Goal: Task Accomplishment & Management: Manage account settings

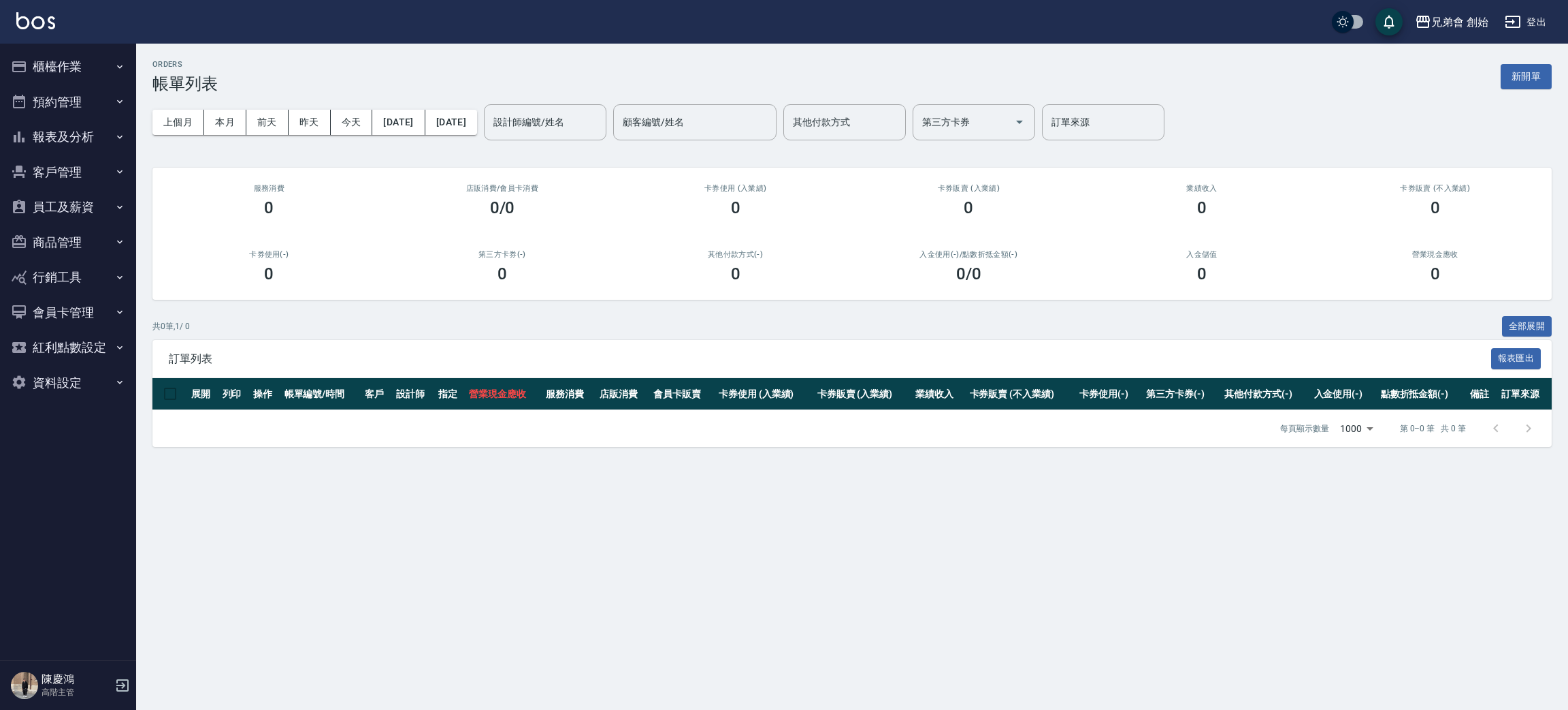
click at [79, 94] on button "預約管理" at bounding box center [68, 102] width 125 height 36
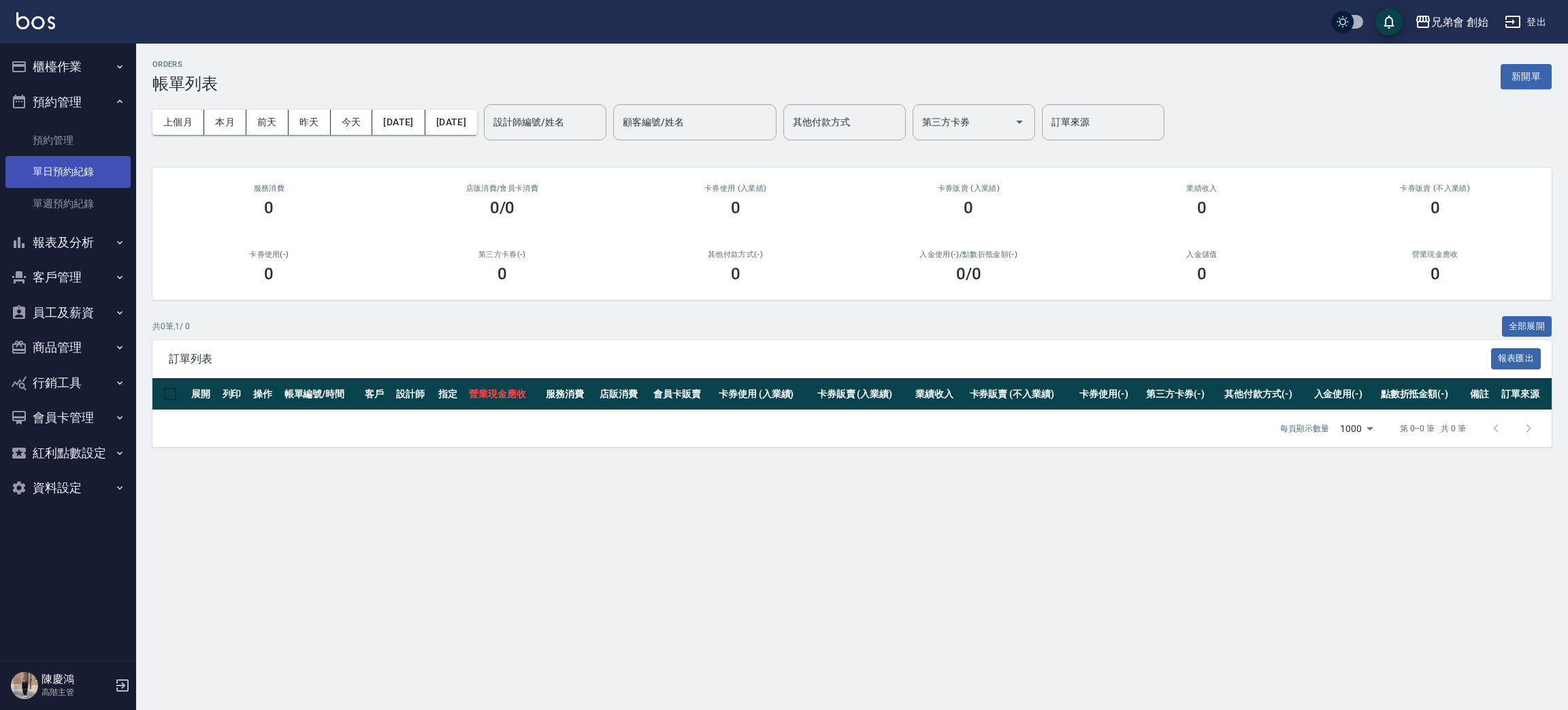
click at [85, 165] on link "單日預約紀錄" at bounding box center [68, 172] width 125 height 32
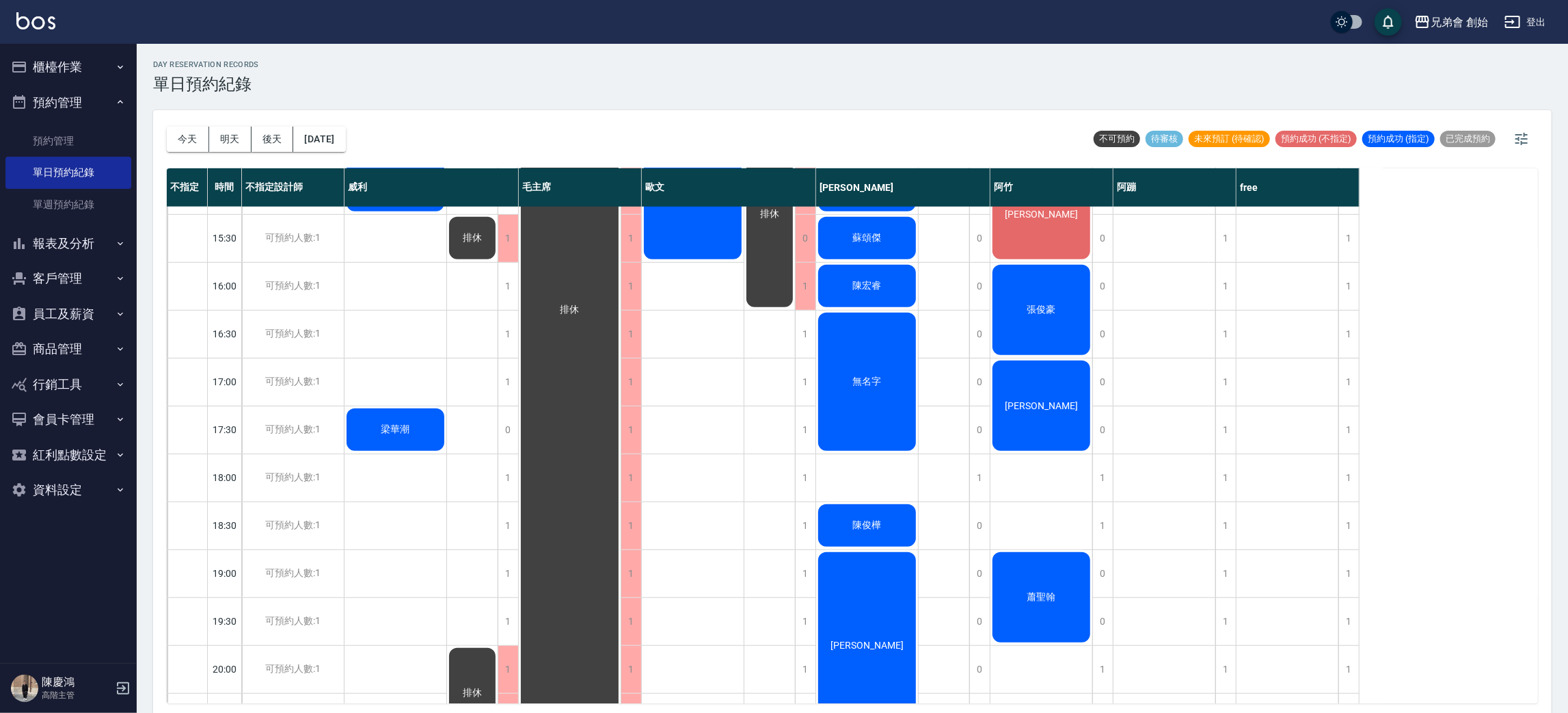
scroll to position [512, 0]
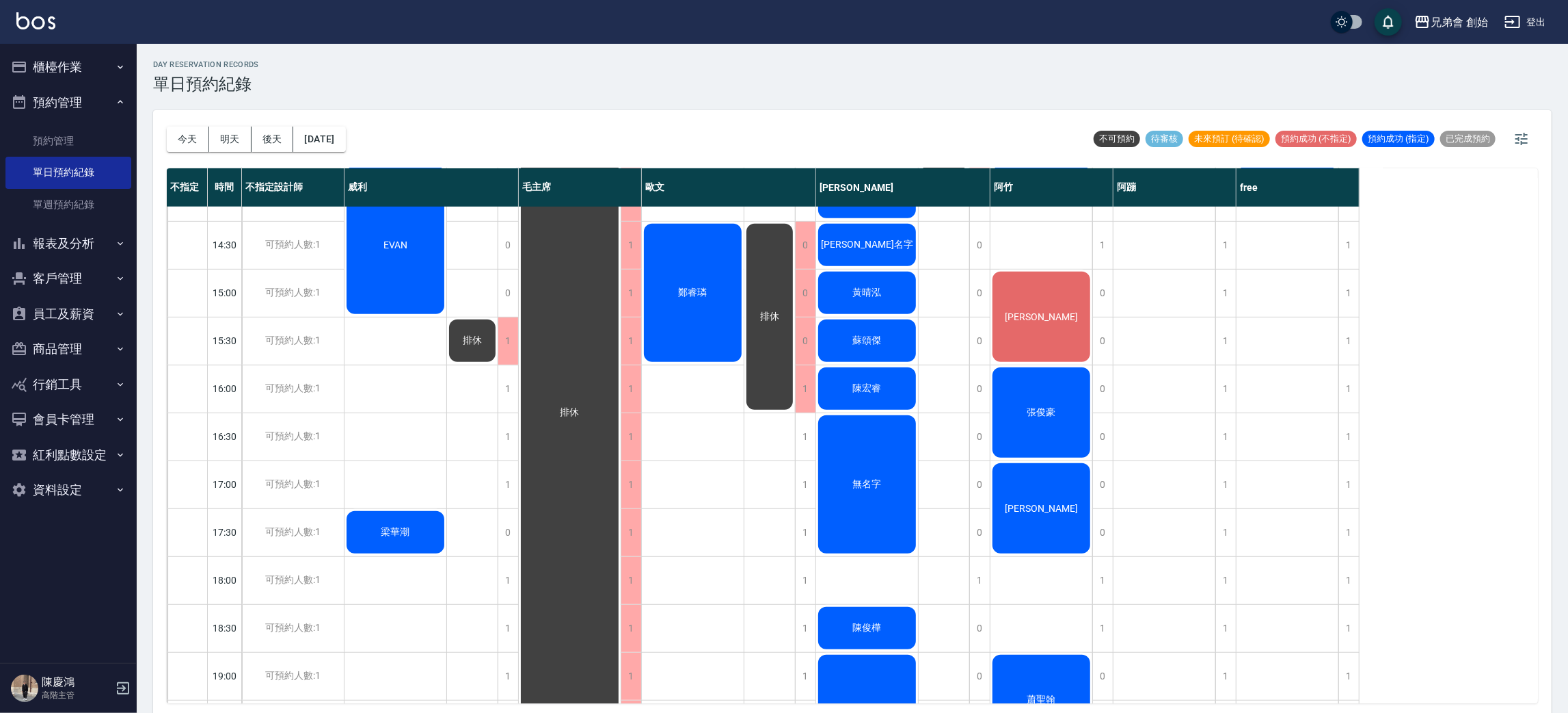
click at [446, 76] on div "Jimmy" at bounding box center [395, 29] width 102 height 94
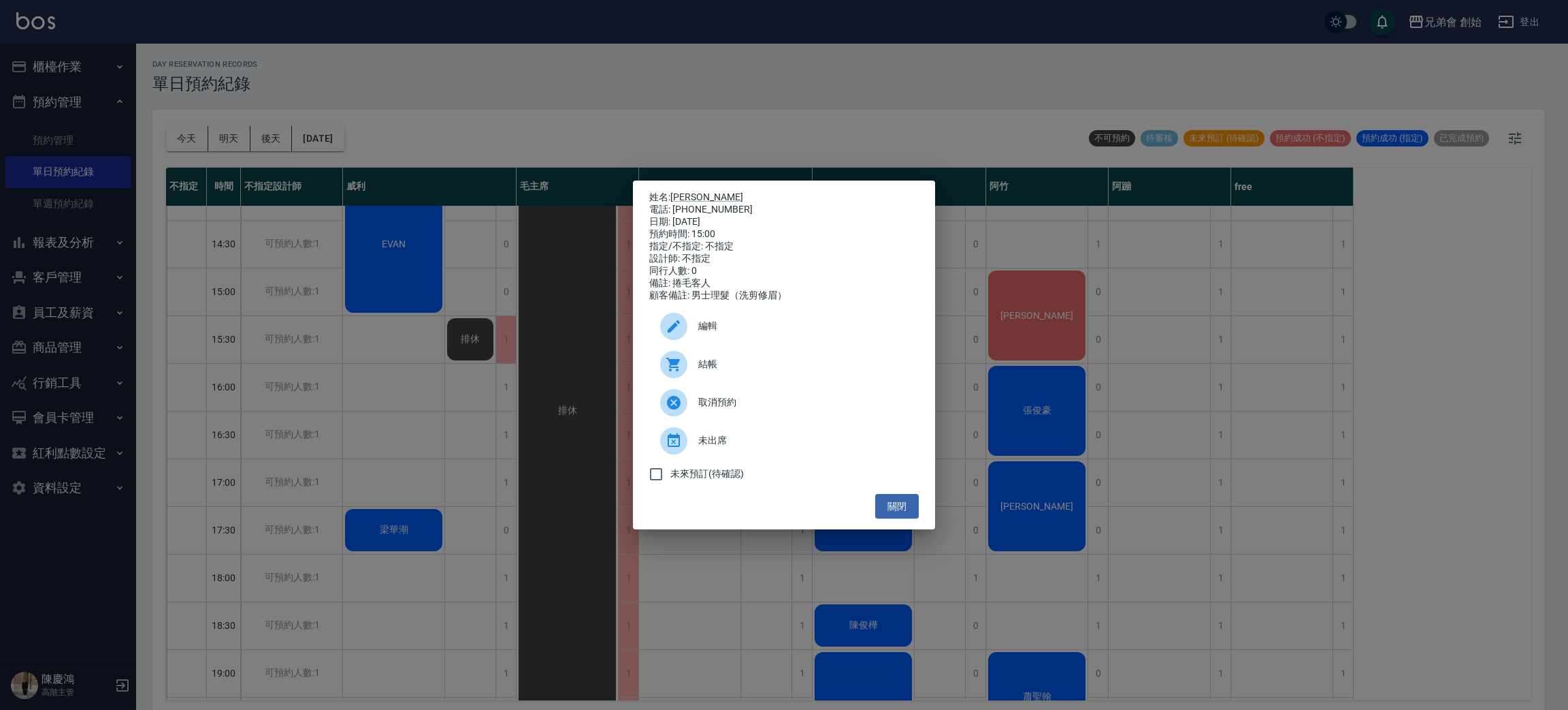
click at [905, 126] on div "姓名: Jimmy 電話: 0913270710 日期: 2025/08/23 預約時間: 15:00 指定/不指定: 不指定 設計師: 不指定 同行人數: …" at bounding box center [784, 355] width 1568 height 710
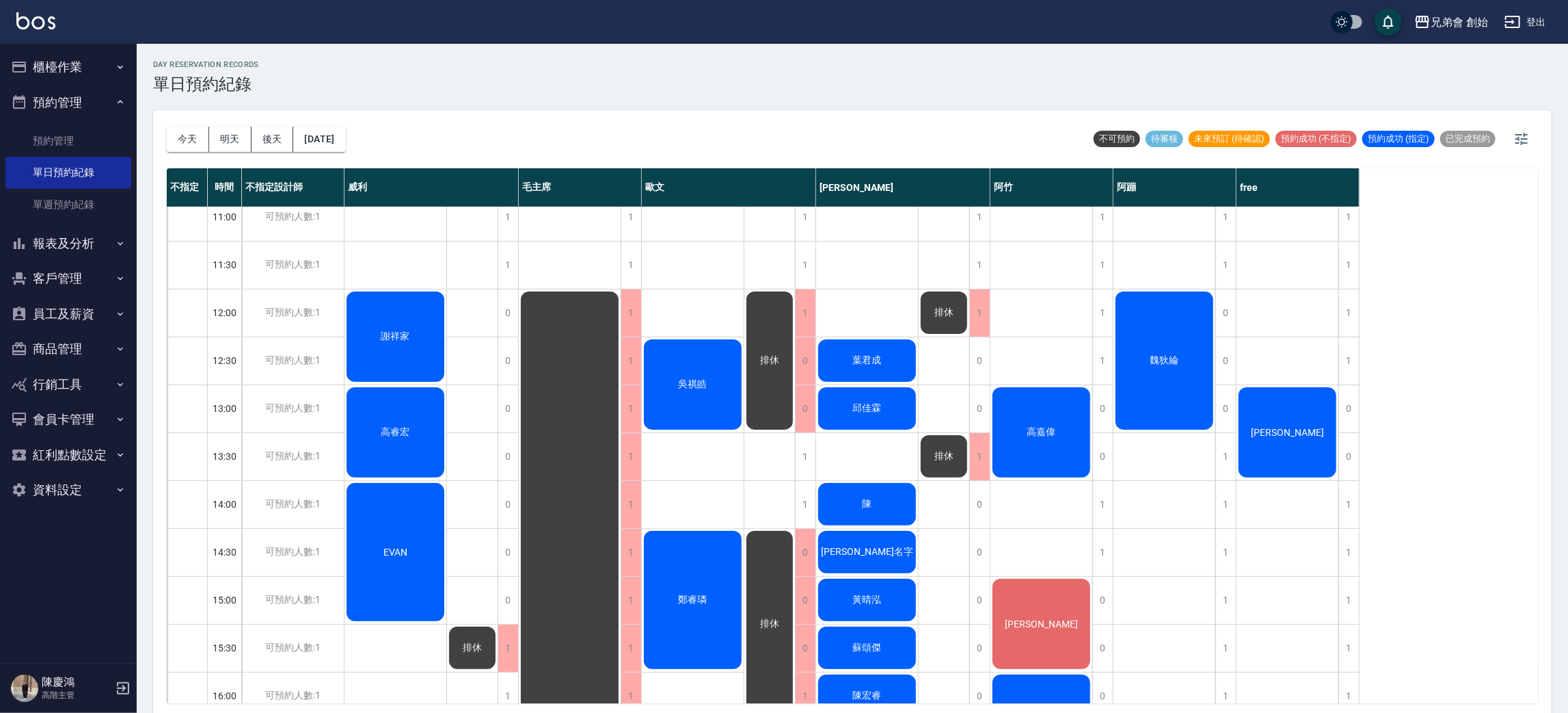
scroll to position [411, 0]
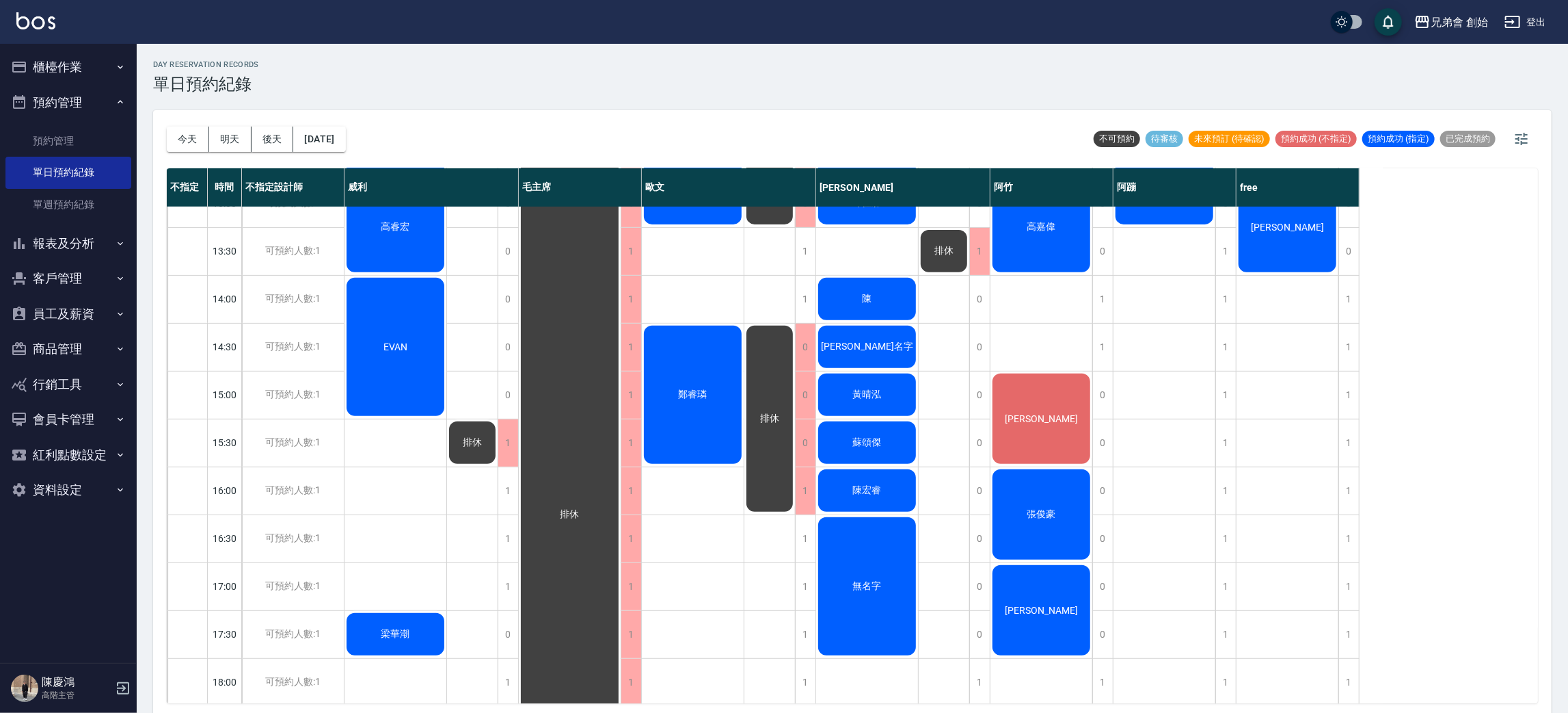
click at [446, 179] on div "Jimmy" at bounding box center [395, 131] width 102 height 94
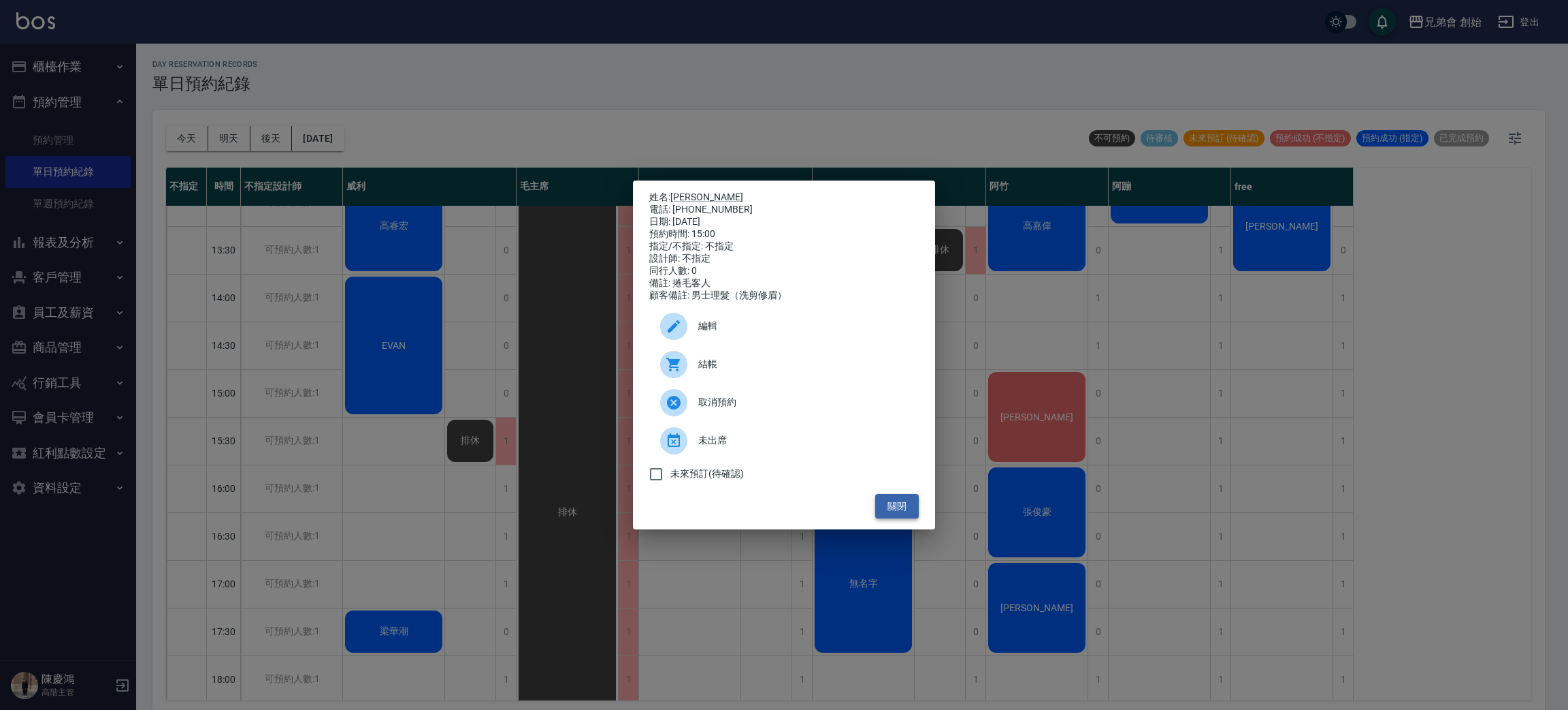
click at [899, 510] on button "關閉" at bounding box center [897, 506] width 44 height 25
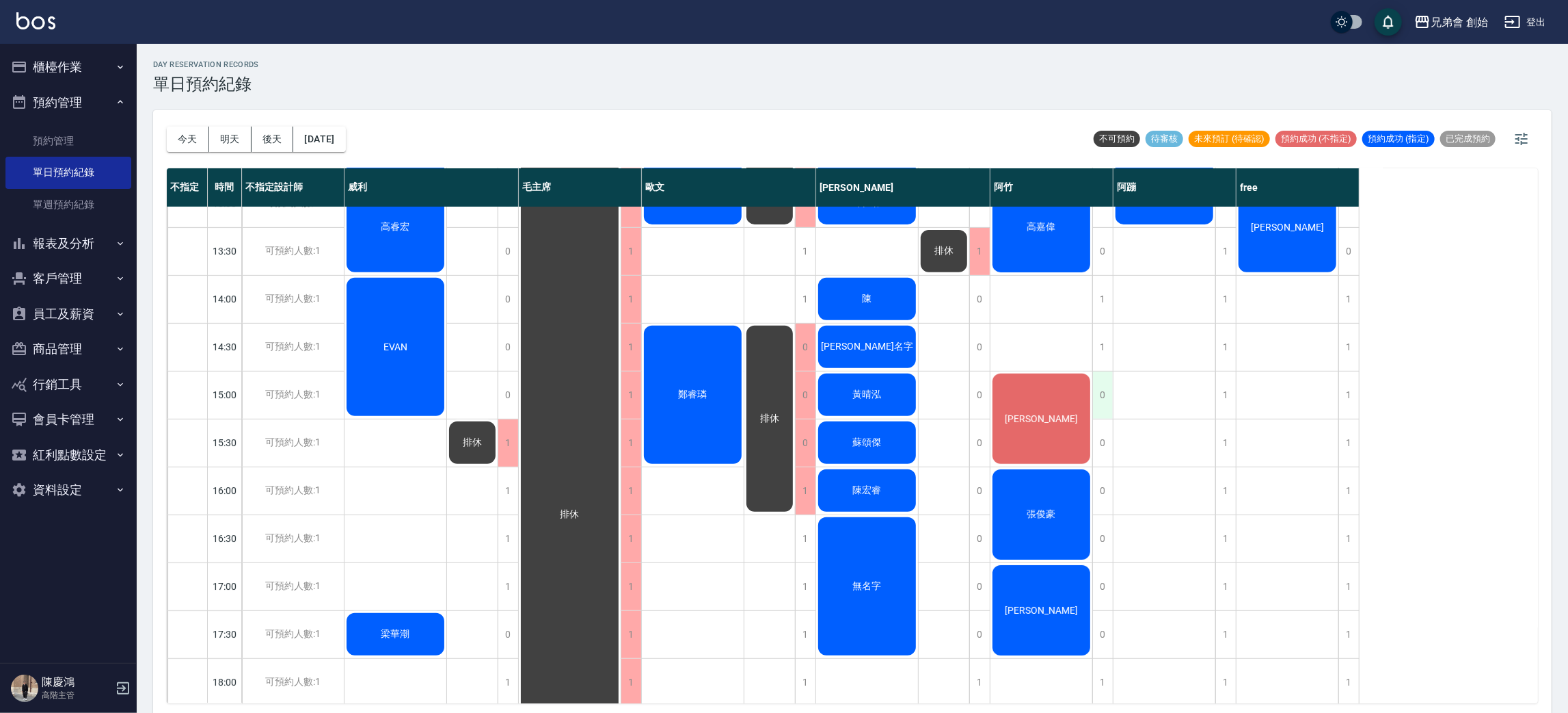
click at [1098, 389] on div "0" at bounding box center [1102, 395] width 20 height 47
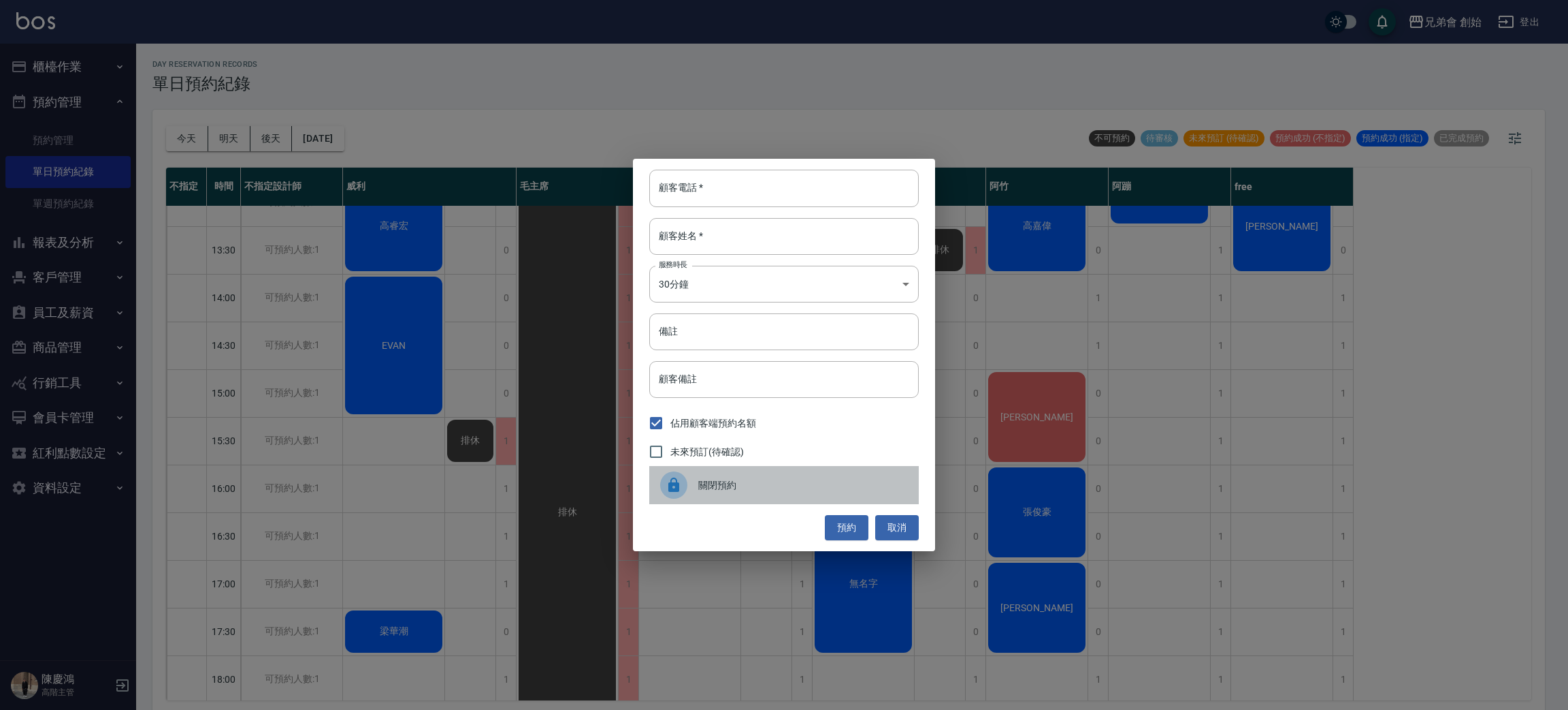
click at [778, 477] on div "關閉預約" at bounding box center [784, 484] width 269 height 38
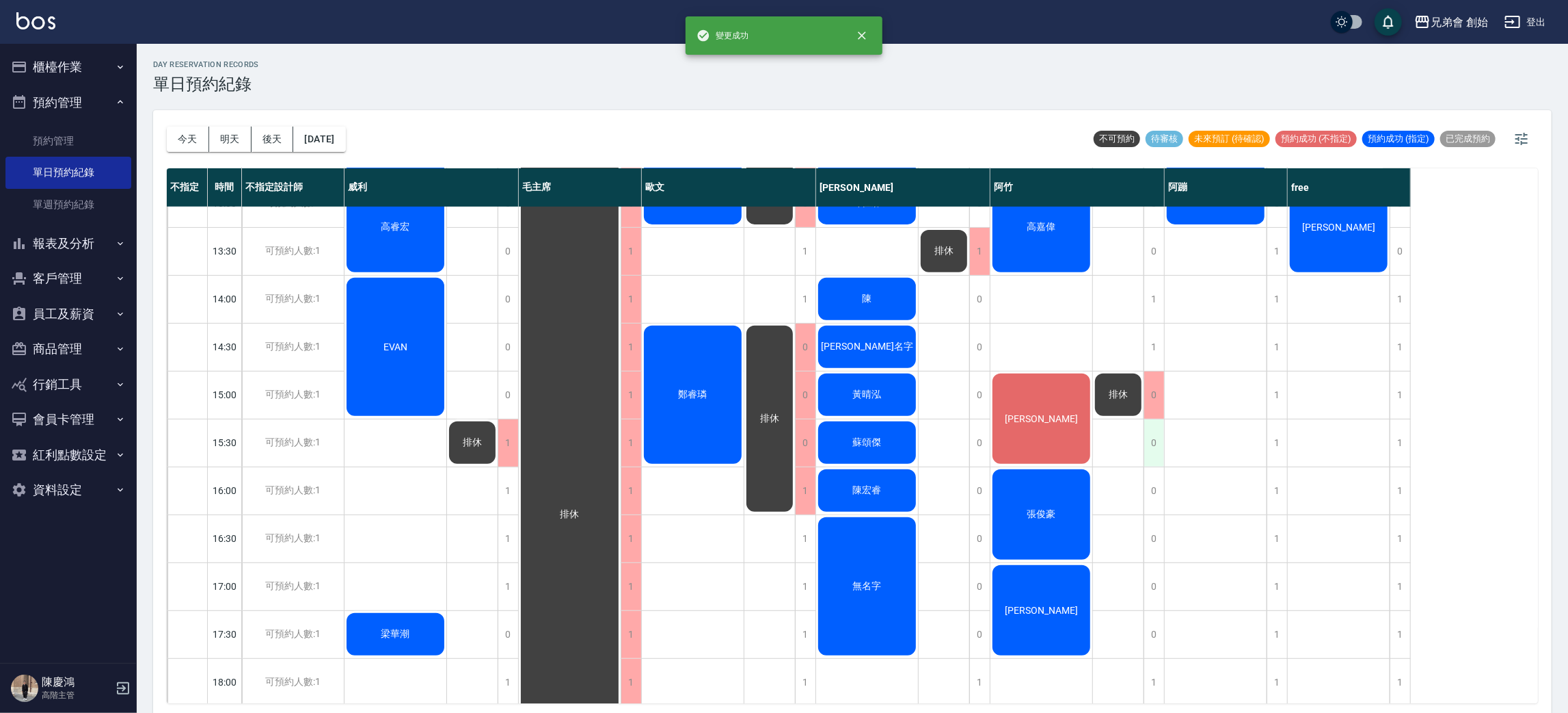
click at [1158, 441] on div "0" at bounding box center [1153, 443] width 20 height 47
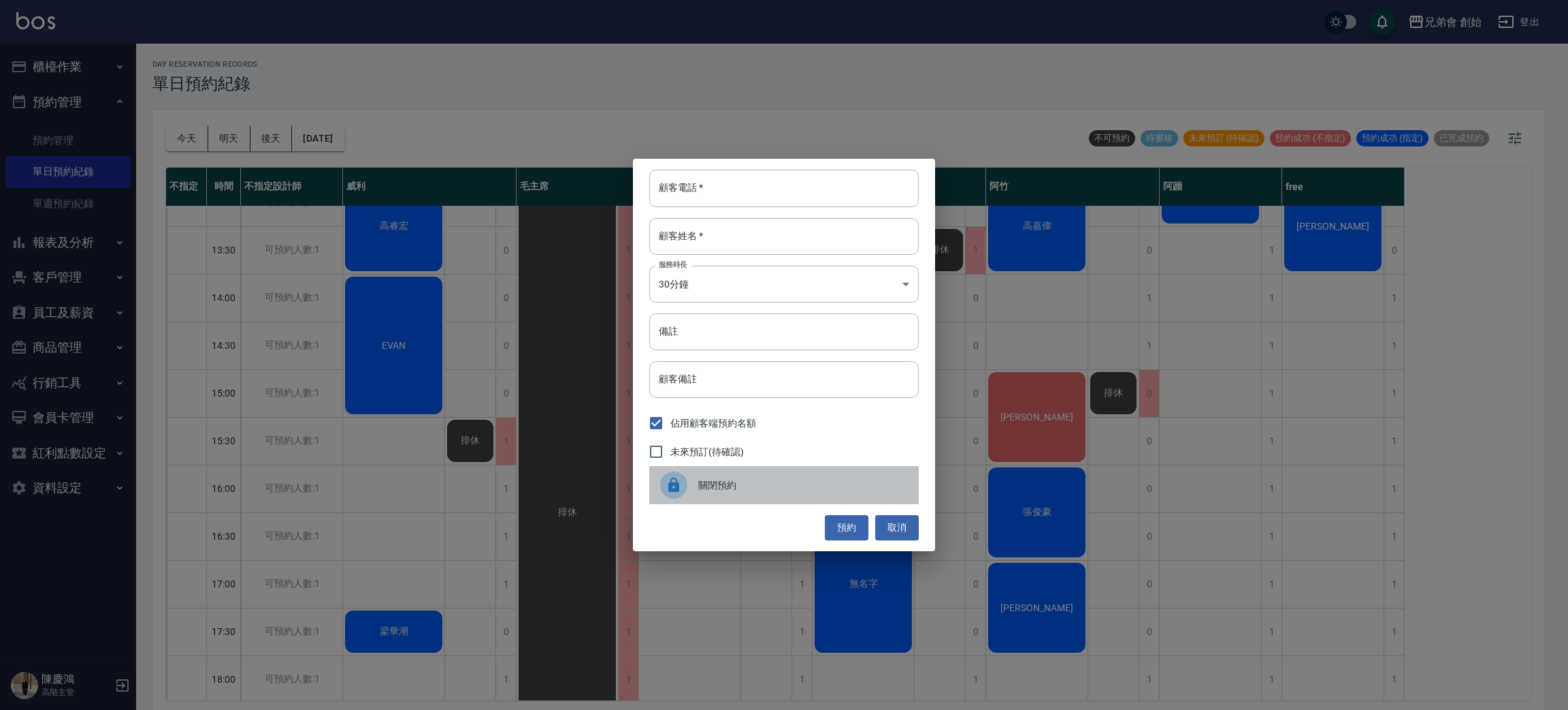
drag, startPoint x: 846, startPoint y: 499, endPoint x: 889, endPoint y: 461, distance: 57.4
click at [846, 498] on div "關閉預約" at bounding box center [784, 484] width 269 height 38
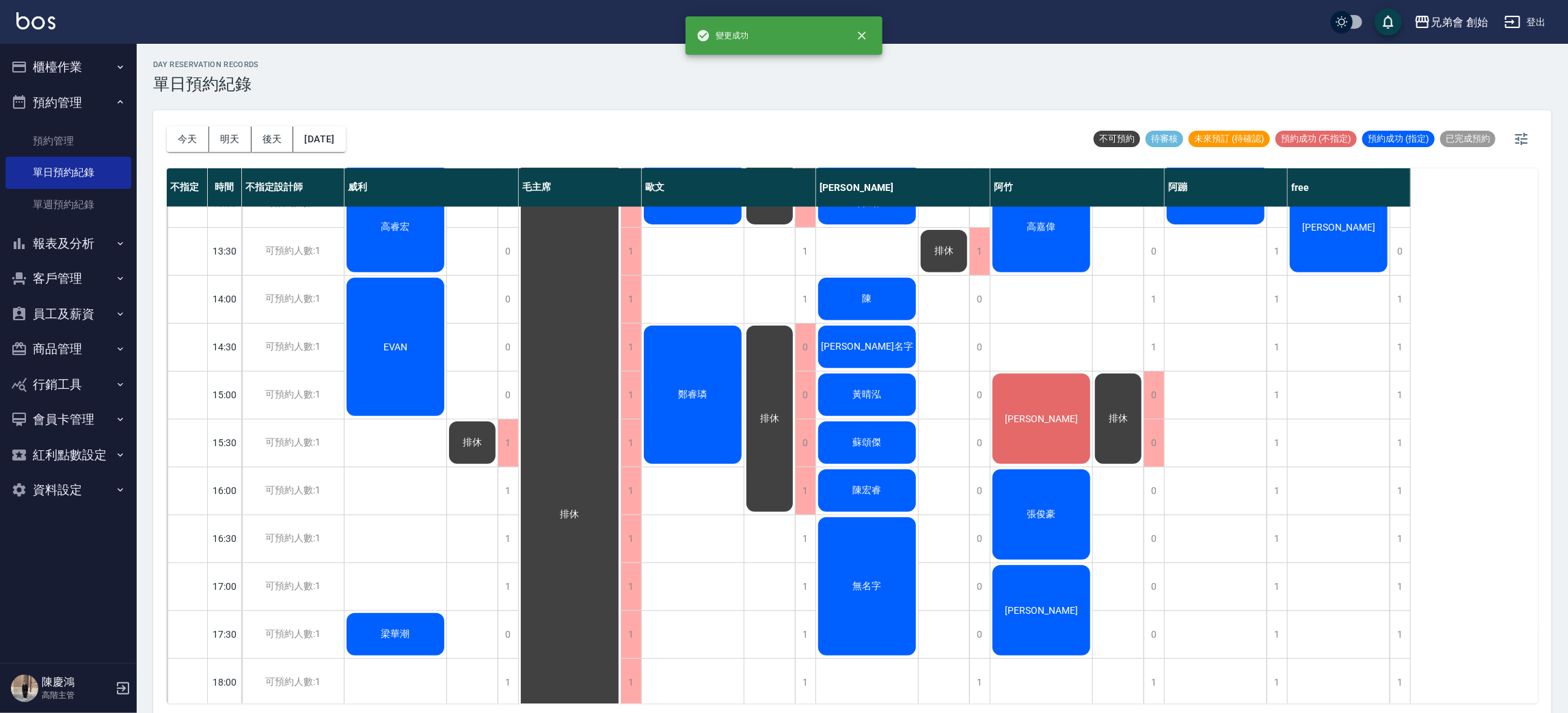
scroll to position [102, 0]
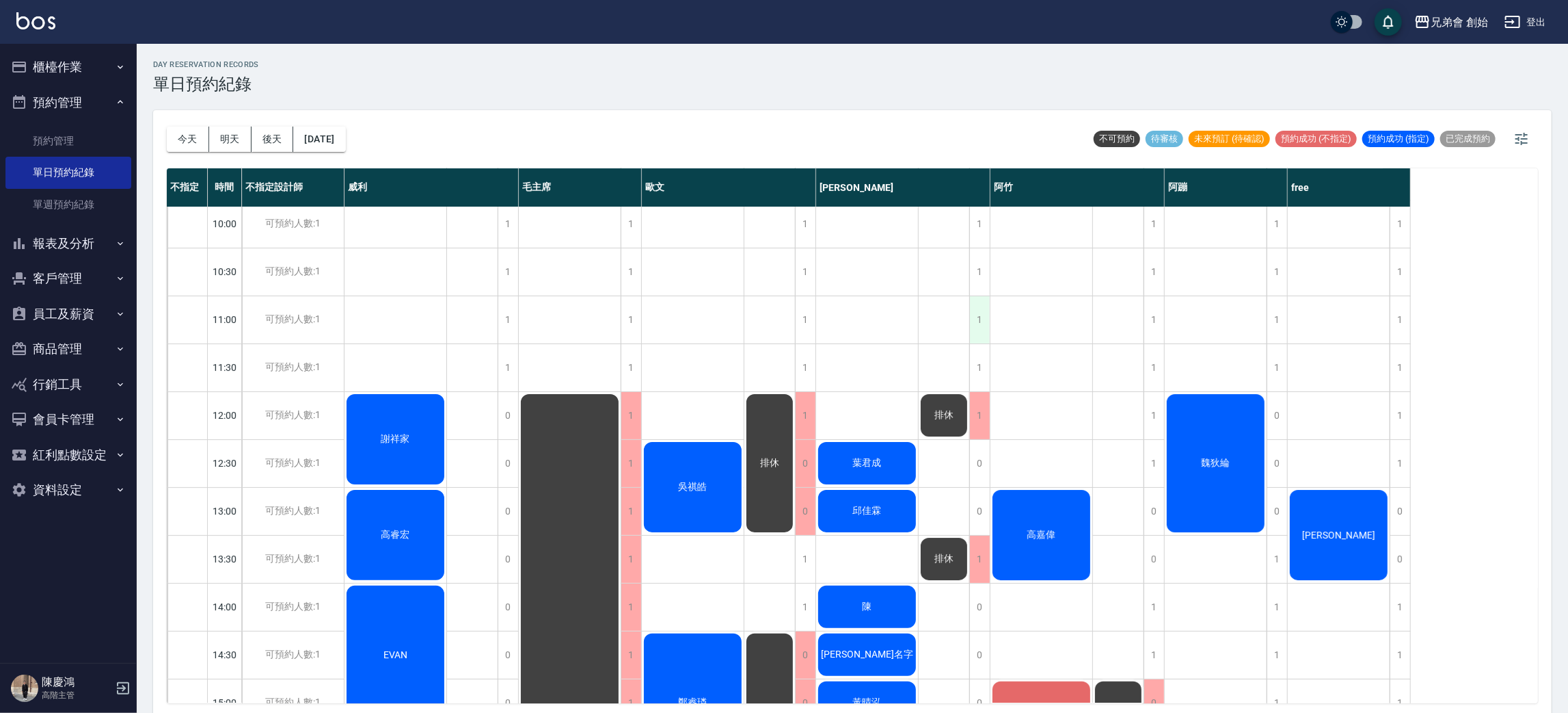
click at [975, 341] on div "1" at bounding box center [979, 320] width 20 height 47
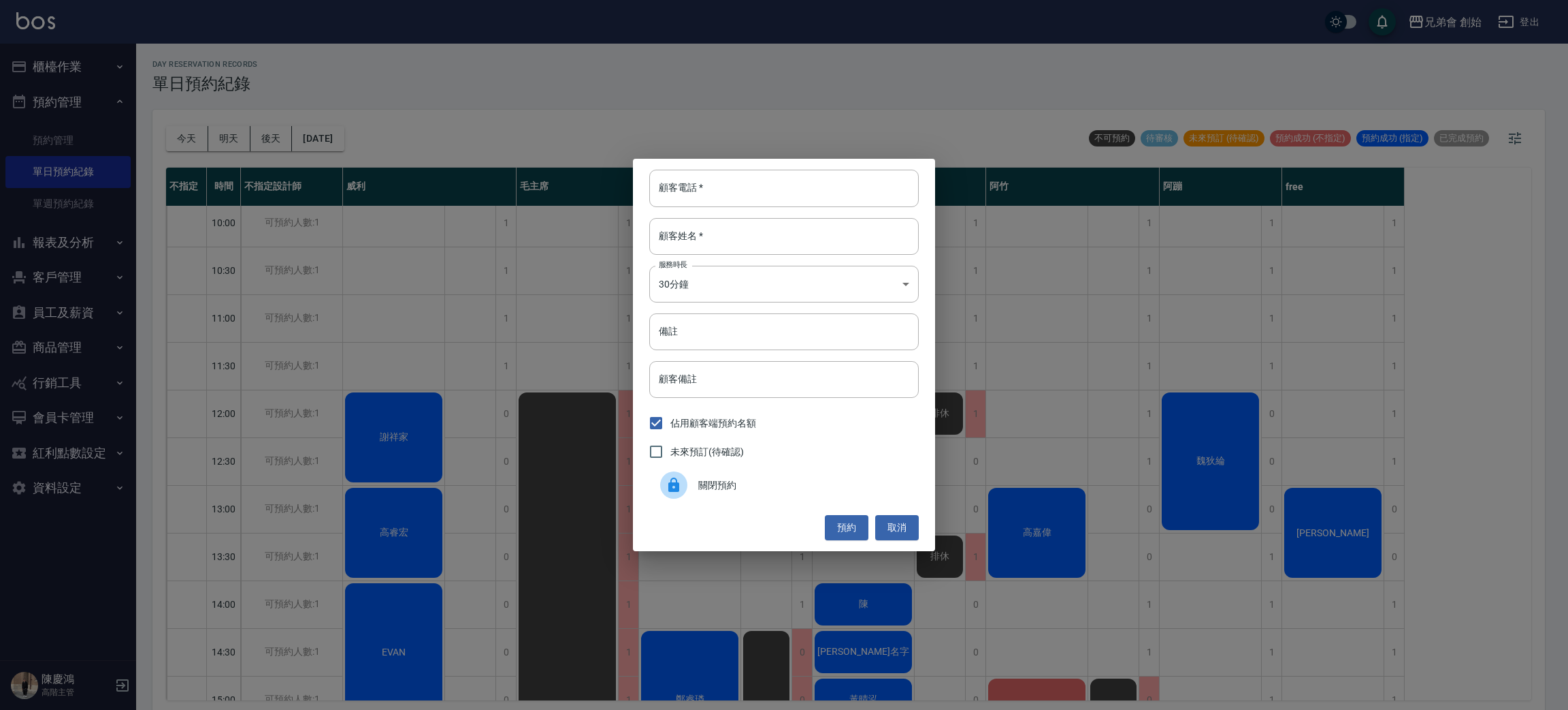
click at [1273, 525] on div "顧客電話   * 顧客電話   * 顧客姓名   * 顧客姓名   * 服務時長 30分鐘 1 服務時長 備註 備註 顧客備註 顧客備註 佔用顧客端預約名額 …" at bounding box center [784, 355] width 1568 height 710
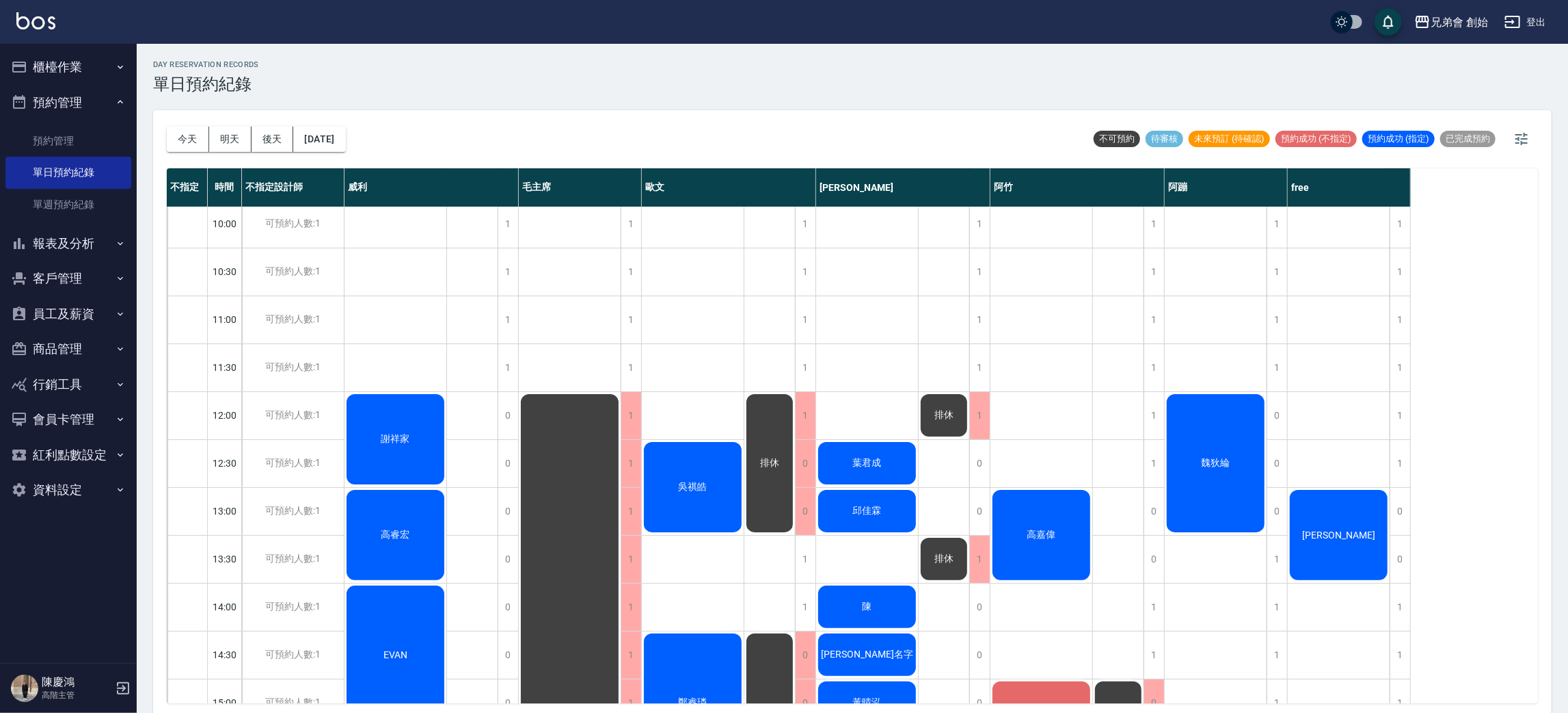
click at [1276, 484] on div "0" at bounding box center [1276, 463] width 20 height 47
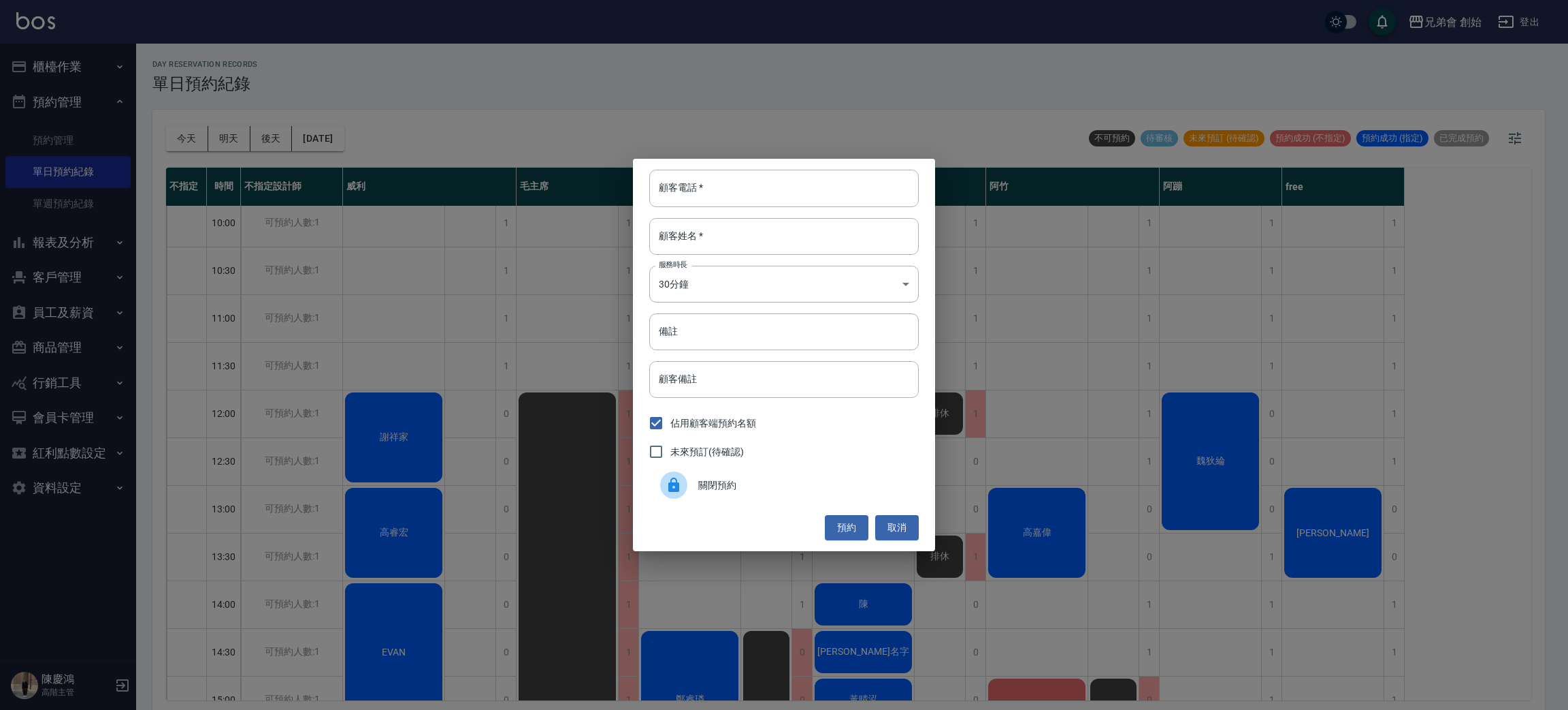
click at [1432, 449] on div "顧客電話   * 顧客電話   * 顧客姓名   * 顧客姓名   * 服務時長 30分鐘 1 服務時長 備註 備註 顧客備註 顧客備註 佔用顧客端預約名額 …" at bounding box center [784, 355] width 1568 height 710
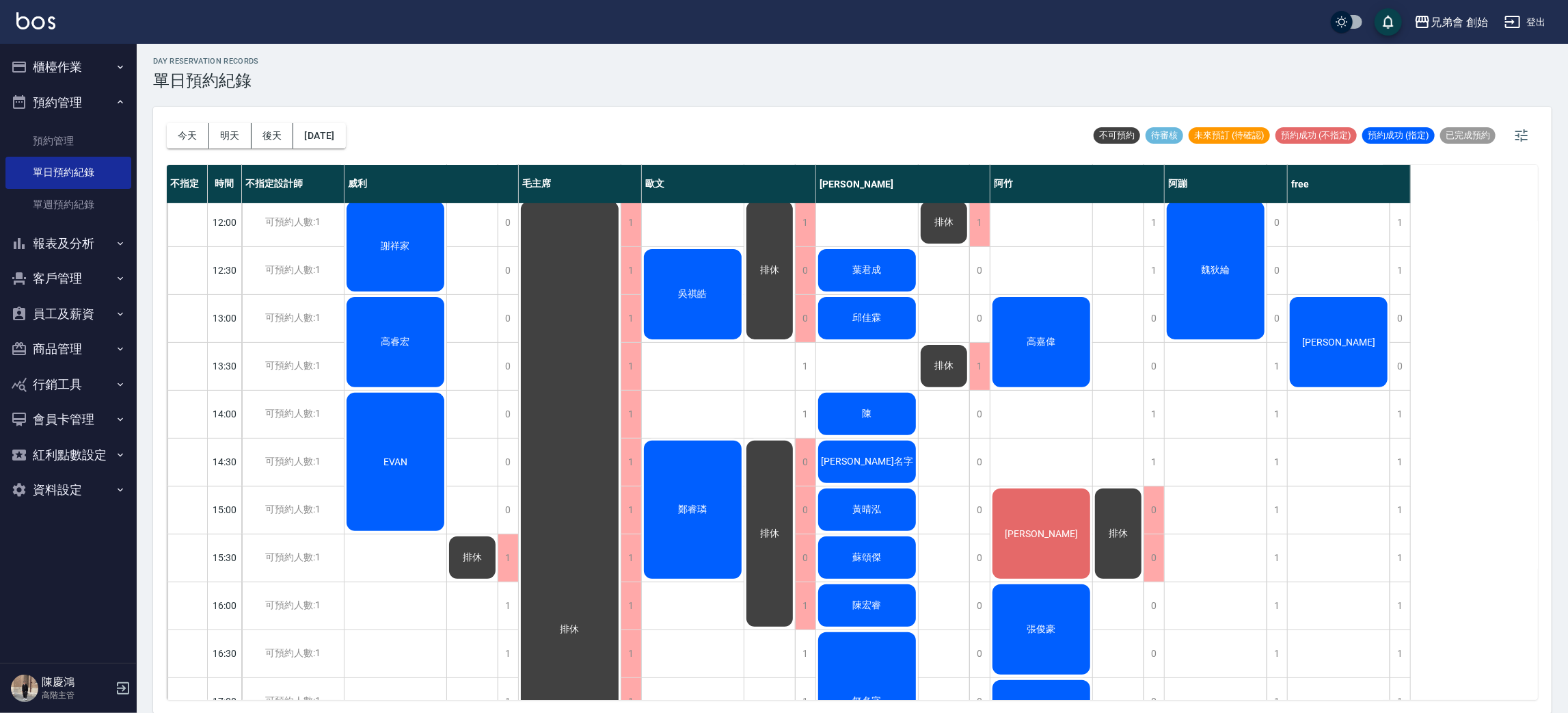
scroll to position [498, 0]
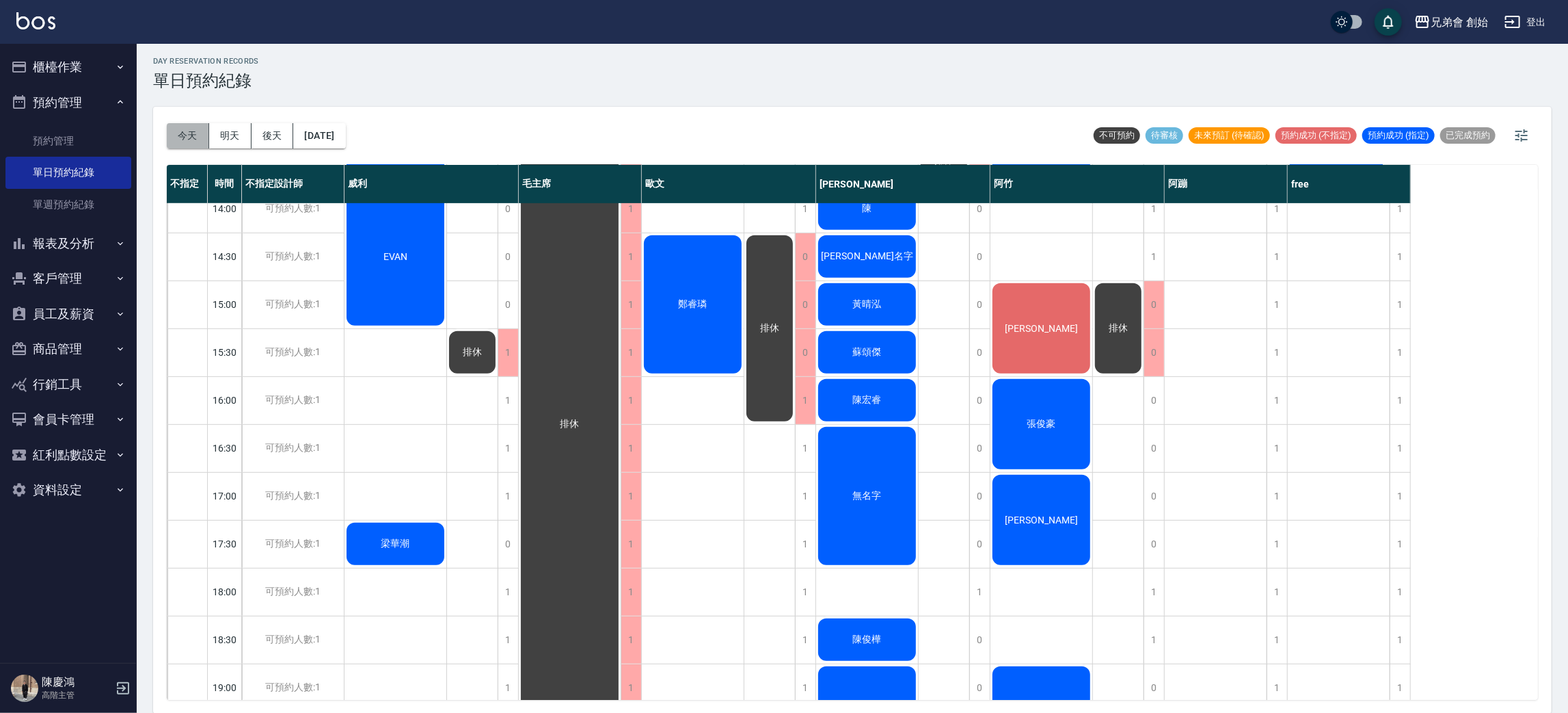
click at [204, 141] on button "今天" at bounding box center [188, 135] width 42 height 25
click at [219, 142] on button "明天" at bounding box center [230, 135] width 42 height 25
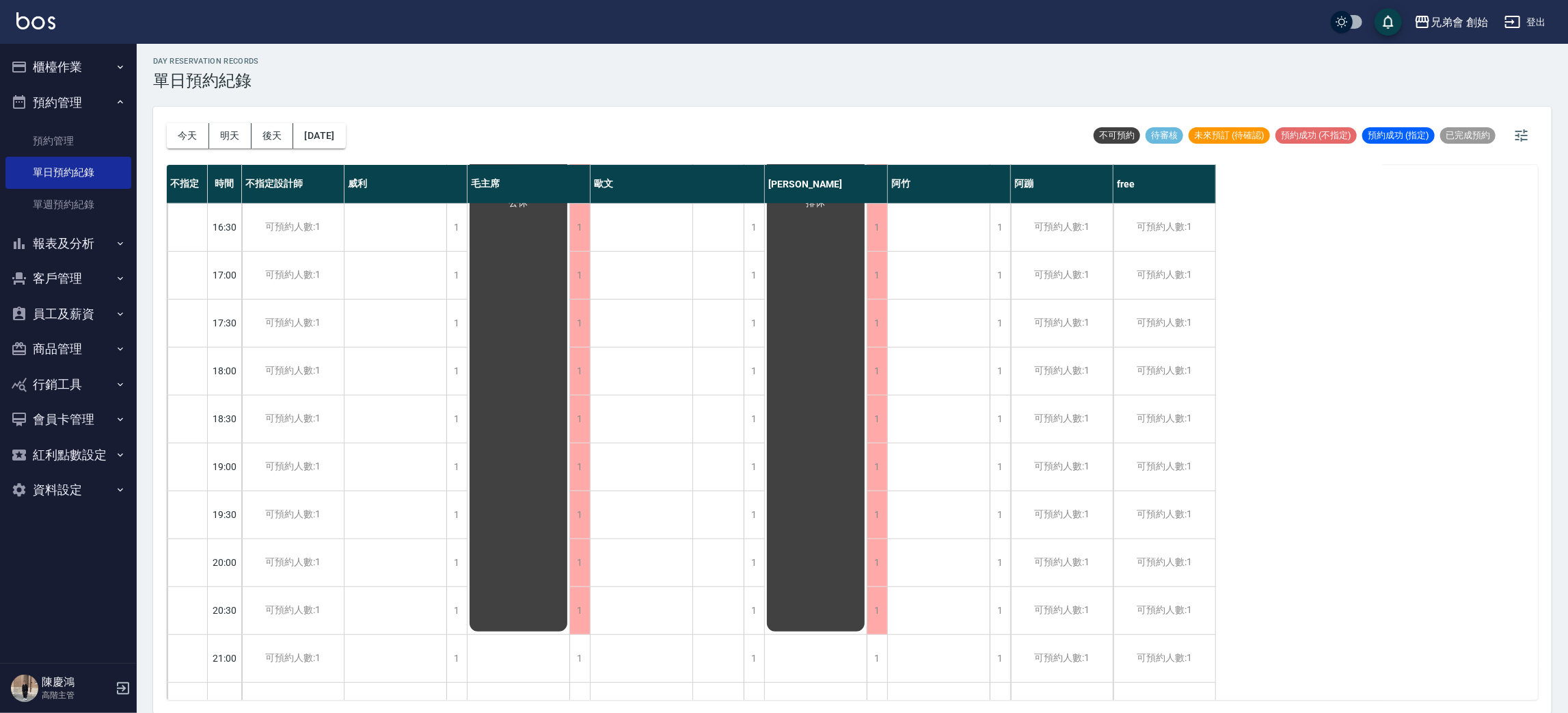
scroll to position [205, 0]
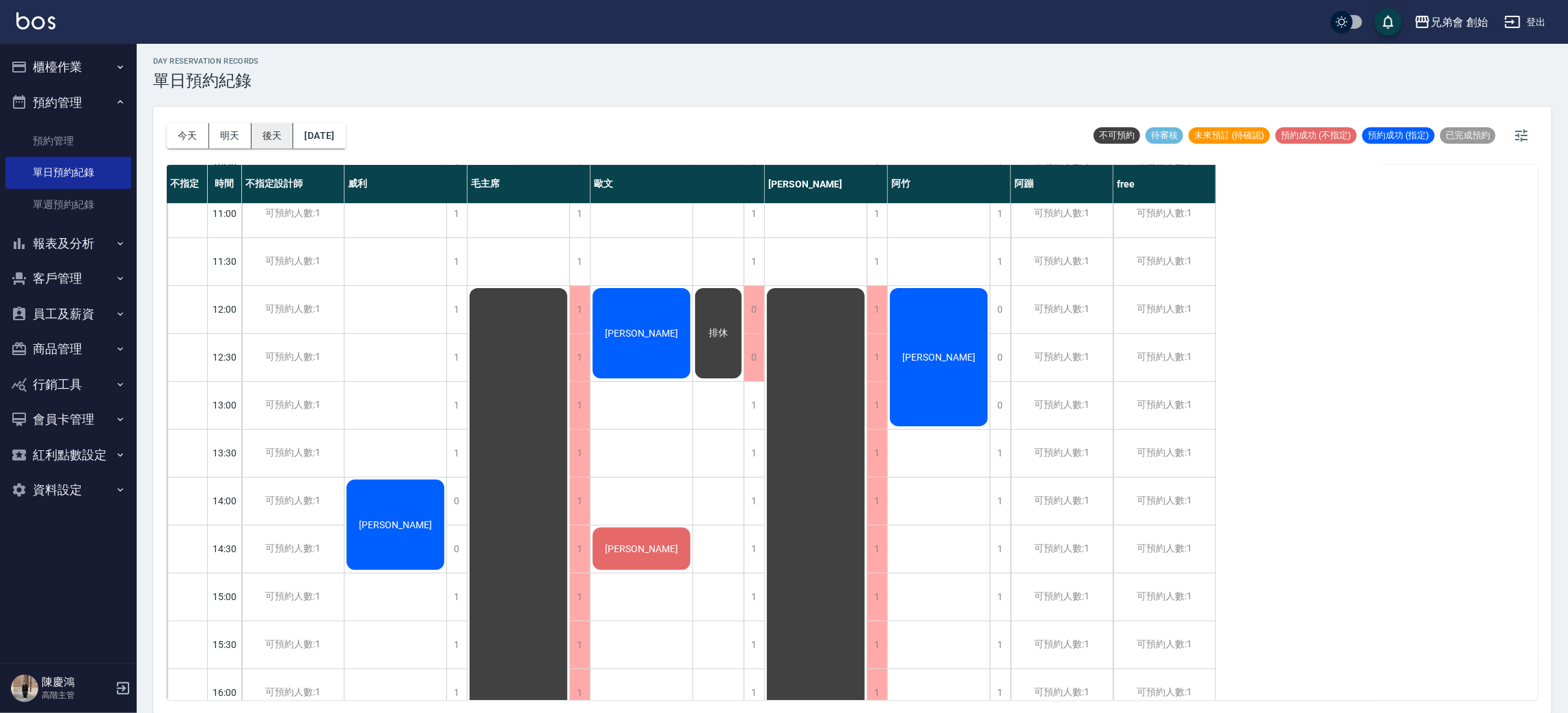
click at [262, 138] on button "後天" at bounding box center [273, 135] width 42 height 25
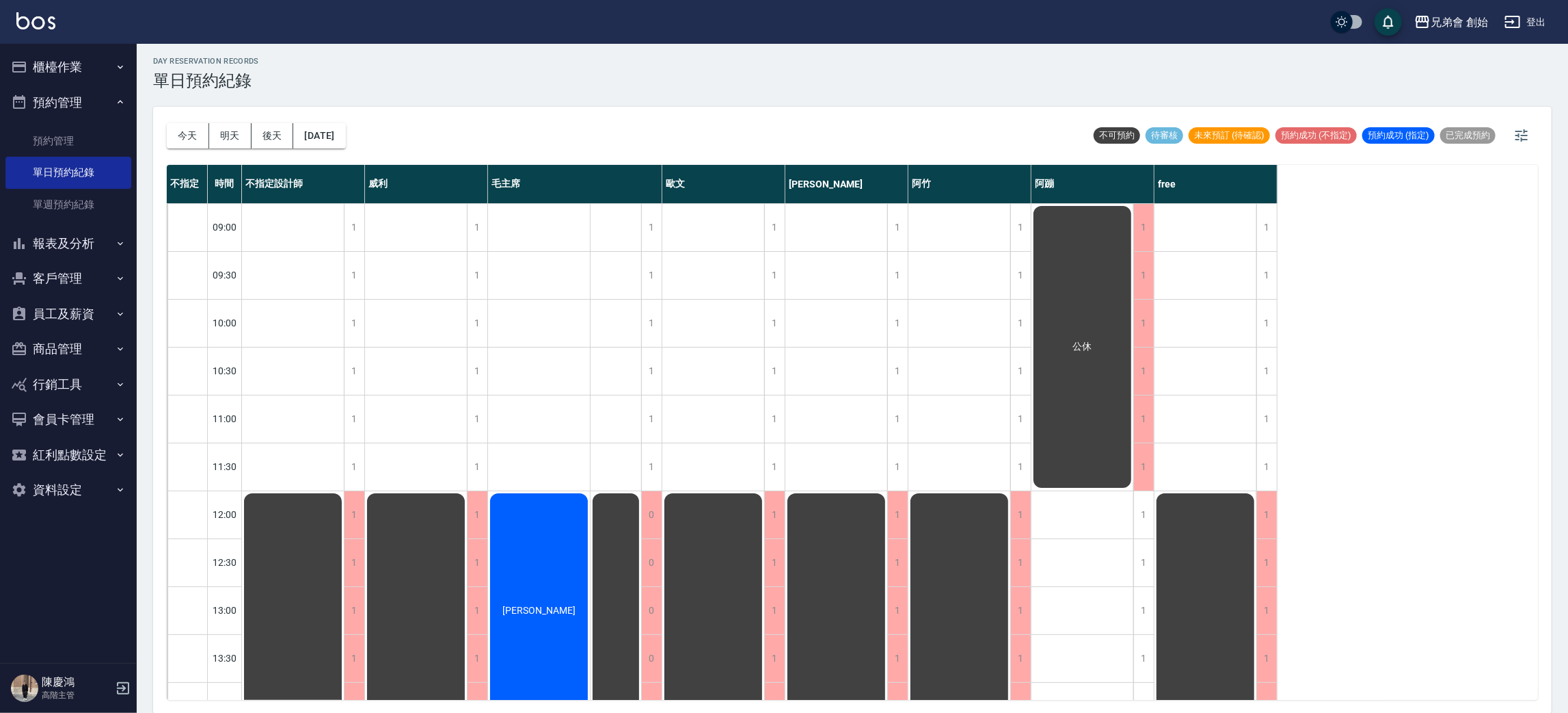
click at [216, 130] on button "明天" at bounding box center [230, 135] width 42 height 25
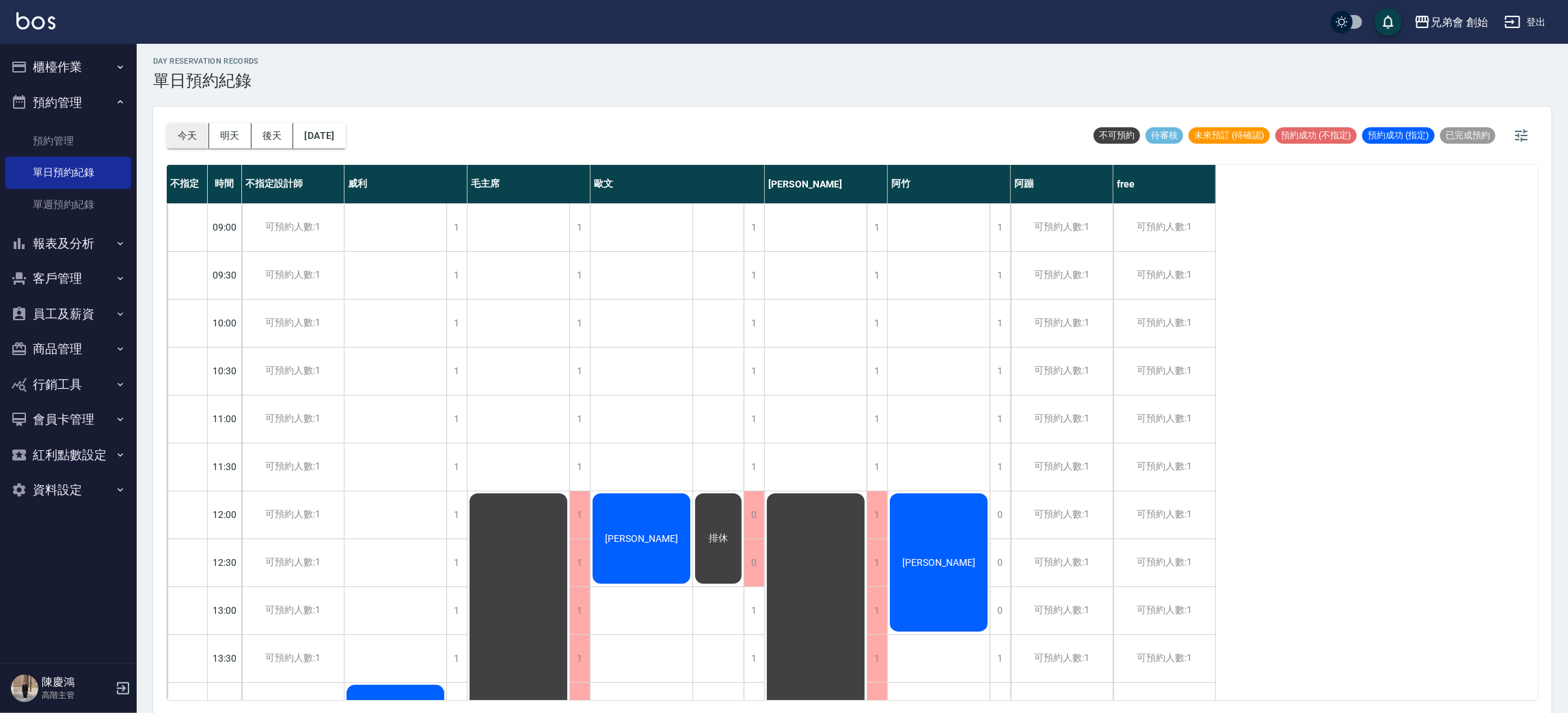
click at [187, 146] on button "今天" at bounding box center [188, 135] width 42 height 25
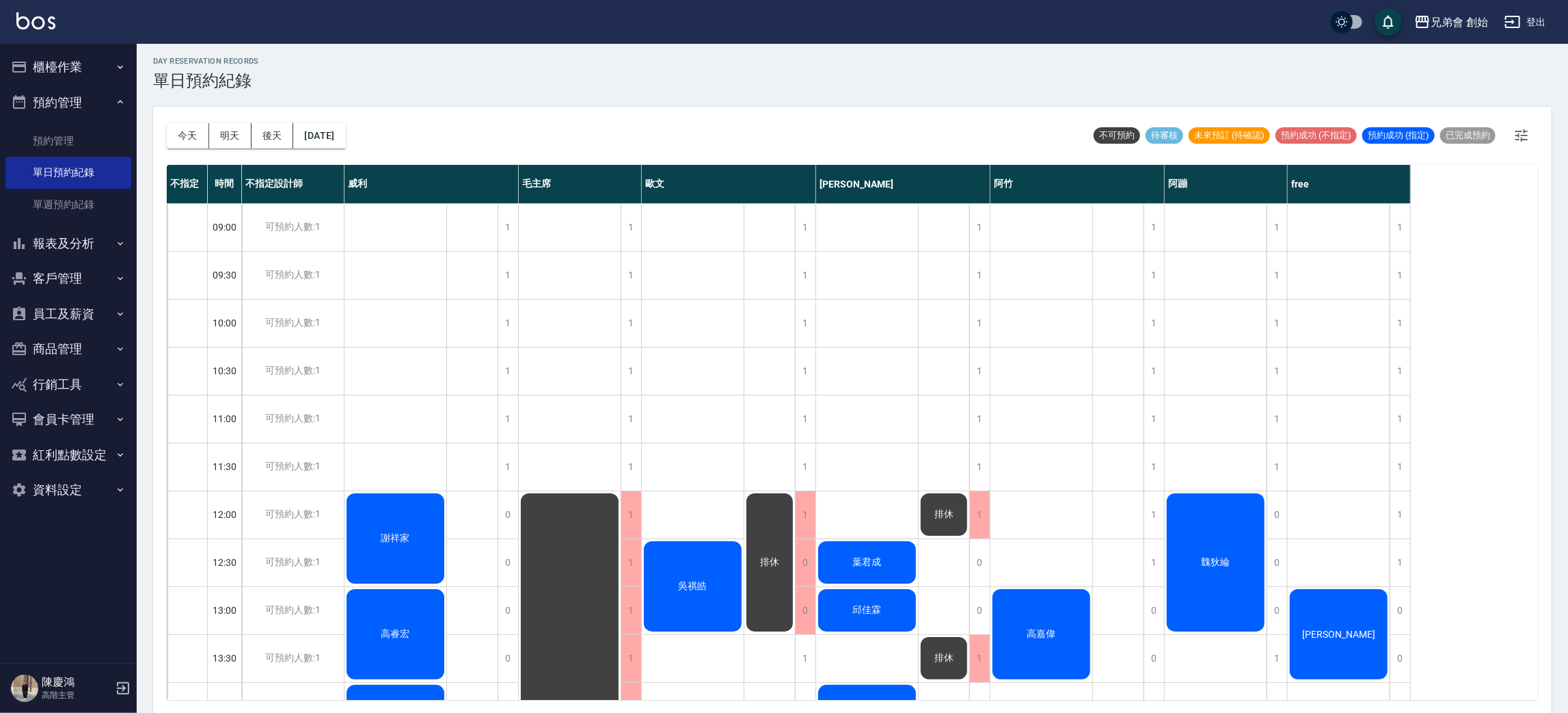
scroll to position [102, 0]
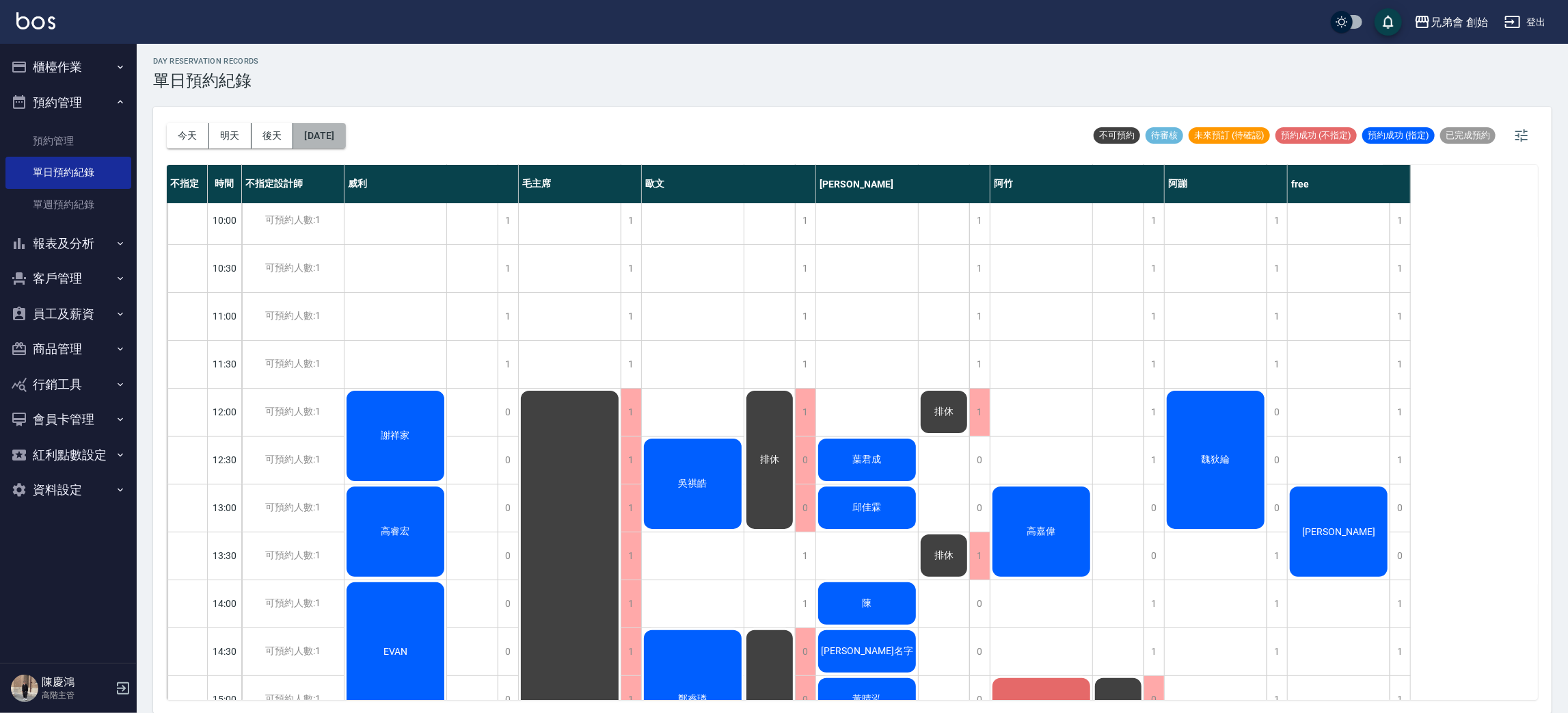
click at [345, 135] on button "[DATE]" at bounding box center [319, 135] width 52 height 25
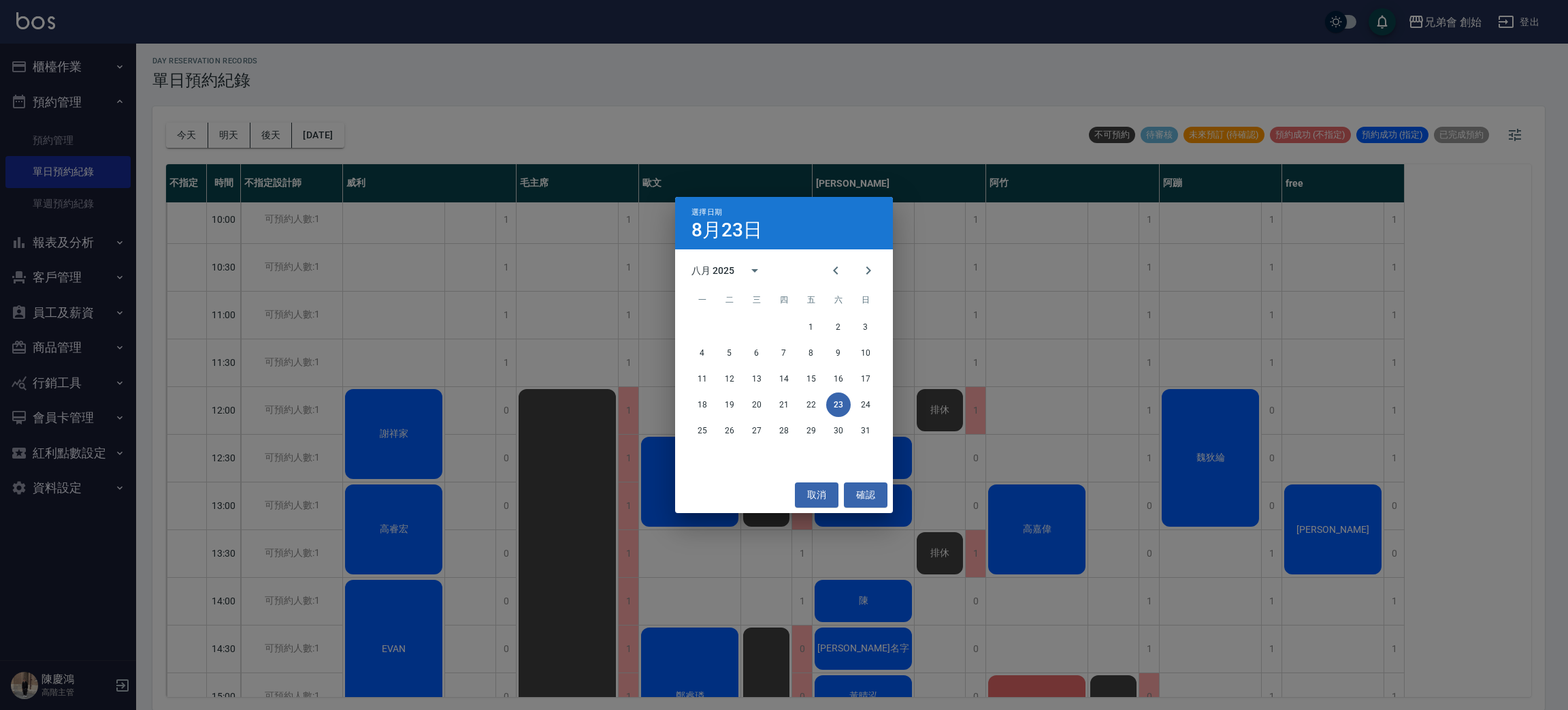
click at [716, 435] on div "25 26 27 28 29 30 31" at bounding box center [783, 431] width 218 height 24
click at [707, 431] on button "25" at bounding box center [702, 431] width 24 height 24
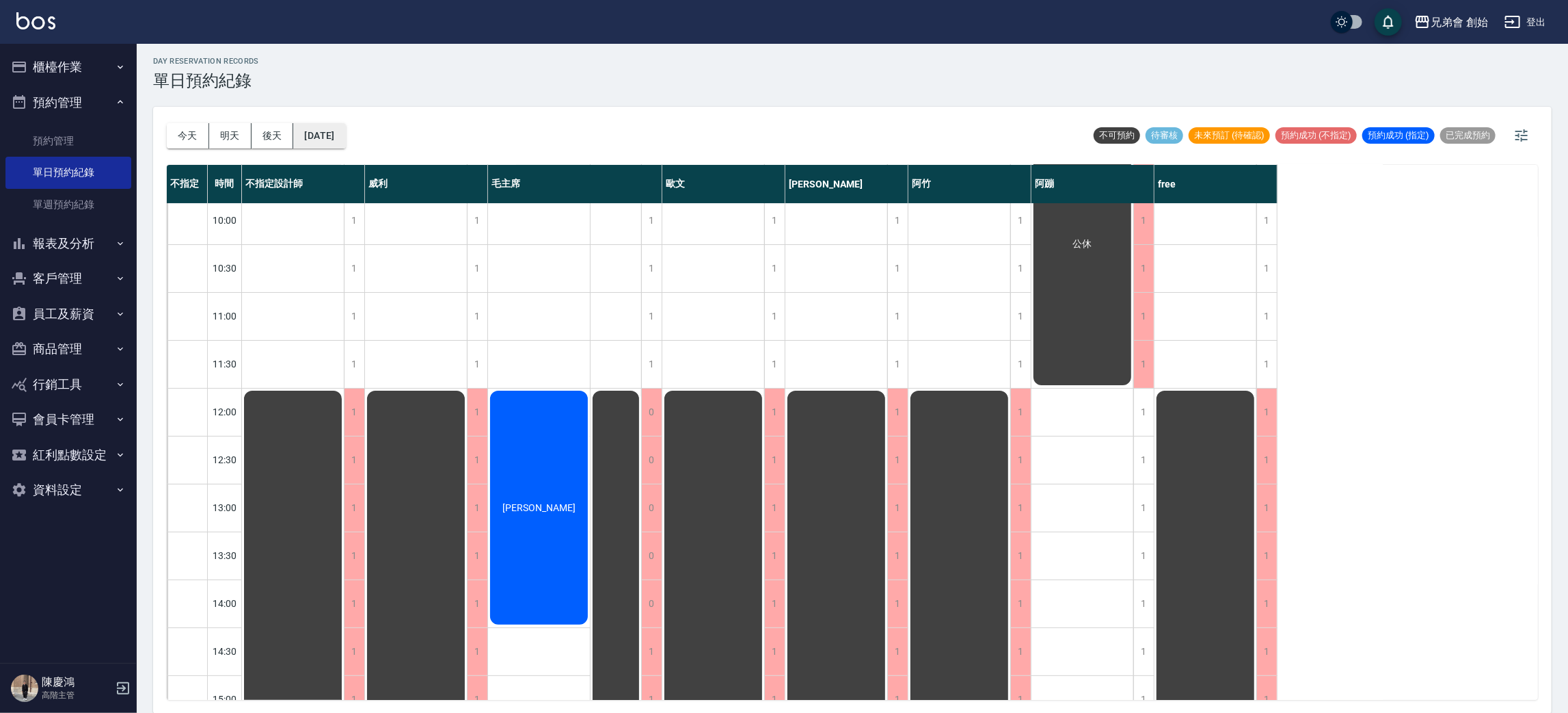
click at [345, 128] on button "2025/08/25" at bounding box center [319, 135] width 52 height 25
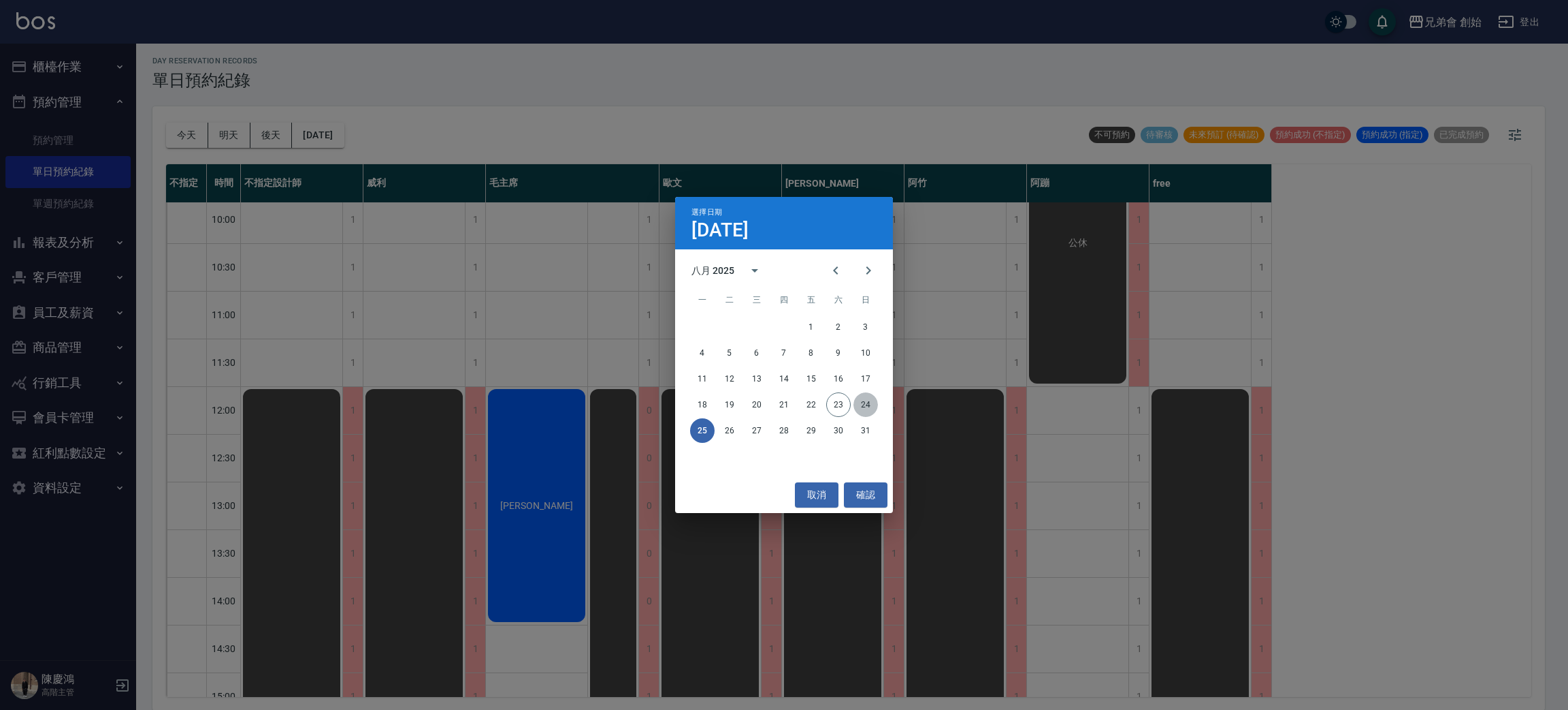
click at [859, 403] on button "24" at bounding box center [866, 405] width 24 height 24
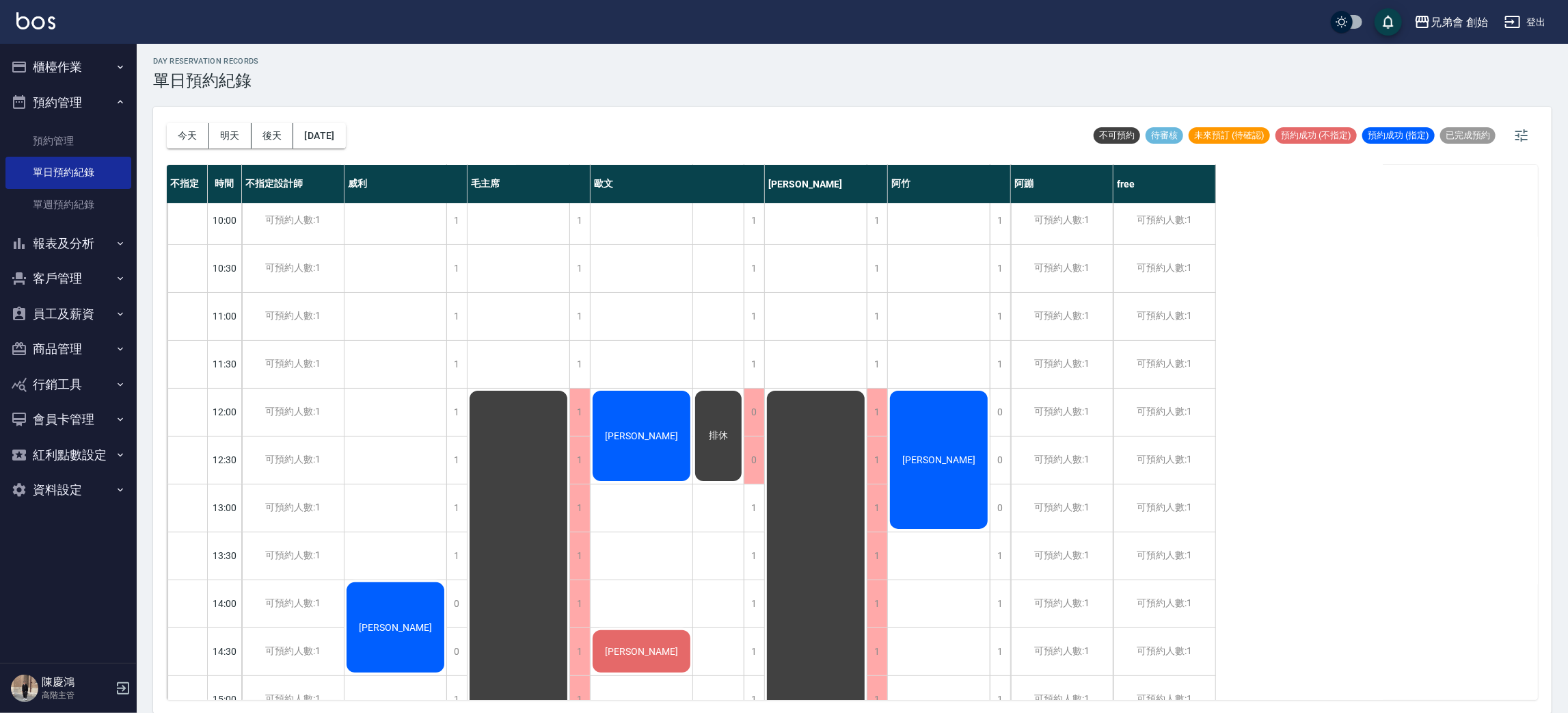
click at [379, 138] on div "今天 明天 後天 2025/08/24 不可預約 待審核 未來預訂 (待確認) 預約成功 (不指定) 預約成功 (指定) 已完成預約" at bounding box center [852, 136] width 1371 height 59
click at [345, 133] on button "2025/08/24" at bounding box center [319, 135] width 52 height 25
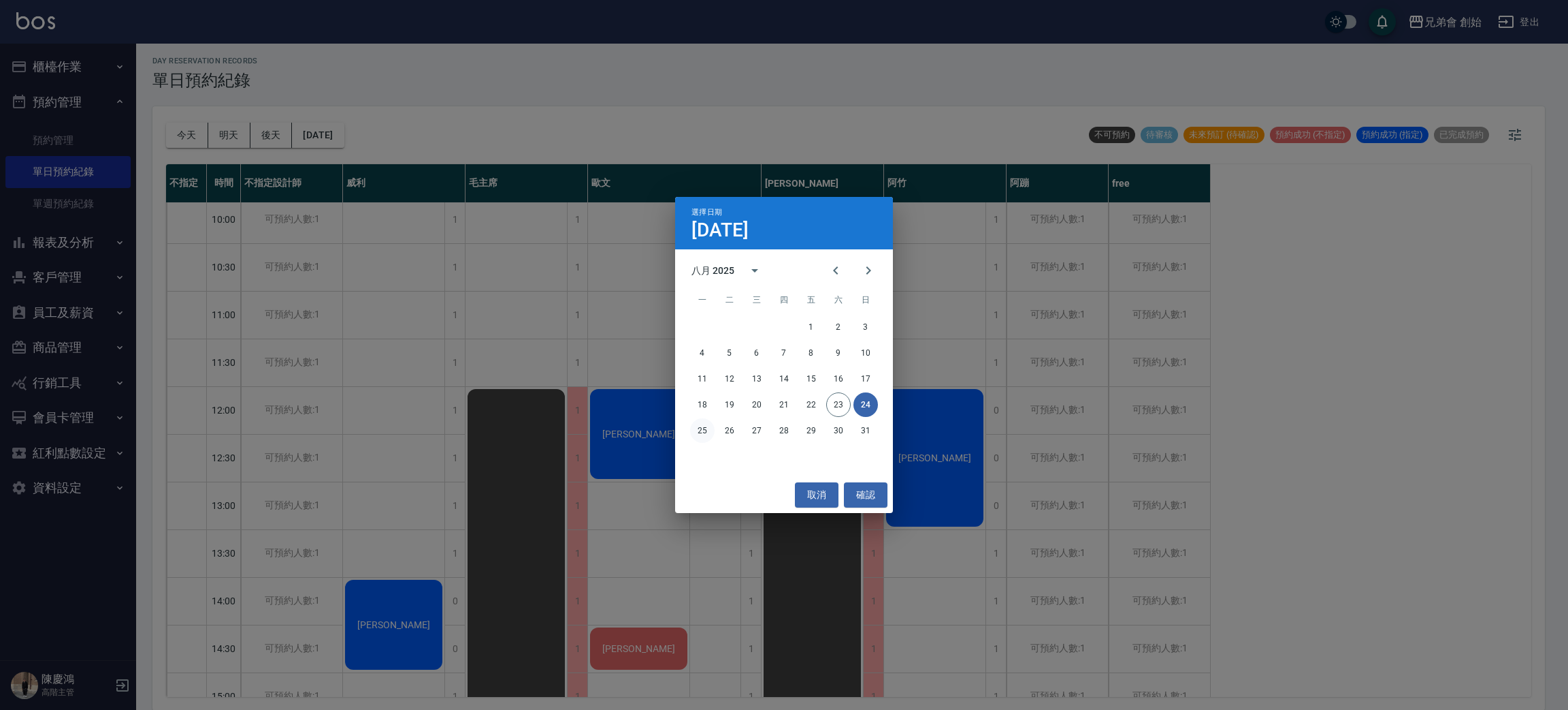
click at [701, 423] on button "25" at bounding box center [702, 431] width 24 height 24
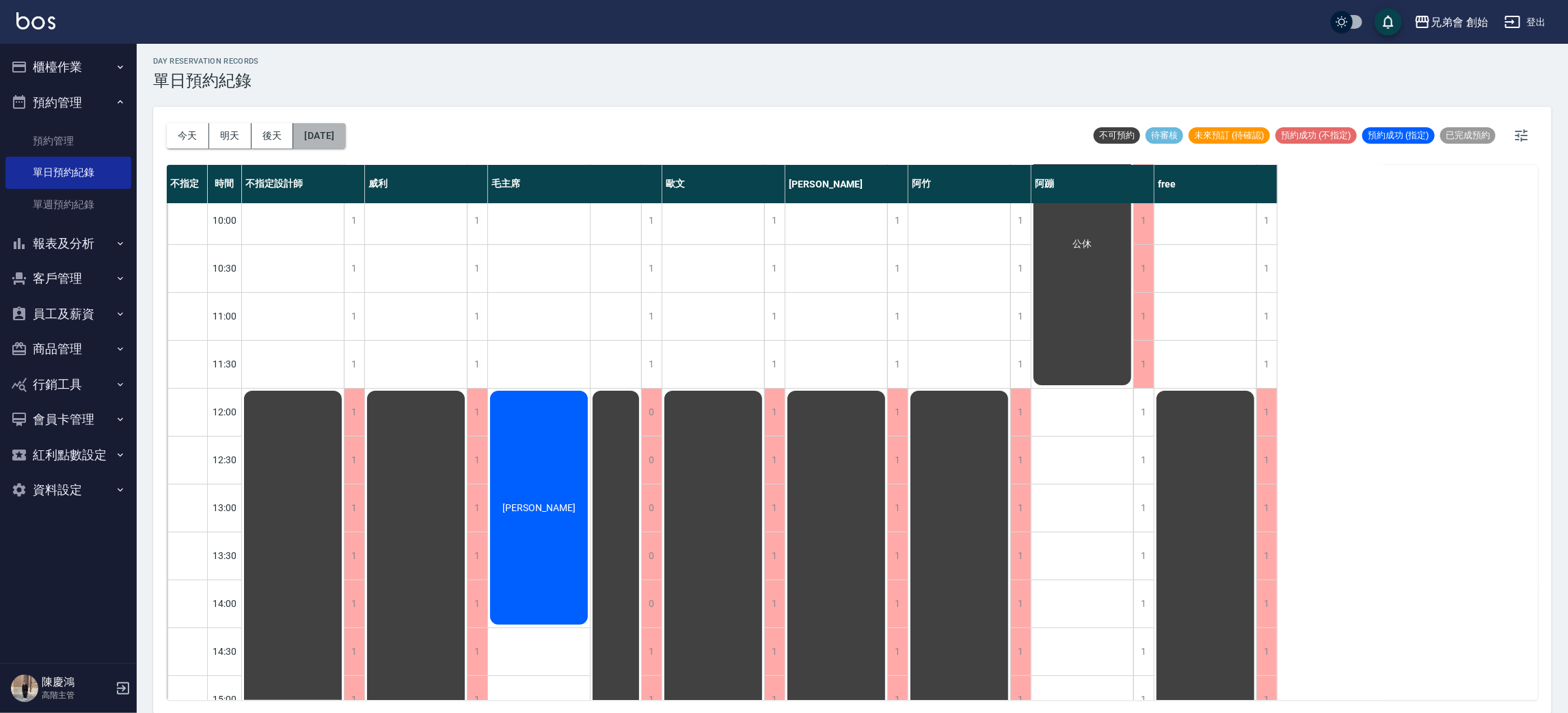
click at [338, 141] on button "2025/08/25" at bounding box center [319, 135] width 52 height 25
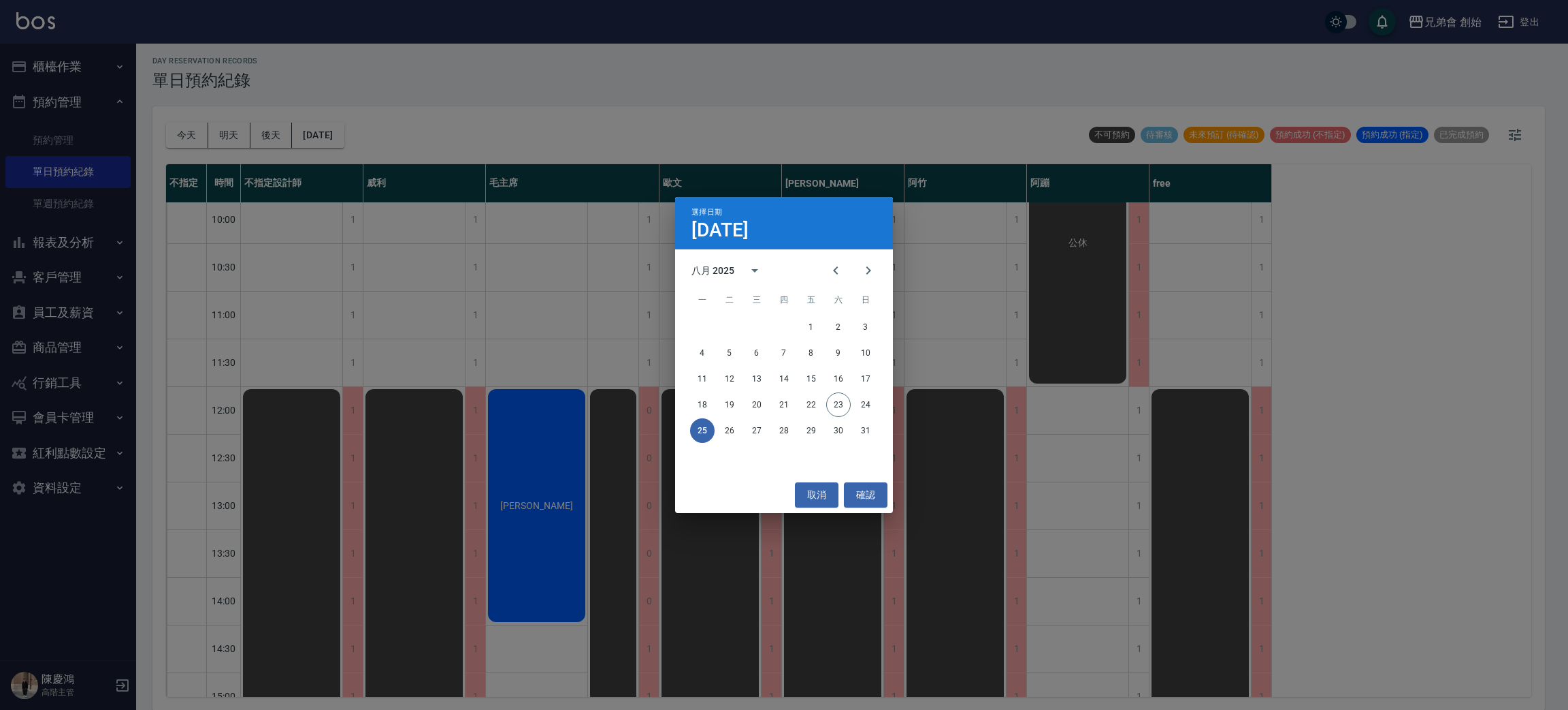
click at [718, 423] on div "25 26 27 28 29 30 31" at bounding box center [783, 431] width 218 height 24
click at [723, 429] on button "26" at bounding box center [730, 431] width 24 height 24
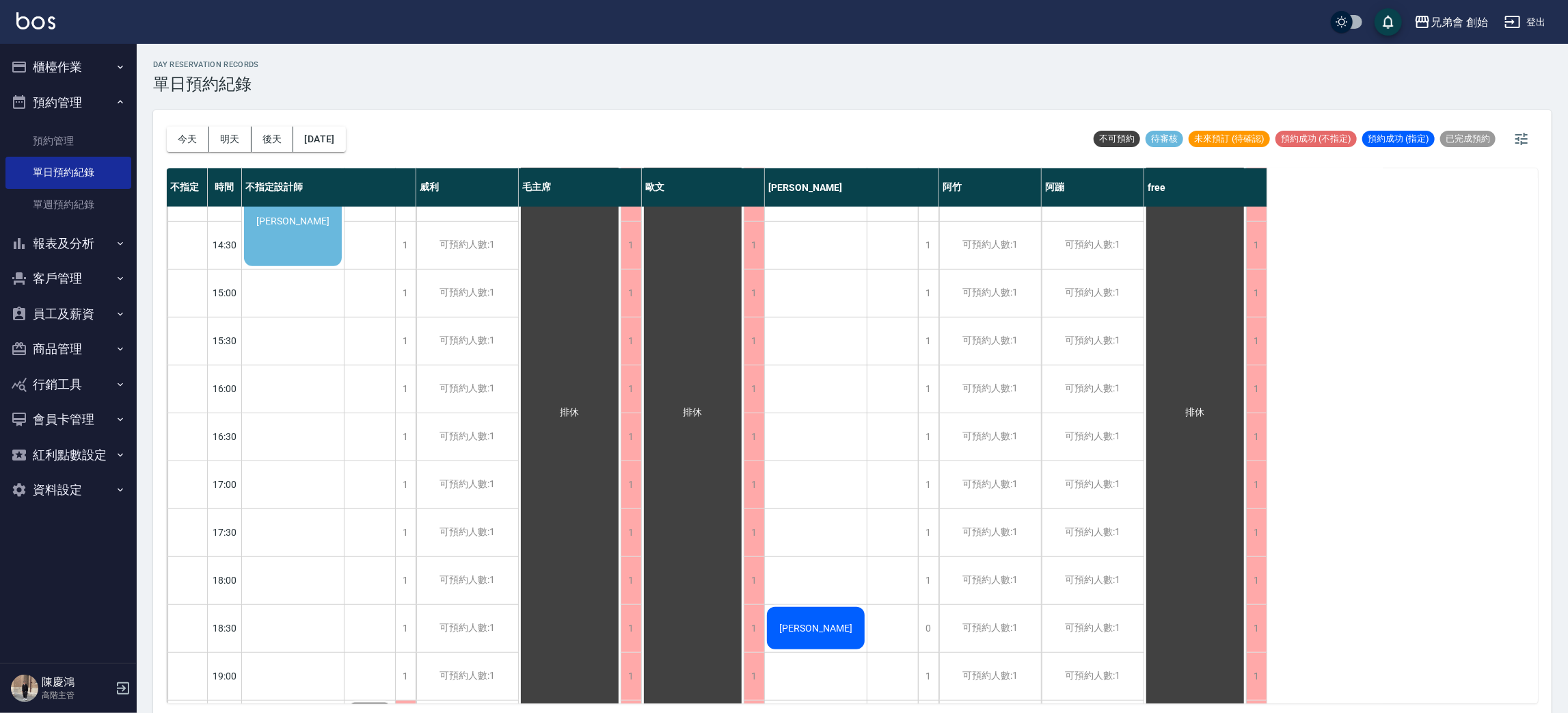
scroll to position [102, 0]
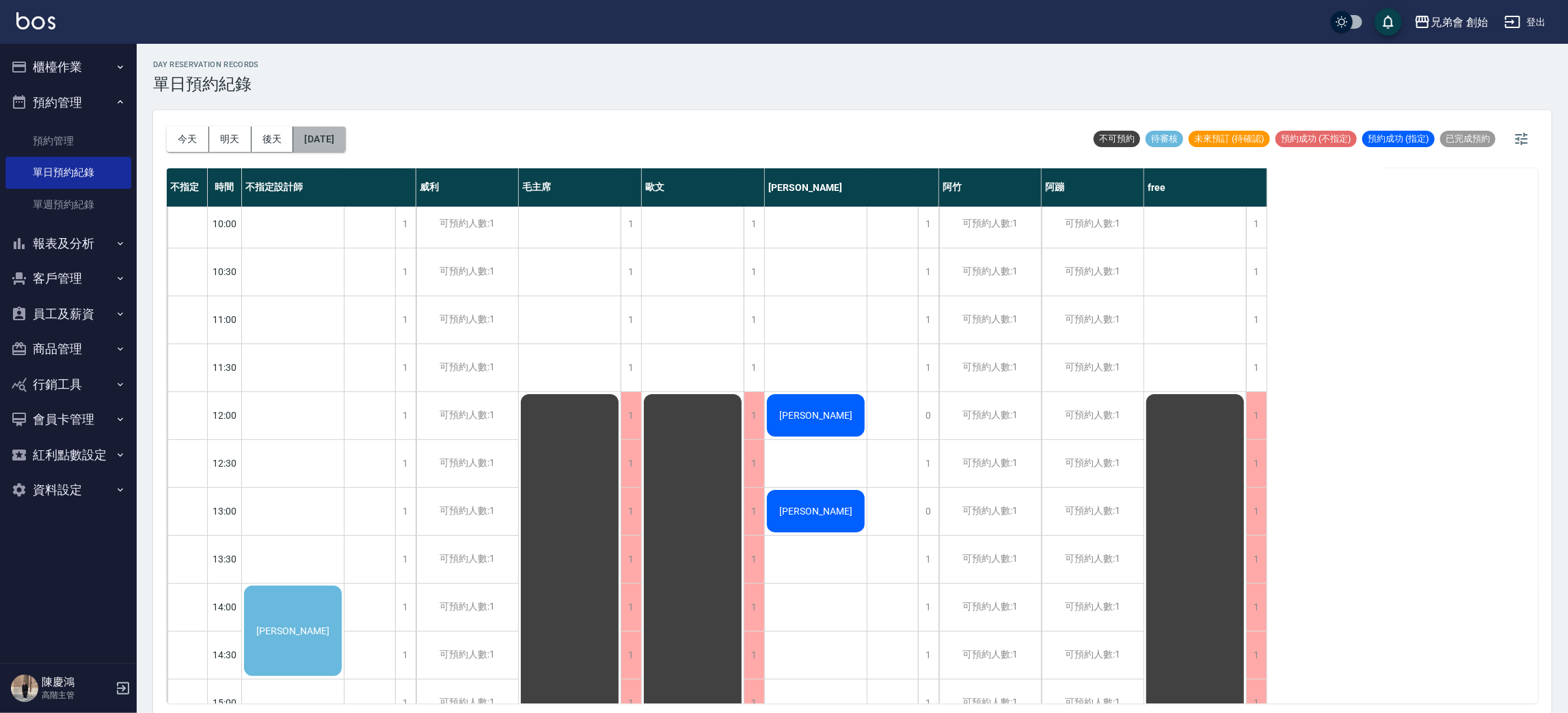
click at [345, 140] on button "2025/08/26" at bounding box center [319, 139] width 52 height 25
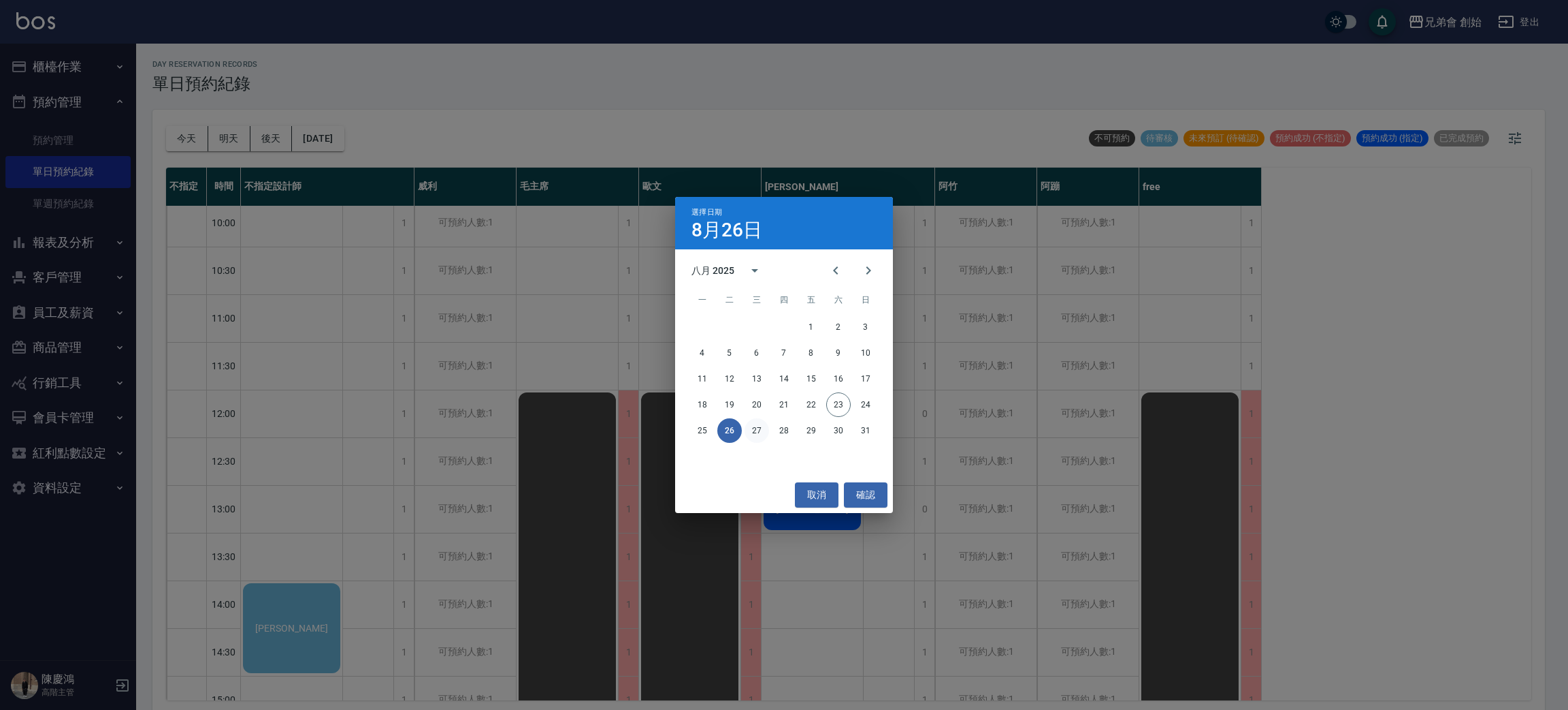
click at [749, 429] on button "27" at bounding box center [756, 431] width 24 height 24
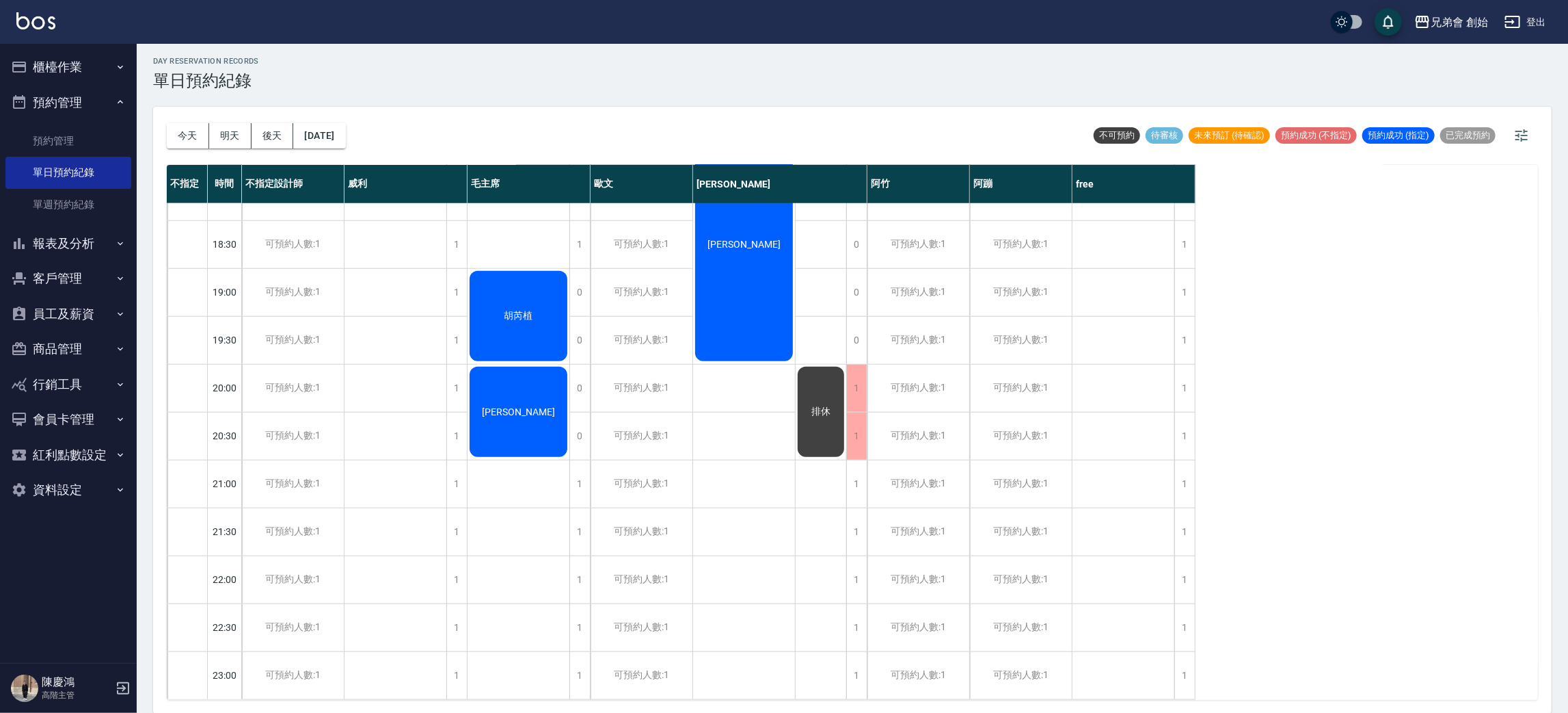
scroll to position [498, 0]
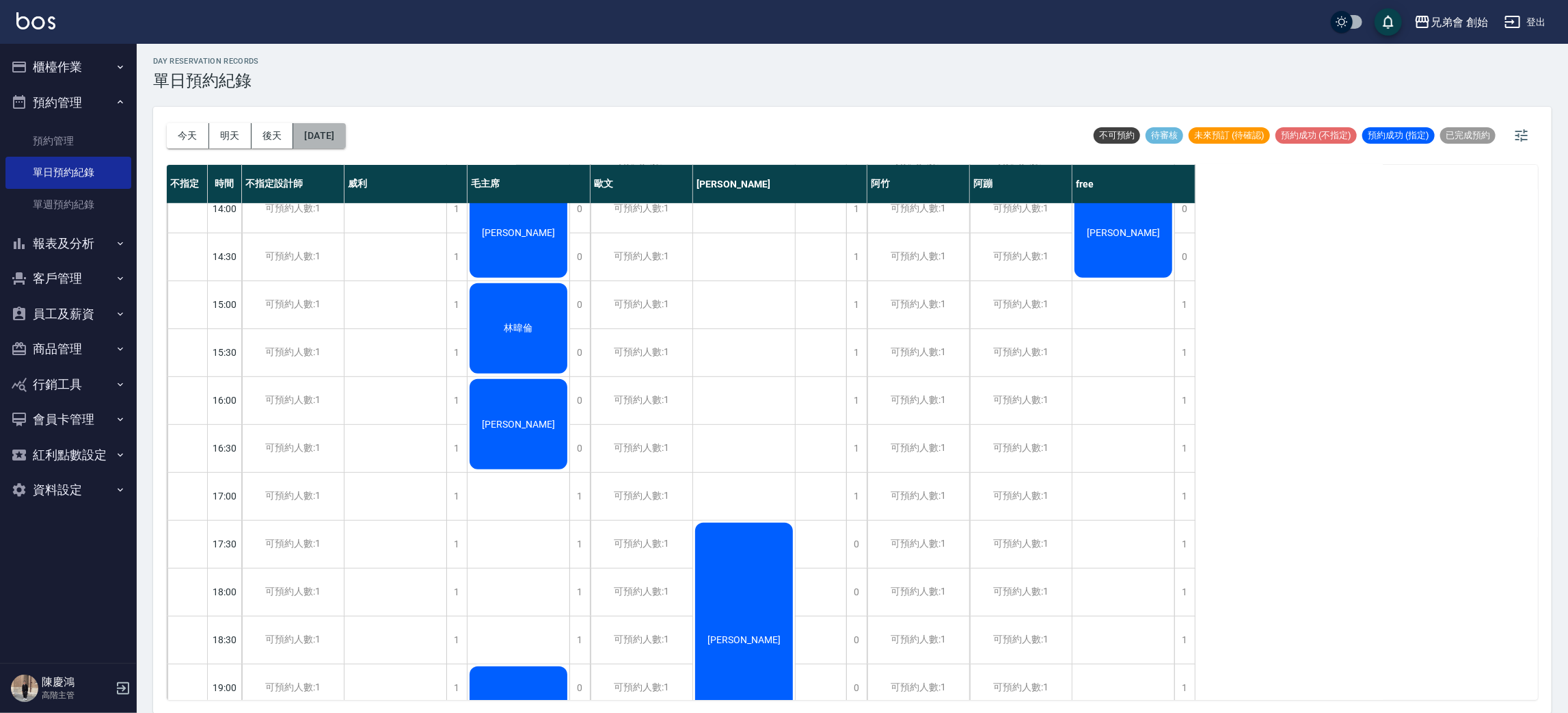
click at [340, 137] on button "2025/08/27" at bounding box center [319, 135] width 52 height 25
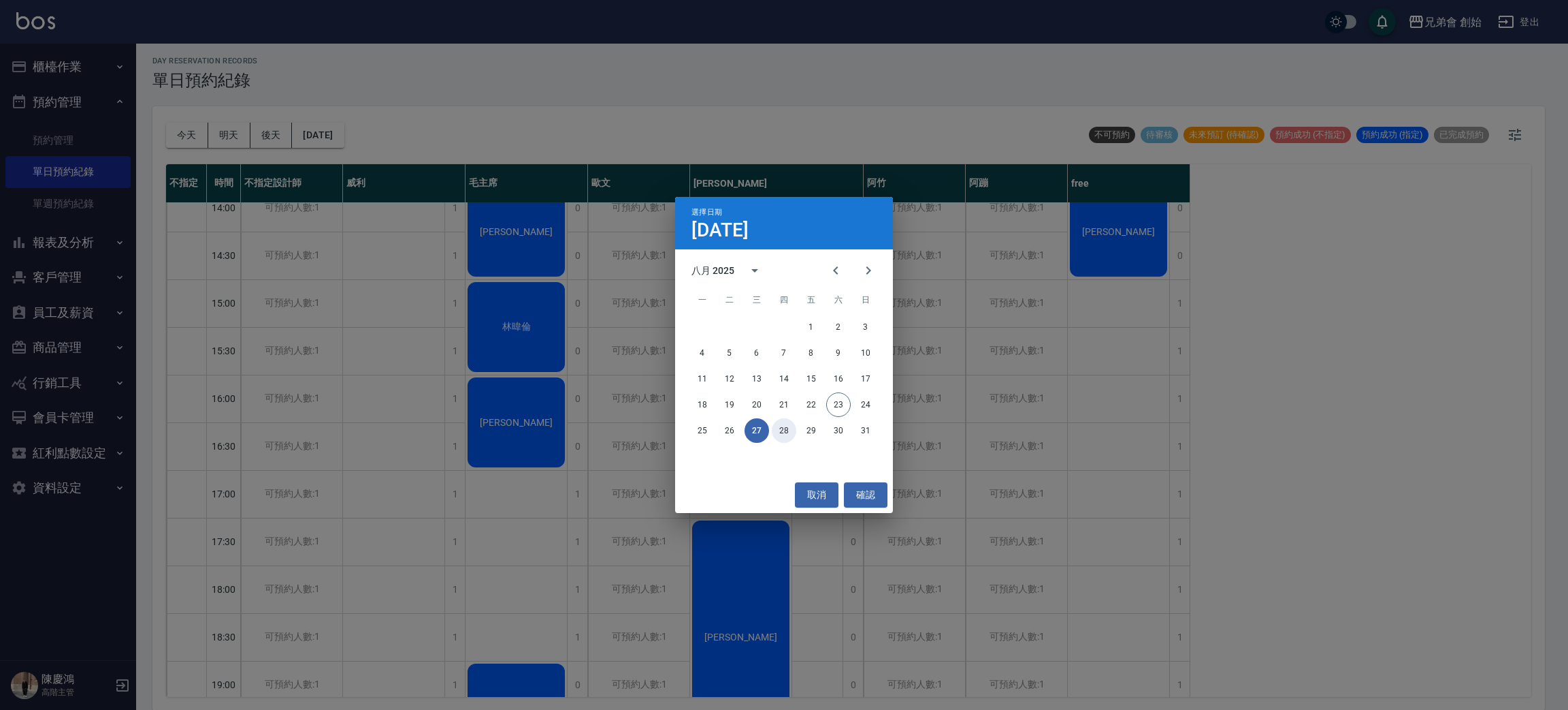
click at [786, 431] on button "28" at bounding box center [784, 431] width 24 height 24
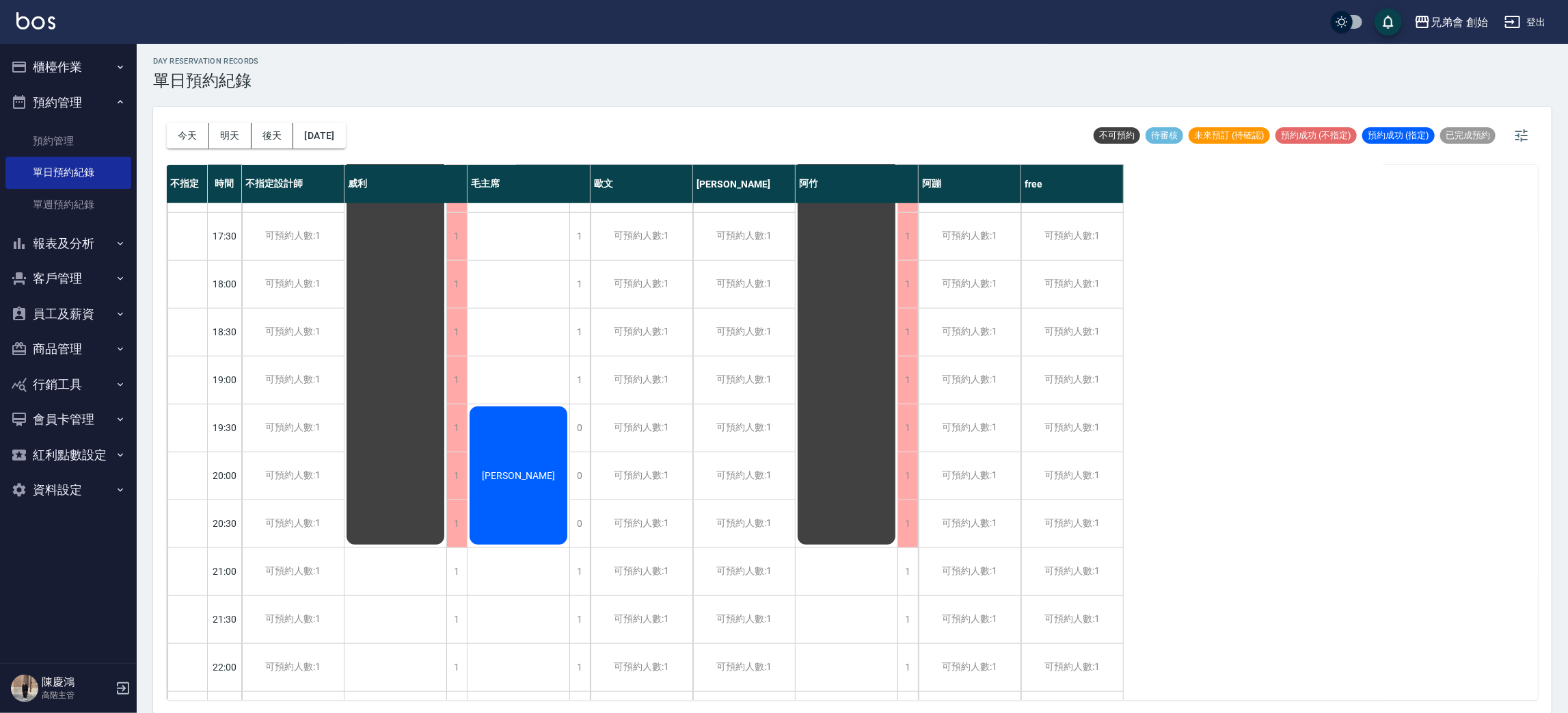
scroll to position [292, 0]
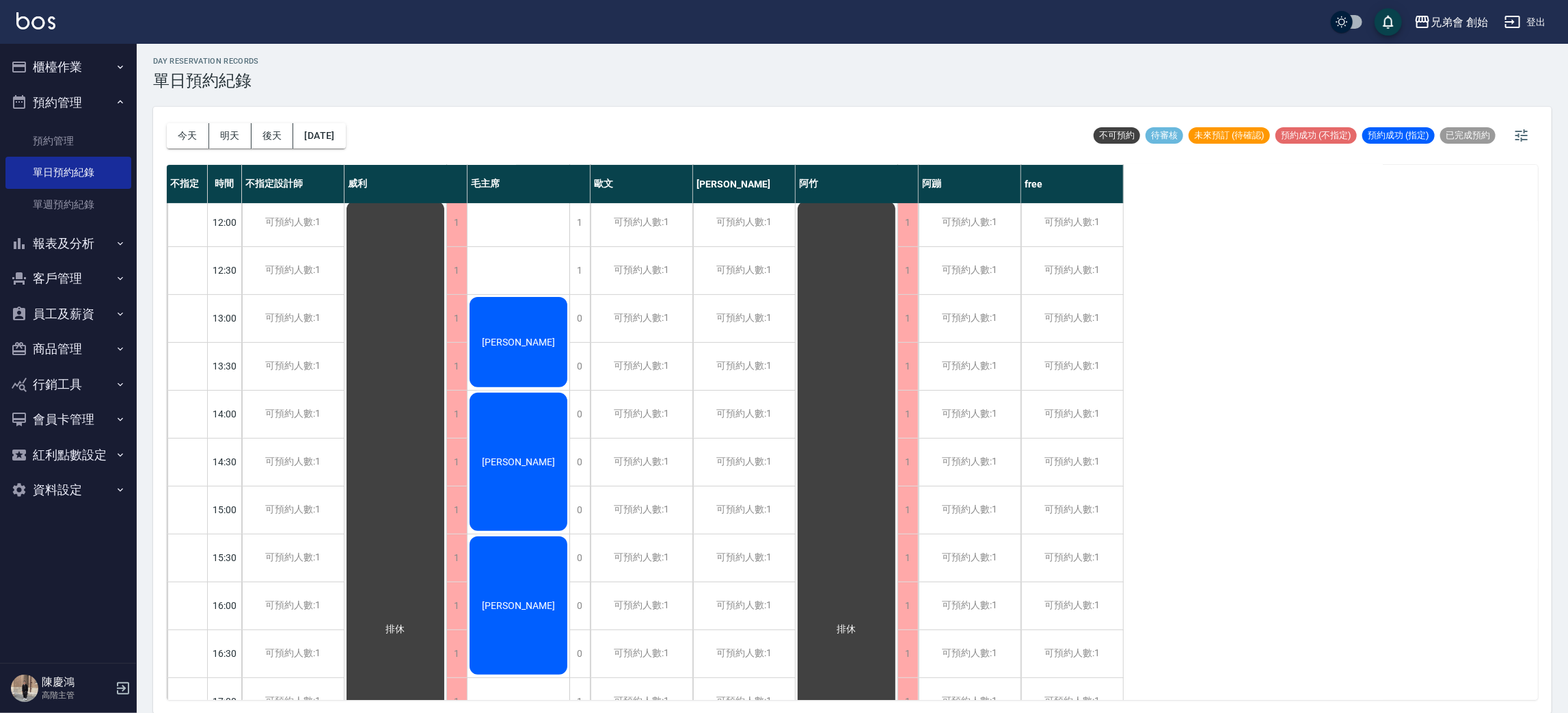
click at [376, 137] on div "今天 明天 後天 2025/08/28 不可預約 待審核 未來預訂 (待確認) 預約成功 (不指定) 預約成功 (指定) 已完成預約" at bounding box center [852, 136] width 1371 height 59
click at [345, 132] on button "2025/08/28" at bounding box center [319, 135] width 52 height 25
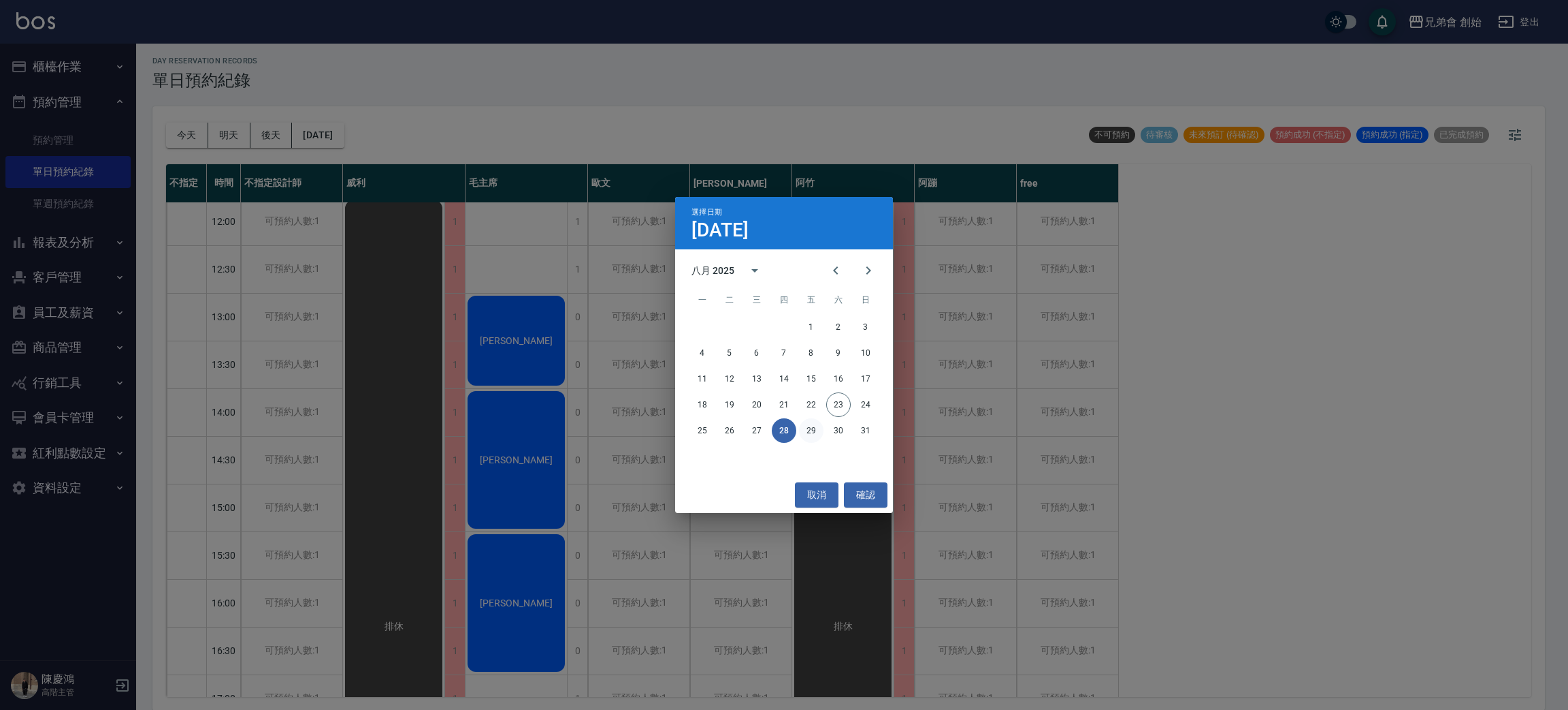
click at [810, 432] on button "29" at bounding box center [812, 431] width 24 height 24
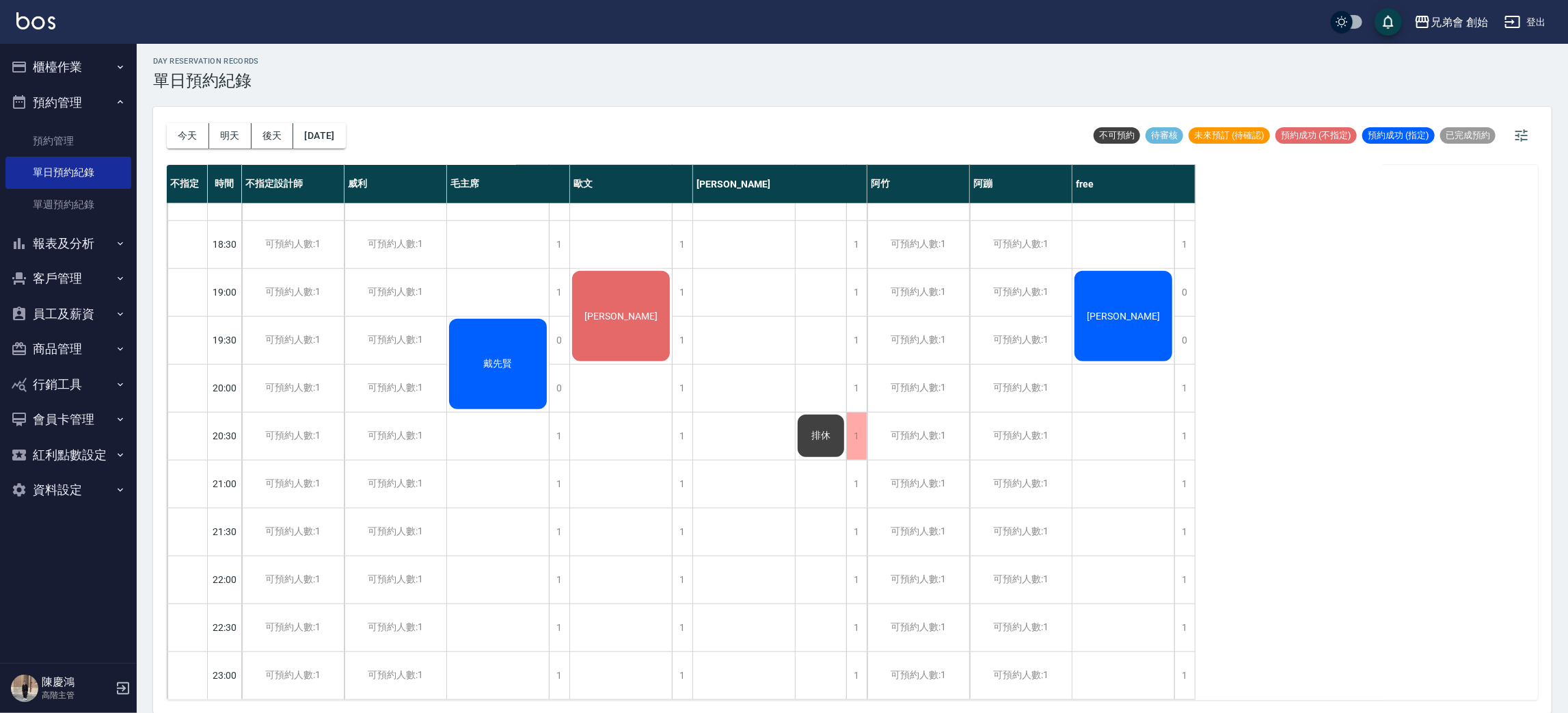
scroll to position [805, 0]
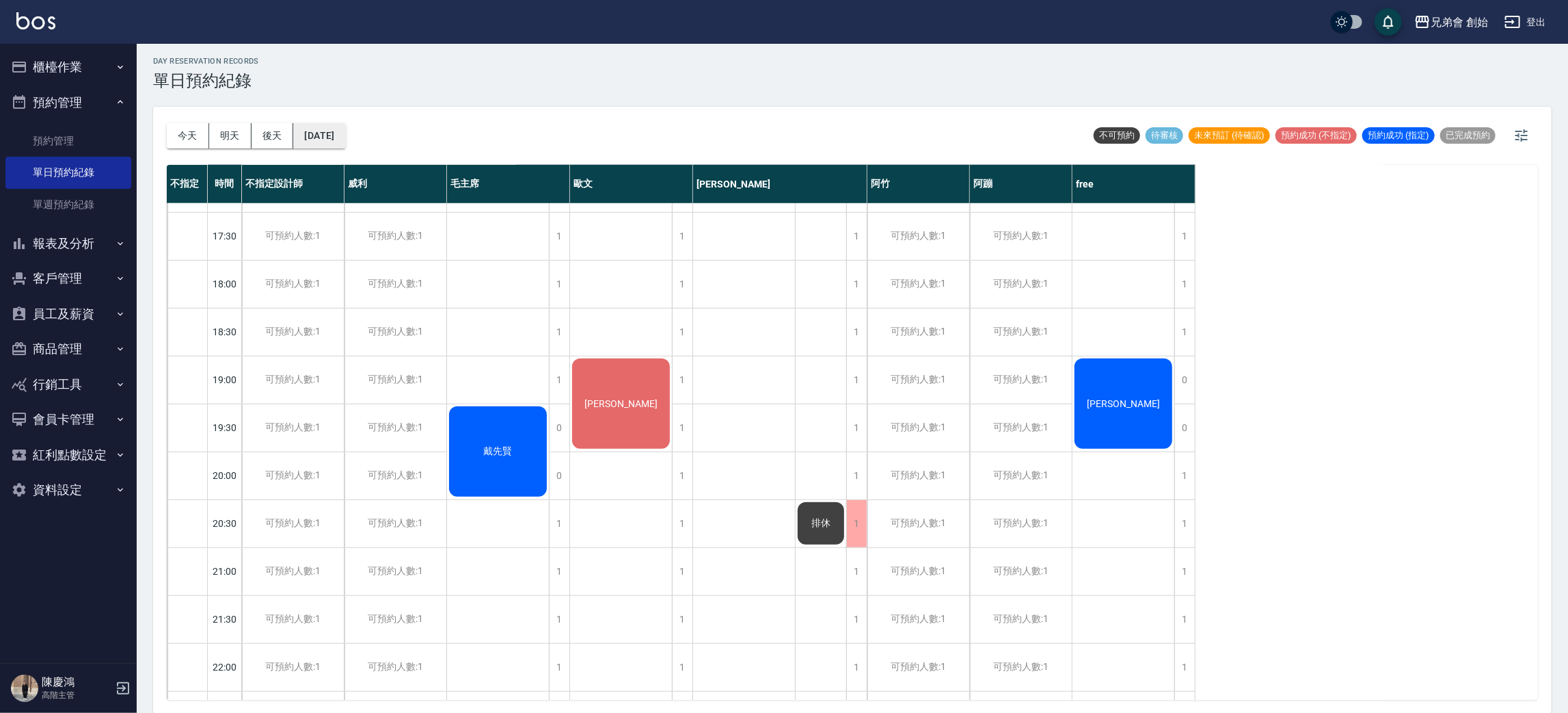
click at [345, 132] on button "2025/08/29" at bounding box center [319, 135] width 52 height 25
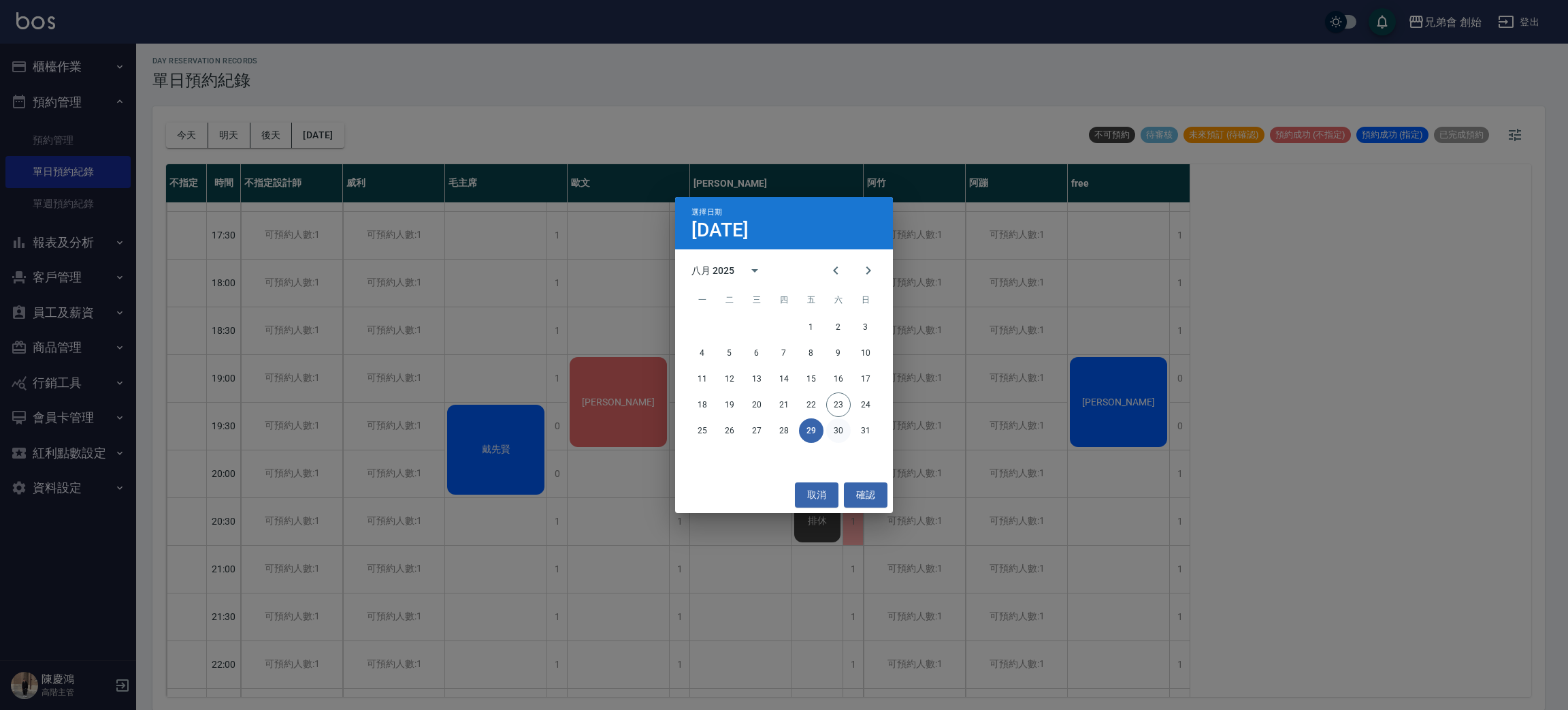
click at [833, 428] on button "30" at bounding box center [838, 431] width 24 height 24
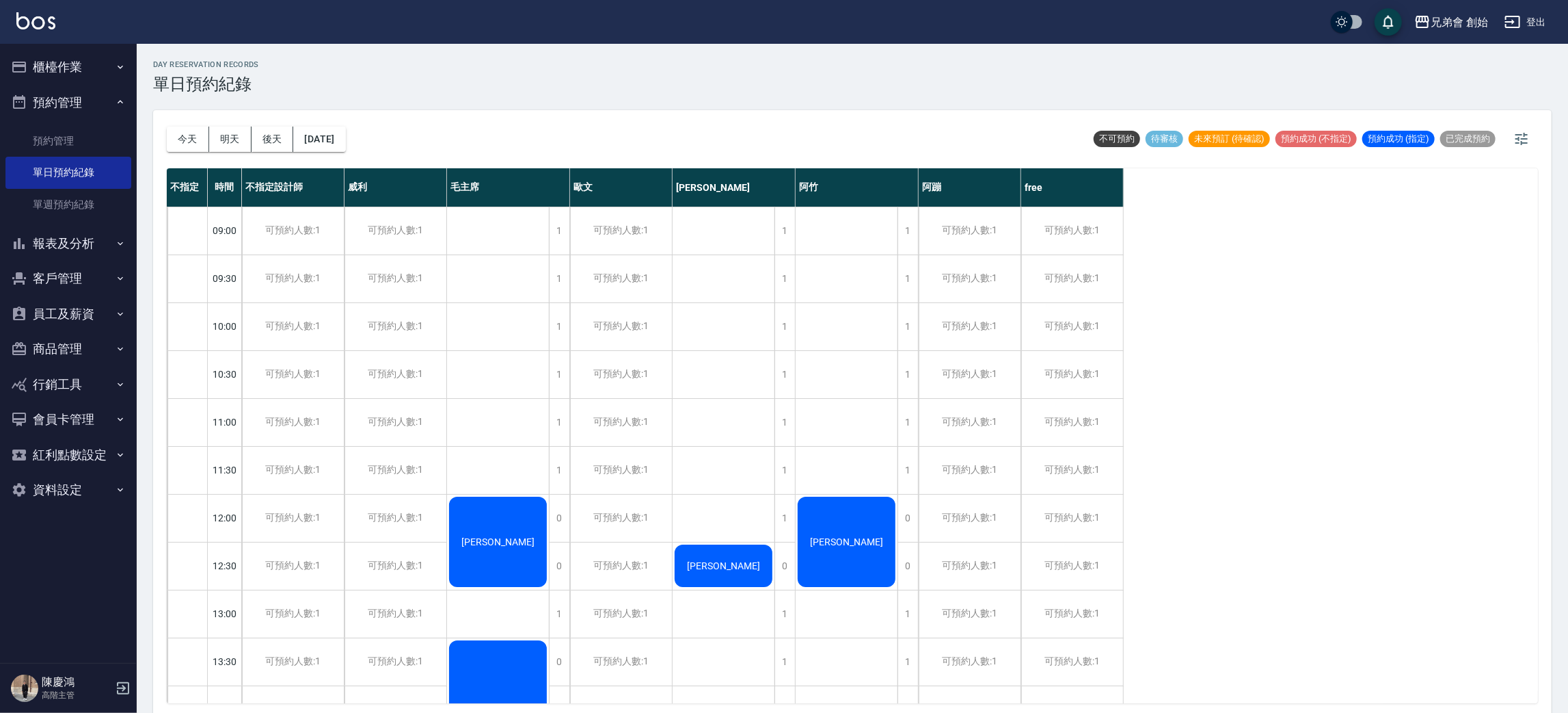
click at [346, 125] on div "今天 明天 後天 2025/08/30" at bounding box center [256, 139] width 179 height 59
click at [344, 121] on div "今天 明天 後天 2025/08/30" at bounding box center [256, 139] width 179 height 59
click at [345, 146] on button "2025/08/30" at bounding box center [319, 139] width 52 height 25
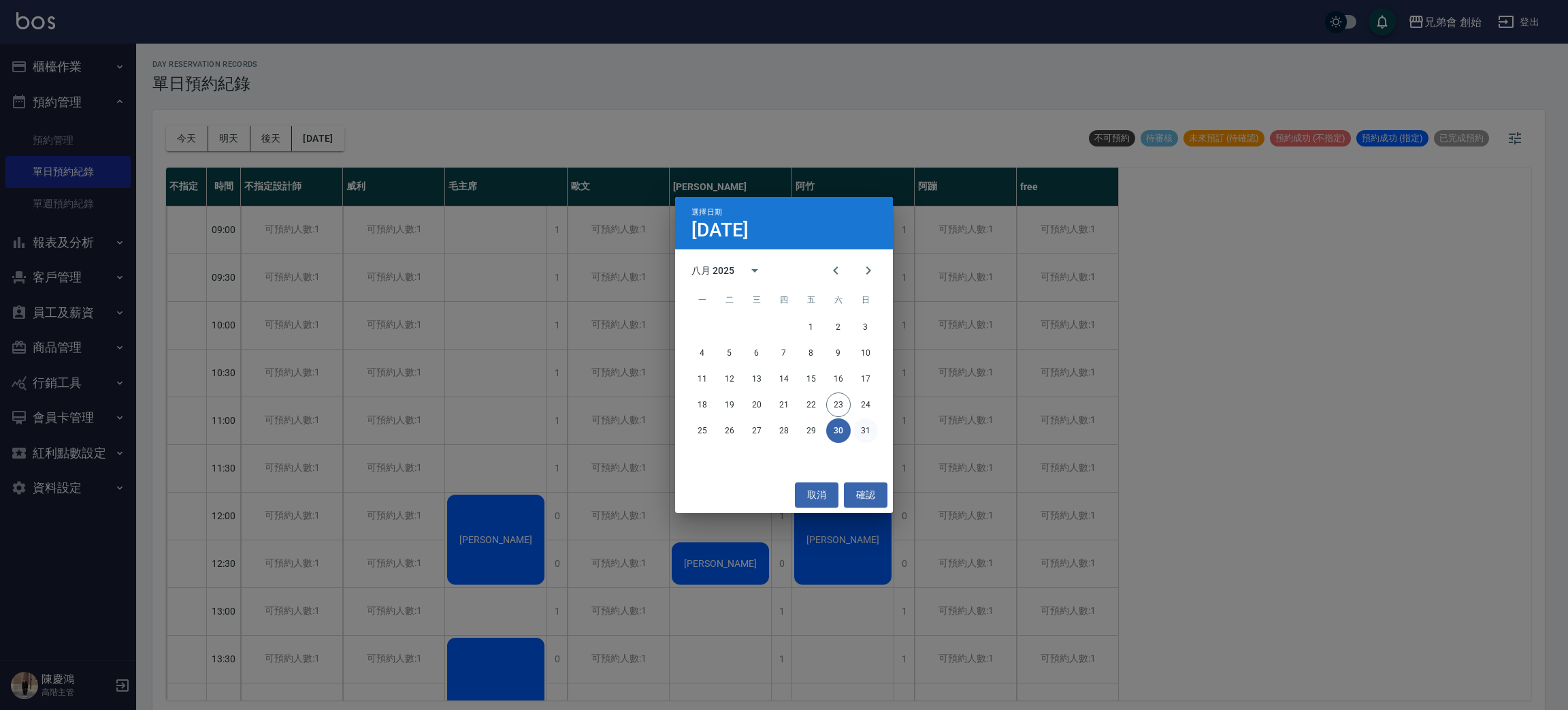
click at [869, 432] on button "31" at bounding box center [866, 431] width 24 height 24
click at [869, 432] on div at bounding box center [784, 355] width 1568 height 710
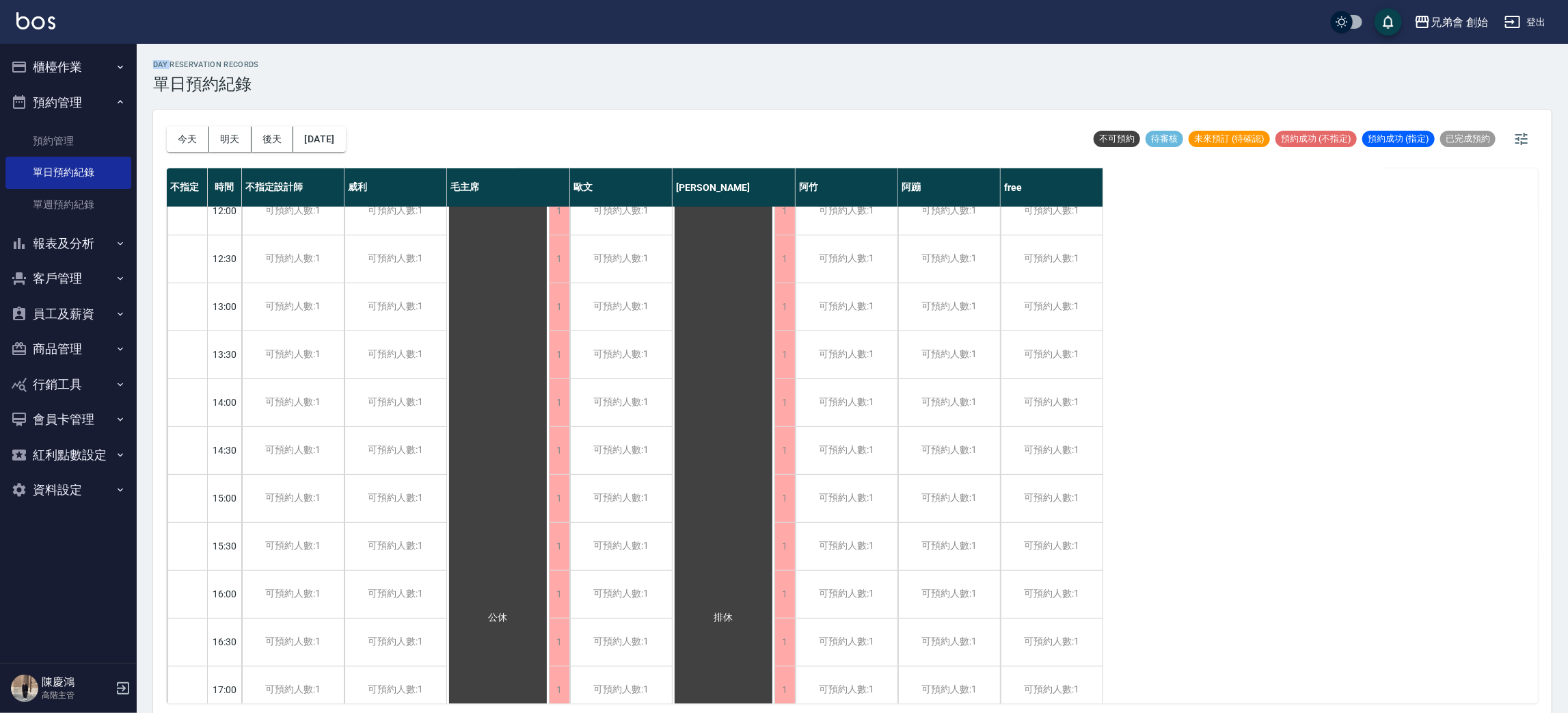
scroll to position [615, 0]
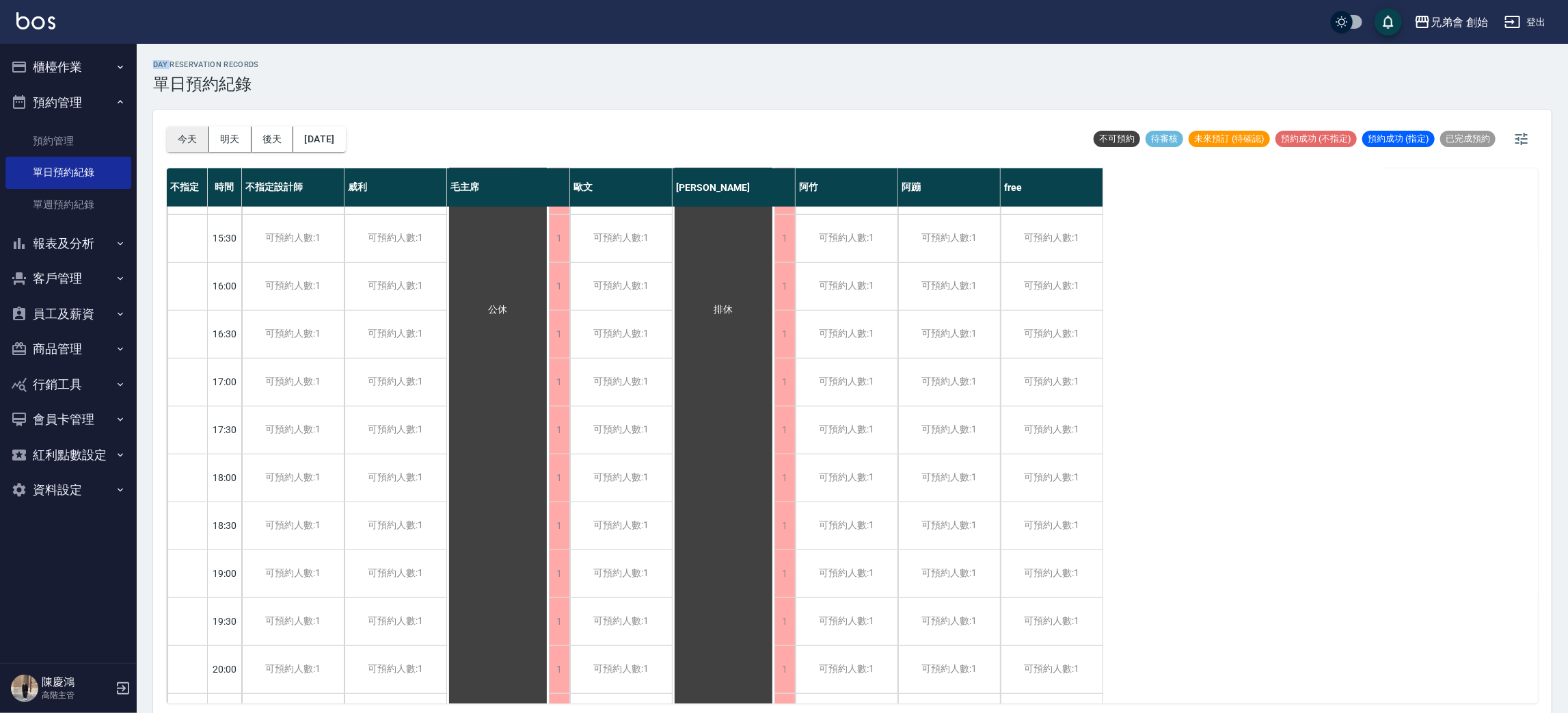
click at [192, 142] on button "今天" at bounding box center [188, 139] width 42 height 25
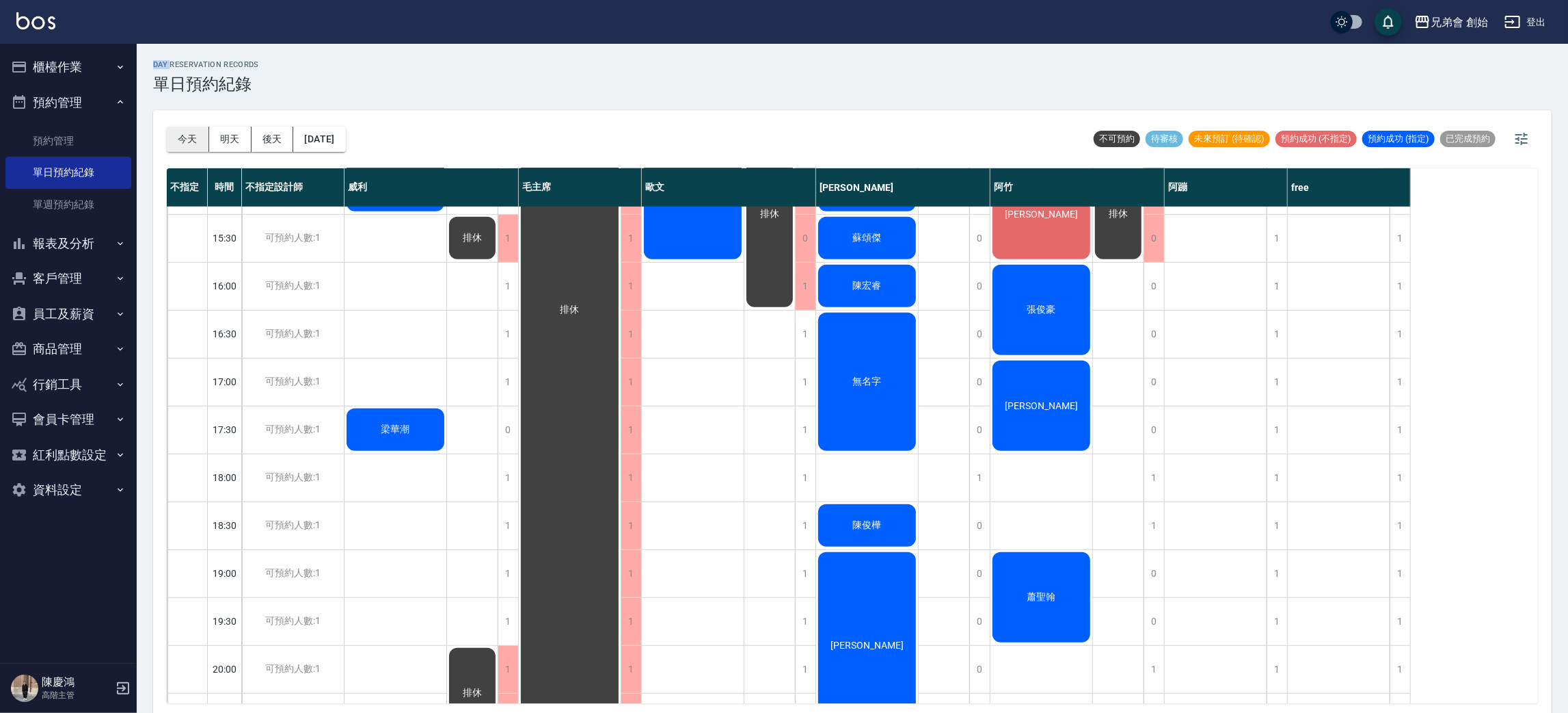
click at [182, 143] on button "今天" at bounding box center [188, 139] width 42 height 25
click at [45, 20] on img at bounding box center [36, 20] width 39 height 17
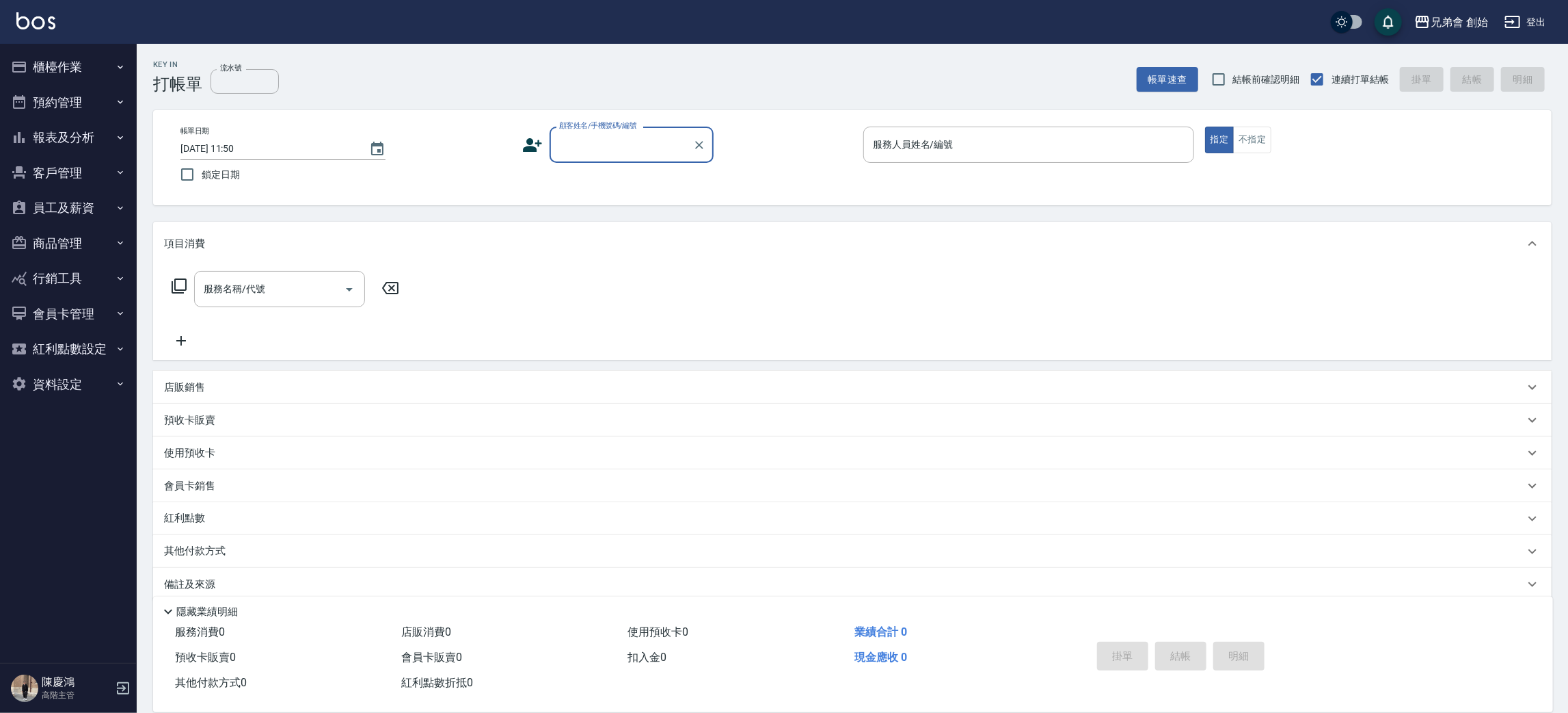
click at [60, 97] on button "預約管理" at bounding box center [68, 102] width 126 height 36
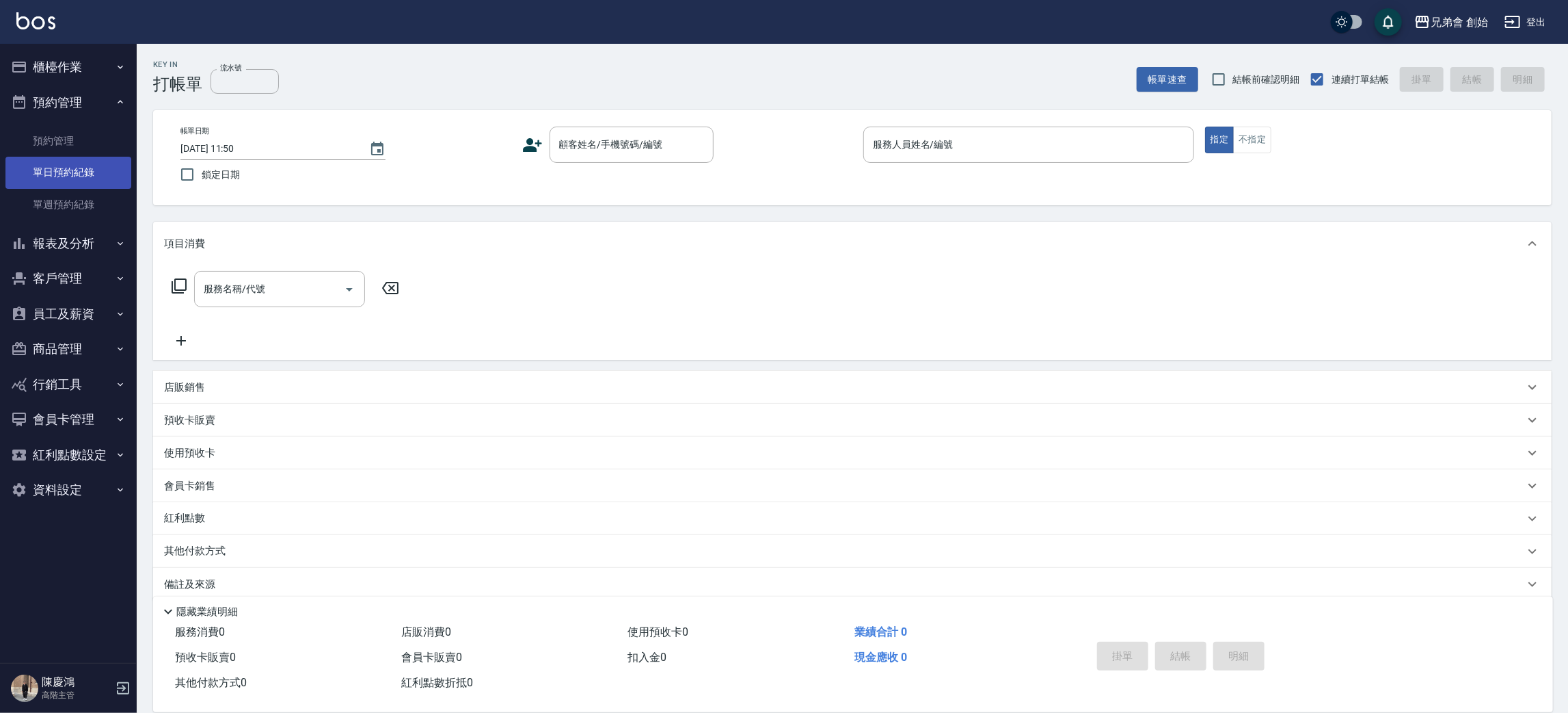
click at [100, 175] on link "單日預約紀錄" at bounding box center [68, 172] width 126 height 32
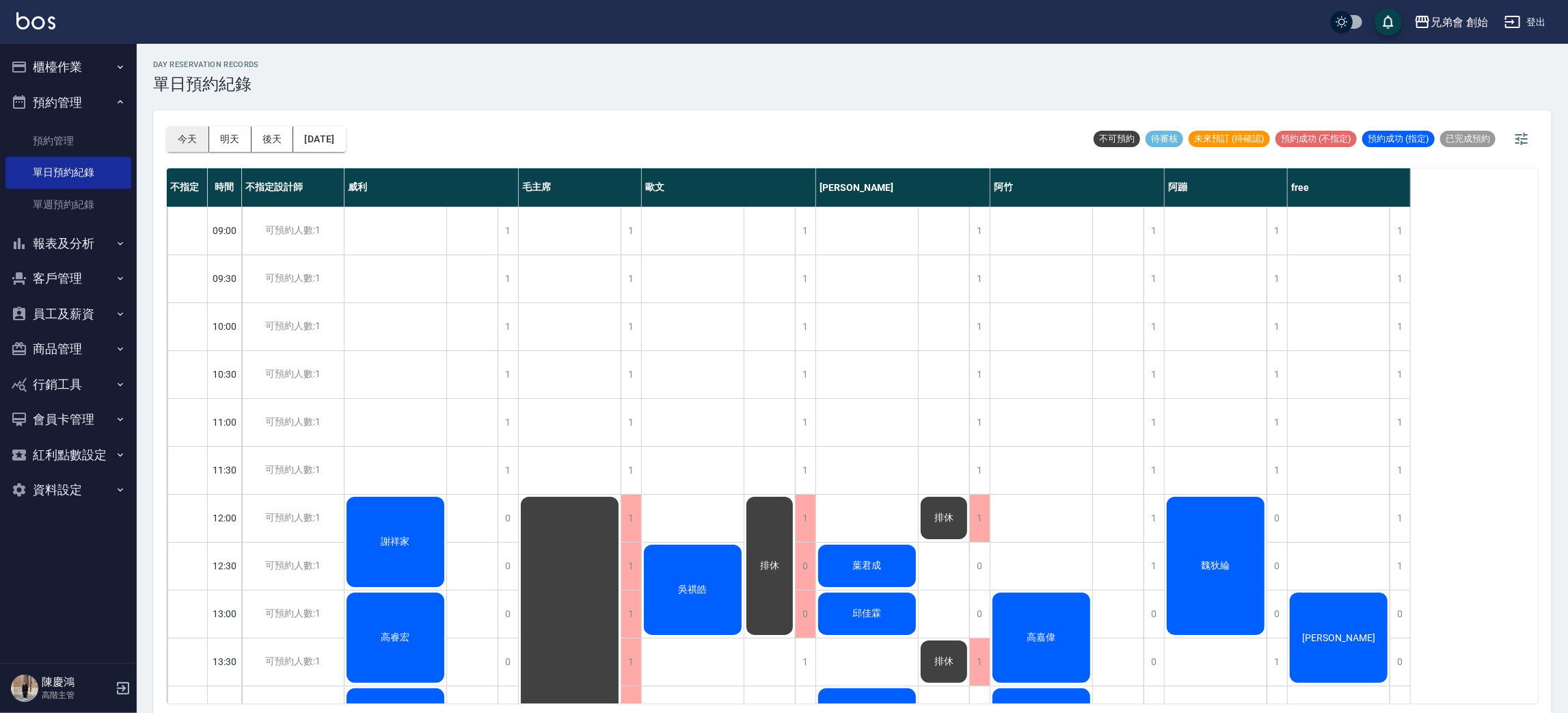
click at [187, 134] on button "今天" at bounding box center [188, 139] width 42 height 25
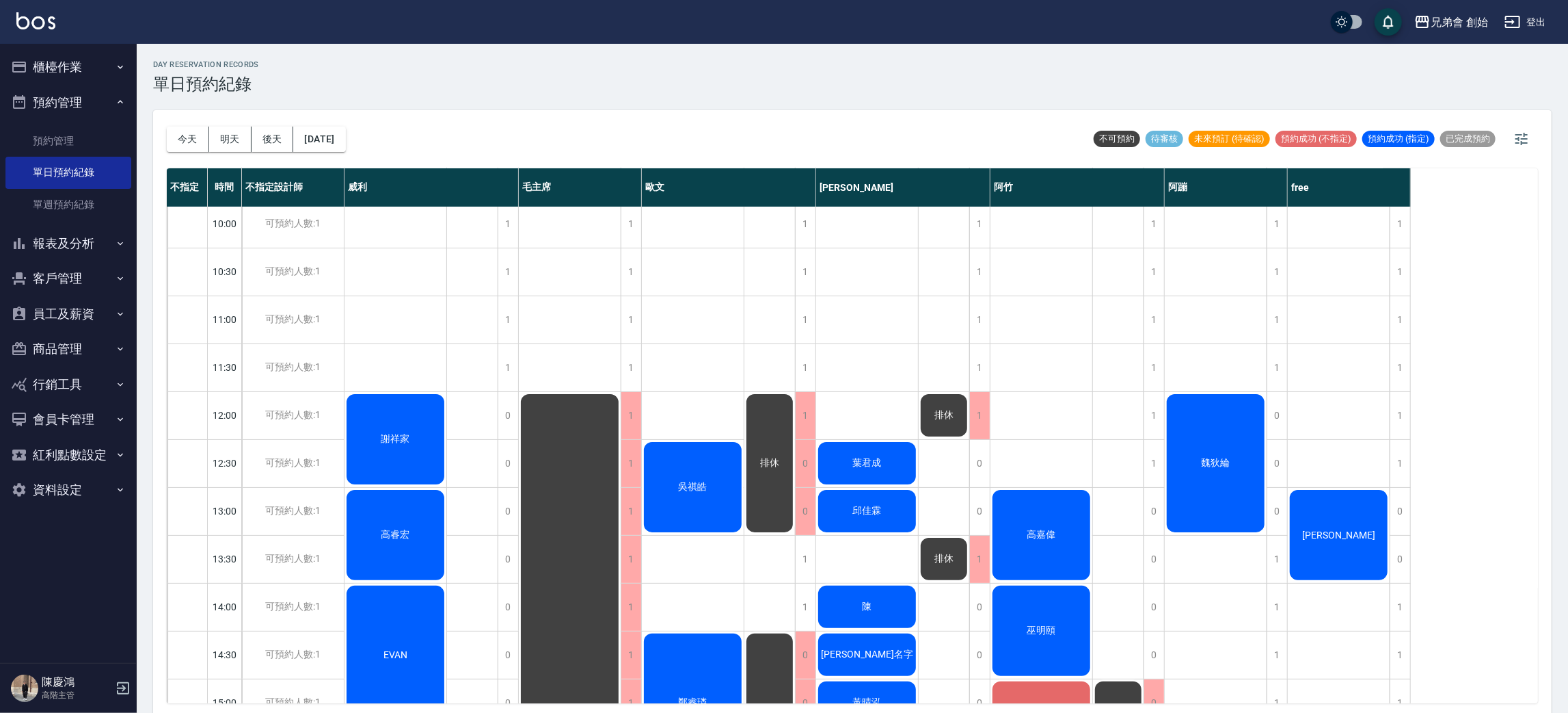
scroll to position [205, 0]
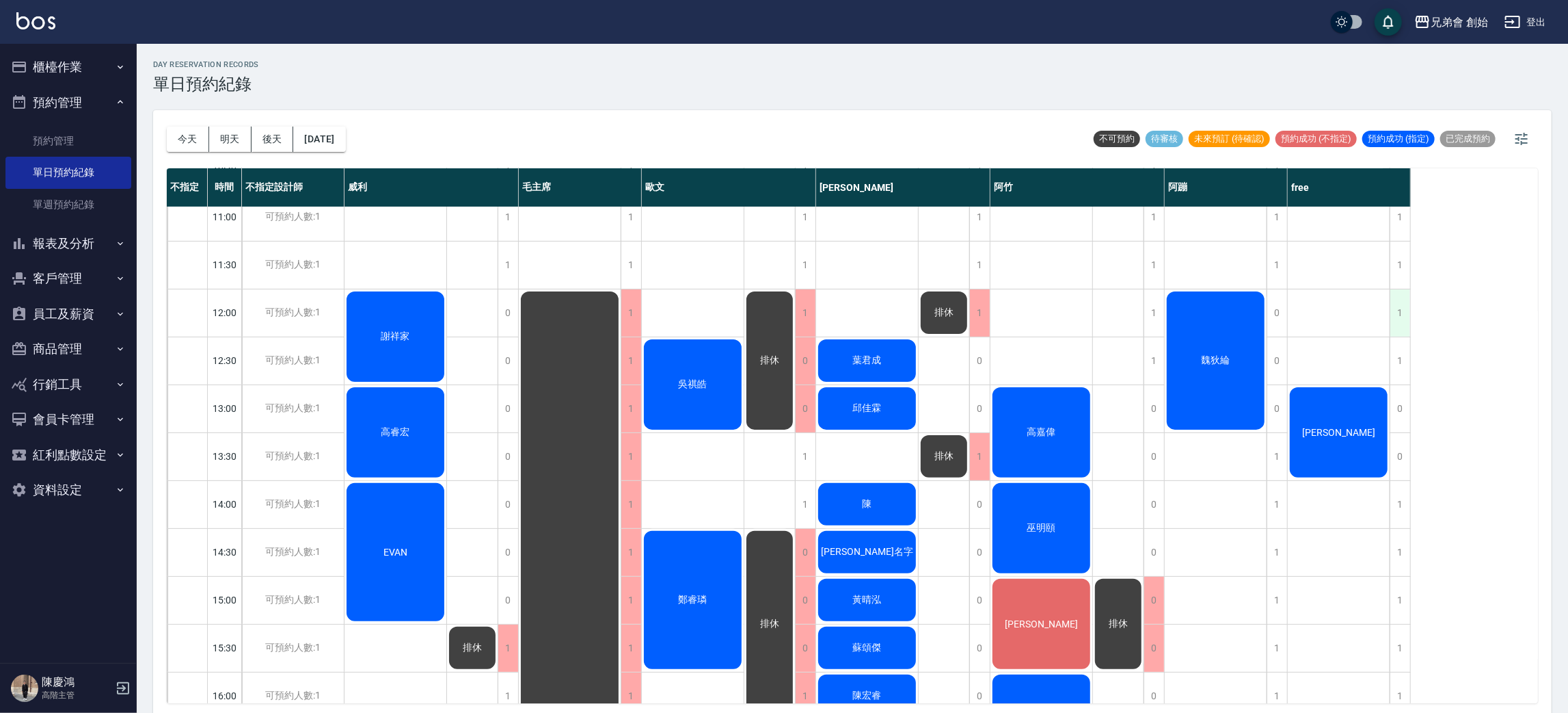
click at [1400, 314] on div "1" at bounding box center [1399, 313] width 20 height 47
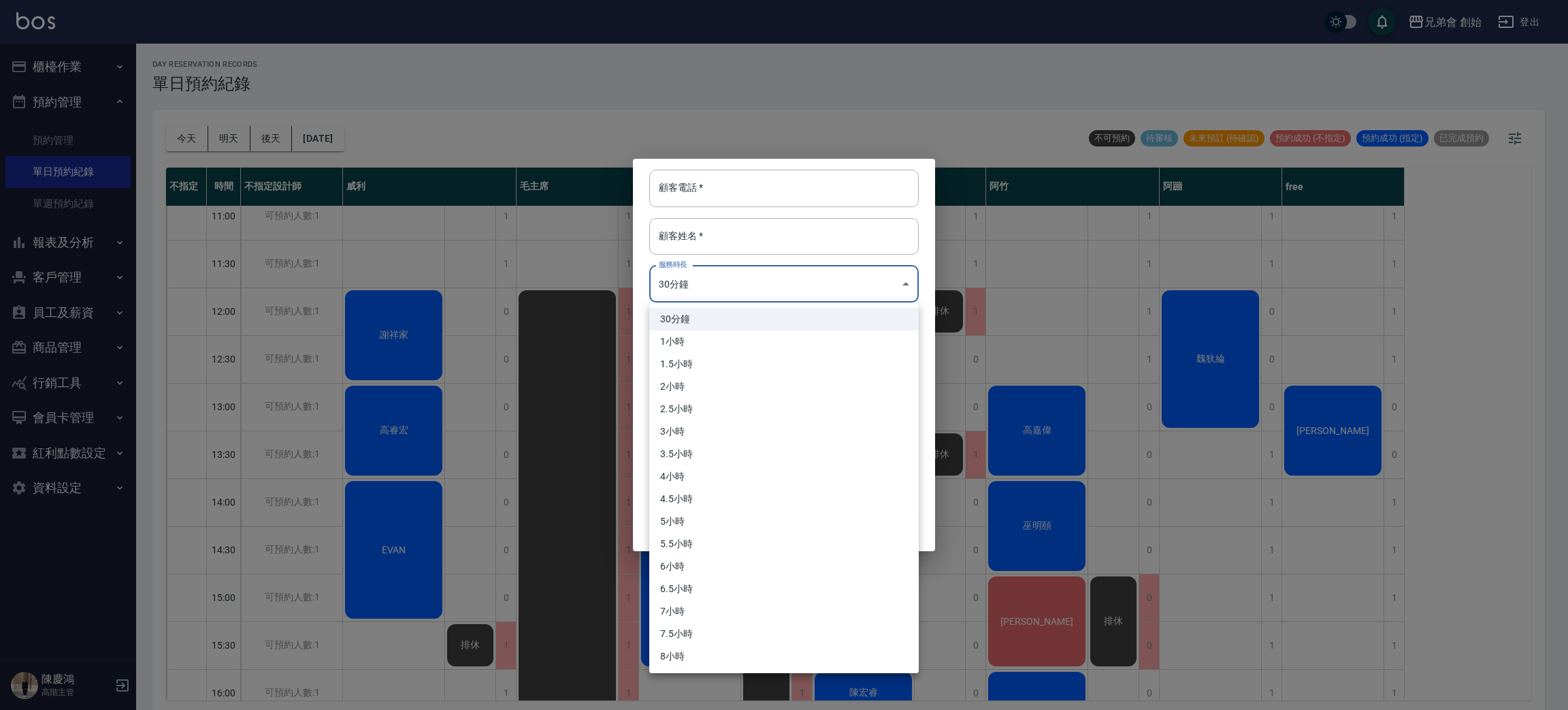
drag, startPoint x: 745, startPoint y: 297, endPoint x: 746, endPoint y: 285, distance: 12.0
click at [745, 288] on body "兄弟會 創始 登出 櫃檯作業 打帳單 帳單列表 掛單列表 座位開單 營業儀表板 現金收支登錄 高階收支登錄 材料自購登錄 每日結帳 排班表 現場電腦打卡 掃碼…" at bounding box center [784, 357] width 1568 height 714
click at [749, 339] on li "1小時" at bounding box center [784, 342] width 269 height 23
type input "2"
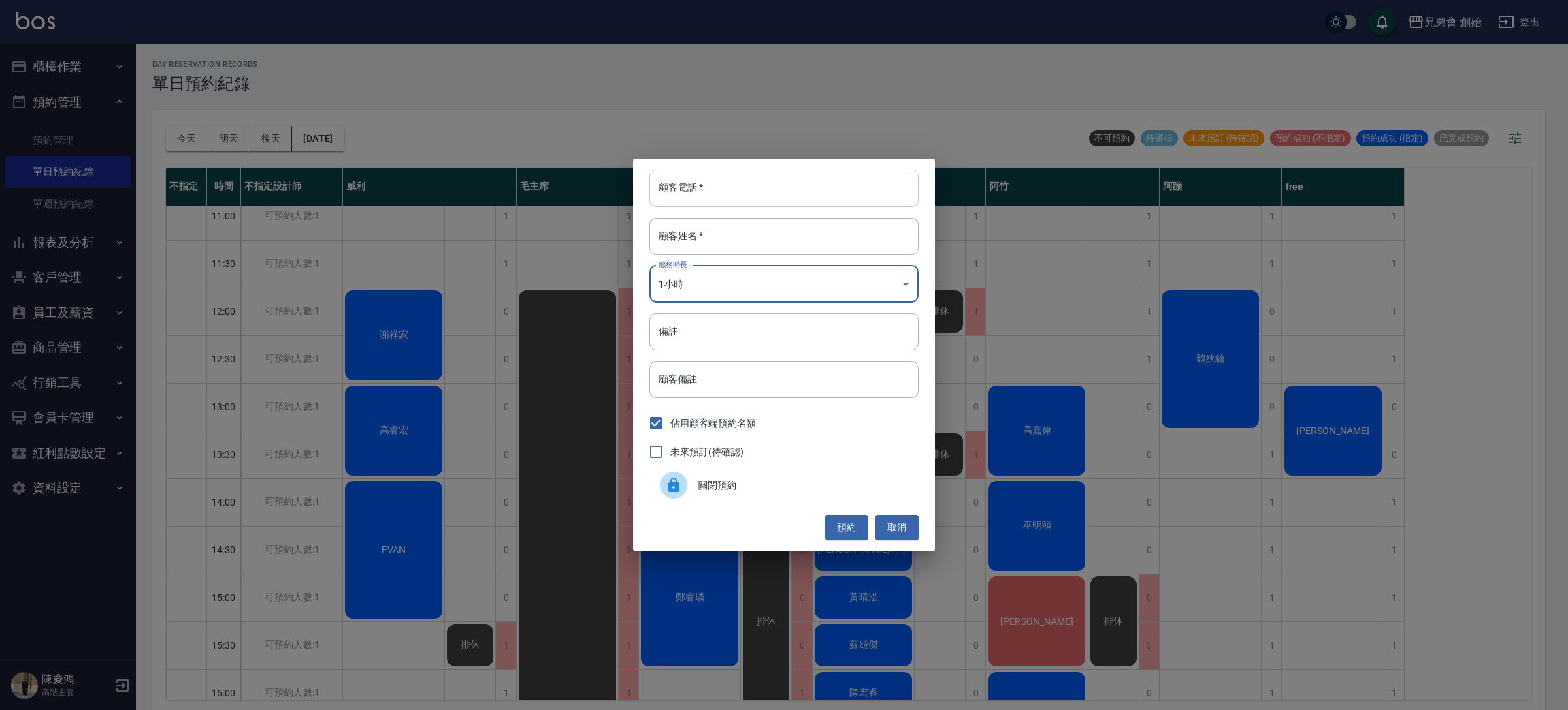
click at [756, 199] on input "顧客電話   *" at bounding box center [784, 187] width 269 height 36
type input "48456262"
drag, startPoint x: 791, startPoint y: 235, endPoint x: 799, endPoint y: 252, distance: 18.8
click at [791, 235] on input "顧客姓名   *" at bounding box center [784, 236] width 269 height 36
type input "ㄌ"
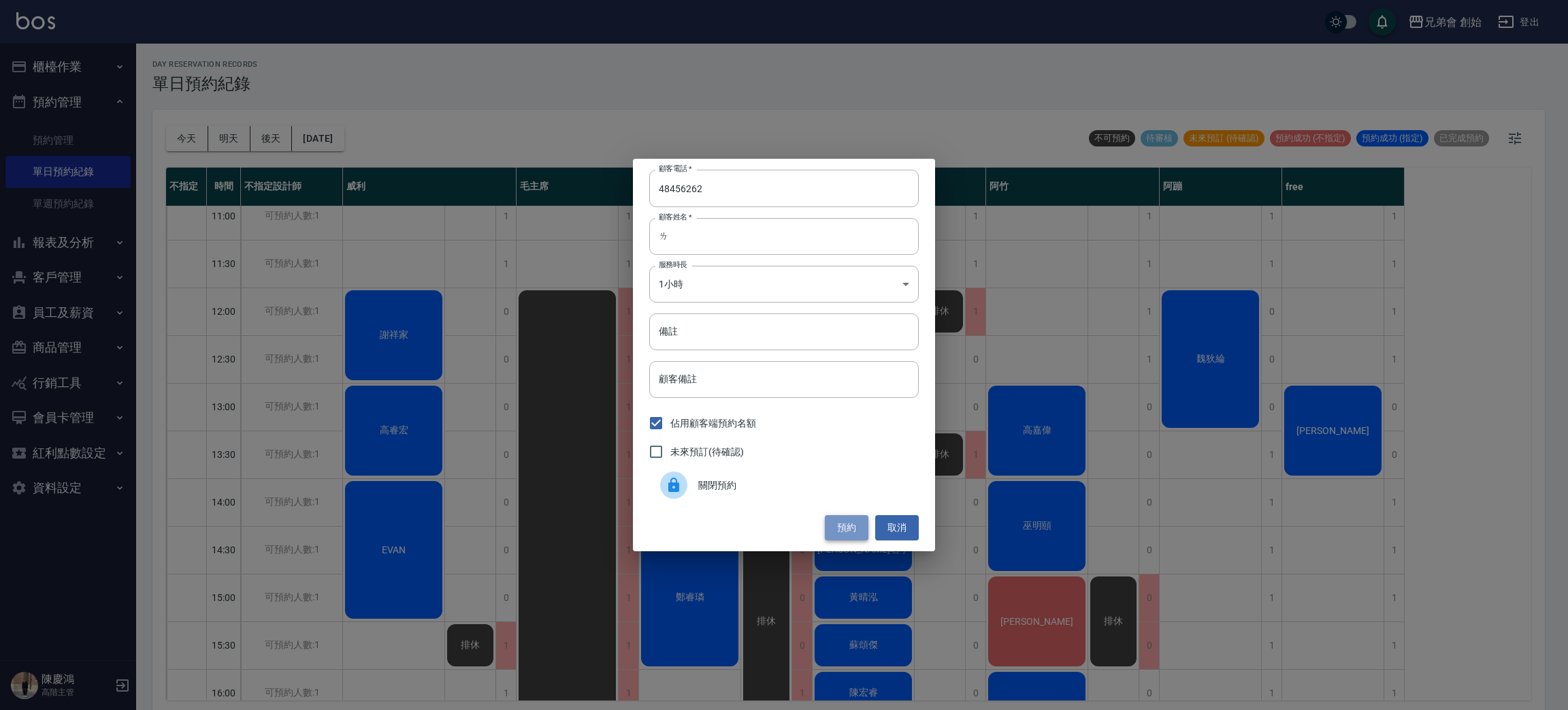
click at [847, 538] on button "預約" at bounding box center [847, 527] width 44 height 25
click at [847, 519] on div "預約 取消" at bounding box center [784, 527] width 269 height 25
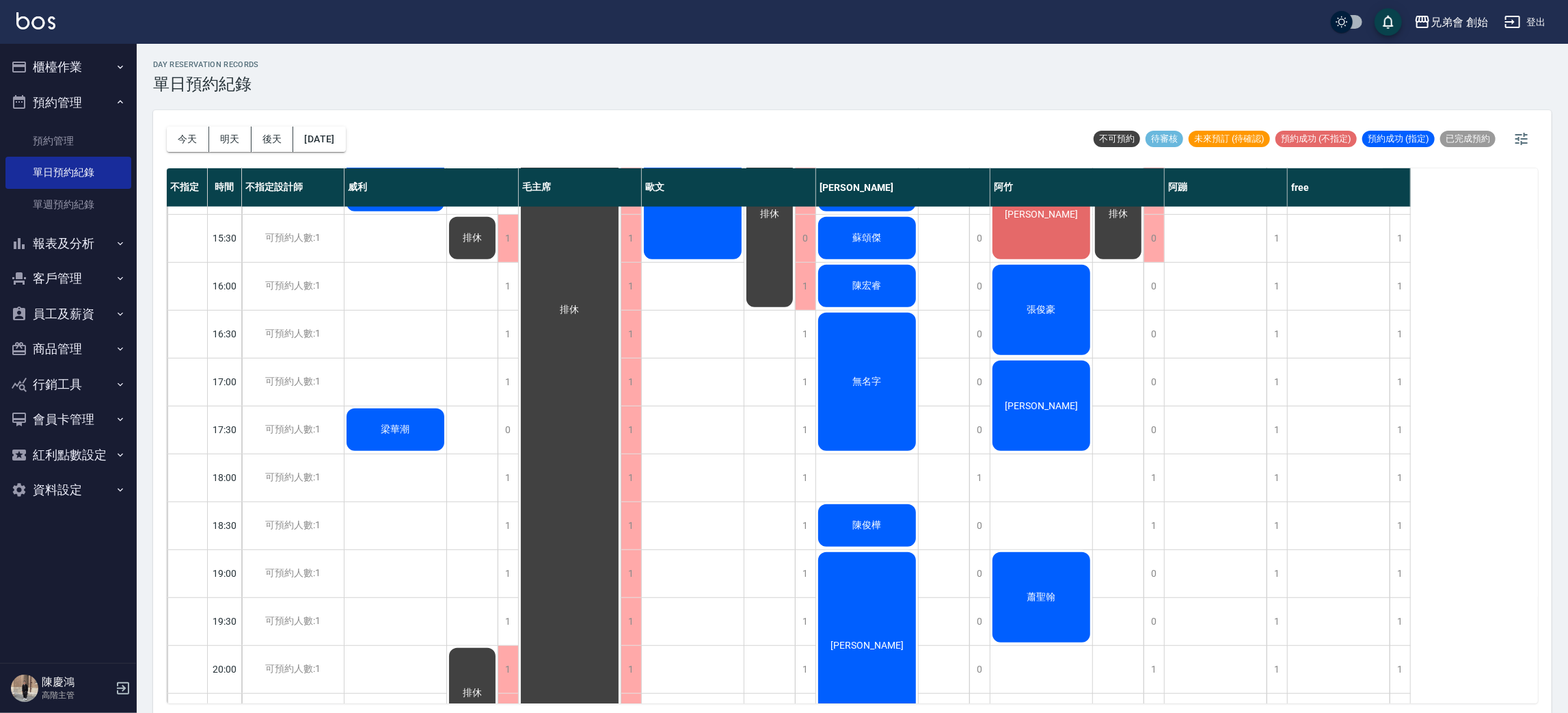
scroll to position [102, 0]
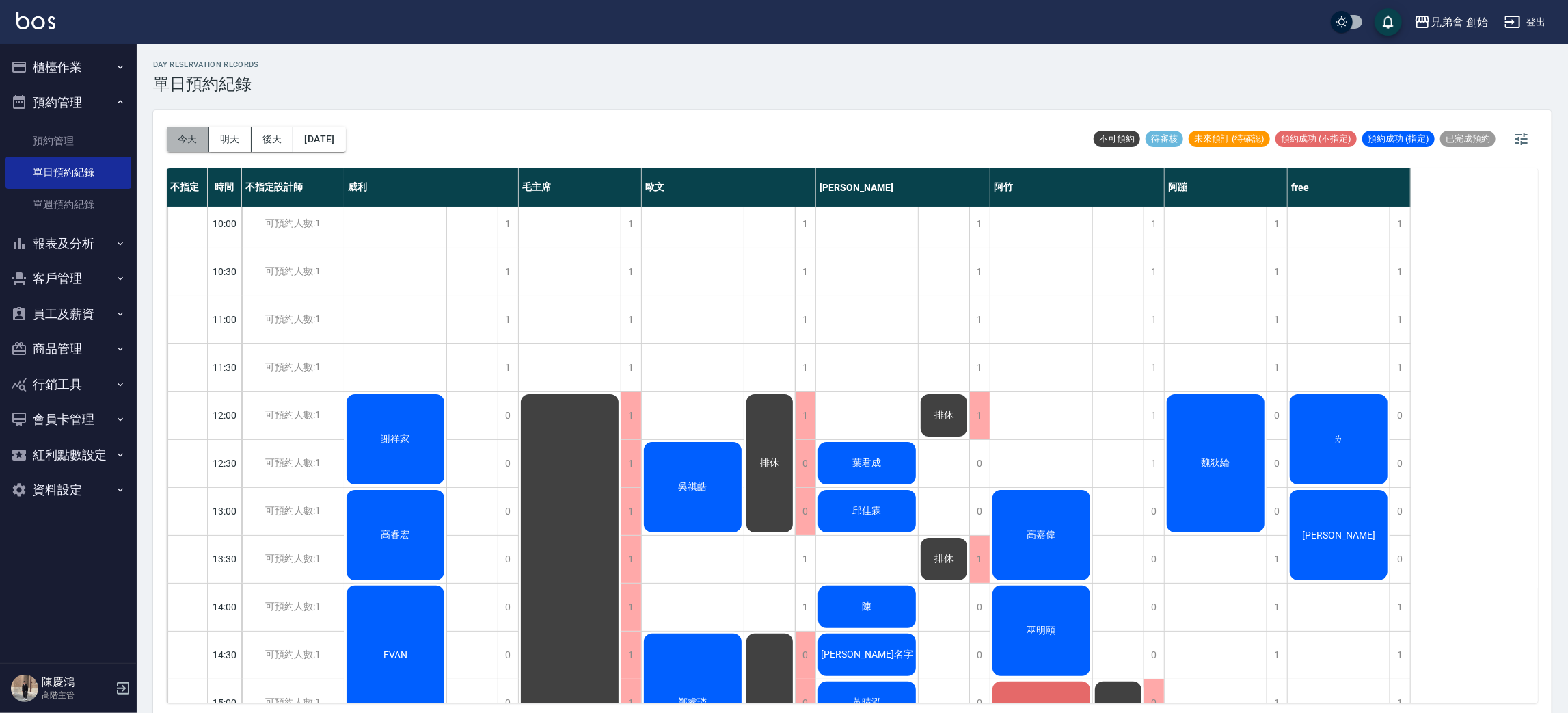
click at [181, 141] on button "今天" at bounding box center [188, 139] width 42 height 25
click at [69, 97] on button "預約管理" at bounding box center [68, 102] width 126 height 36
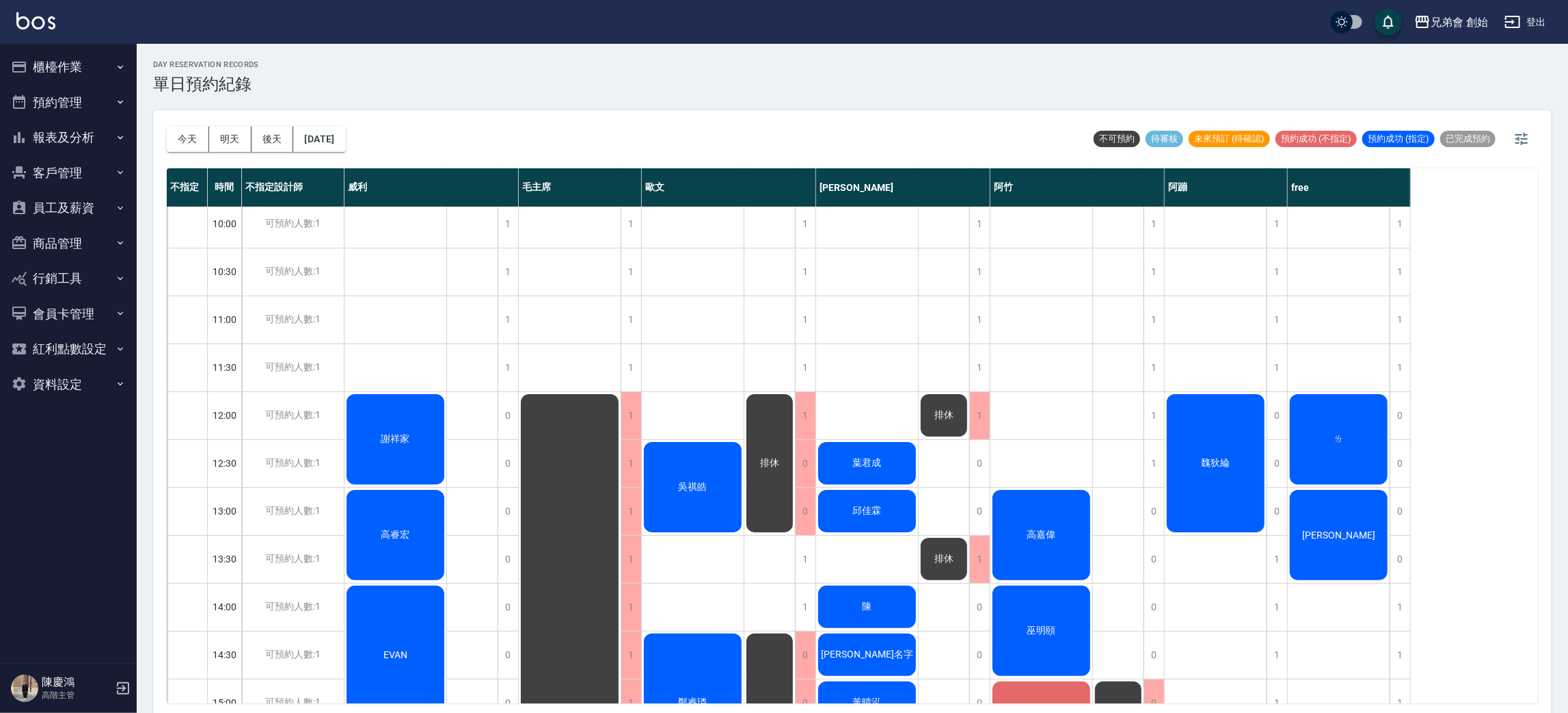
click at [87, 65] on button "櫃檯作業" at bounding box center [68, 67] width 126 height 36
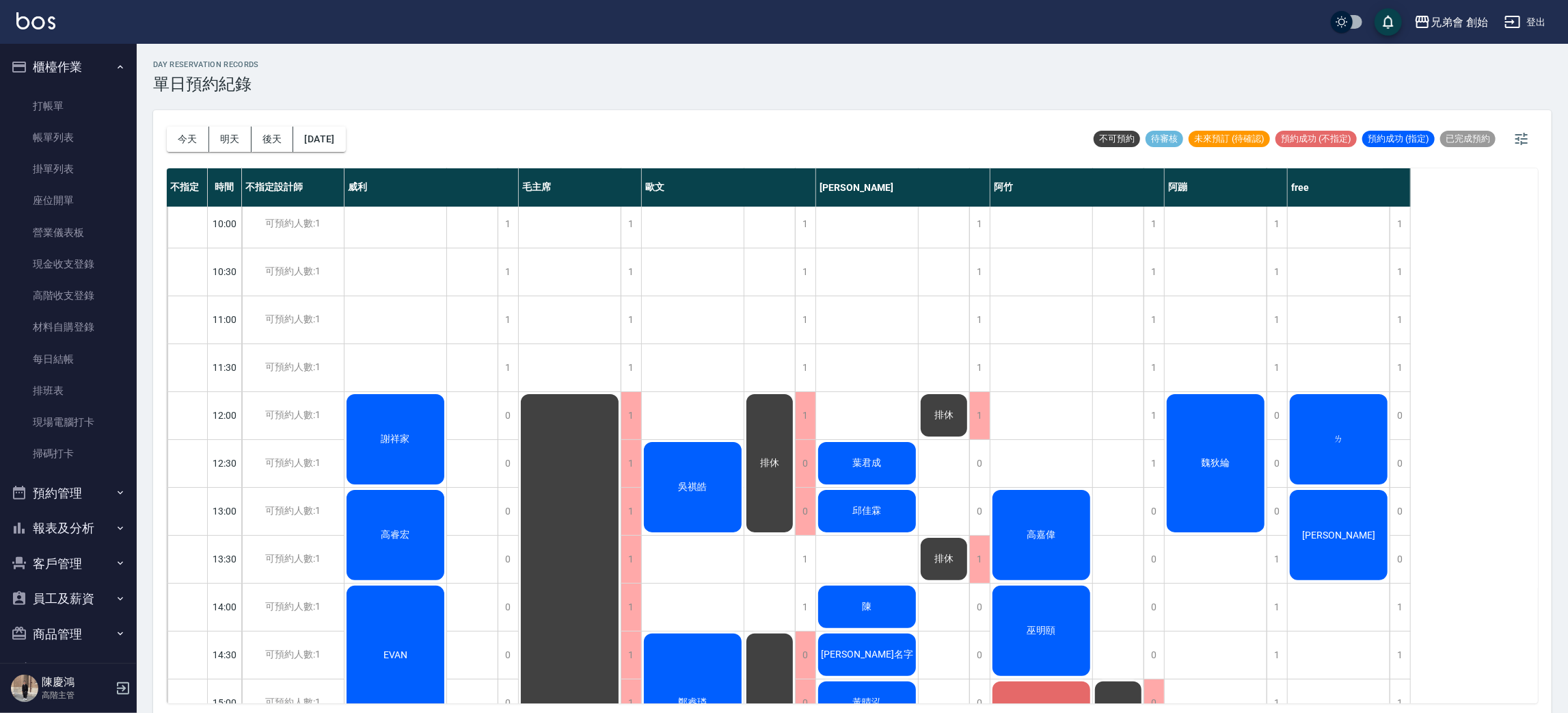
drag, startPoint x: 84, startPoint y: 141, endPoint x: 219, endPoint y: 242, distance: 168.6
click at [84, 141] on link "帳單列表" at bounding box center [68, 137] width 126 height 32
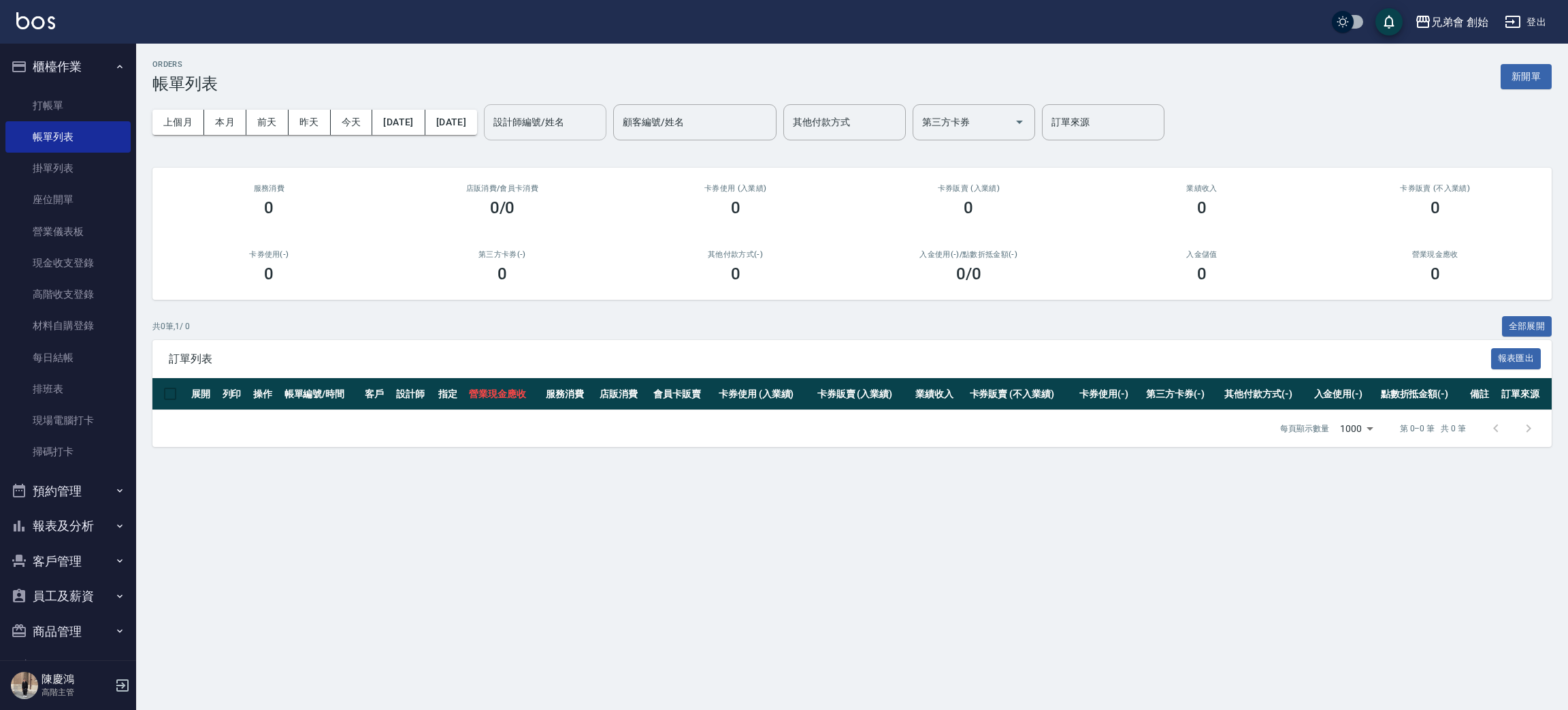
click at [602, 110] on div "設計師編號/姓名 設計師編號/姓名" at bounding box center [545, 122] width 122 height 36
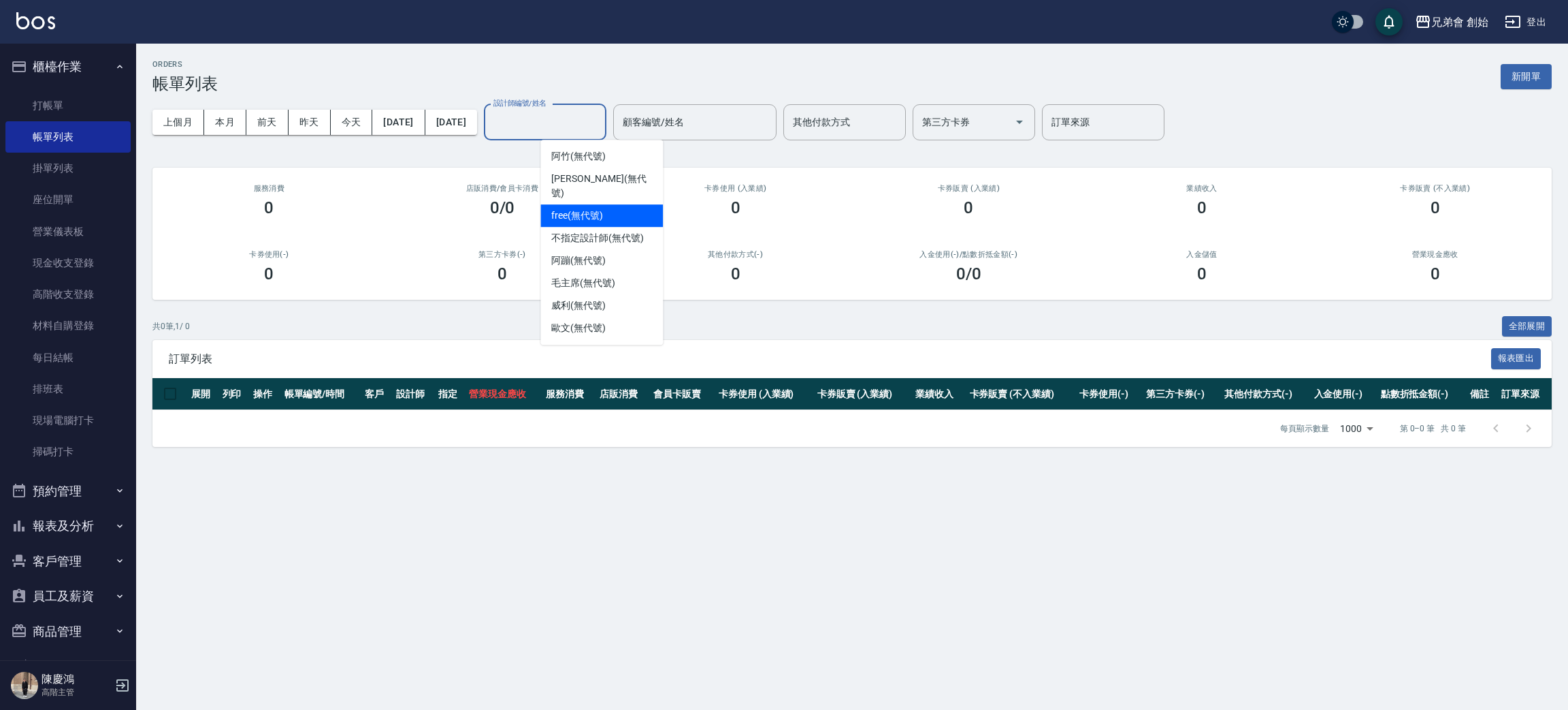
click at [611, 208] on div "free (無代號)" at bounding box center [601, 215] width 122 height 23
type input "free(無代號)"
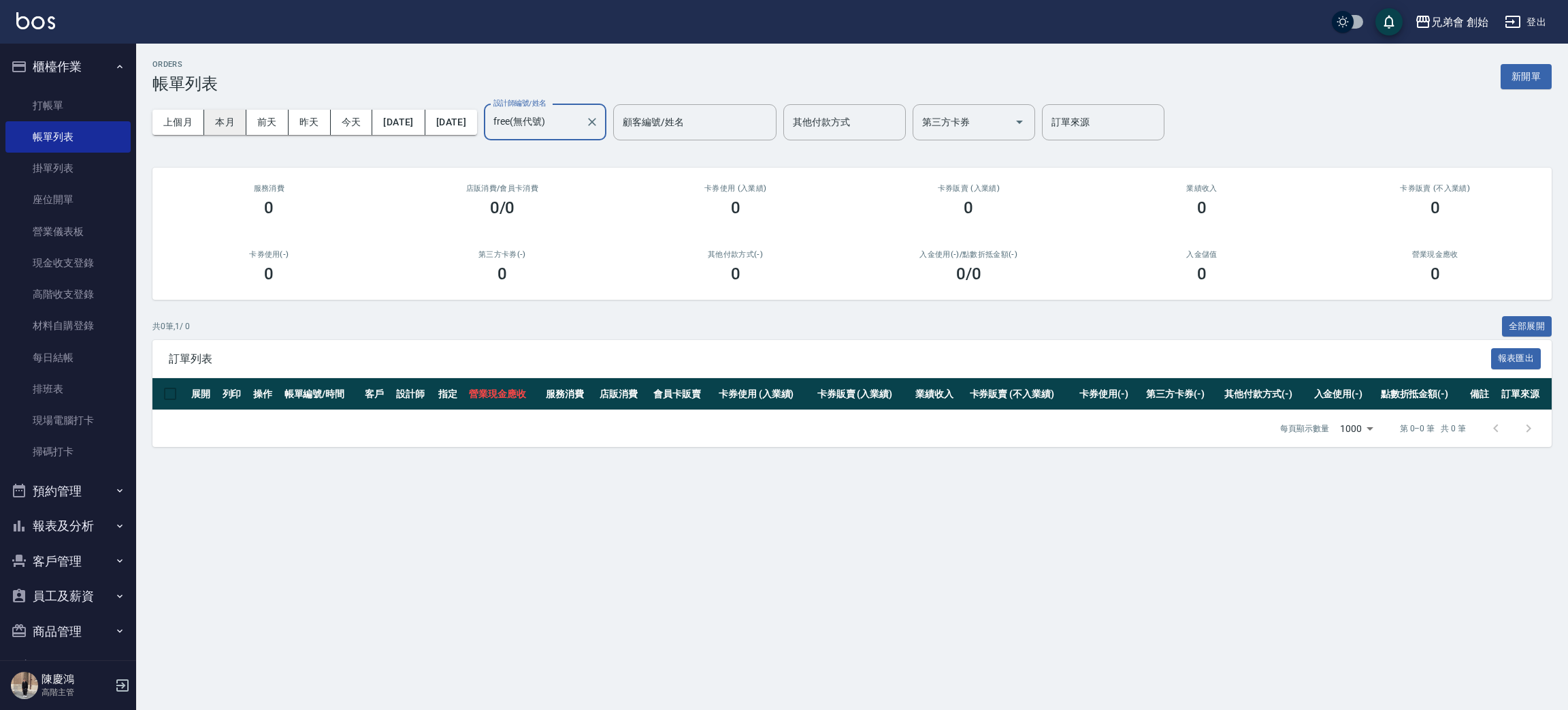
click at [226, 121] on button "本月" at bounding box center [225, 121] width 42 height 25
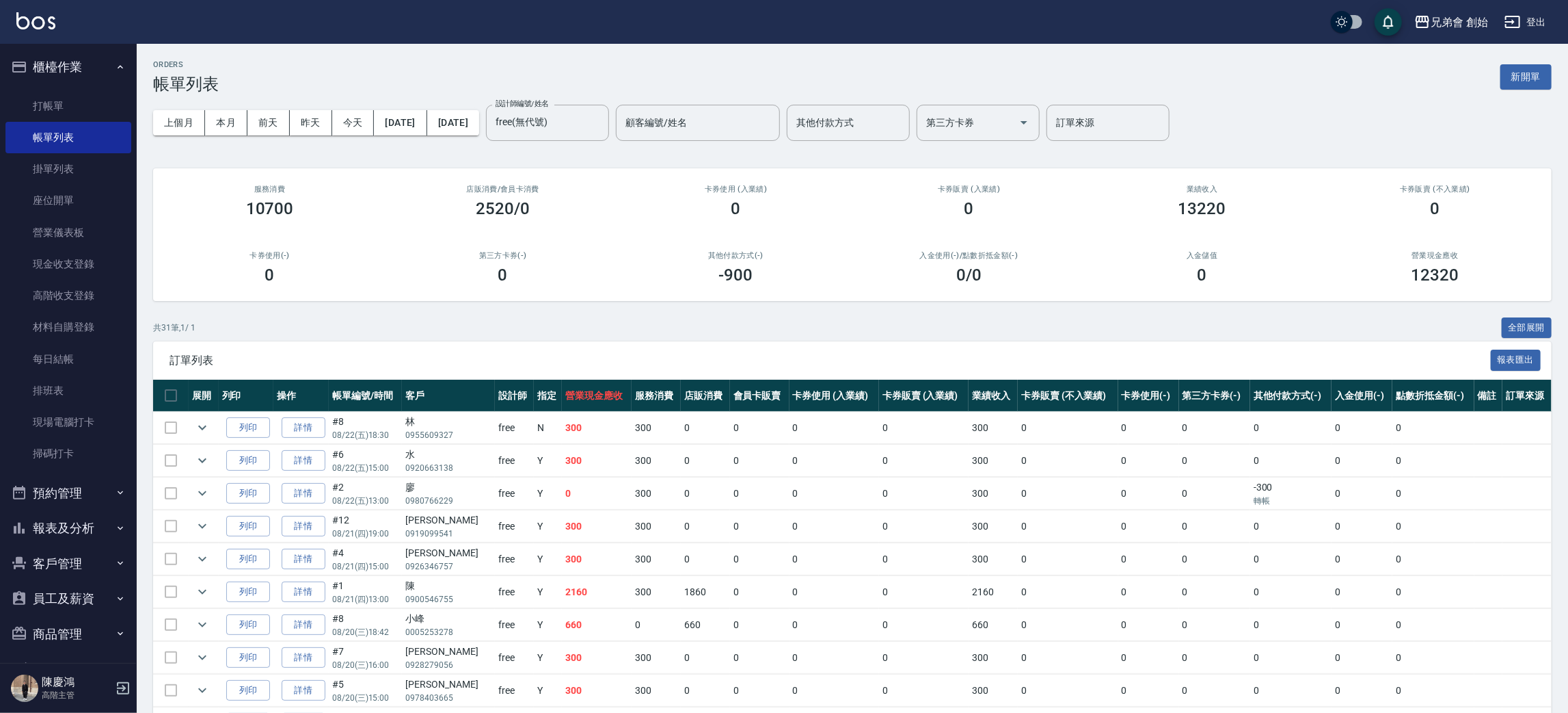
click at [99, 500] on button "預約管理" at bounding box center [68, 493] width 126 height 36
click at [113, 556] on link "單日預約紀錄" at bounding box center [68, 563] width 126 height 32
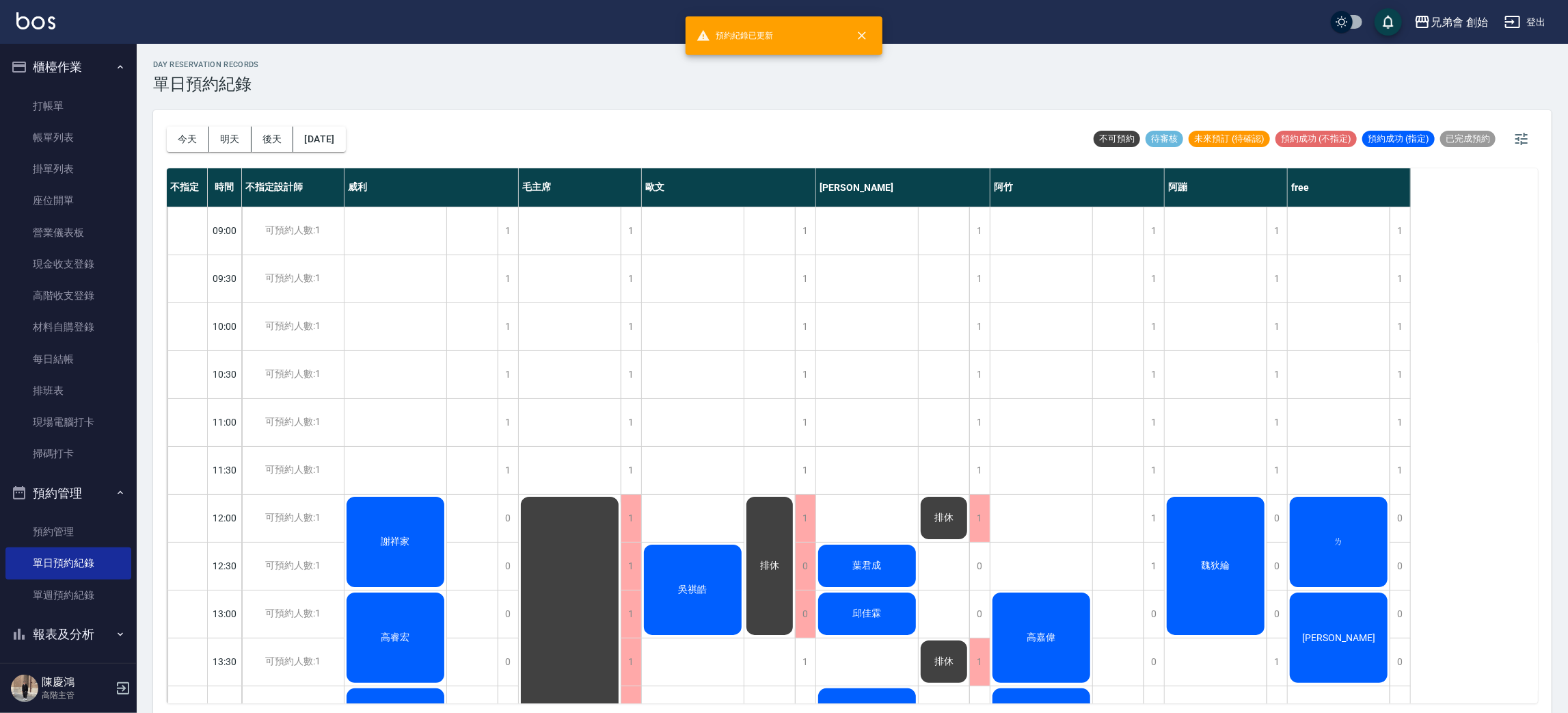
click at [192, 152] on div "今天 明天 後天 2025/08/23" at bounding box center [256, 139] width 179 height 59
click at [219, 144] on button "明天" at bounding box center [230, 139] width 42 height 25
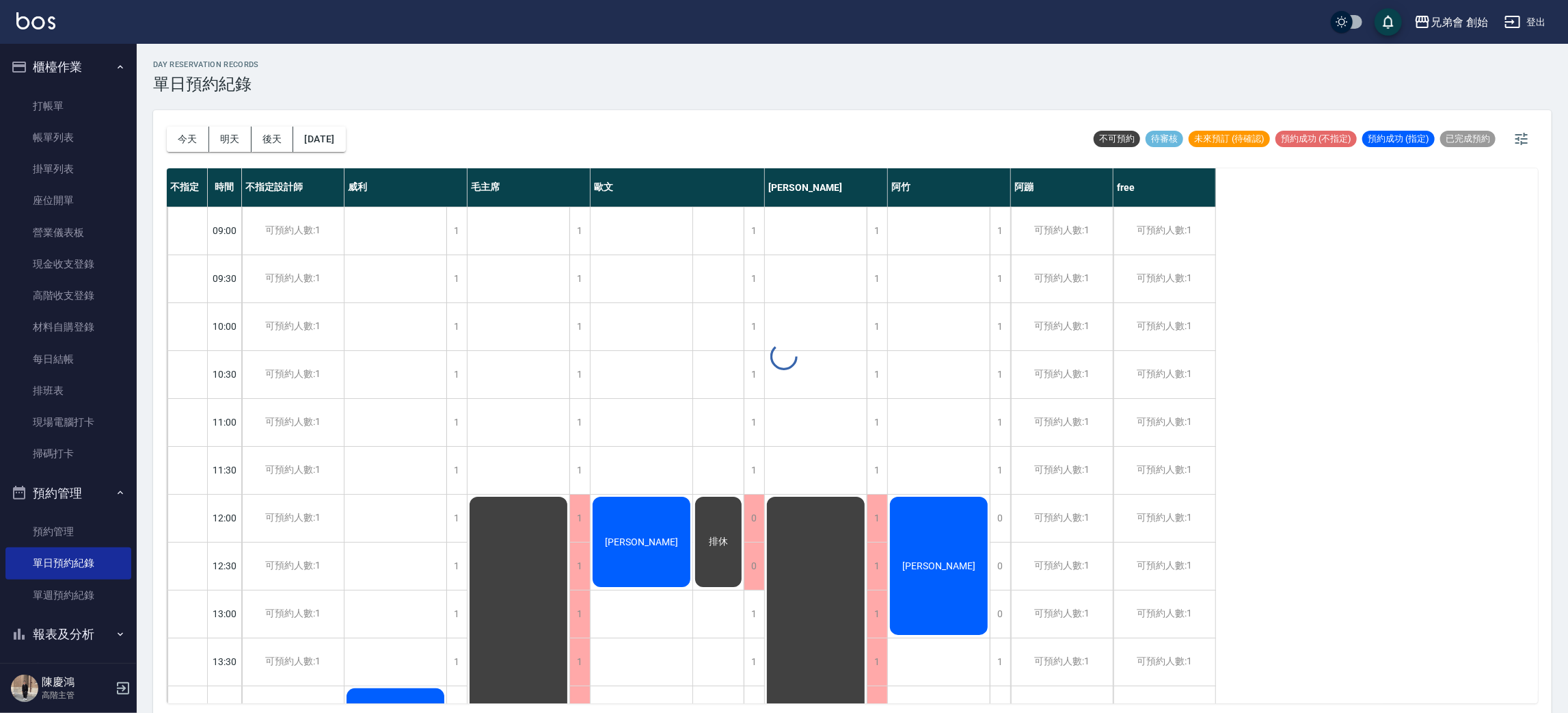
scroll to position [411, 0]
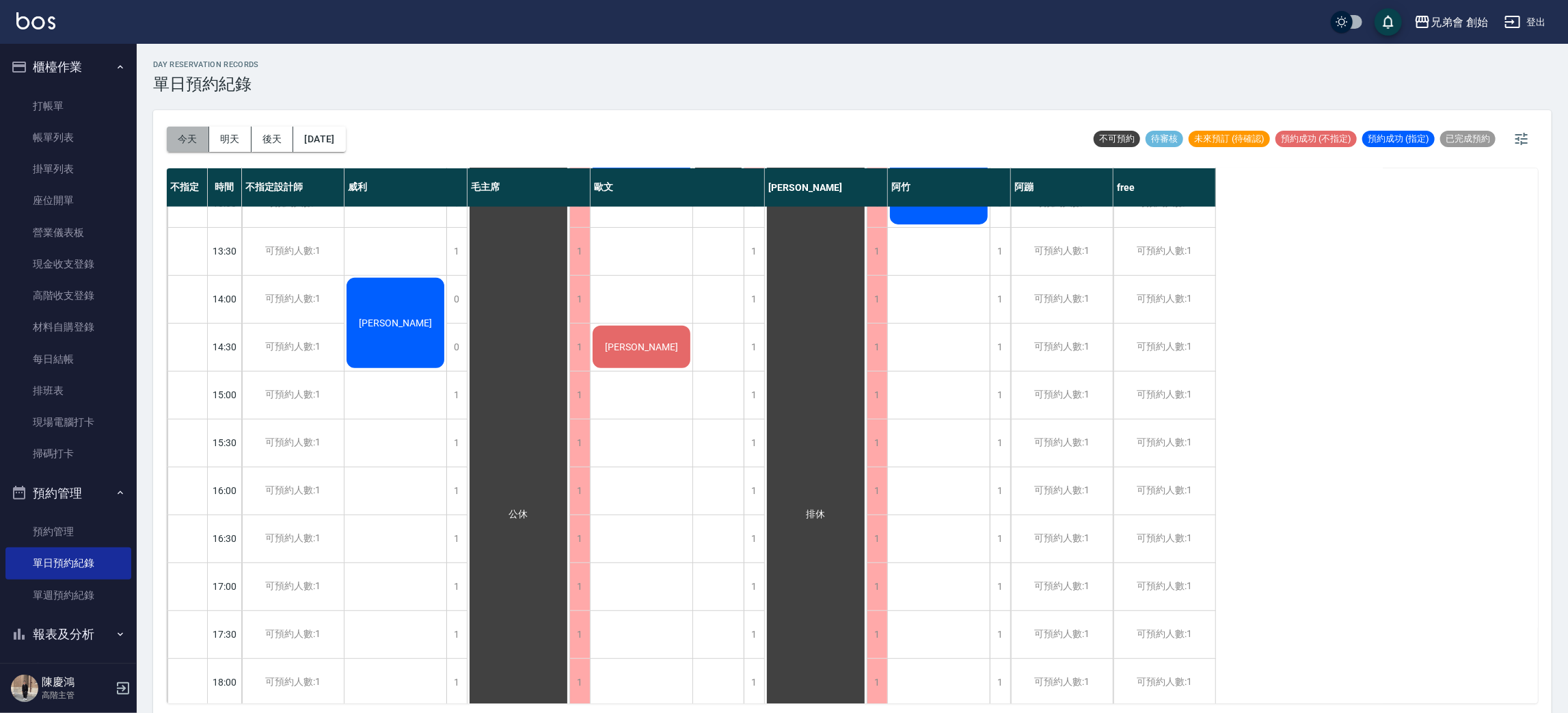
click at [175, 134] on button "今天" at bounding box center [188, 139] width 42 height 25
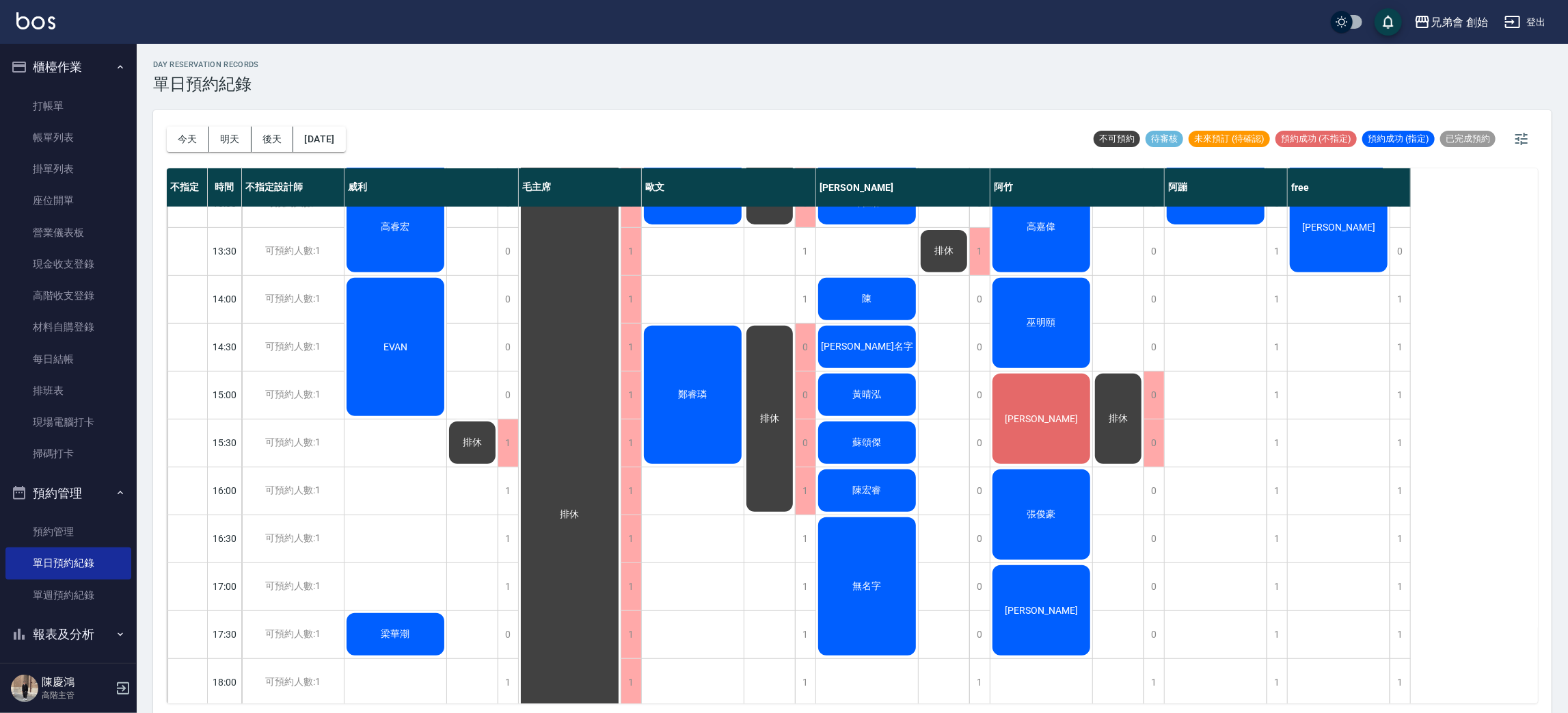
click at [77, 483] on button "預約管理" at bounding box center [68, 493] width 126 height 36
click at [115, 68] on icon "button" at bounding box center [119, 67] width 11 height 11
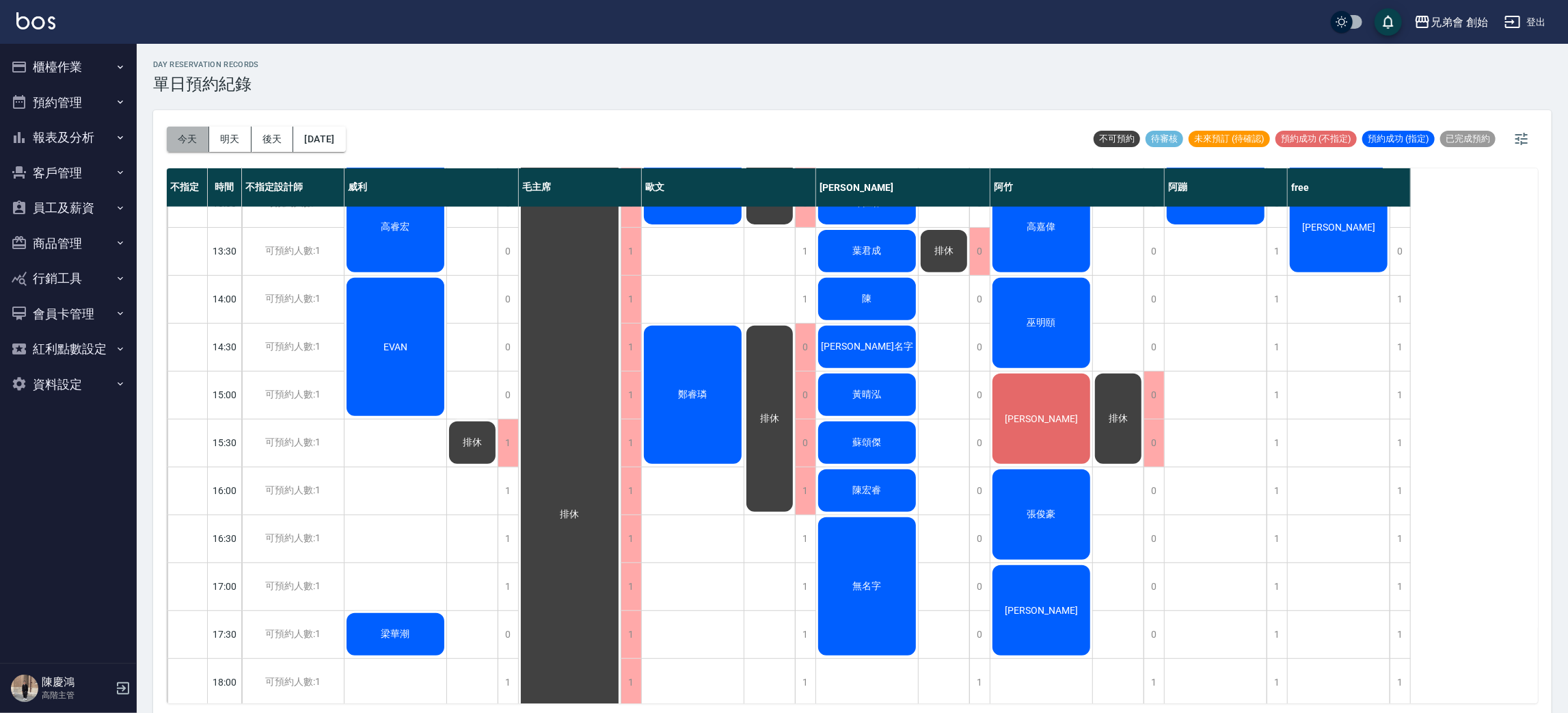
click at [194, 133] on button "今天" at bounding box center [188, 139] width 42 height 25
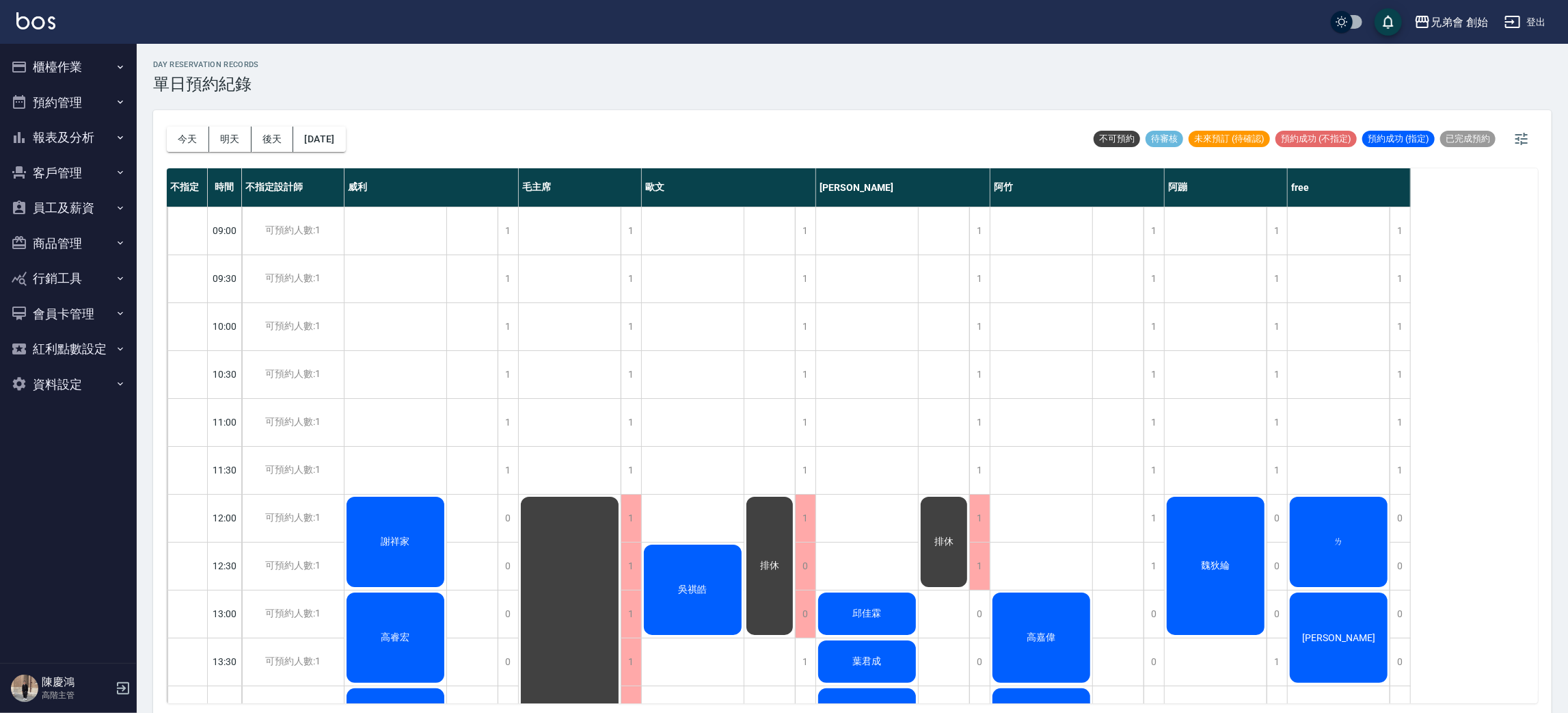
scroll to position [411, 0]
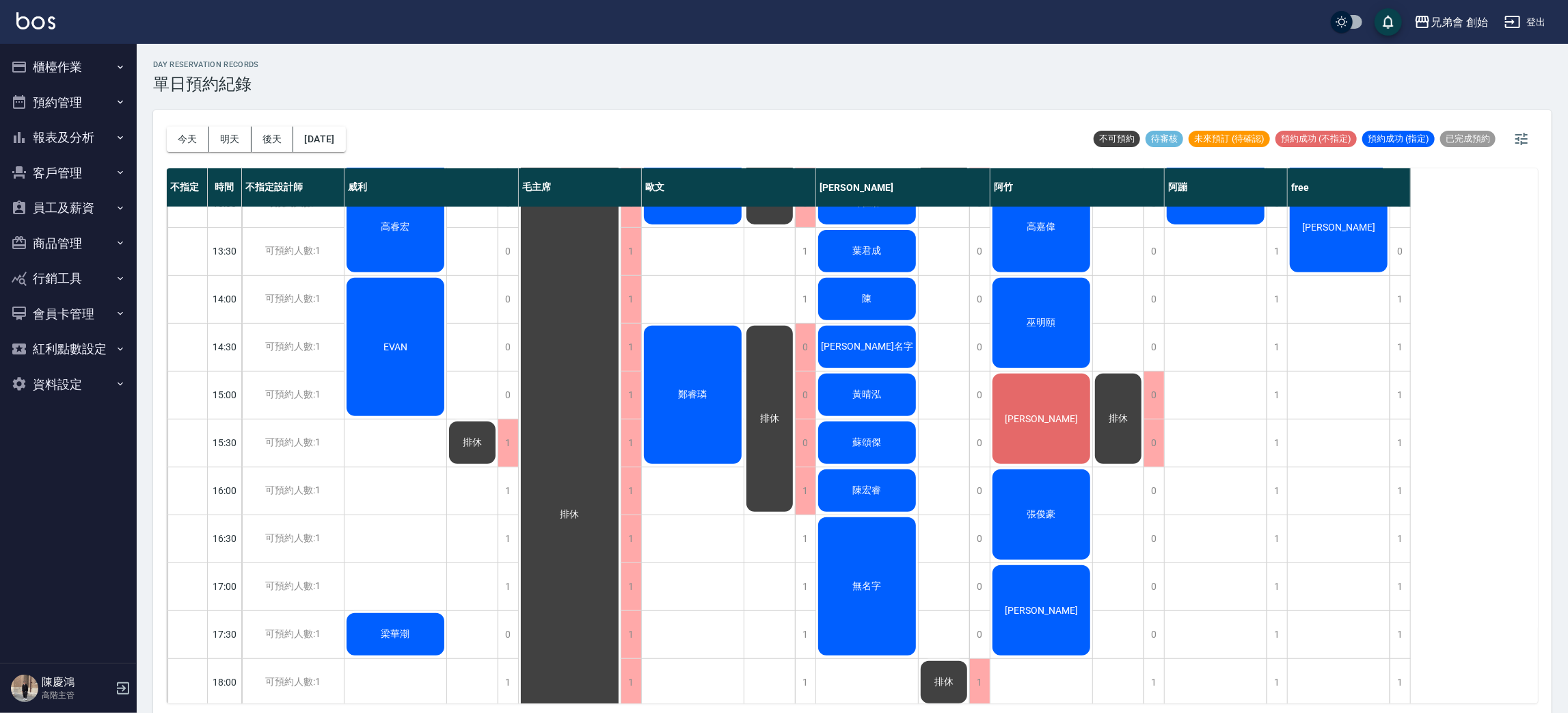
click at [446, 179] on div "鄭睿璘" at bounding box center [395, 131] width 102 height 94
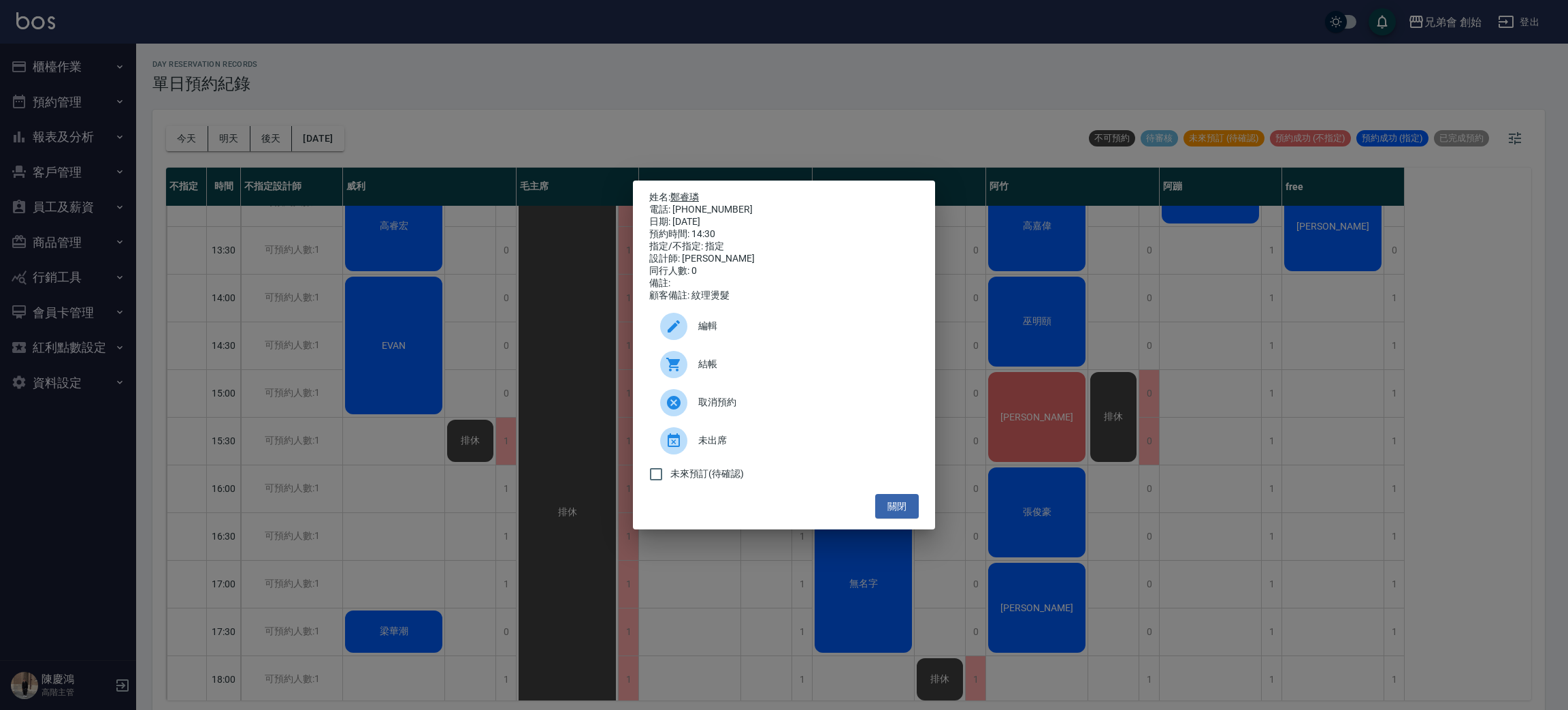
click at [693, 191] on link "鄭睿璘" at bounding box center [684, 196] width 28 height 11
click at [687, 191] on p "姓名: 鄭睿璘" at bounding box center [784, 197] width 269 height 12
click at [688, 191] on link "鄭睿璘" at bounding box center [684, 196] width 28 height 11
click at [661, 90] on div "姓名: 鄭睿璘 電話: 0968237979 日期: 2025/08/23 預約時間: 14:30 指定/不指定: 指定 設計師: 歐文 同行人數: 0 備註…" at bounding box center [784, 355] width 1568 height 710
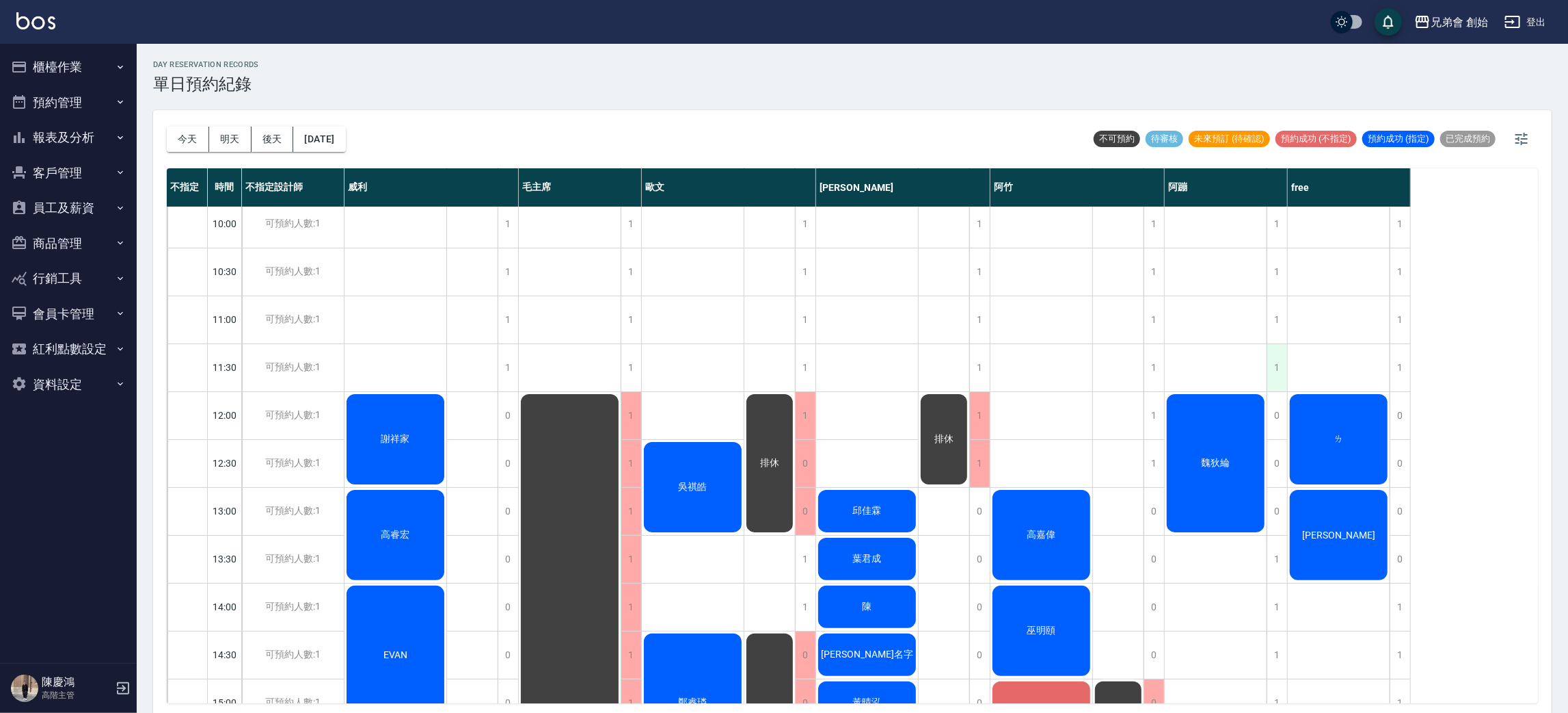
scroll to position [205, 0]
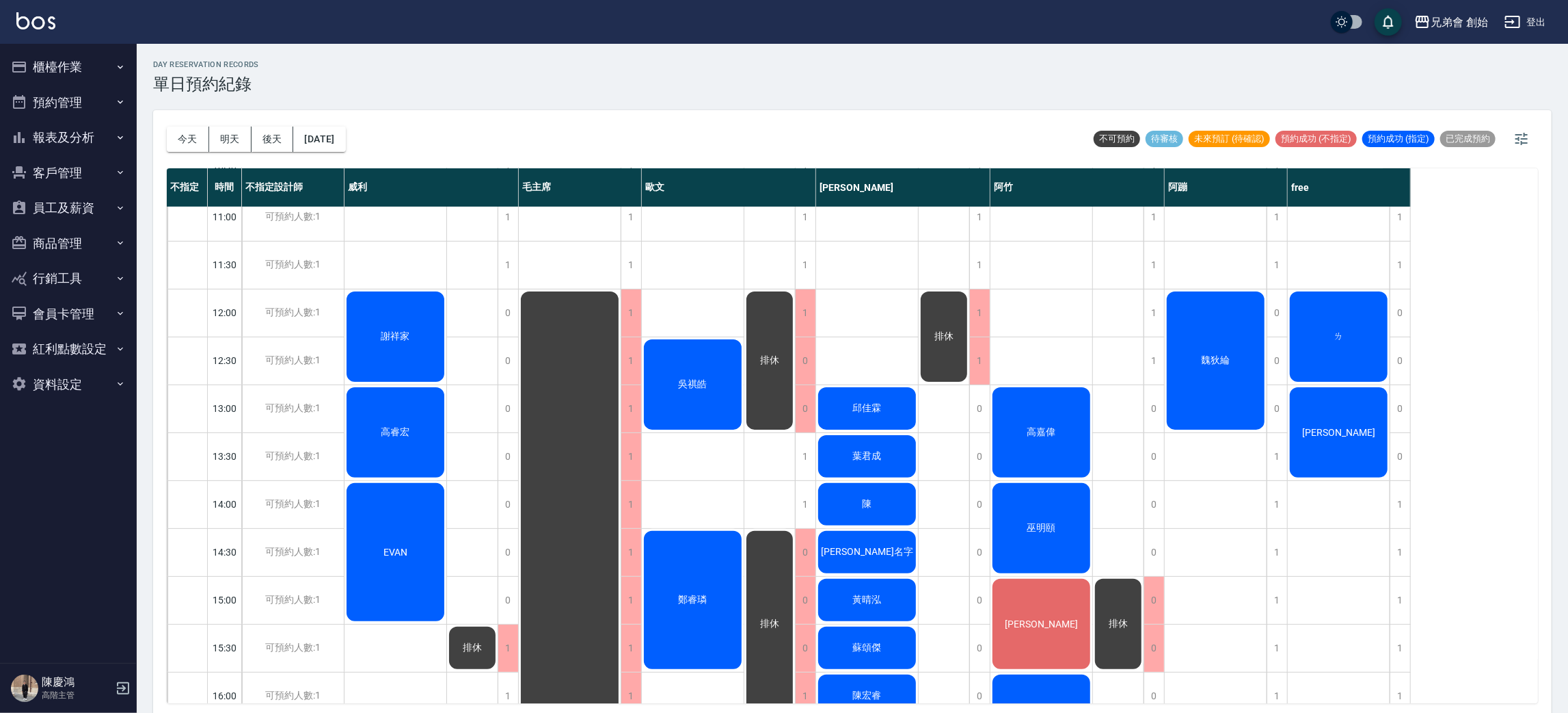
click at [446, 384] on div "魏狄綸" at bounding box center [395, 337] width 102 height 94
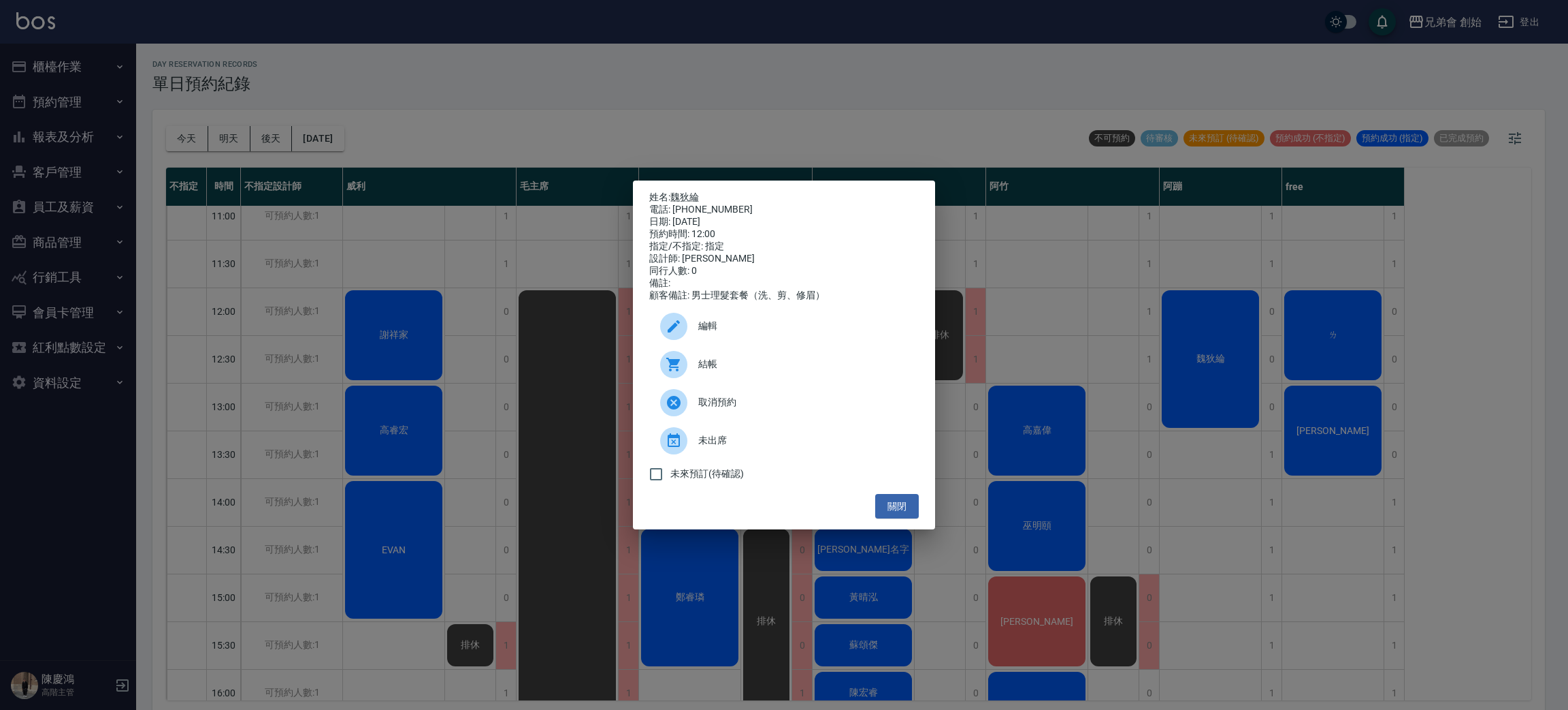
click at [1218, 391] on div "姓名: 魏狄綸 電話: 0988420635 日期: 2025/08/23 預約時間: 12:00 指定/不指定: 指定 設計師: 阿蹦 同行人數: 0 備註…" at bounding box center [784, 355] width 1568 height 710
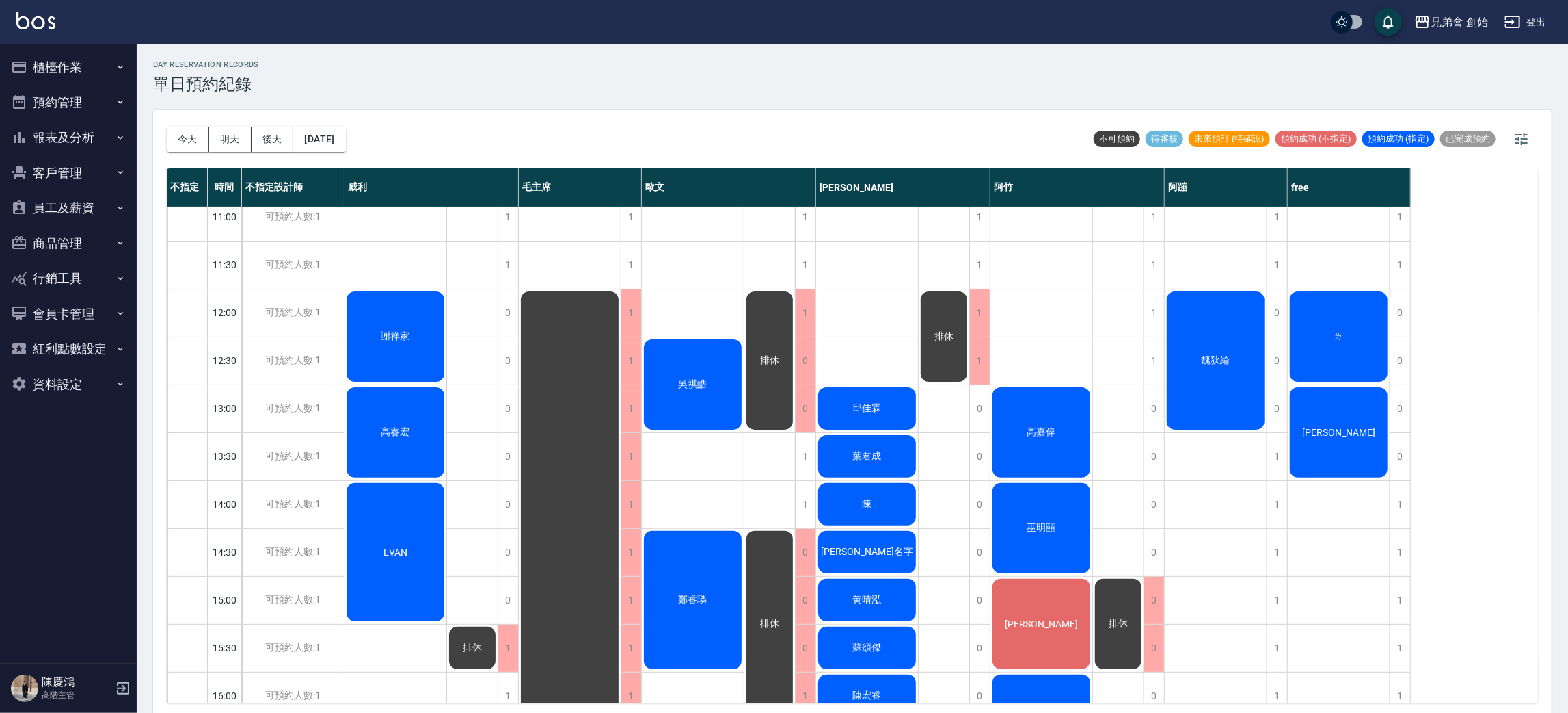
click at [413, 342] on span "[PERSON_NAME]" at bounding box center [396, 336] width 34 height 12
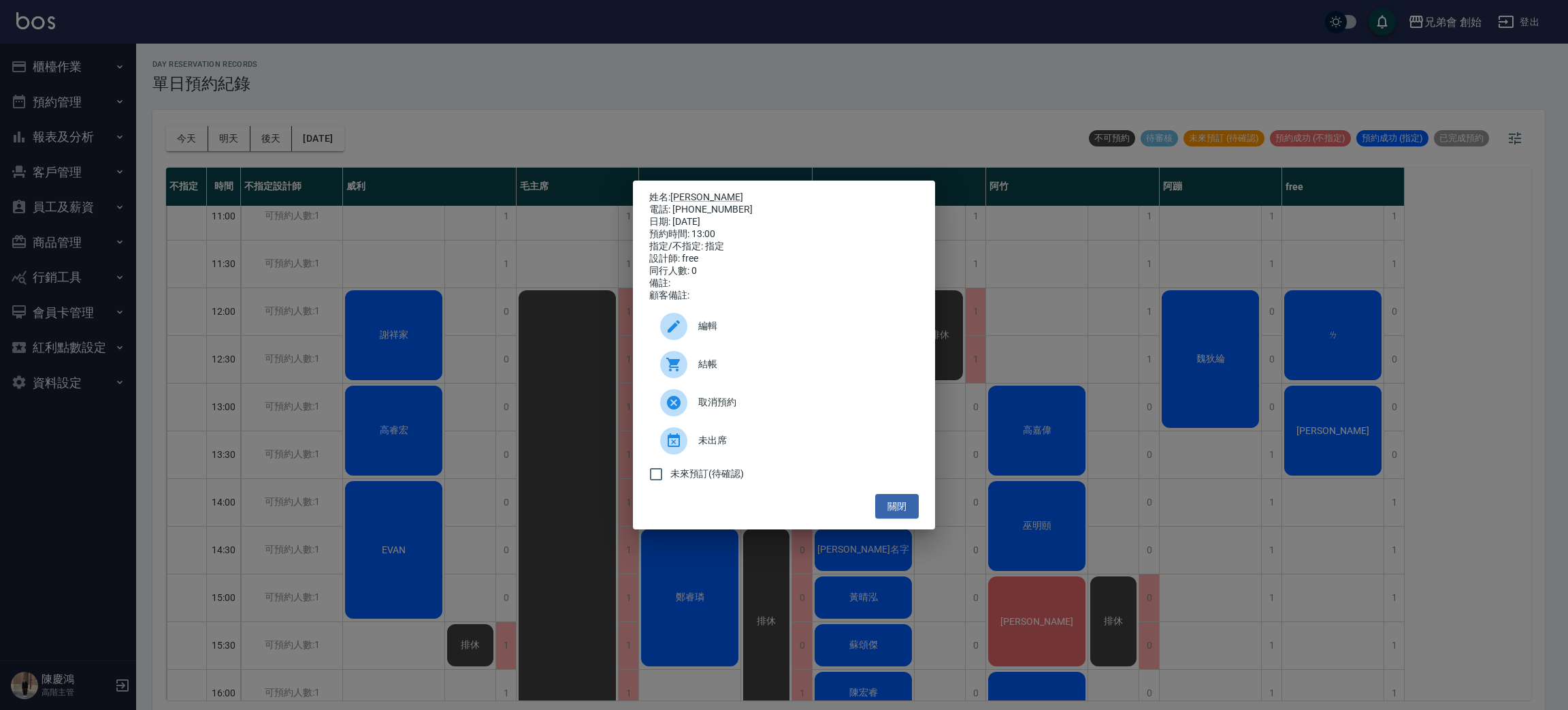
click at [1329, 412] on div "姓名: 李 電話: 0908042110 日期: 2025/08/23 預約時間: 13:00 指定/不指定: 指定 設計師: free 同行人數: 0 備註…" at bounding box center [784, 355] width 1568 height 710
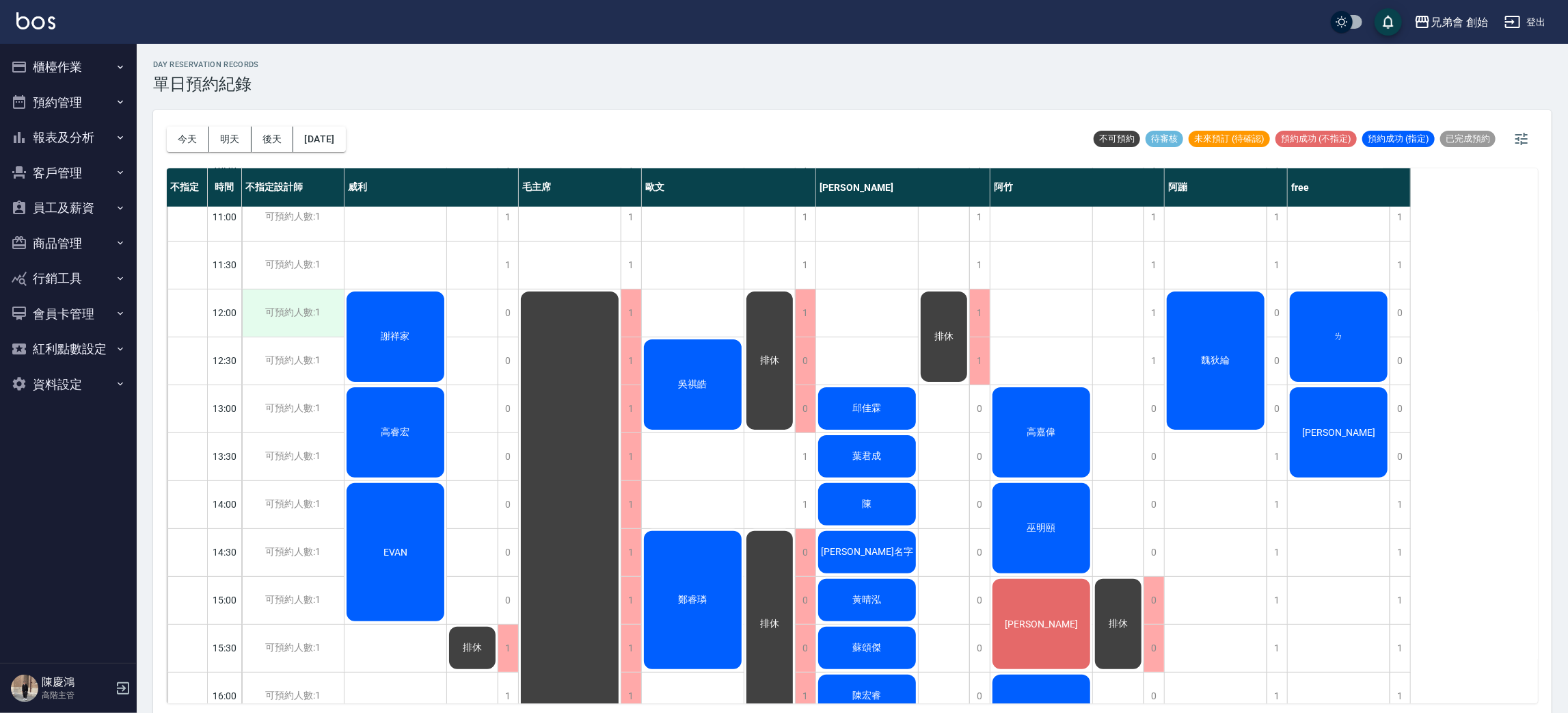
click at [291, 309] on div "可預約人數:1" at bounding box center [292, 313] width 102 height 47
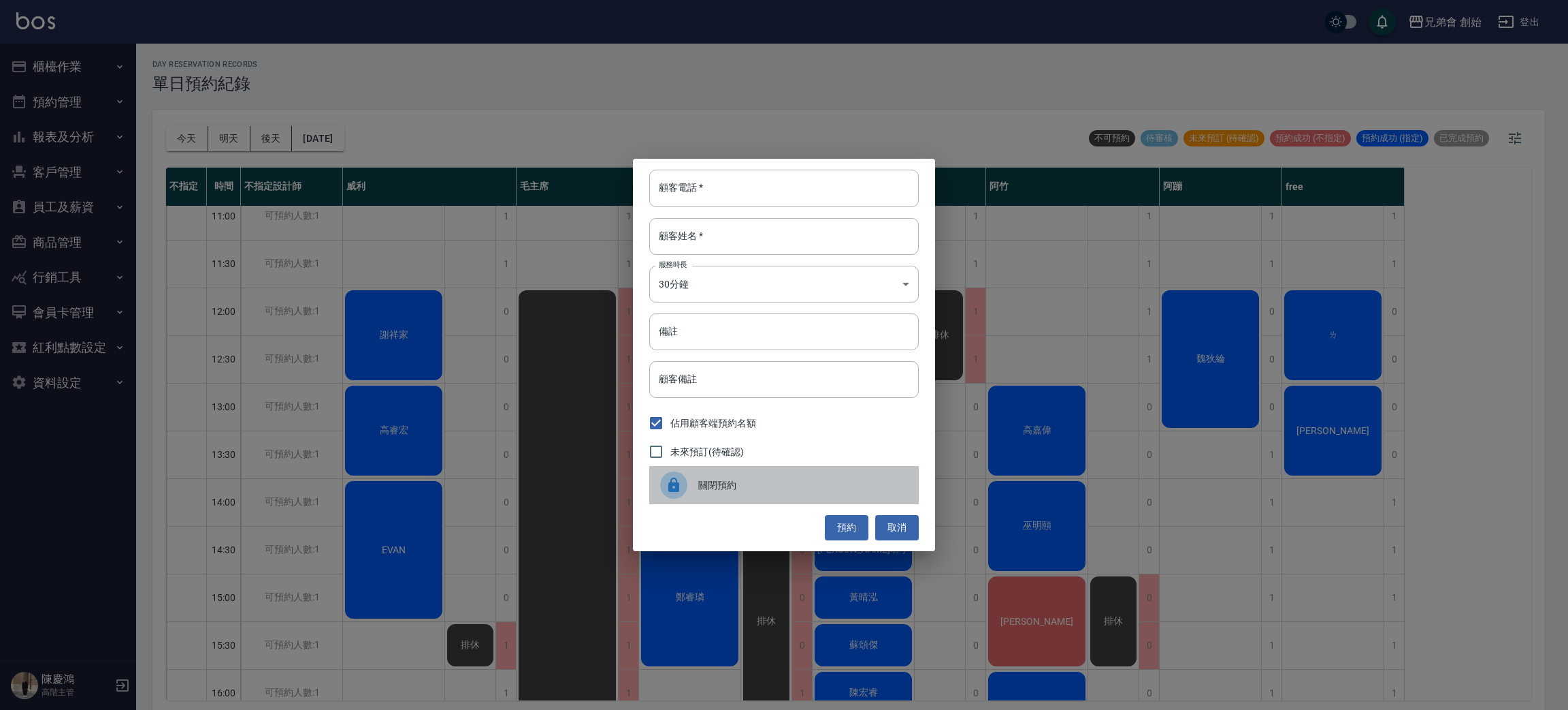
click at [761, 489] on span "關閉預約" at bounding box center [803, 486] width 210 height 15
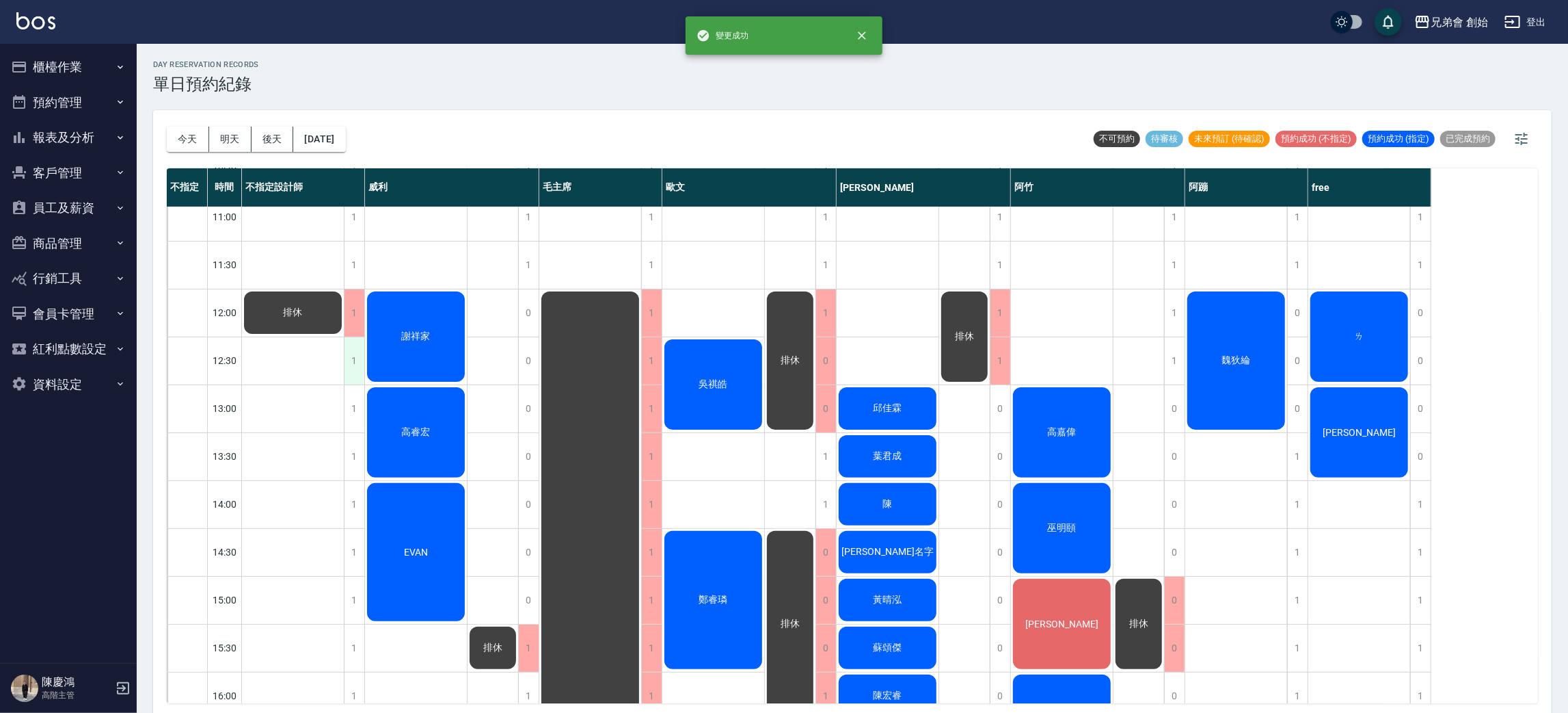
click at [349, 364] on div "1" at bounding box center [353, 361] width 20 height 47
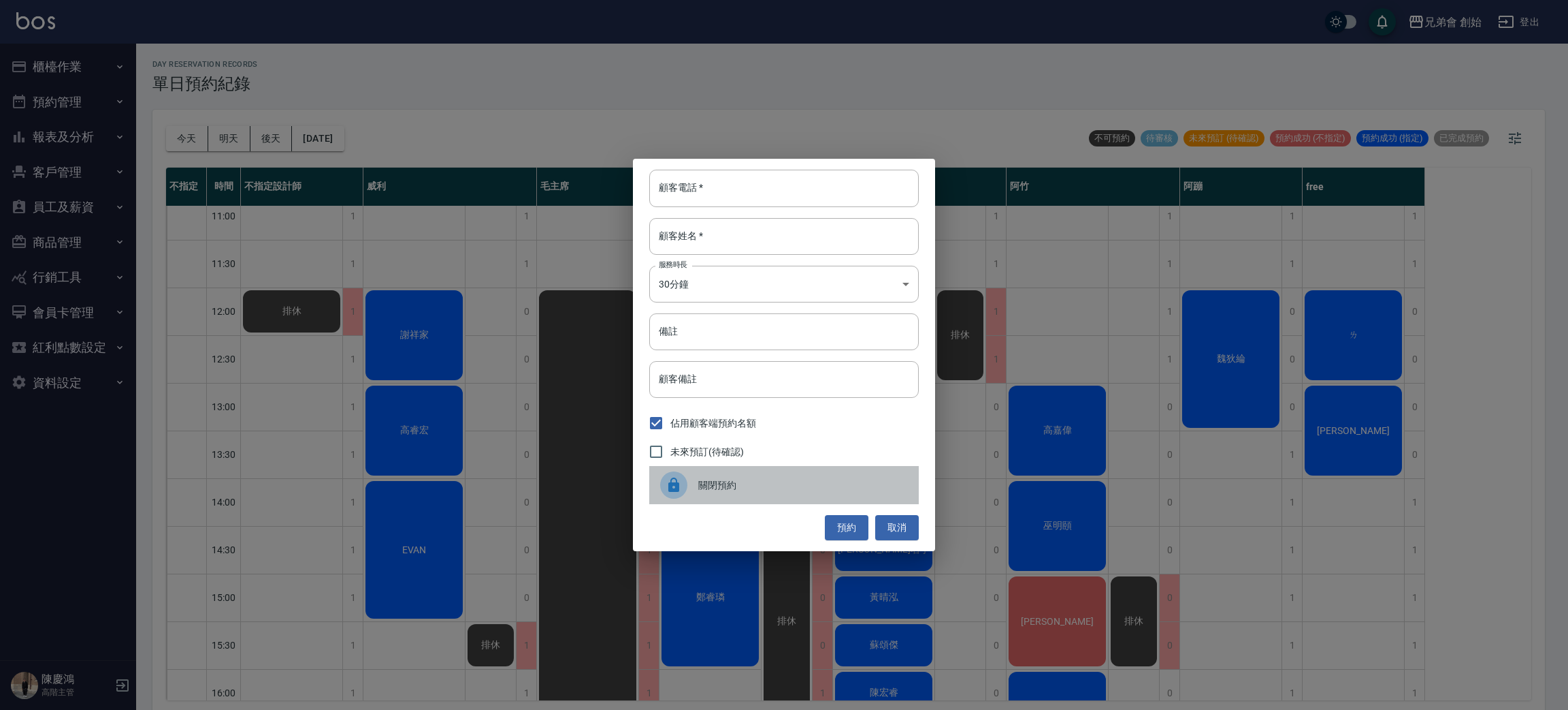
click at [651, 478] on div "關閉預約" at bounding box center [784, 484] width 269 height 38
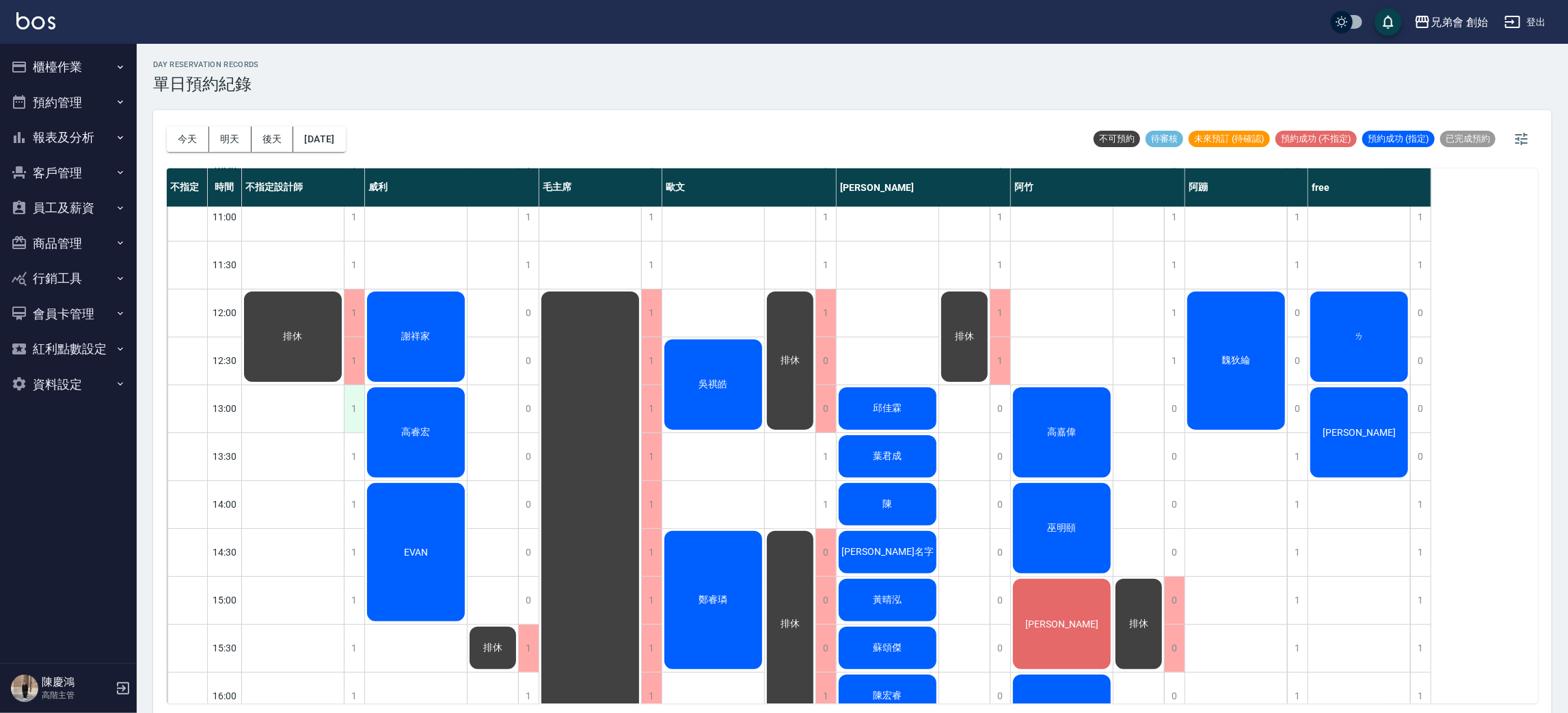
click at [360, 409] on div "1" at bounding box center [353, 409] width 20 height 47
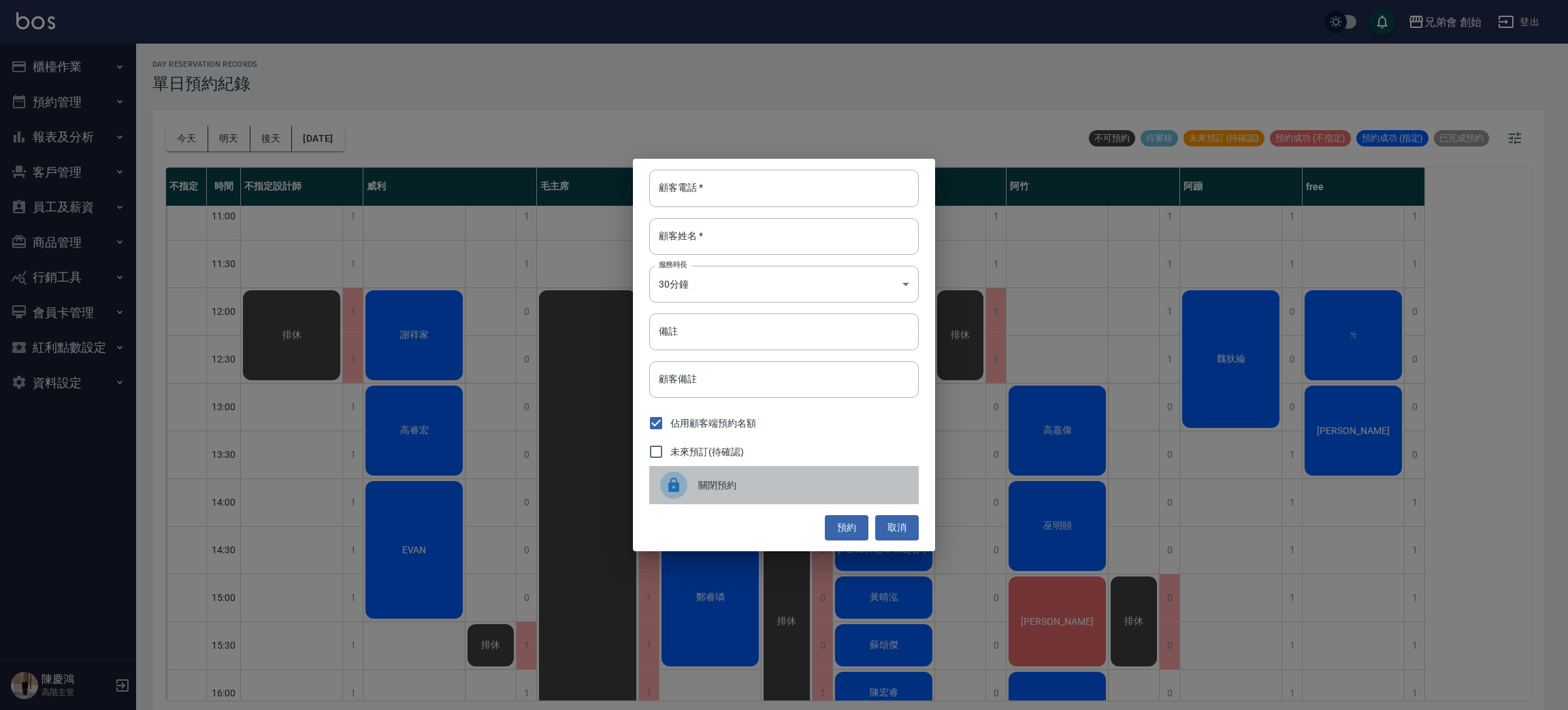
click at [737, 483] on span "關閉預約" at bounding box center [803, 486] width 210 height 15
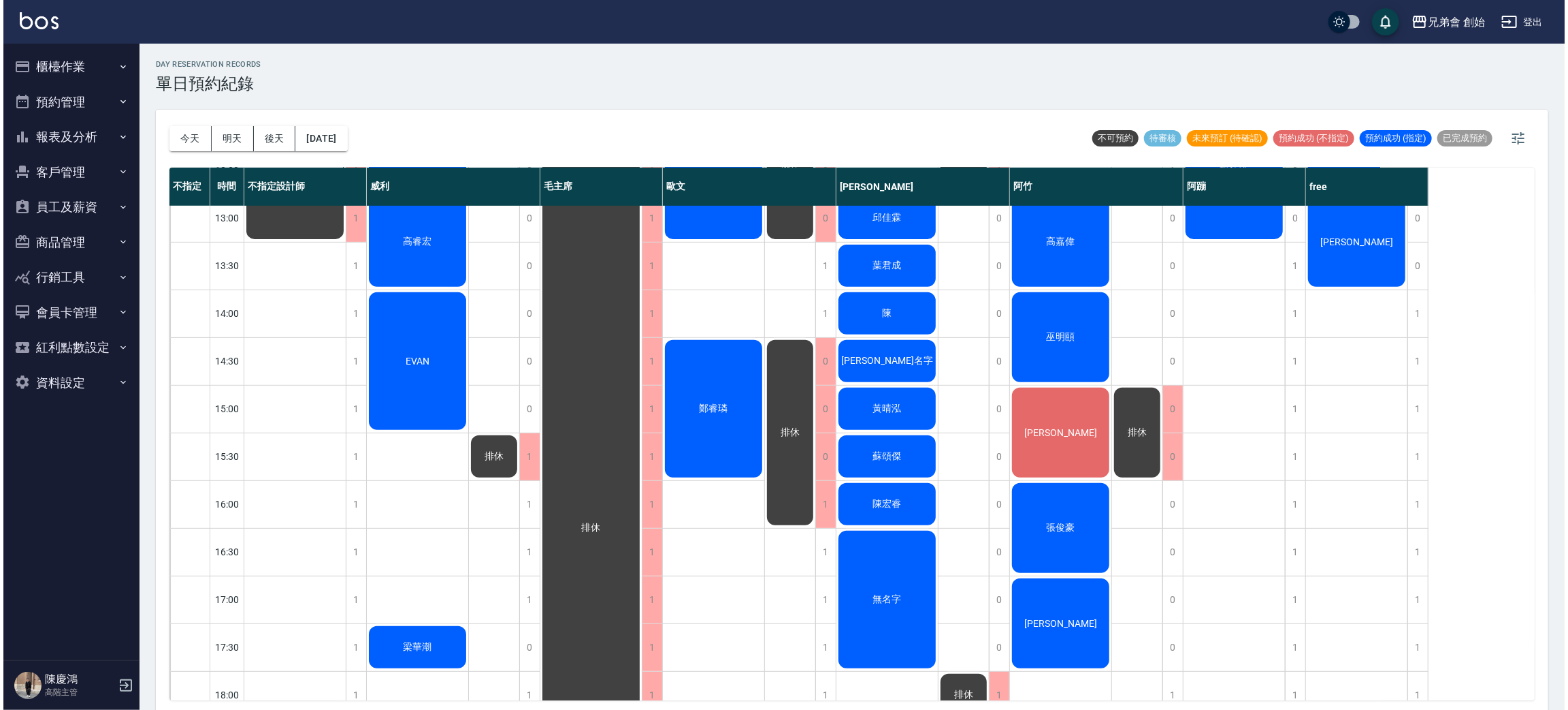
scroll to position [189, 0]
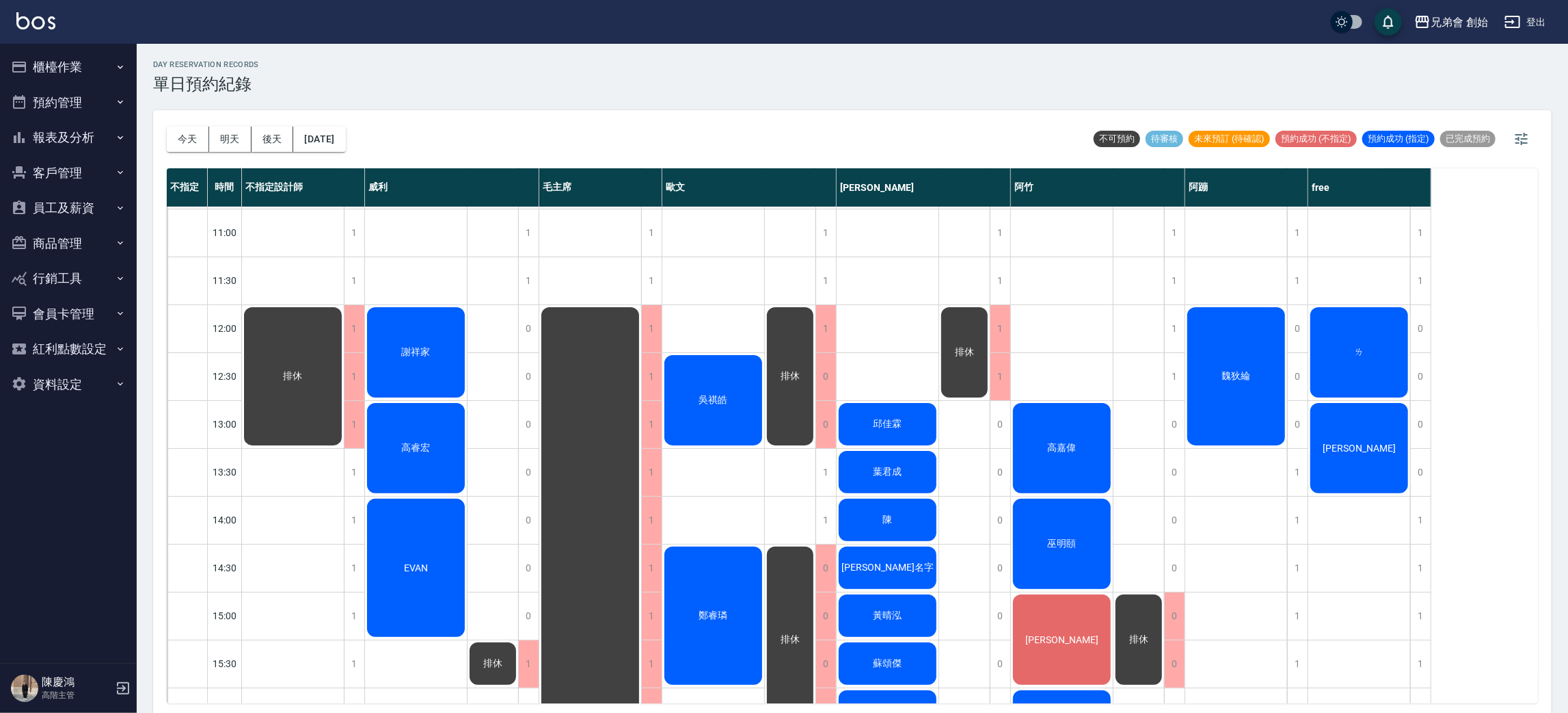
click at [344, 396] on div "吳祺皓" at bounding box center [292, 376] width 102 height 142
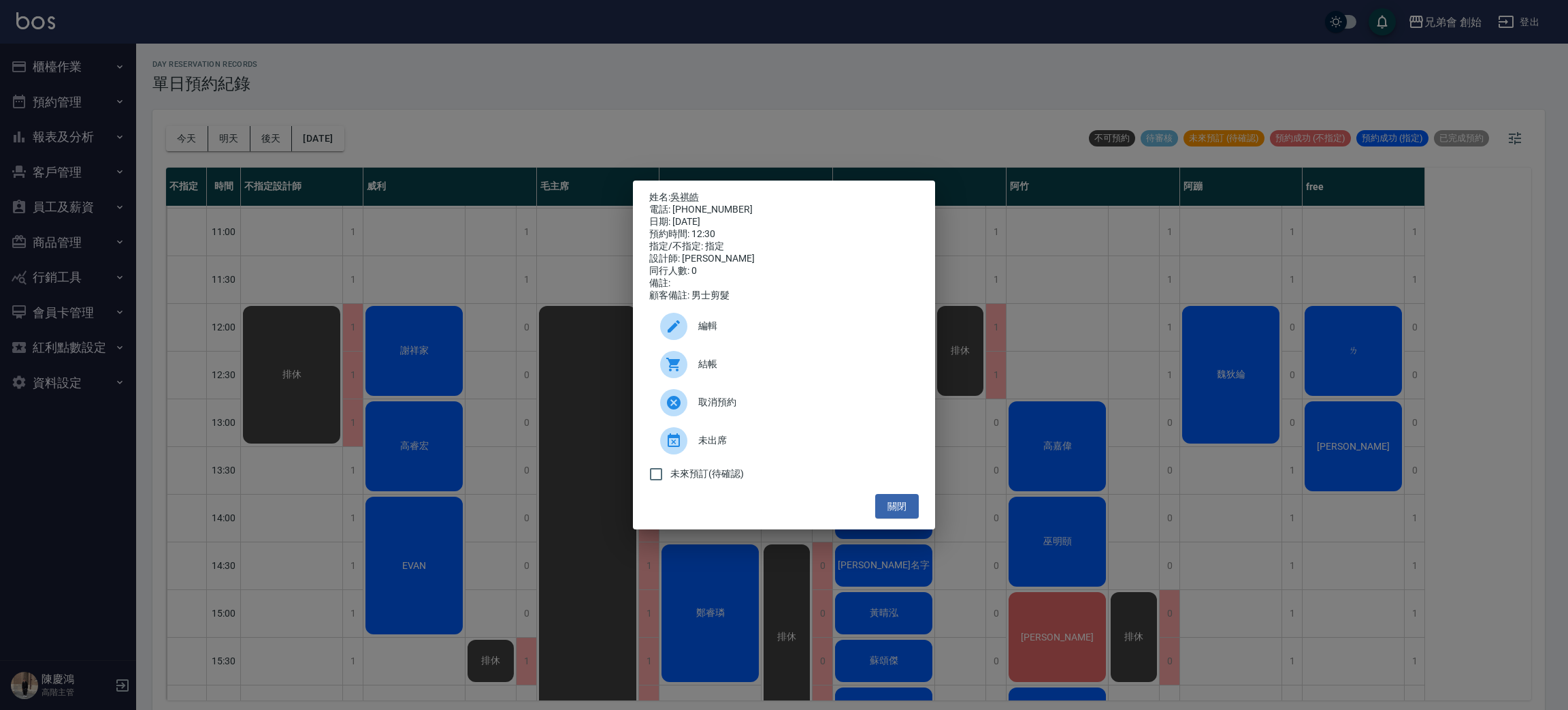
click at [238, 310] on div "姓名: 吳祺皓 電話: 0938855826 日期: 2025/08/23 預約時間: 12:30 指定/不指定: 指定 設計師: 歐文 同行人數: 0 備註…" at bounding box center [784, 355] width 1568 height 710
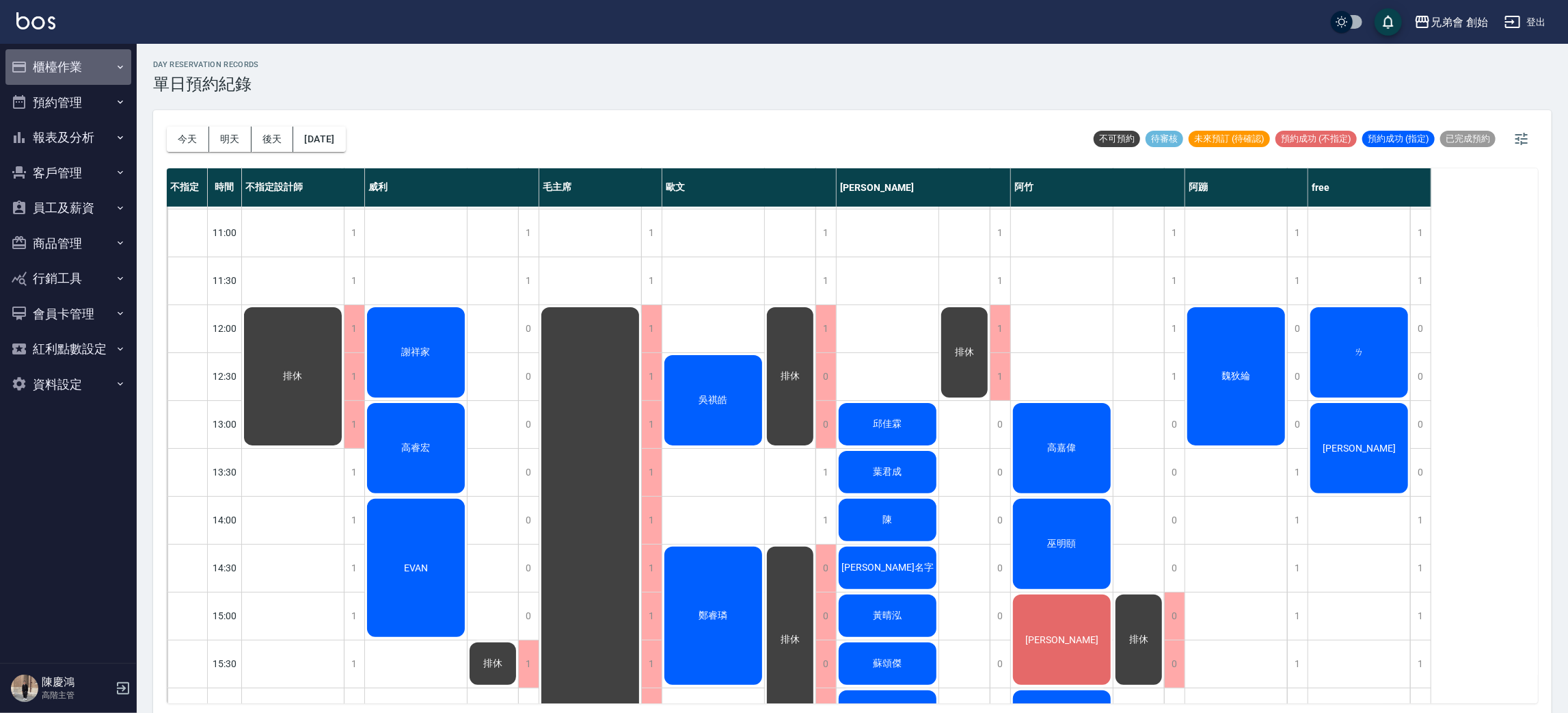
click at [116, 69] on icon "button" at bounding box center [119, 67] width 11 height 11
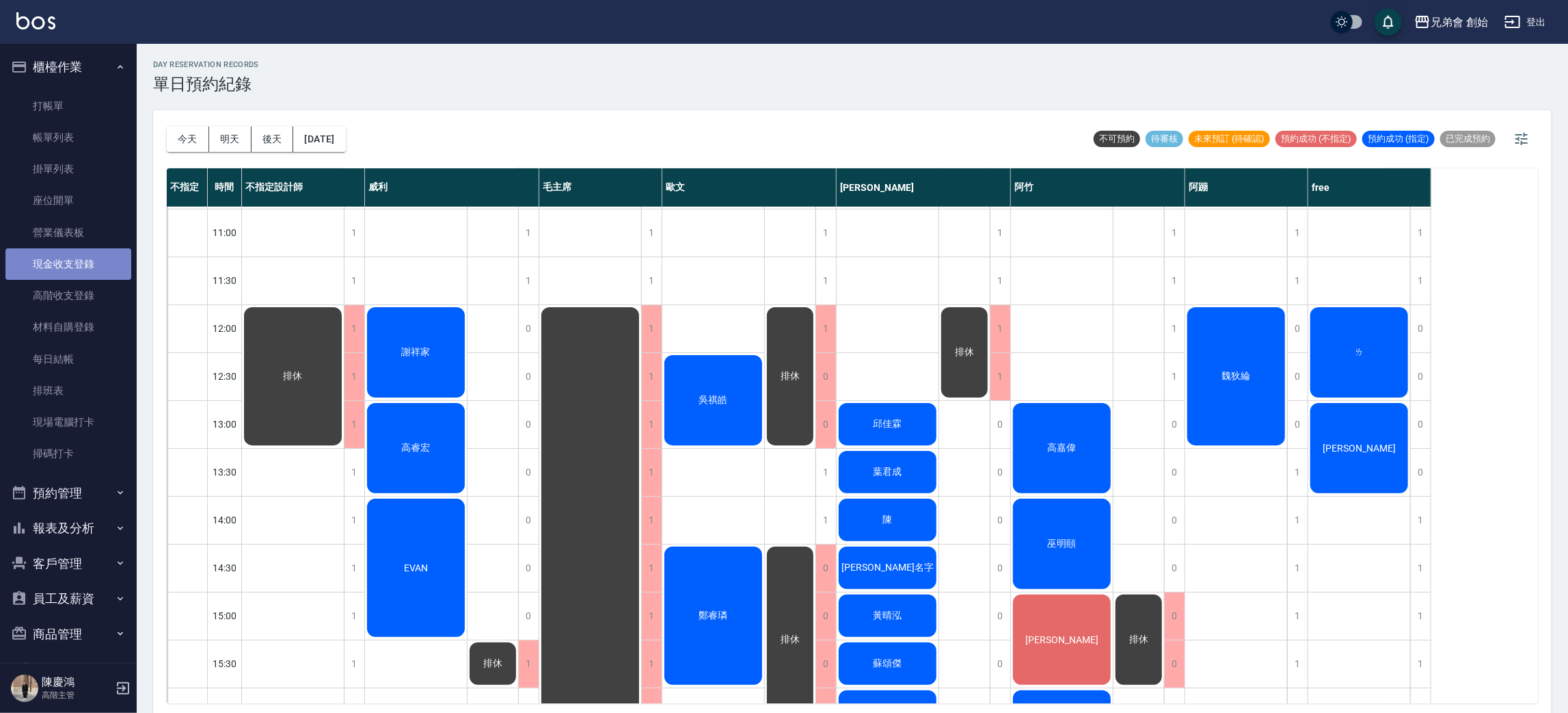
click at [89, 249] on link "現金收支登錄" at bounding box center [68, 263] width 126 height 32
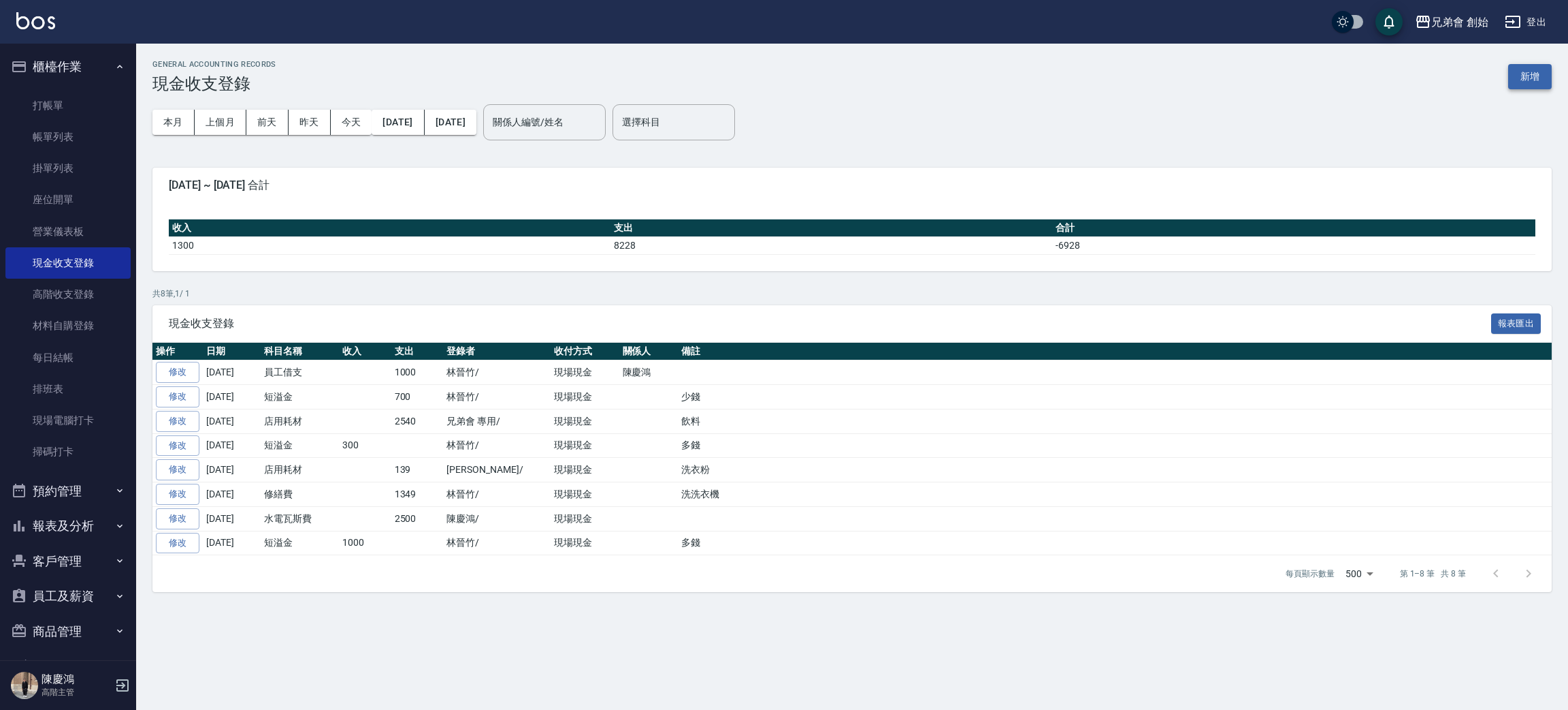
click at [1535, 70] on button "新增" at bounding box center [1530, 76] width 44 height 25
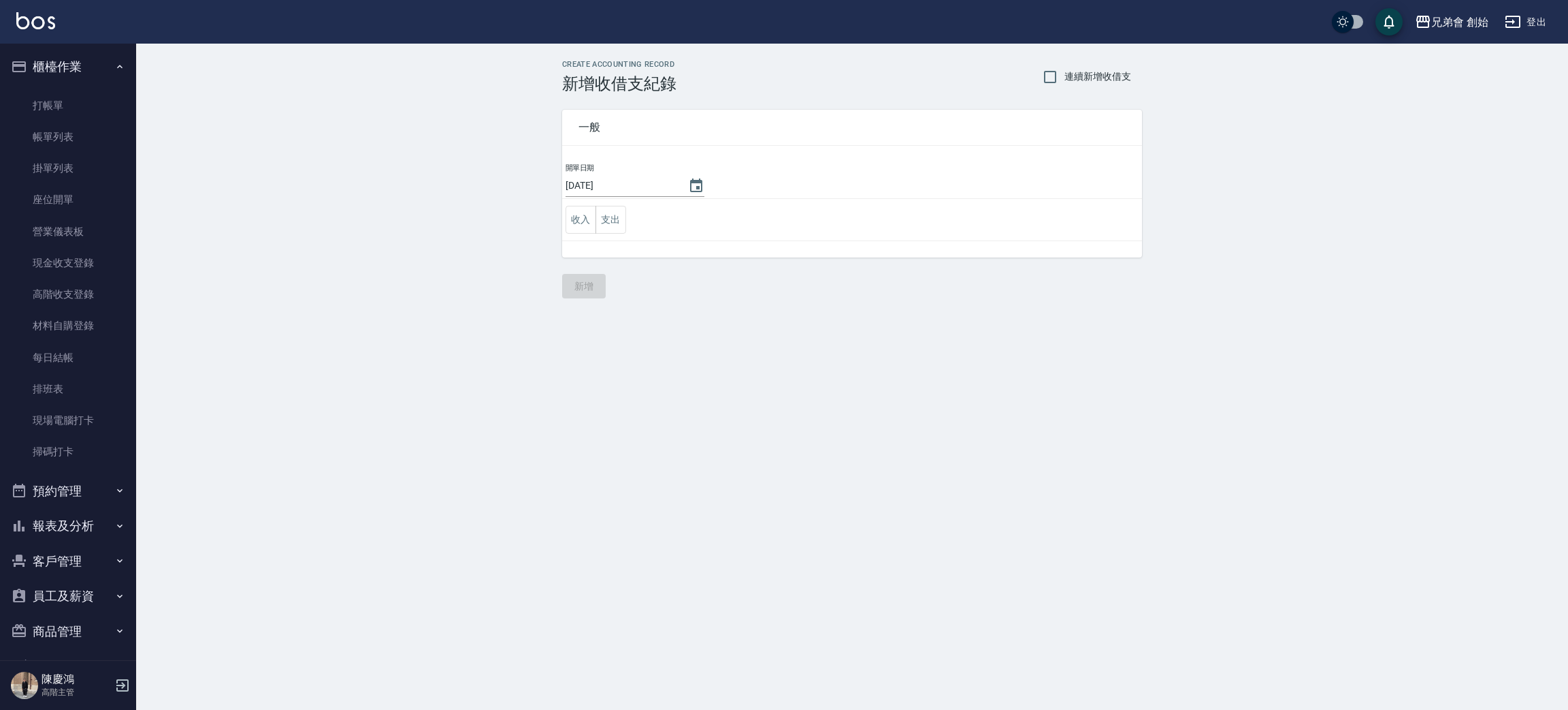
click at [633, 222] on td "收入 支出" at bounding box center [852, 220] width 580 height 42
click at [615, 220] on button "支出" at bounding box center [611, 219] width 31 height 28
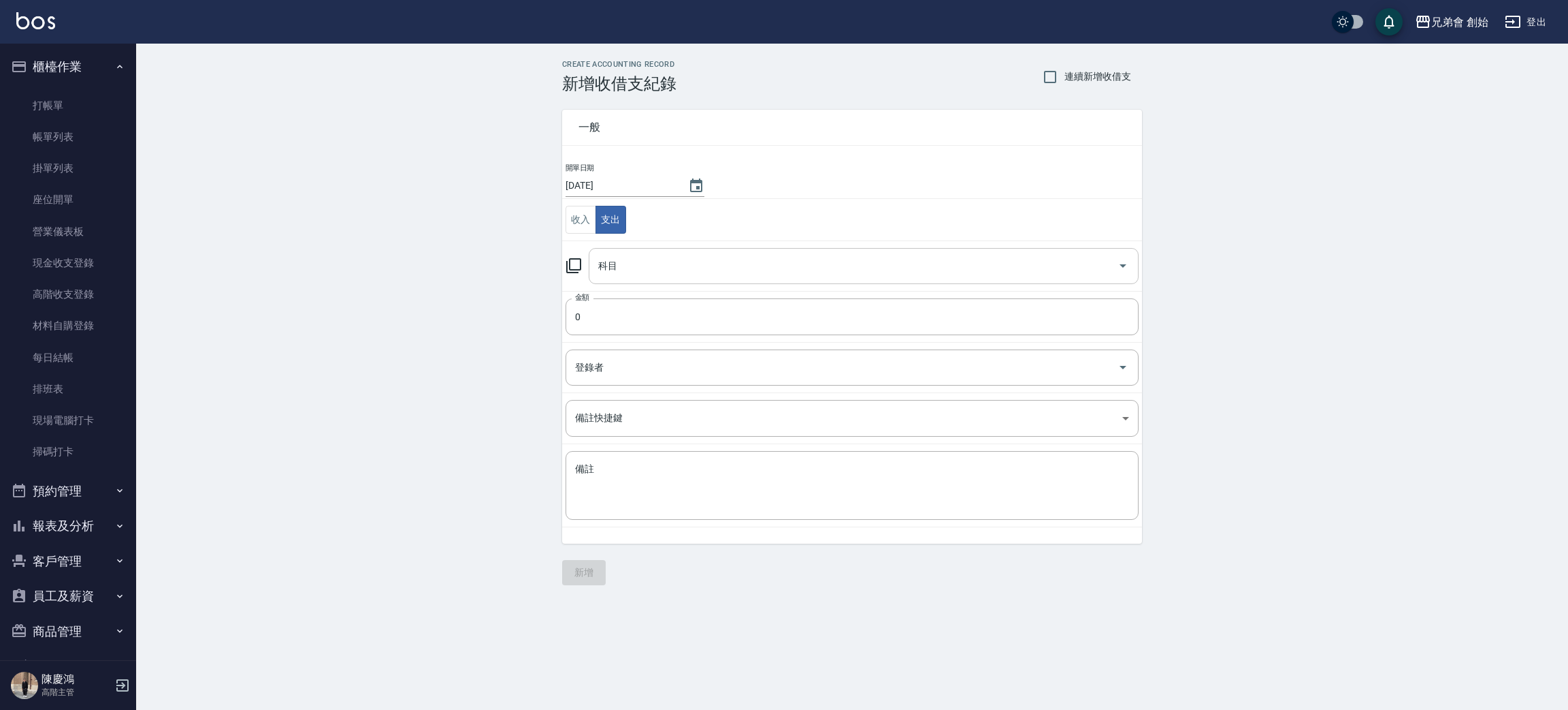
click at [680, 263] on input "科目" at bounding box center [853, 266] width 517 height 23
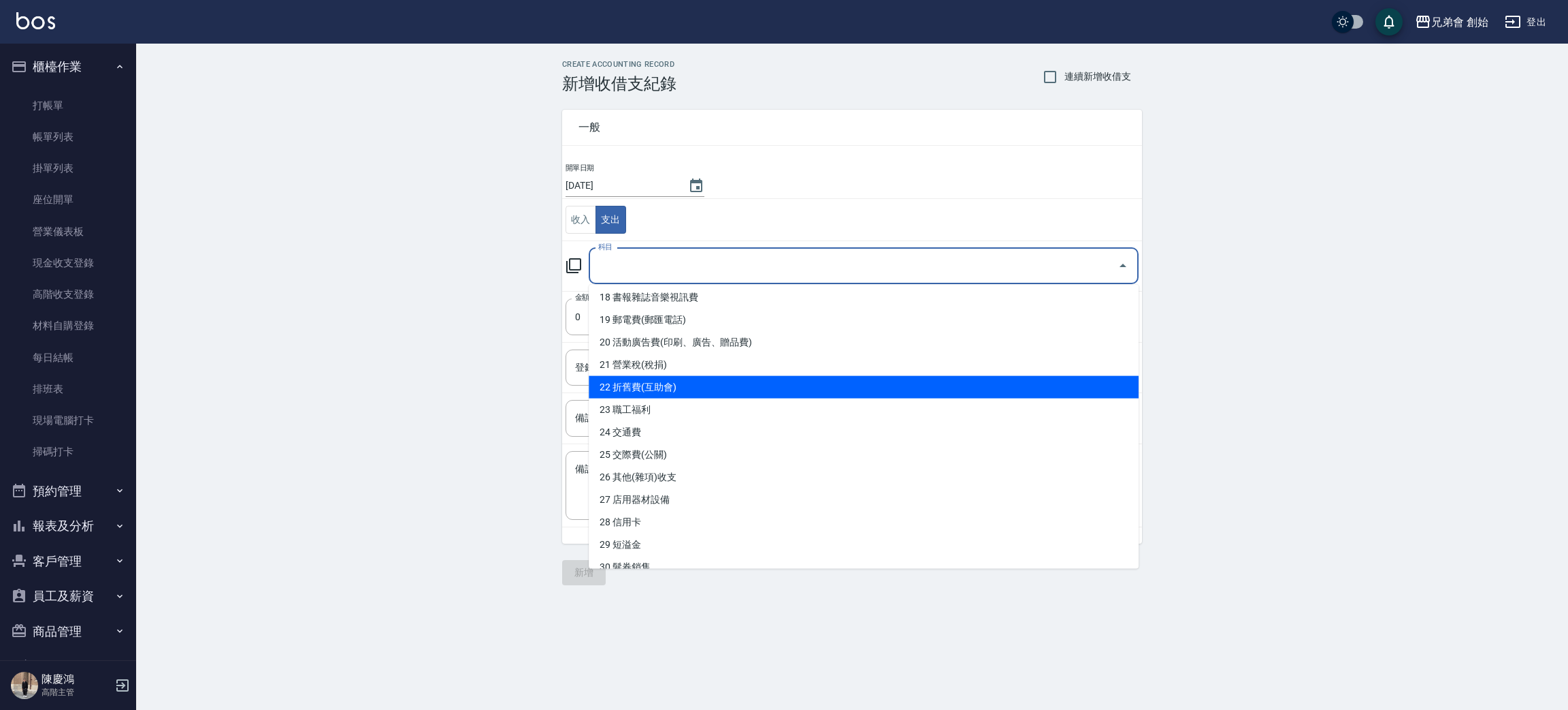
scroll to position [306, 0]
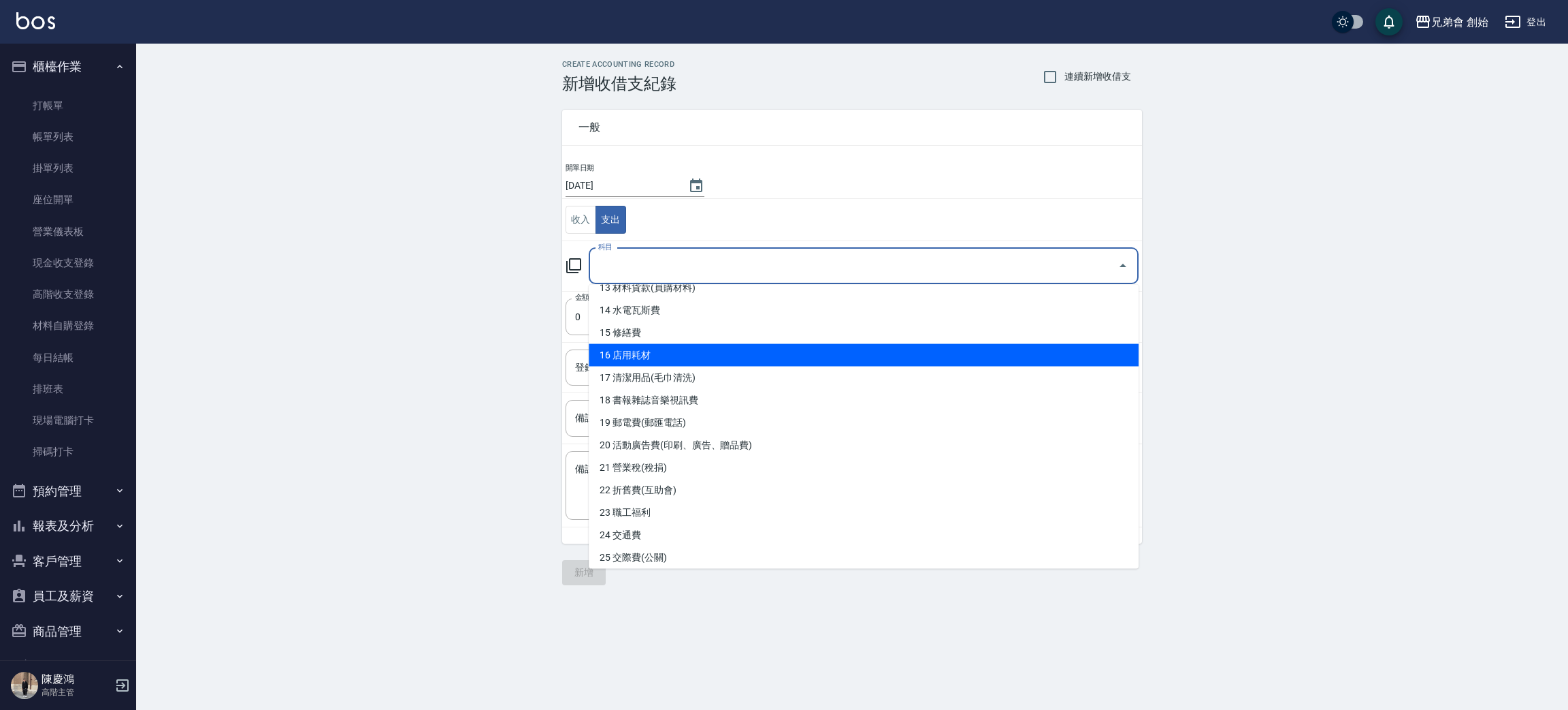
click at [763, 353] on li "16 店用耗材" at bounding box center [864, 355] width 550 height 23
type input "16 店用耗材"
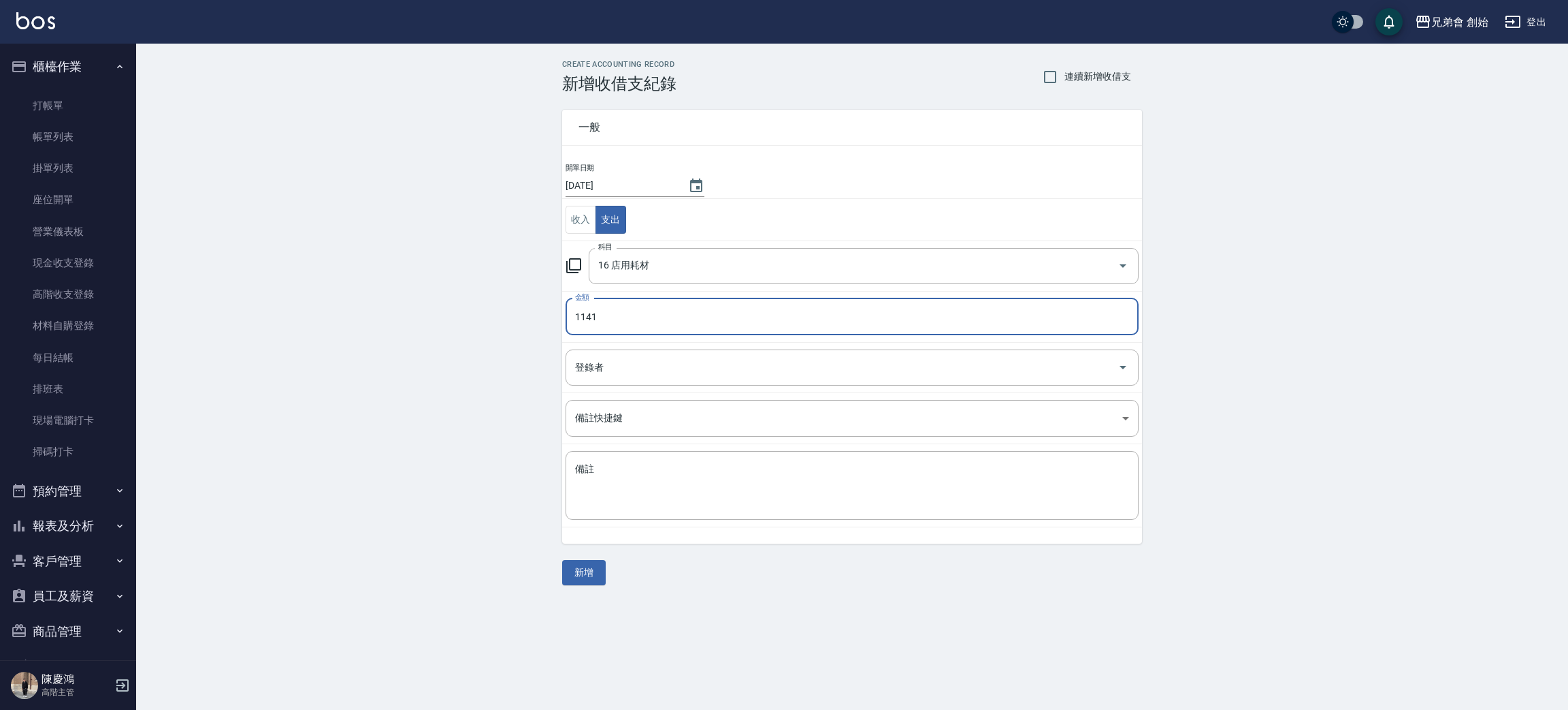
type input "1141"
click at [665, 371] on input "登錄者" at bounding box center [842, 367] width 540 height 23
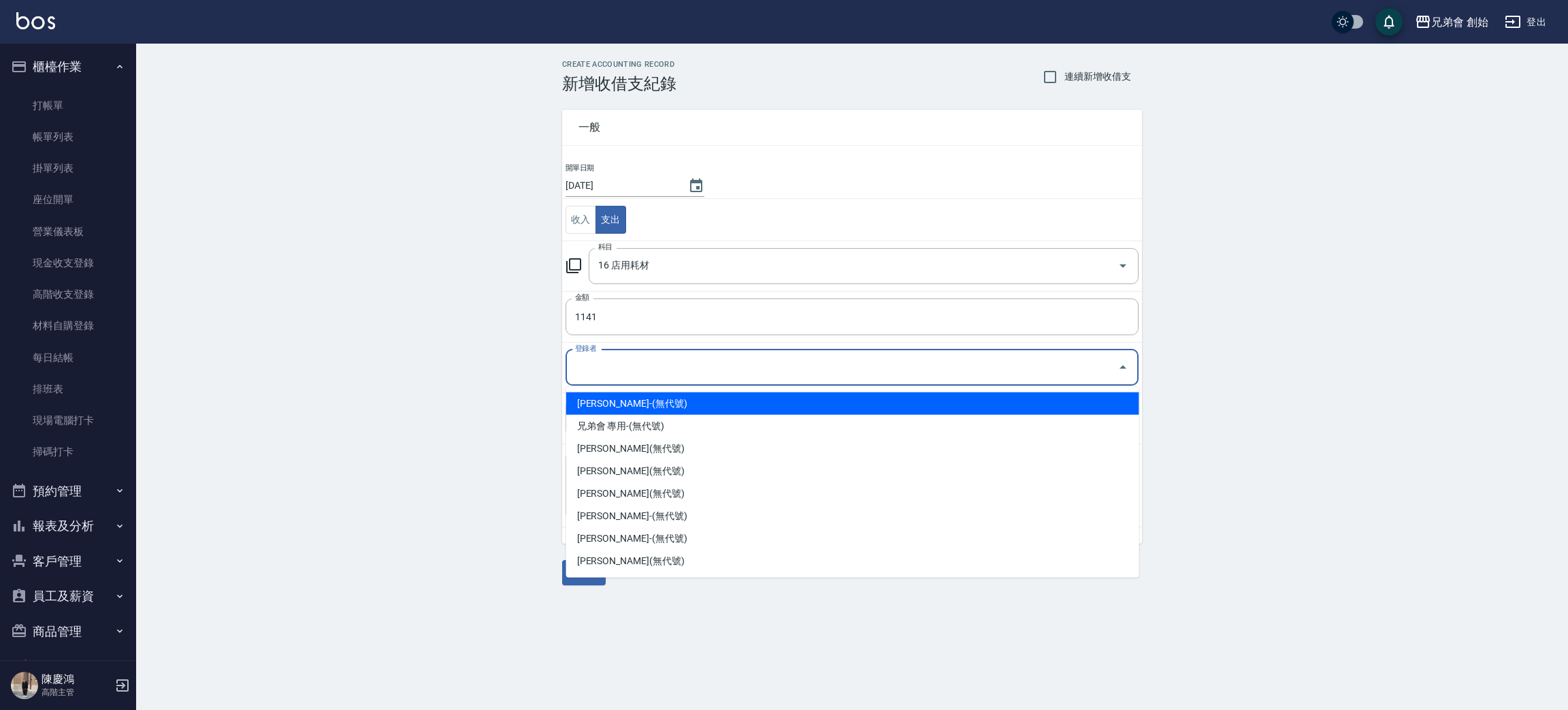
click at [657, 402] on li "林晉竹-(無代號)" at bounding box center [853, 404] width 573 height 23
type input "林晉竹-(無代號)"
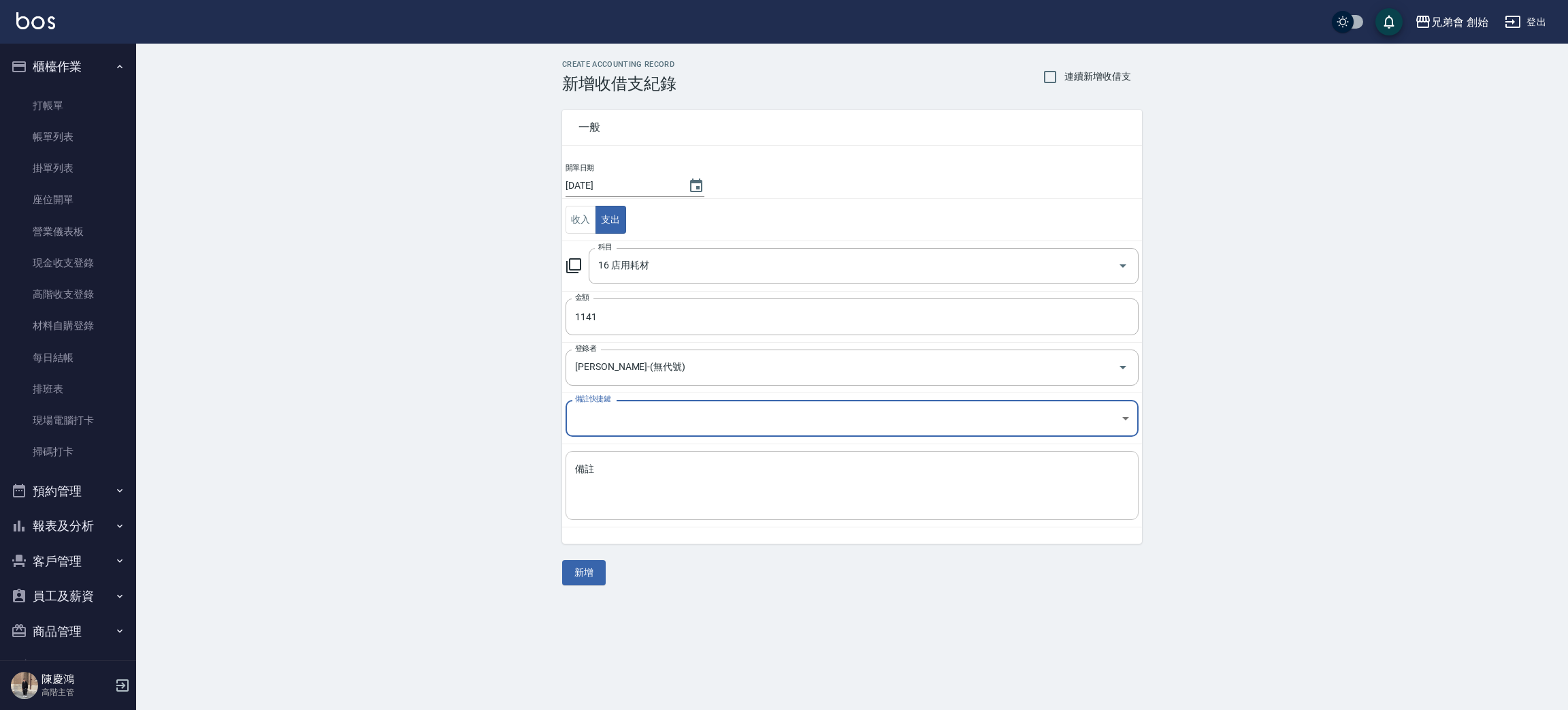
click at [602, 477] on textarea "備註" at bounding box center [852, 485] width 554 height 46
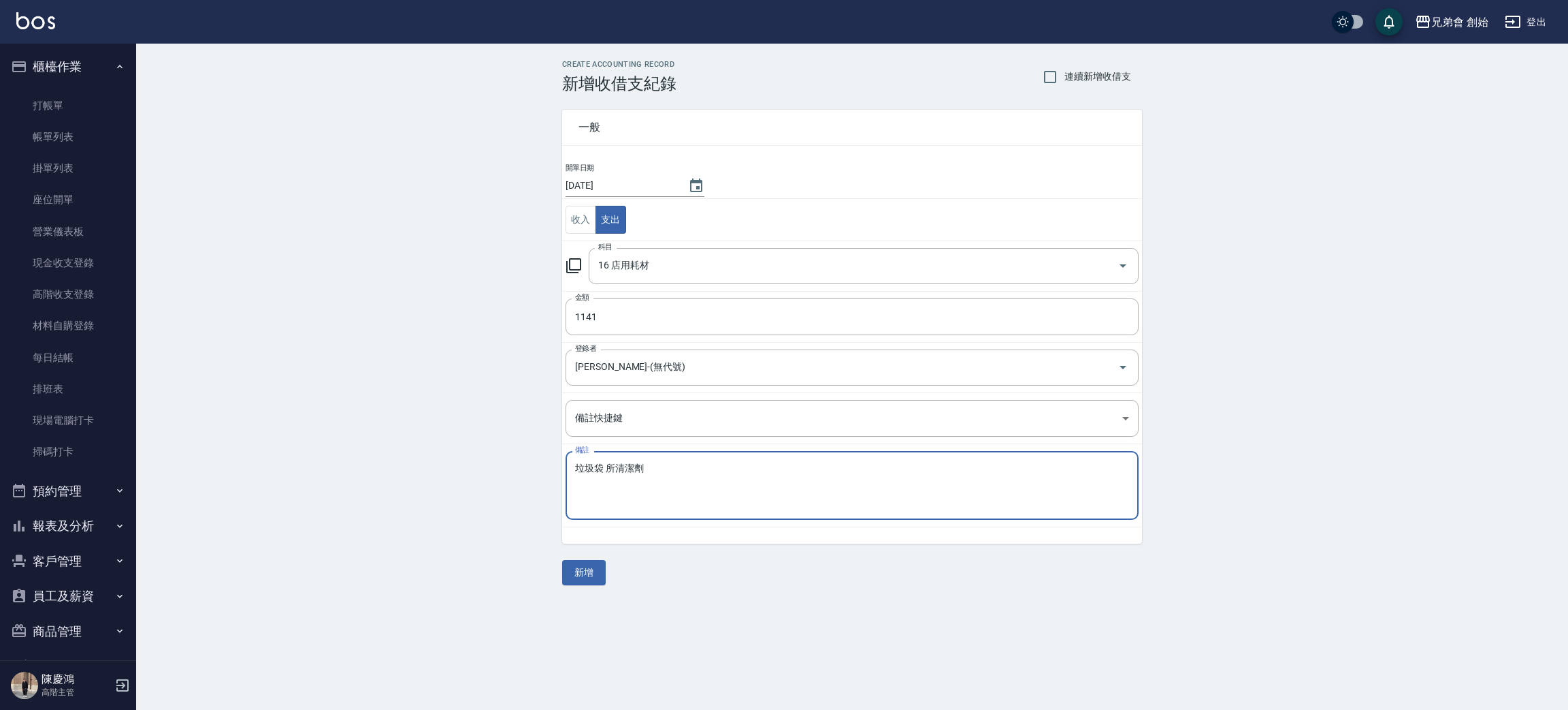
click at [708, 485] on textarea "垃圾袋 所清潔劑" at bounding box center [852, 485] width 554 height 46
click at [708, 485] on textarea "垃圾袋 廁所清潔劑" at bounding box center [852, 485] width 554 height 46
type textarea "垃圾袋 廁所清潔劑 玻璃噴霧"
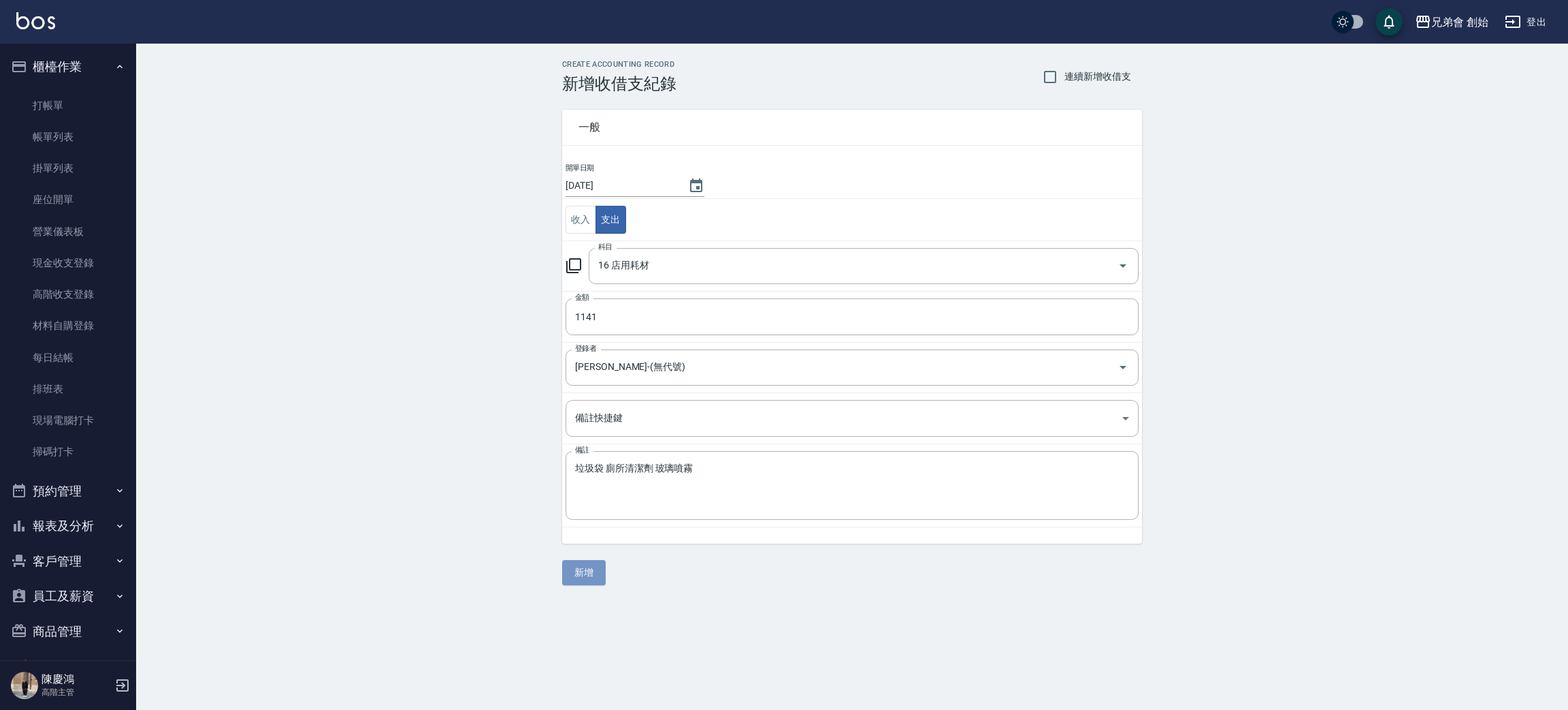
click at [604, 566] on button "新增" at bounding box center [584, 572] width 44 height 25
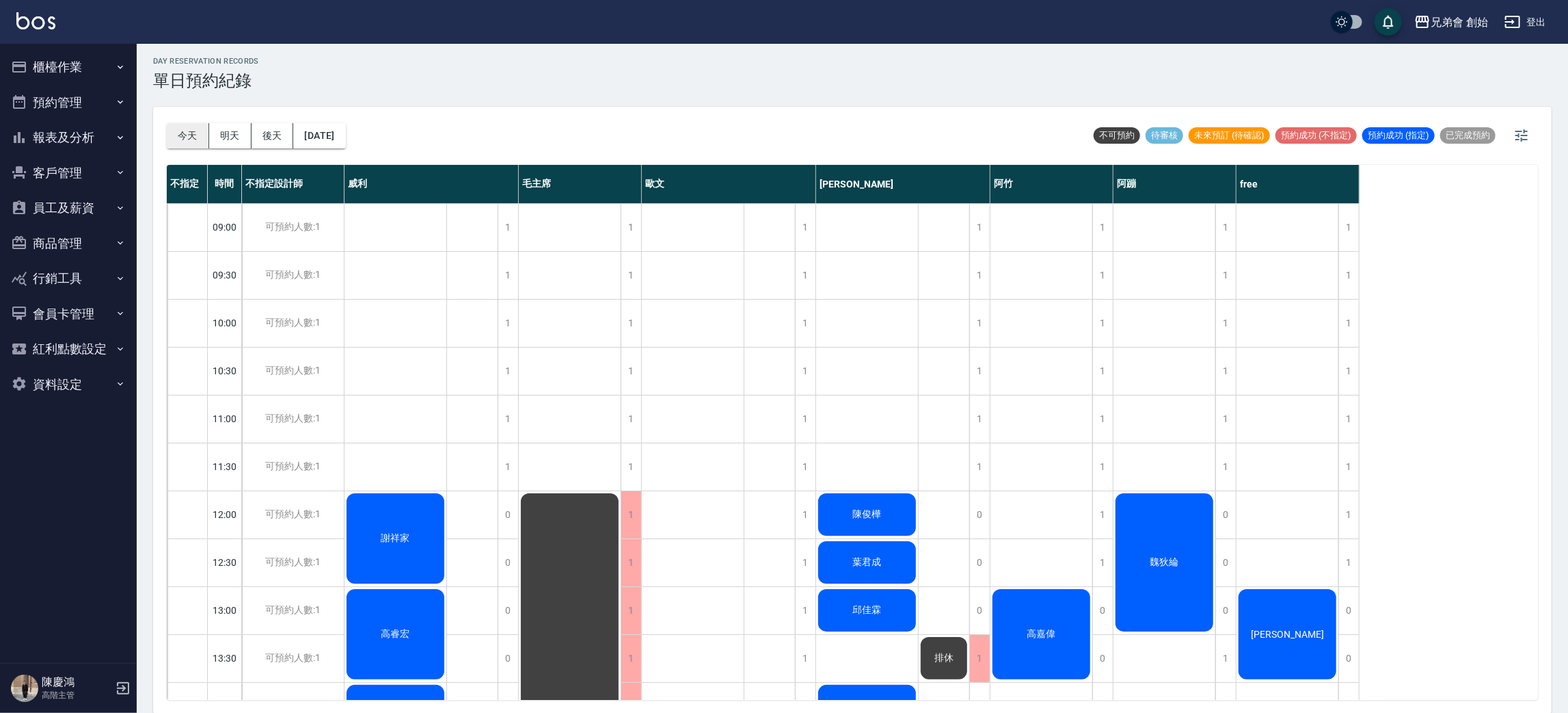
scroll to position [221, 0]
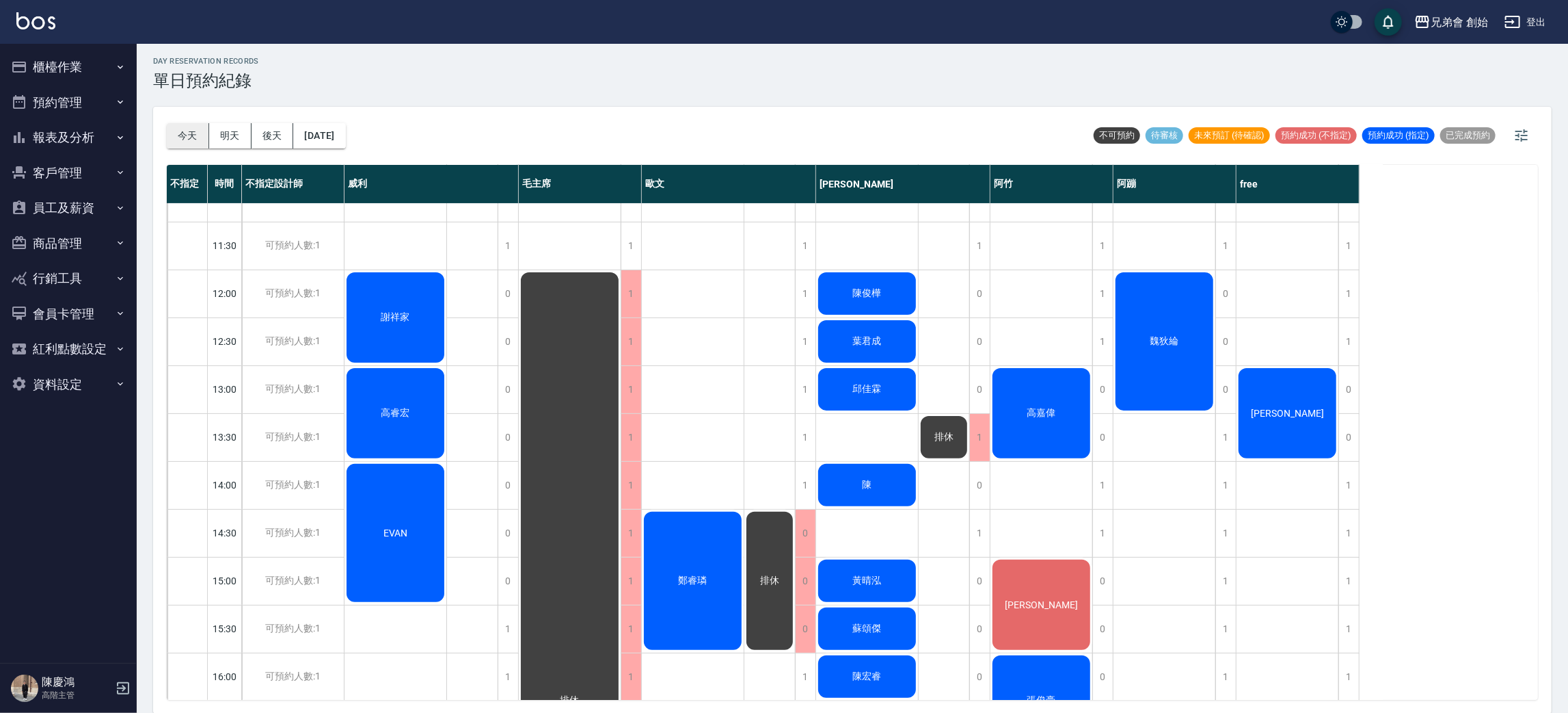
click at [194, 138] on button "今天" at bounding box center [188, 135] width 42 height 25
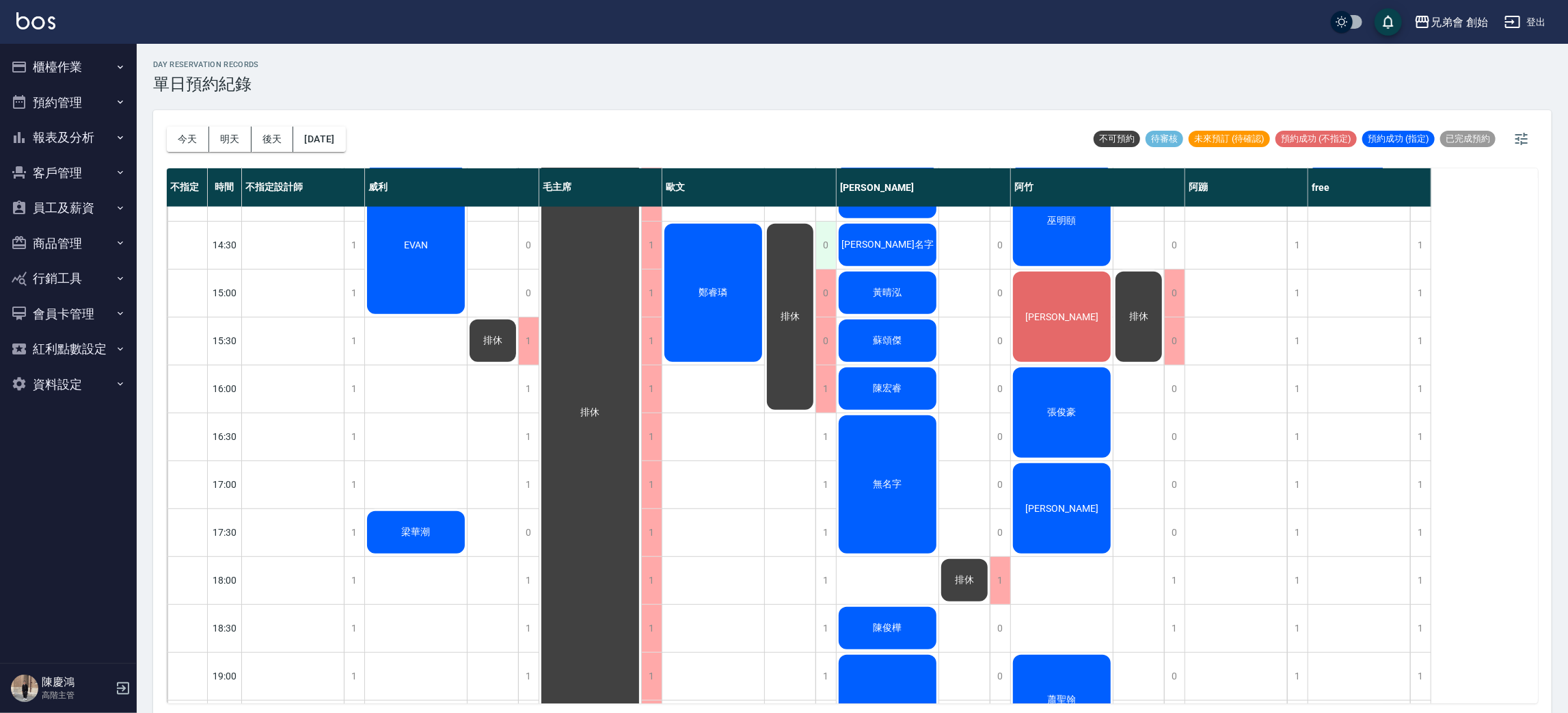
scroll to position [307, 0]
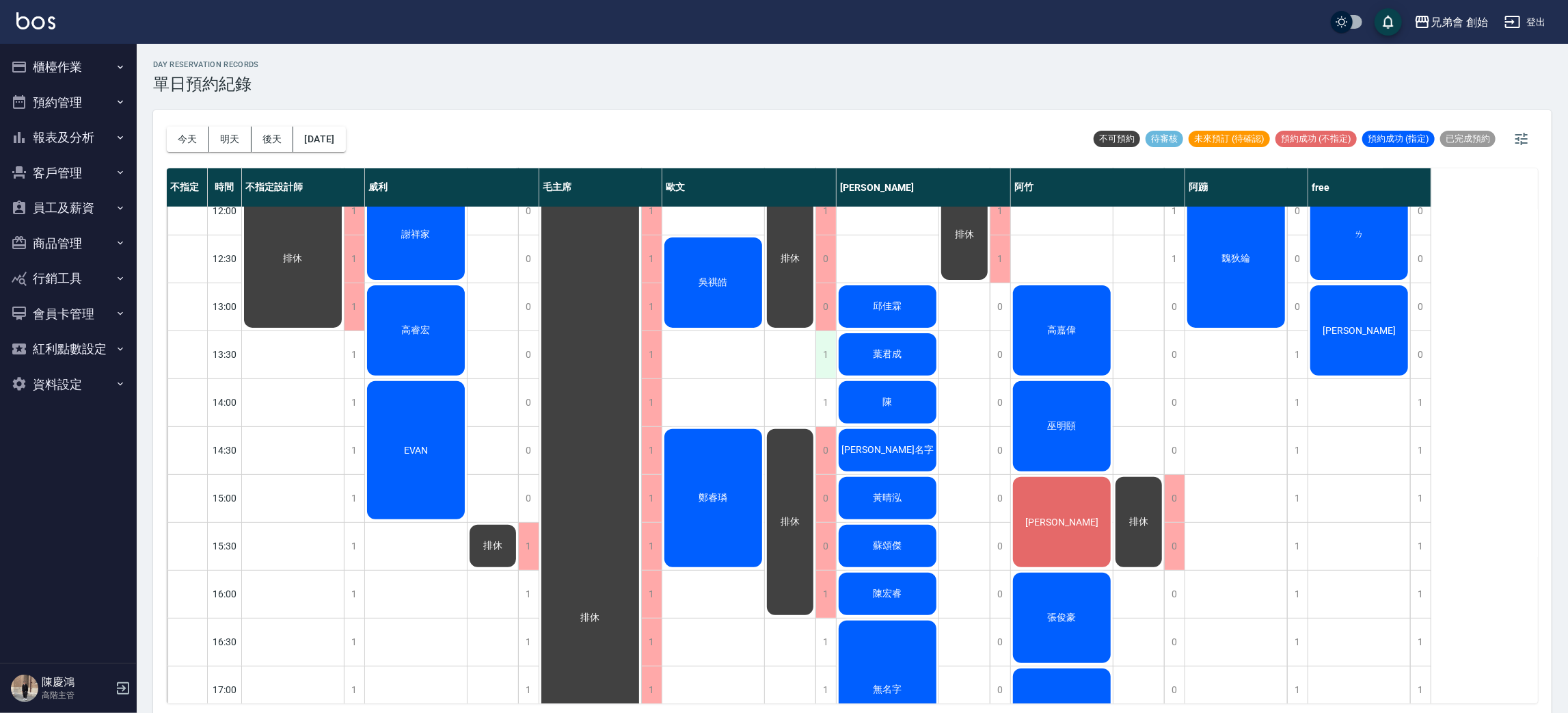
click at [825, 351] on div "1" at bounding box center [825, 354] width 20 height 47
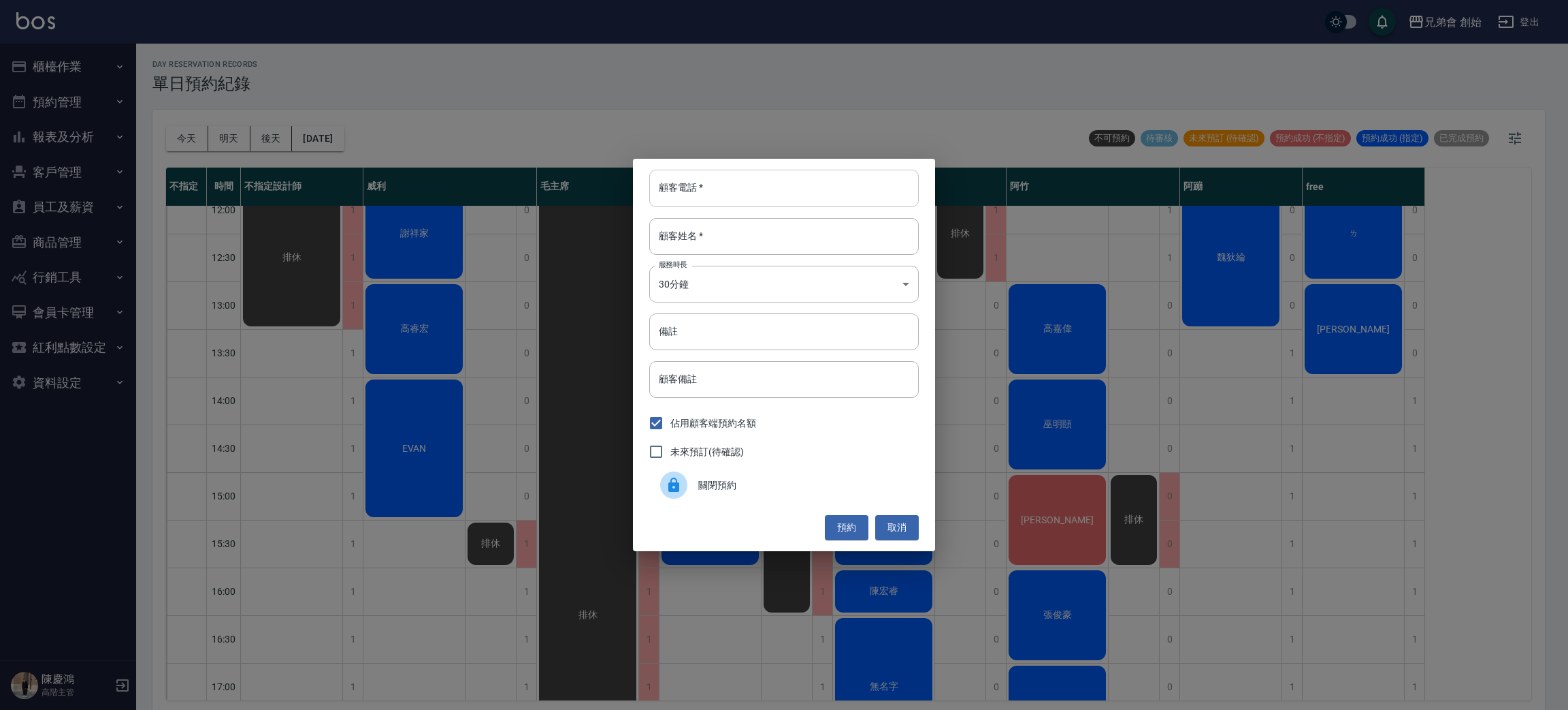
click at [774, 191] on input "顧客電話   *" at bounding box center [784, 187] width 269 height 36
type input "084252032032"
click at [782, 237] on input "顧客姓名   *" at bounding box center [784, 236] width 269 height 36
type input "思凱"
click at [812, 297] on body "兄弟會 創始 登出 櫃檯作業 打帳單 帳單列表 掛單列表 座位開單 營業儀表板 現金收支登錄 高階收支登錄 材料自購登錄 每日結帳 排班表 現場電腦打卡 掃碼…" at bounding box center [784, 357] width 1568 height 714
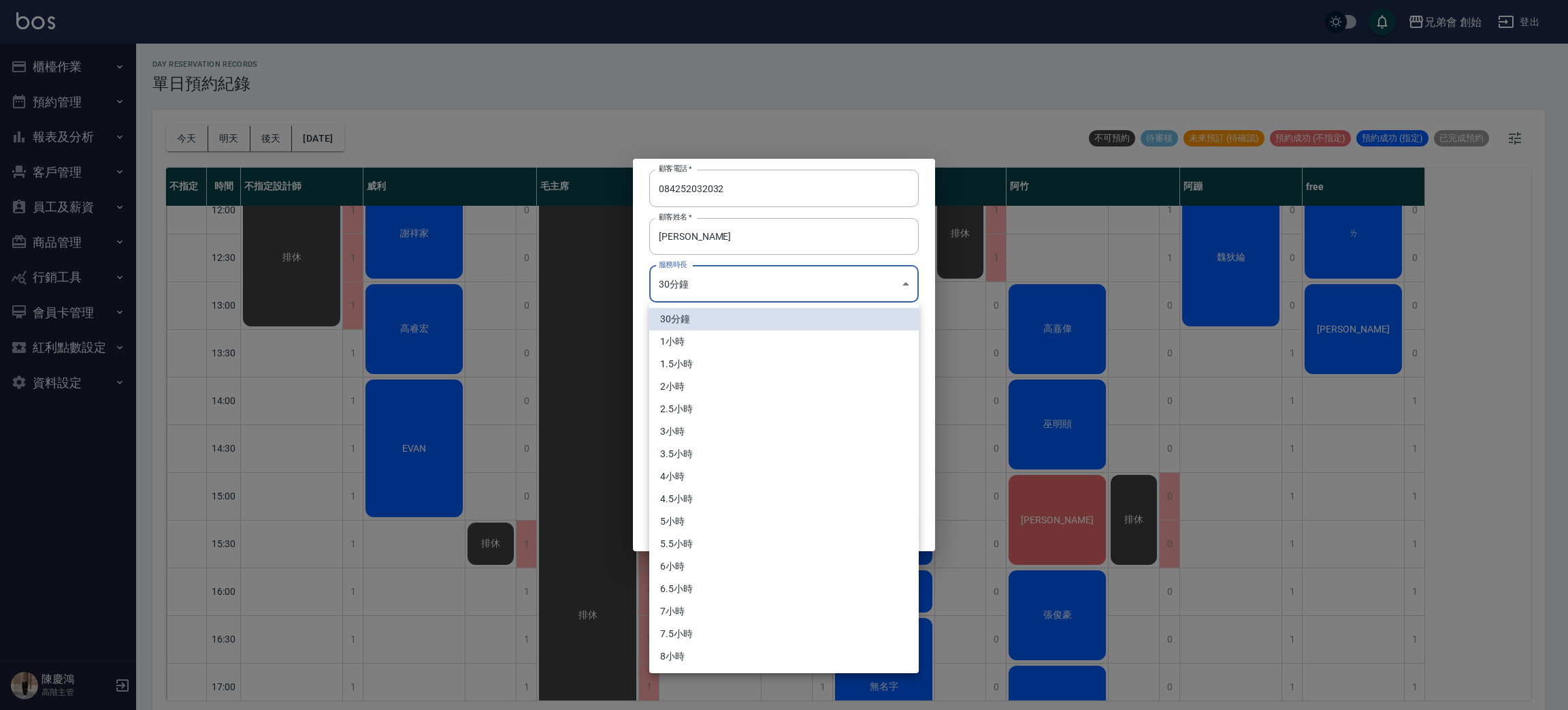
click at [778, 341] on li "1小時" at bounding box center [784, 342] width 269 height 23
type input "2"
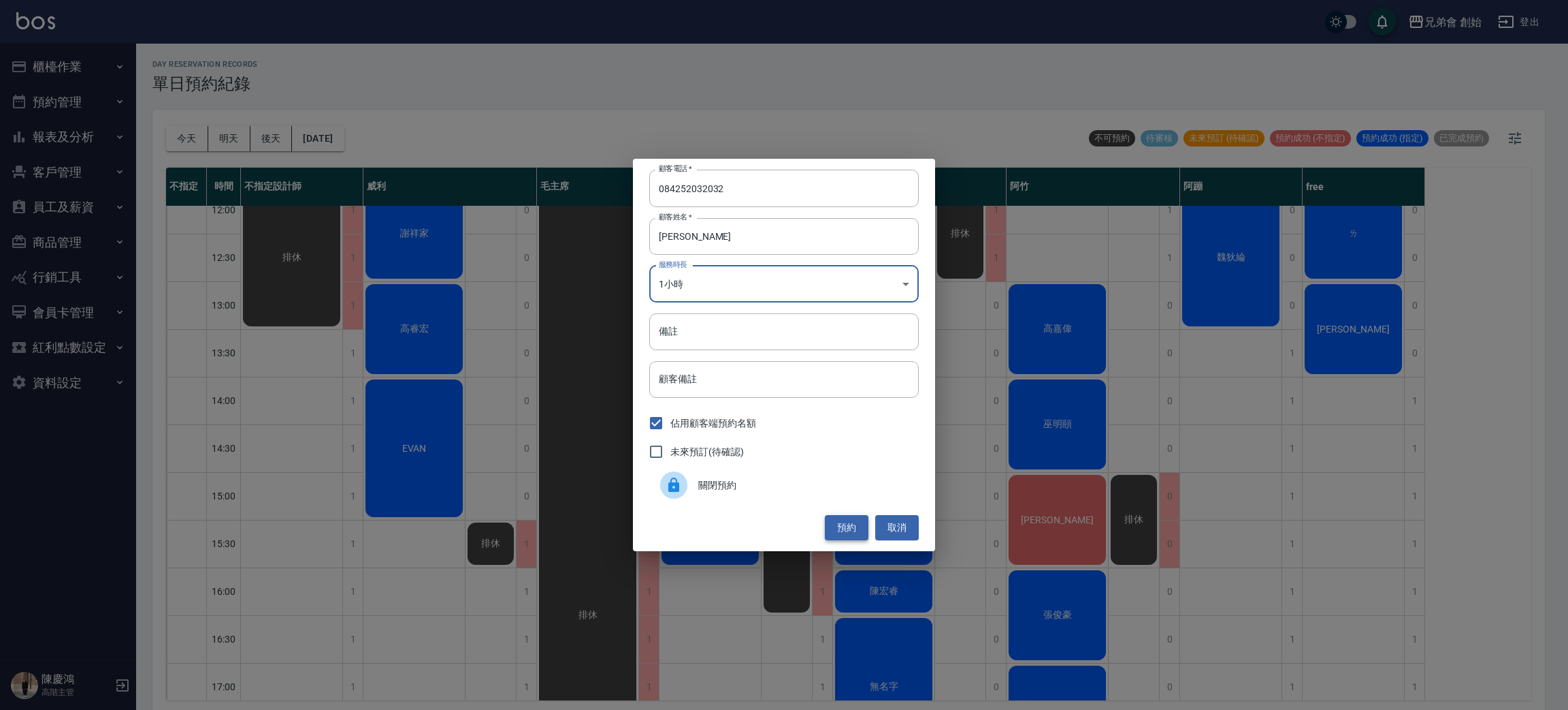
click at [844, 534] on button "預約" at bounding box center [847, 527] width 44 height 25
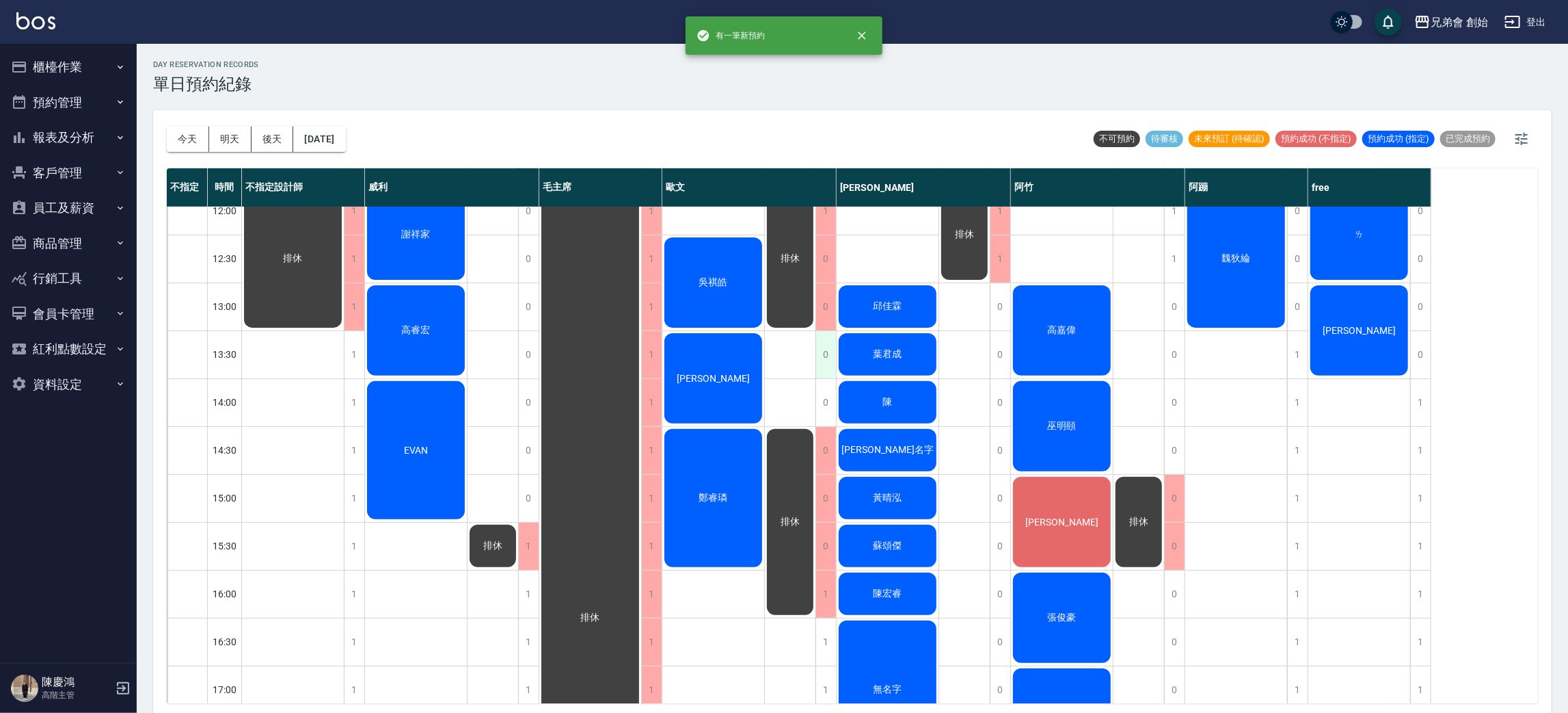
click at [826, 349] on div "0" at bounding box center [825, 354] width 20 height 47
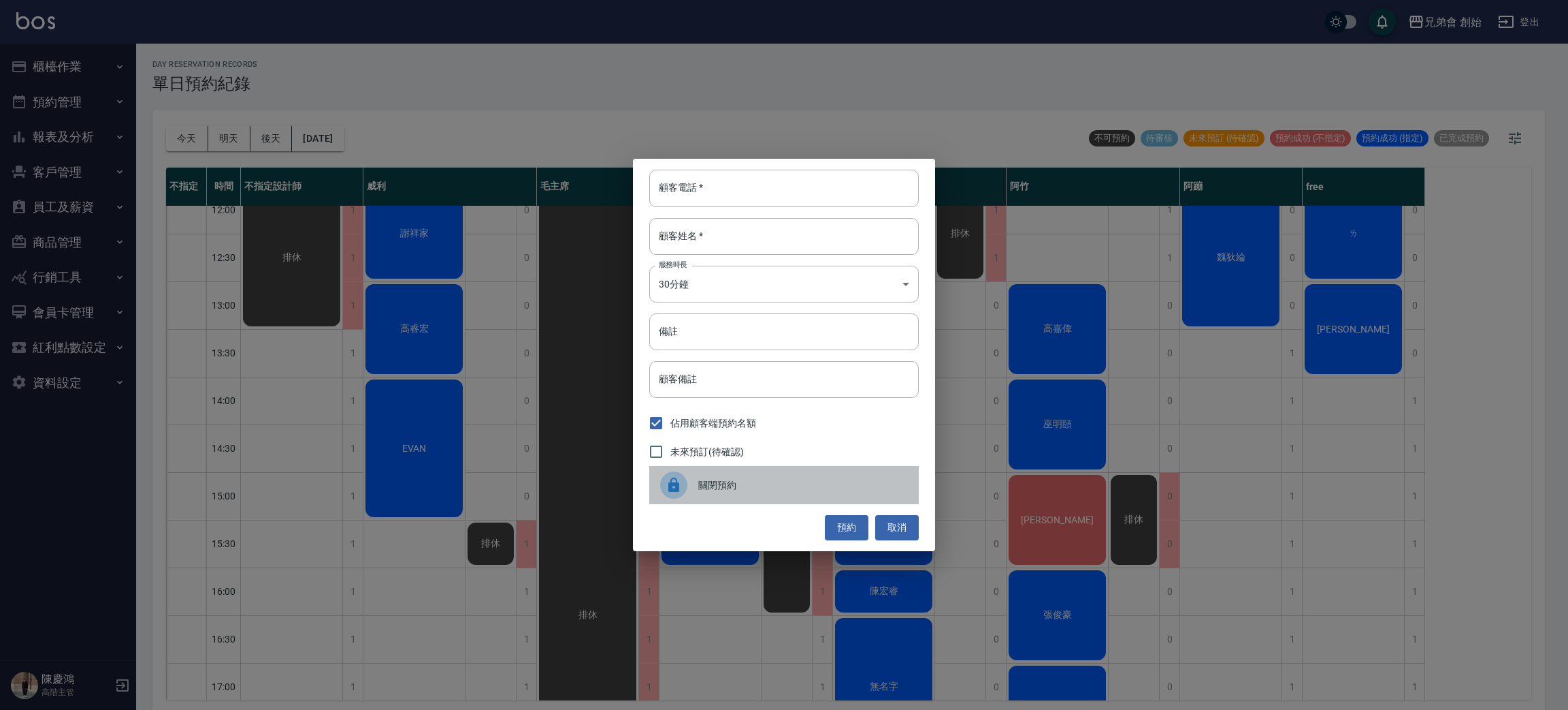
click at [730, 497] on div "關閉預約" at bounding box center [784, 484] width 269 height 38
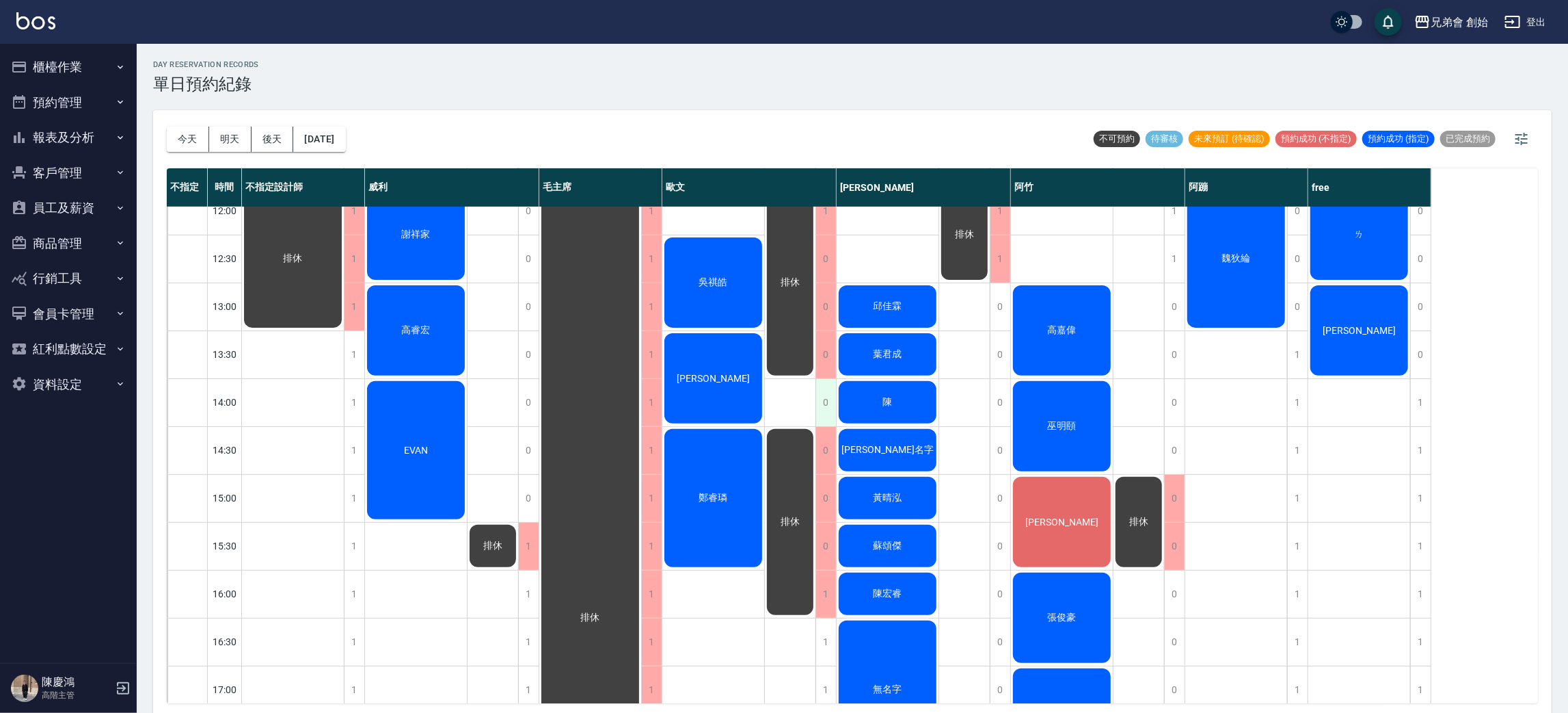
click at [827, 400] on div "0" at bounding box center [825, 402] width 20 height 47
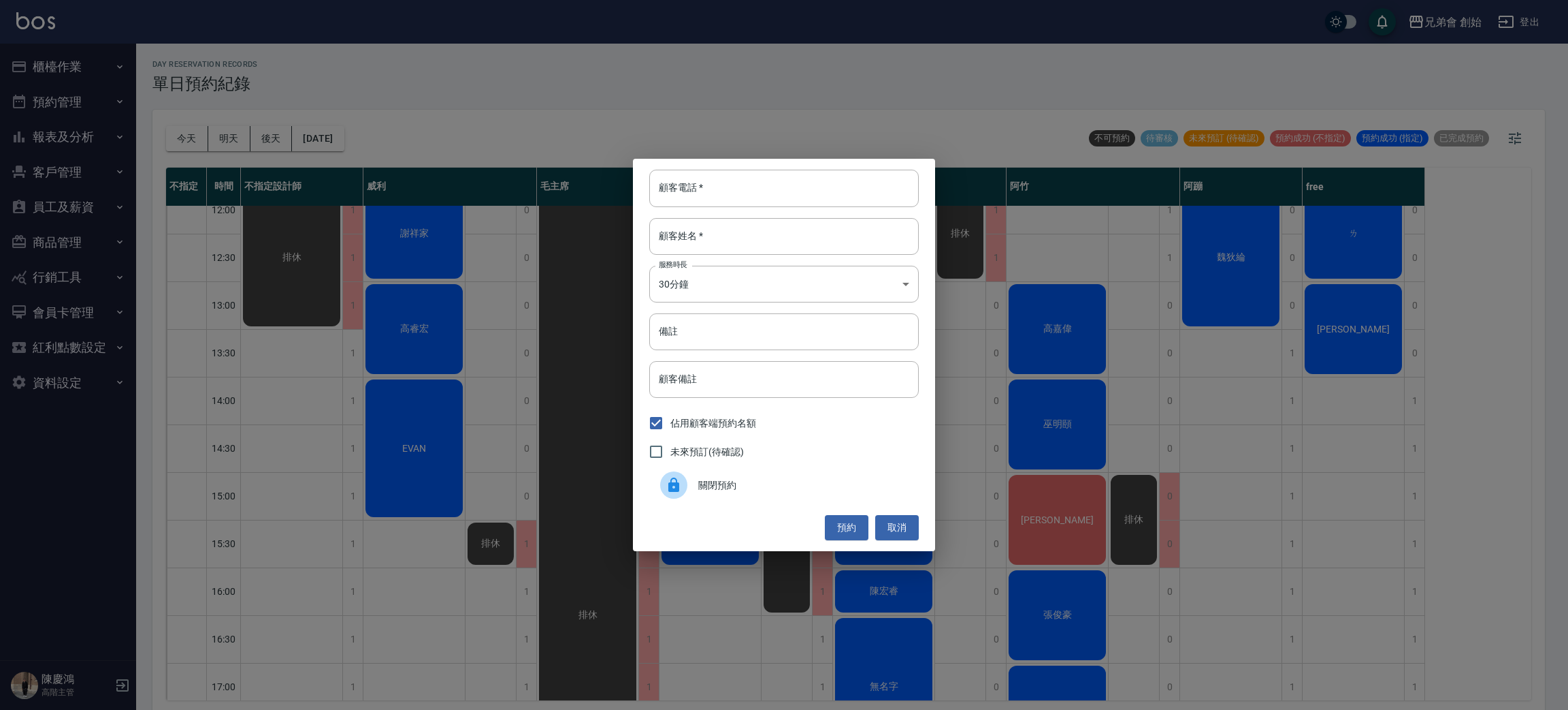
click at [763, 480] on span "關閉預約" at bounding box center [803, 486] width 210 height 15
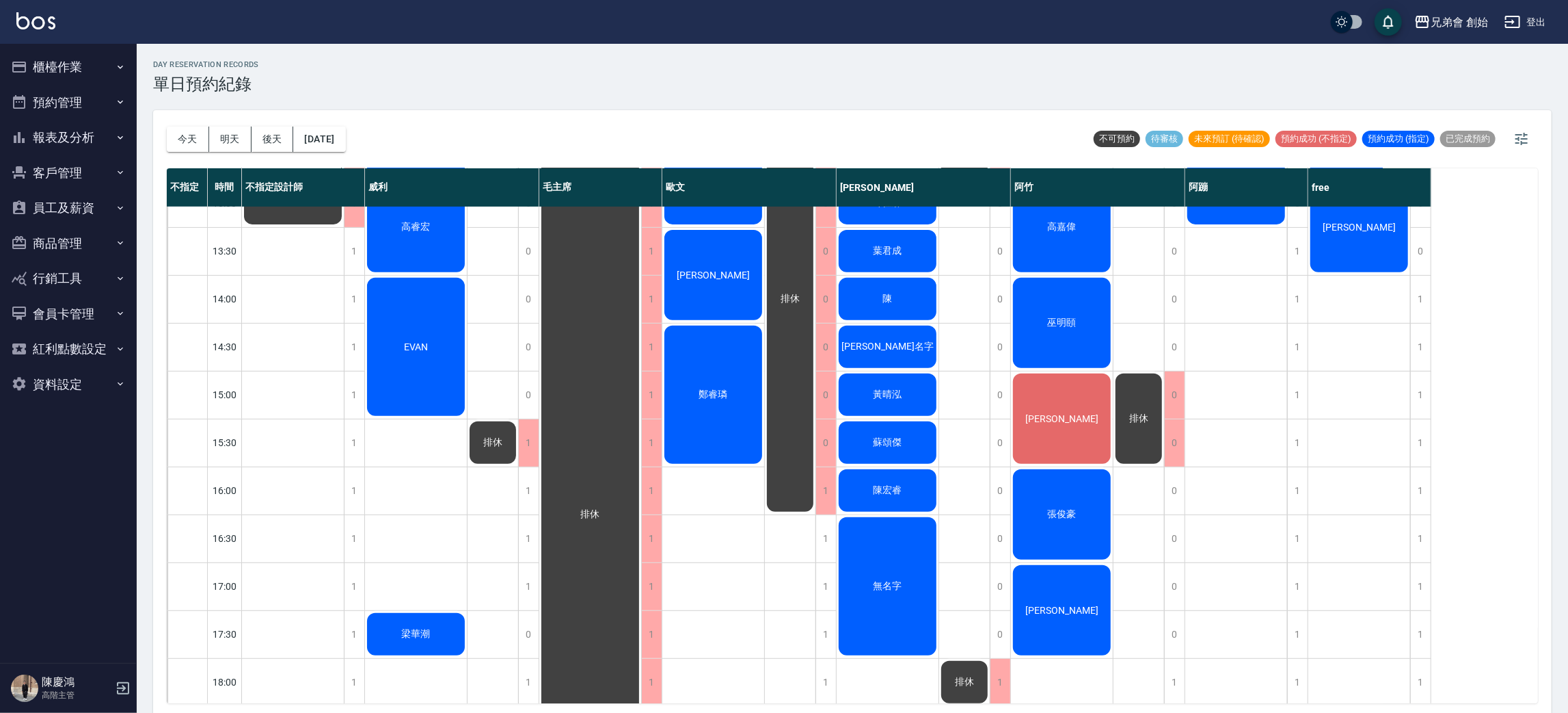
scroll to position [512, 0]
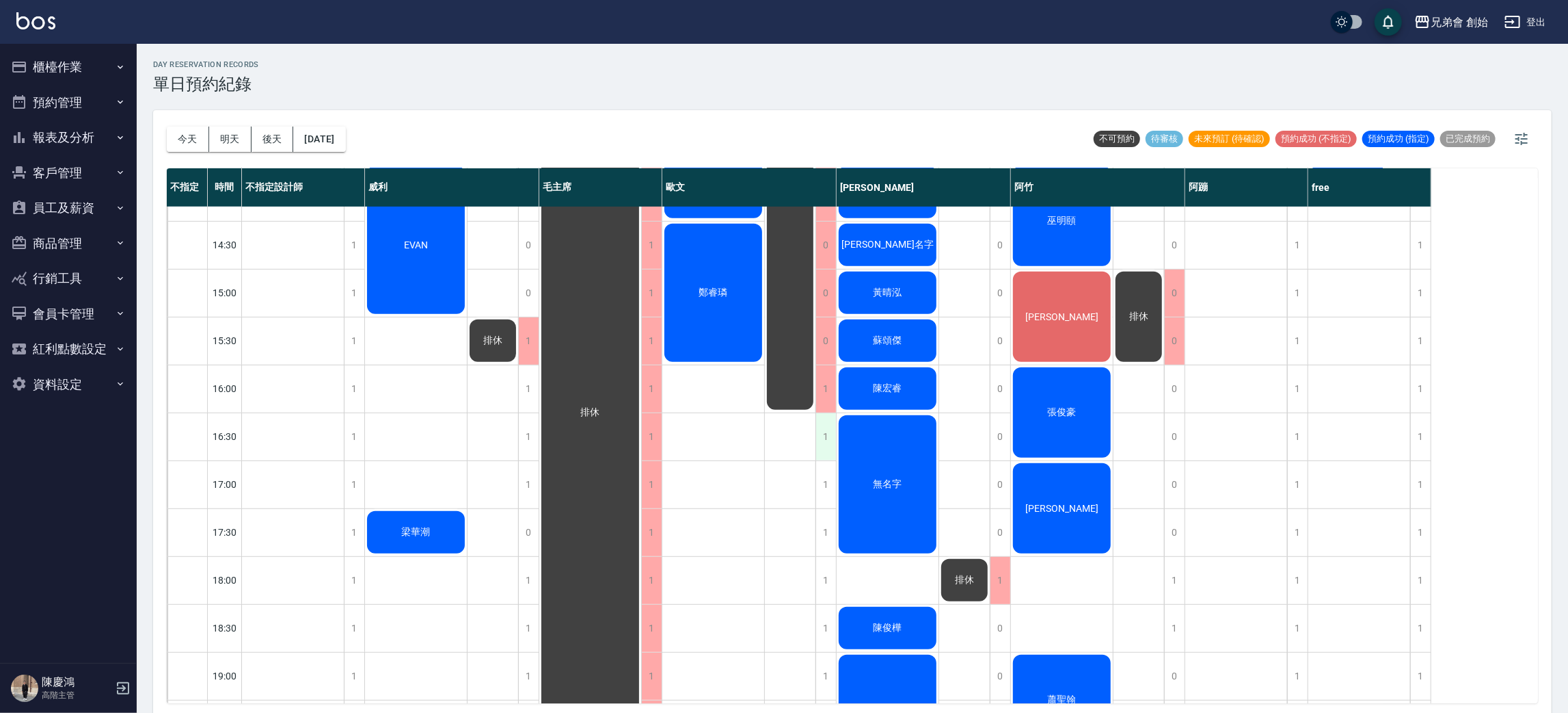
click at [827, 437] on div "1" at bounding box center [825, 437] width 20 height 47
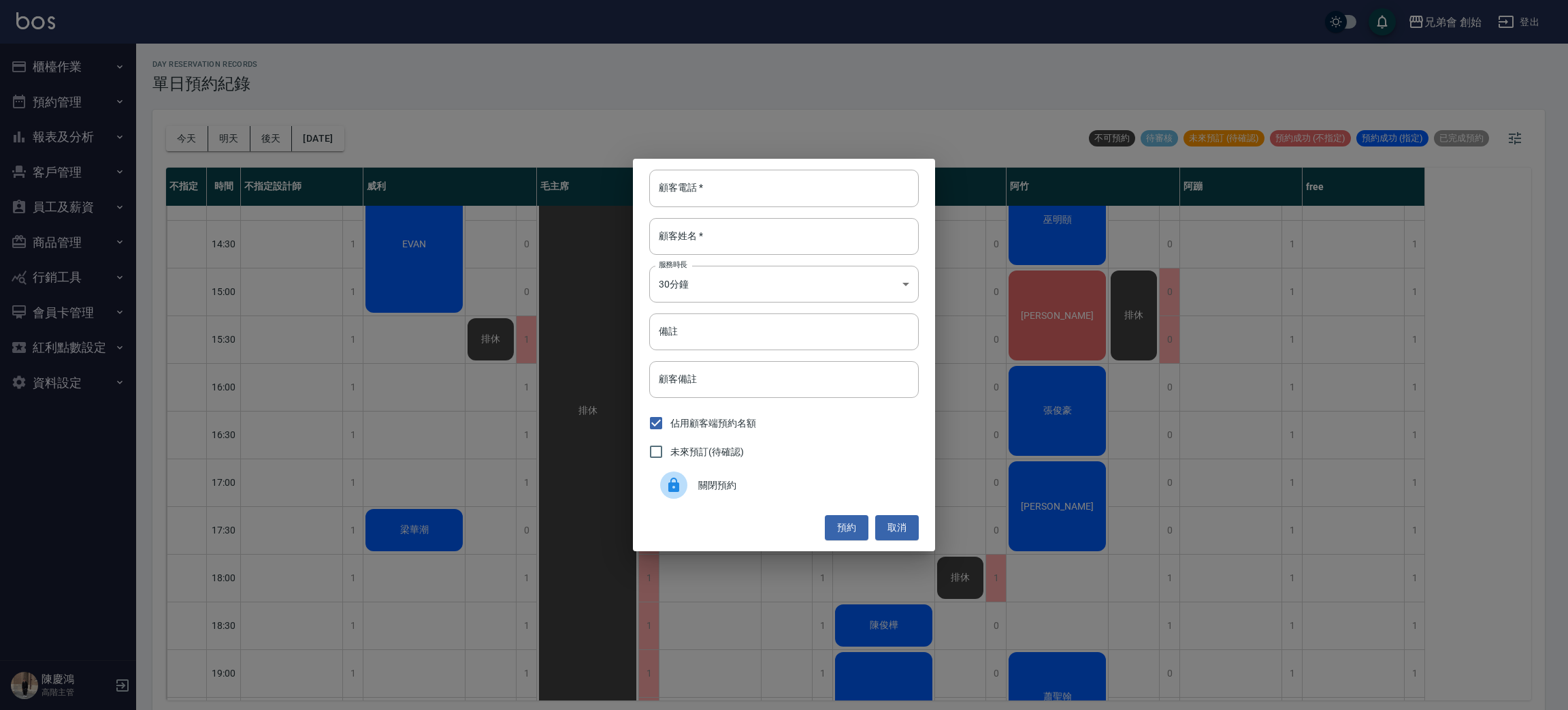
click at [779, 492] on div "關閉預約" at bounding box center [784, 484] width 269 height 38
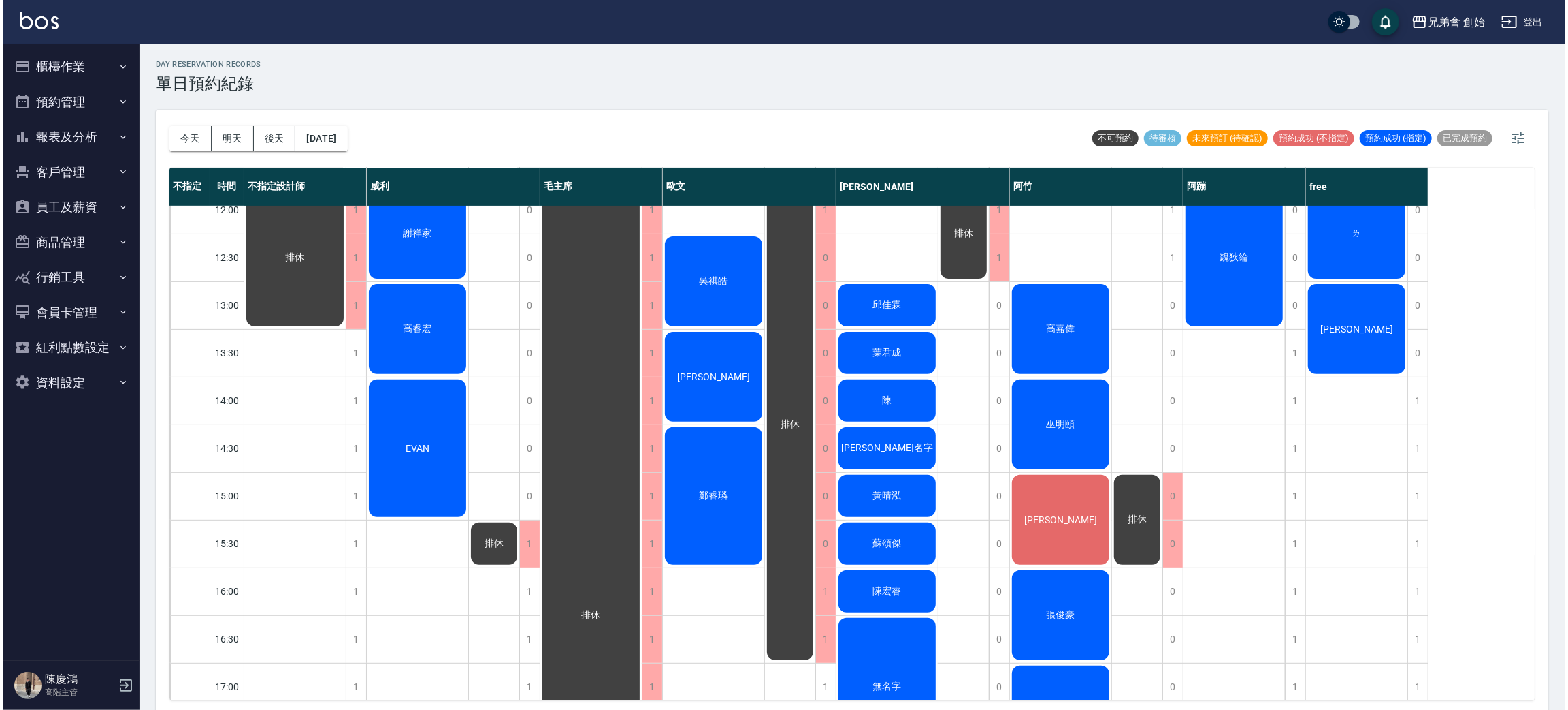
scroll to position [102, 0]
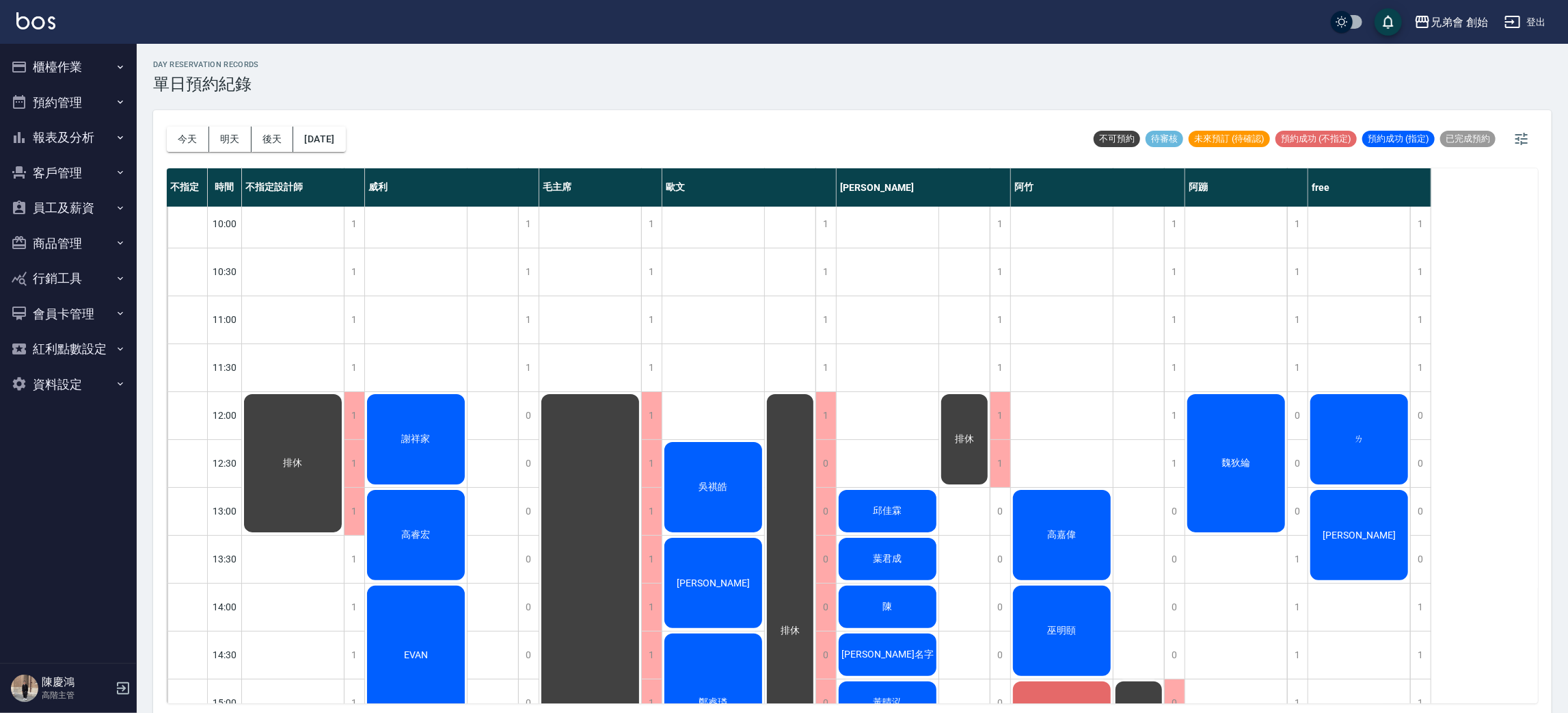
click at [344, 446] on div "ㄌ" at bounding box center [292, 463] width 102 height 142
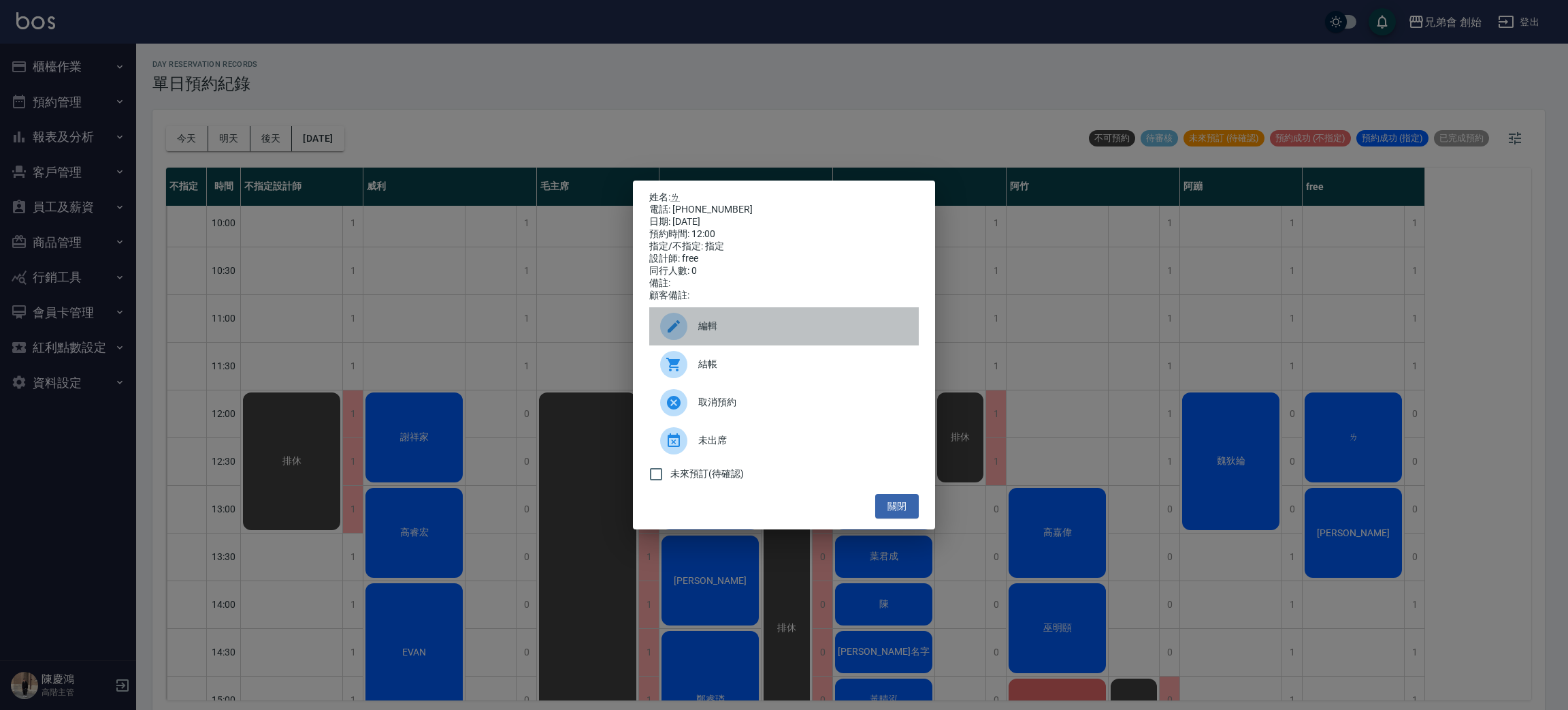
click at [713, 317] on div "編輯" at bounding box center [784, 325] width 269 height 38
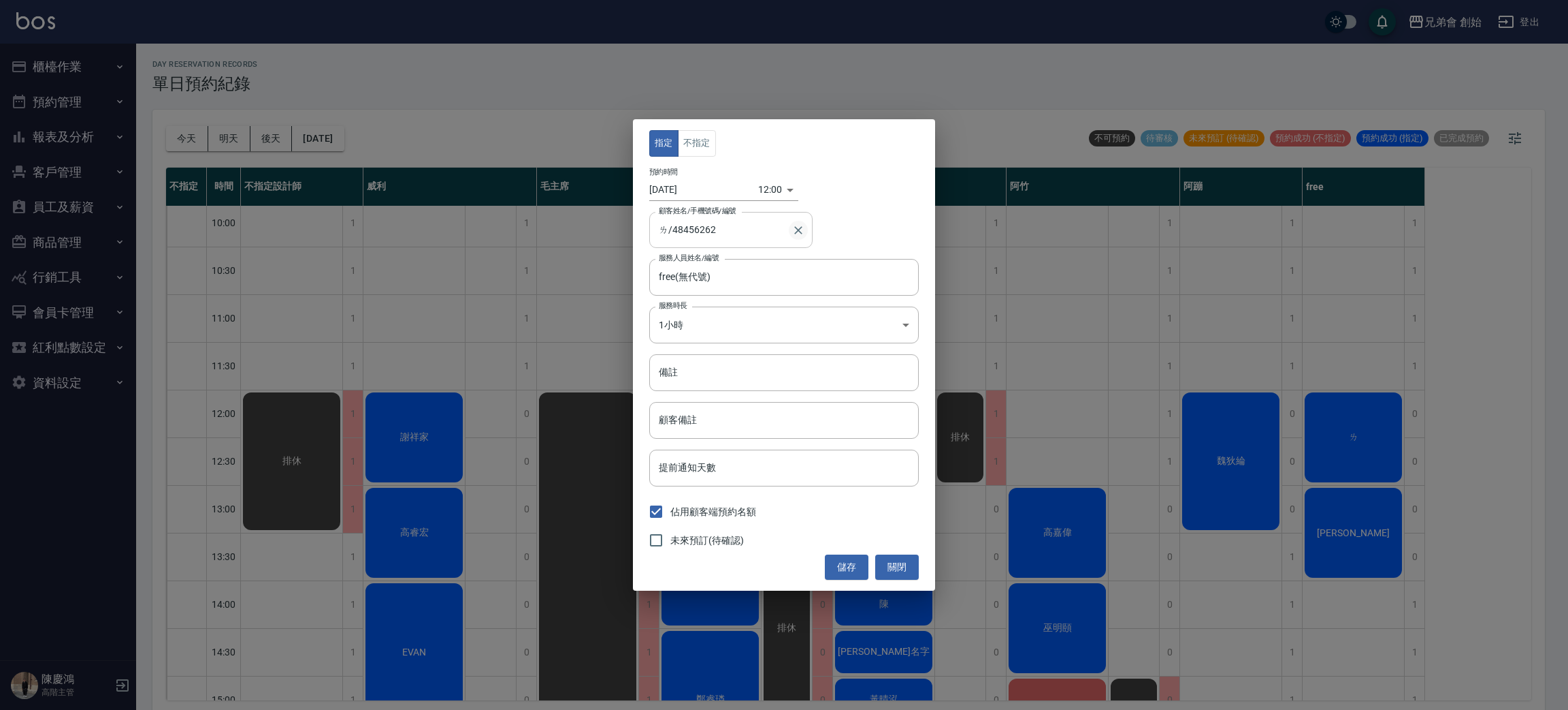
click at [795, 230] on icon "Clear" at bounding box center [798, 230] width 14 height 14
click at [370, 255] on div "指定 不指定 預約時間 2025/08/23 12:00 1755921600000 顧客姓名/手機號碼/編號 顧客姓名/手機號碼/編號 服務人員姓名/編號 …" at bounding box center [784, 355] width 1568 height 710
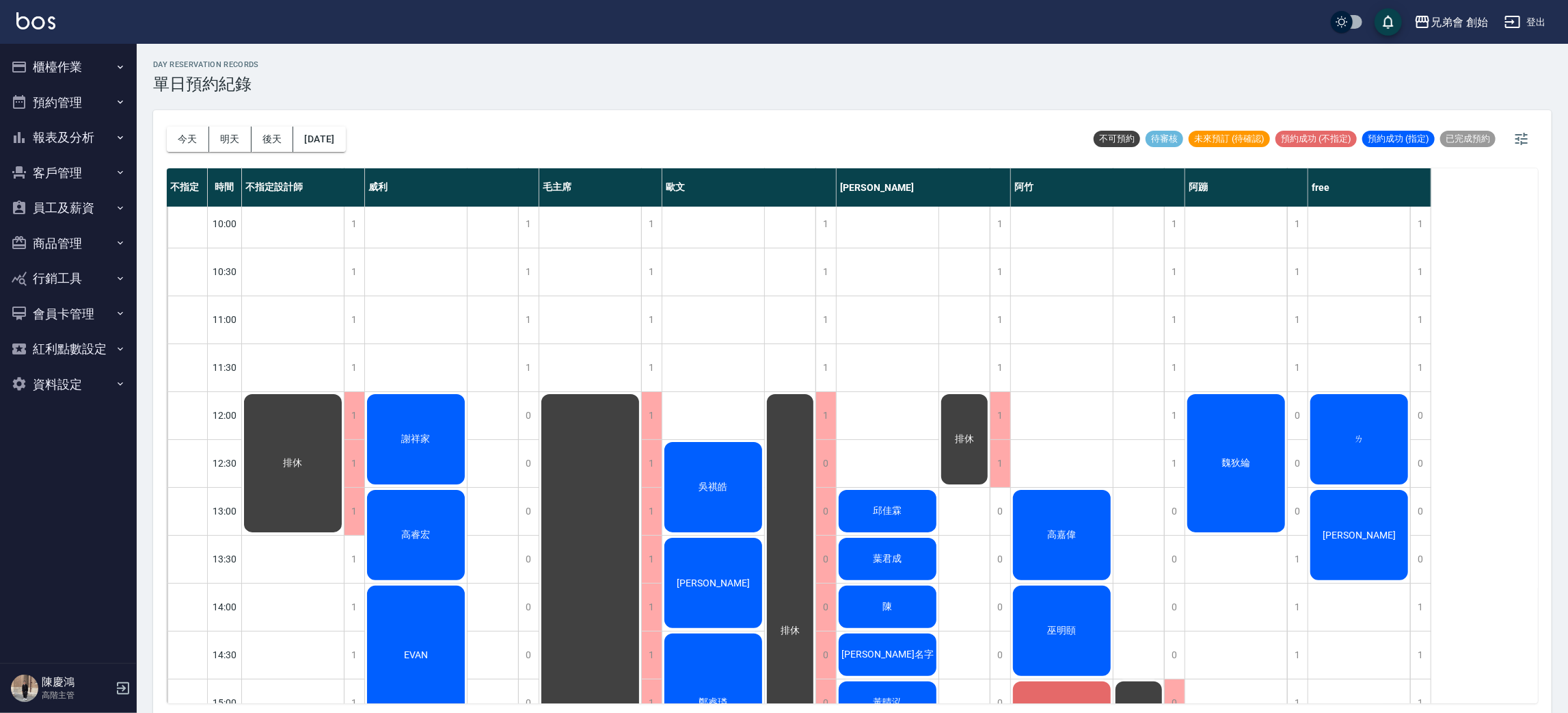
click at [93, 89] on button "預約管理" at bounding box center [68, 102] width 126 height 36
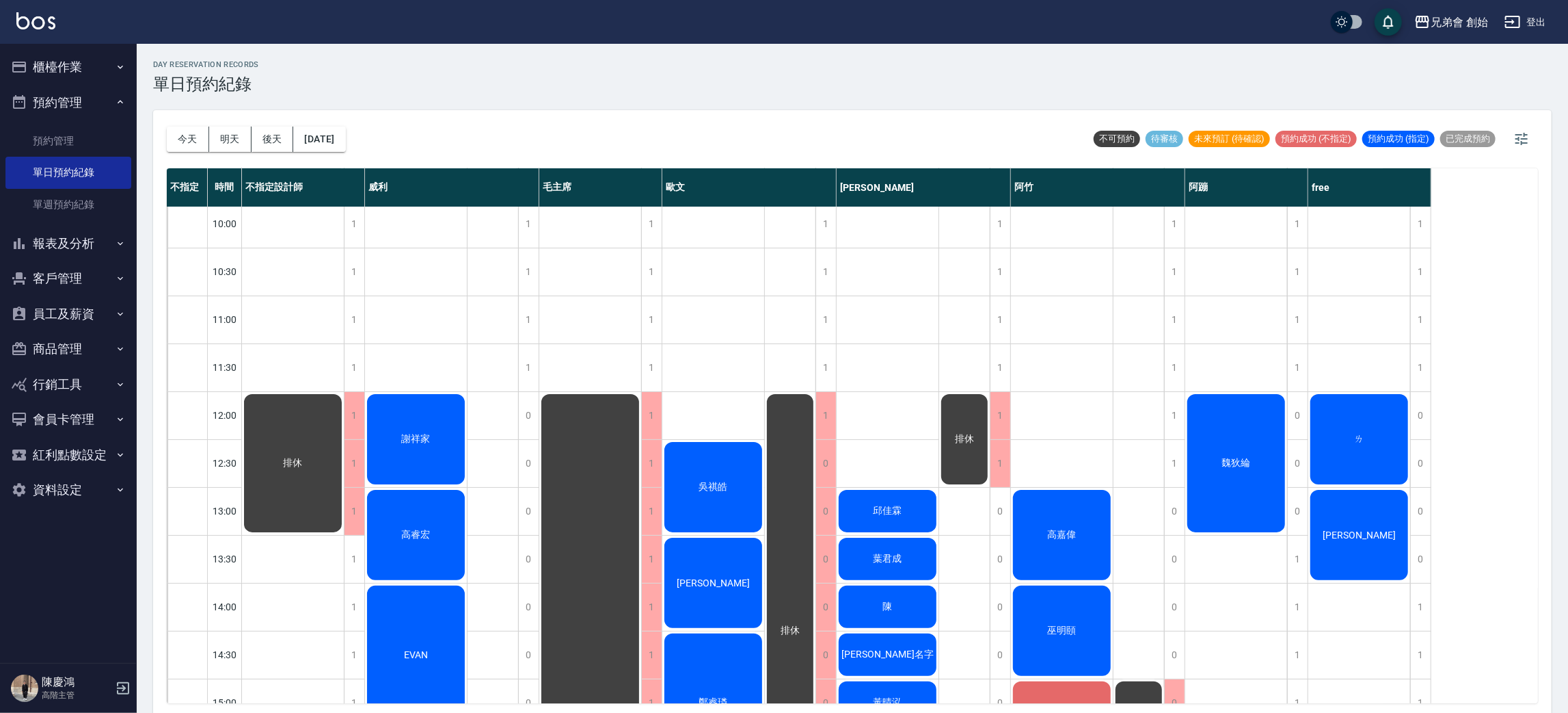
click at [93, 74] on button "櫃檯作業" at bounding box center [68, 67] width 126 height 36
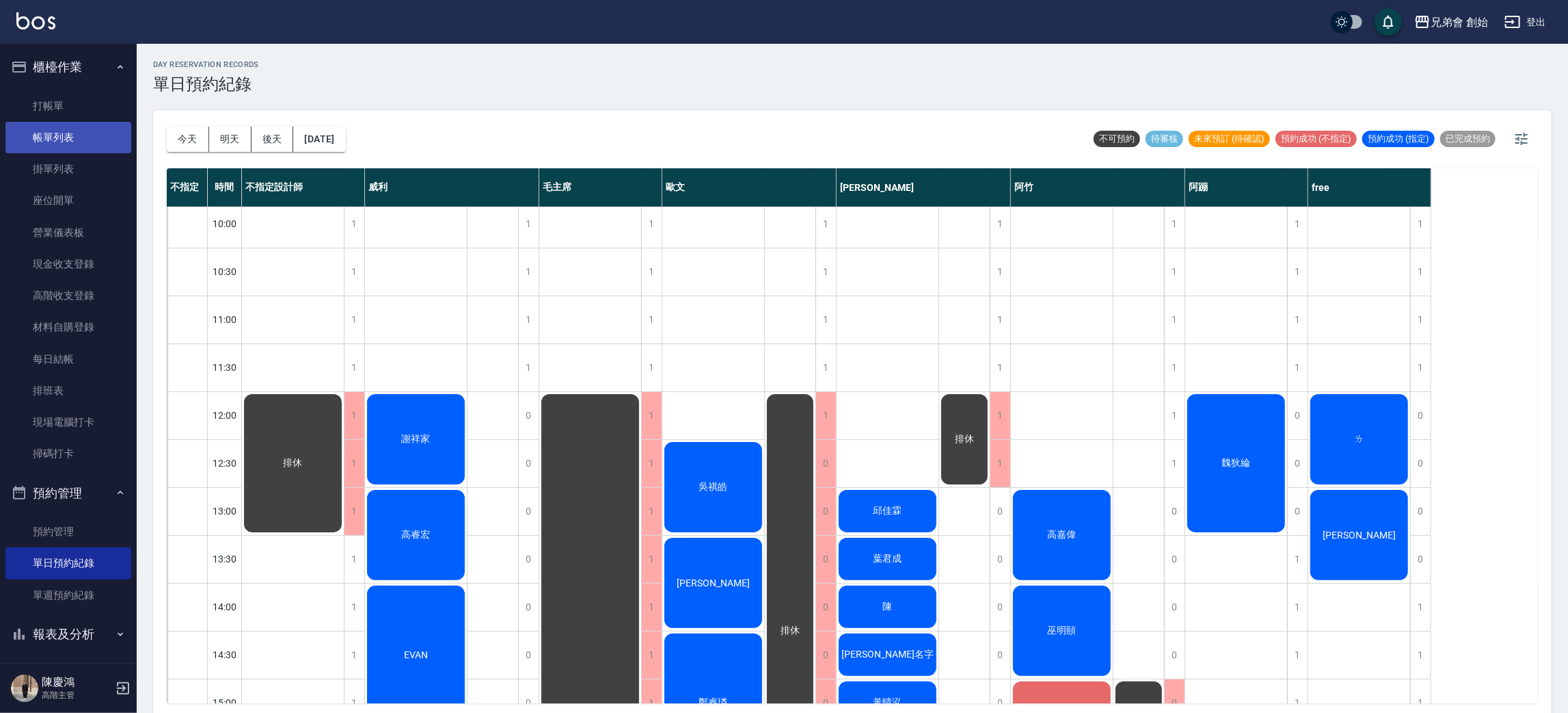
click at [77, 122] on link "帳單列表" at bounding box center [68, 137] width 126 height 32
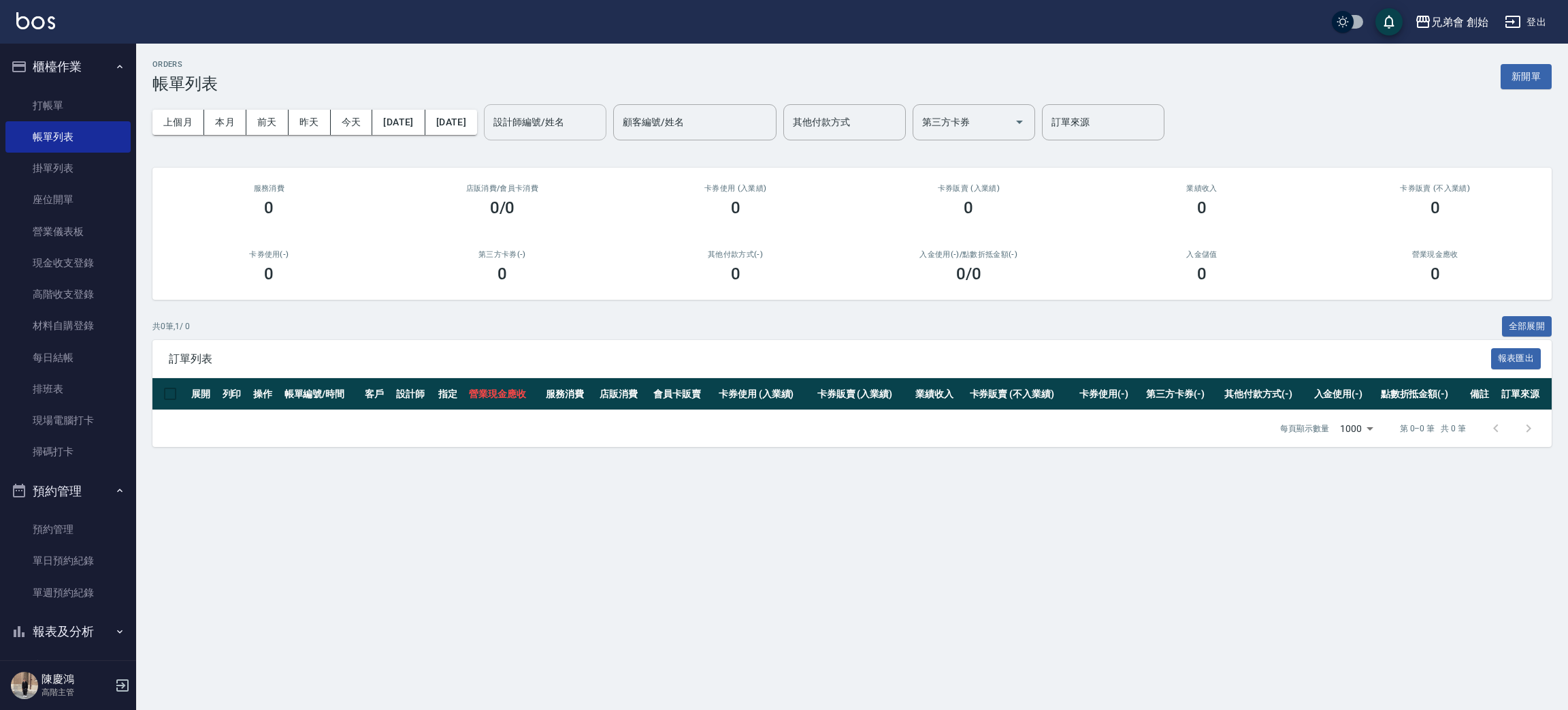
click at [600, 120] on input "設計師編號/姓名" at bounding box center [545, 121] width 110 height 23
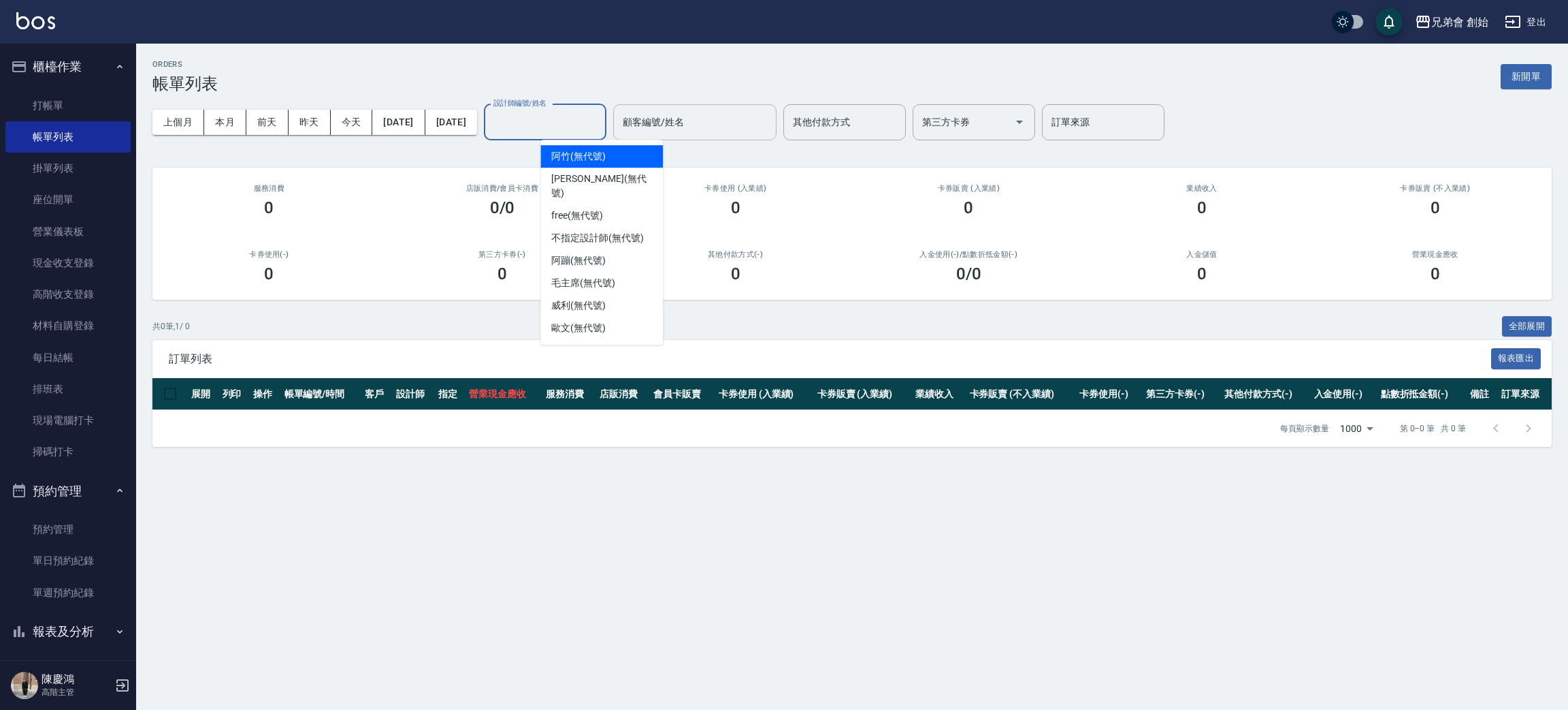
drag, startPoint x: 691, startPoint y: 143, endPoint x: 714, endPoint y: 131, distance: 25.9
click at [693, 142] on div "上個月 本月 前天 昨天 今天 2025/08/23 2025/08/23 設計師編號/姓名 設計師編號/姓名 顧客編號/姓名 顧客編號/姓名 其他付款方式 …" at bounding box center [852, 122] width 1400 height 58
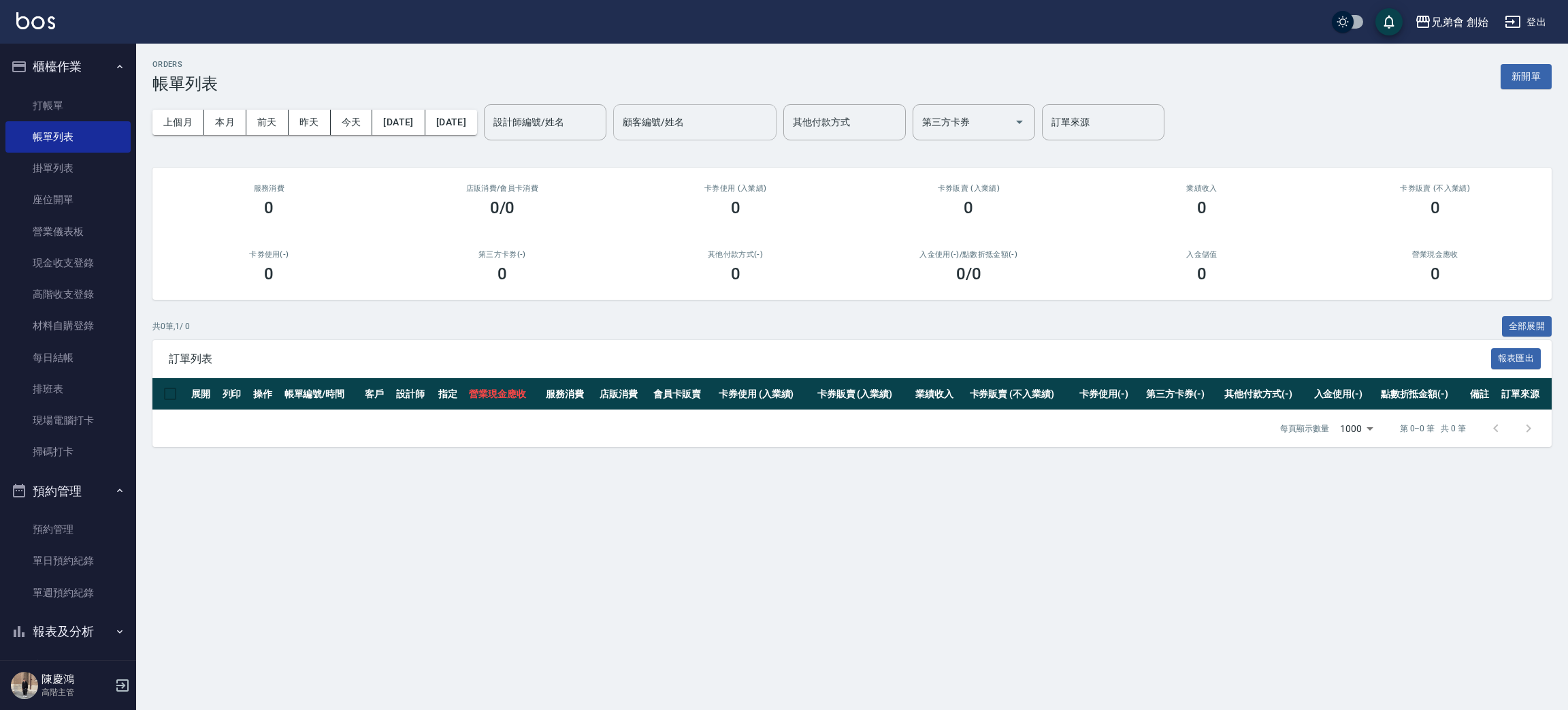
click at [714, 131] on input "顧客編號/姓名" at bounding box center [695, 121] width 151 height 23
click at [571, 184] on h2 "店販消費 /會員卡消費" at bounding box center [502, 188] width 201 height 9
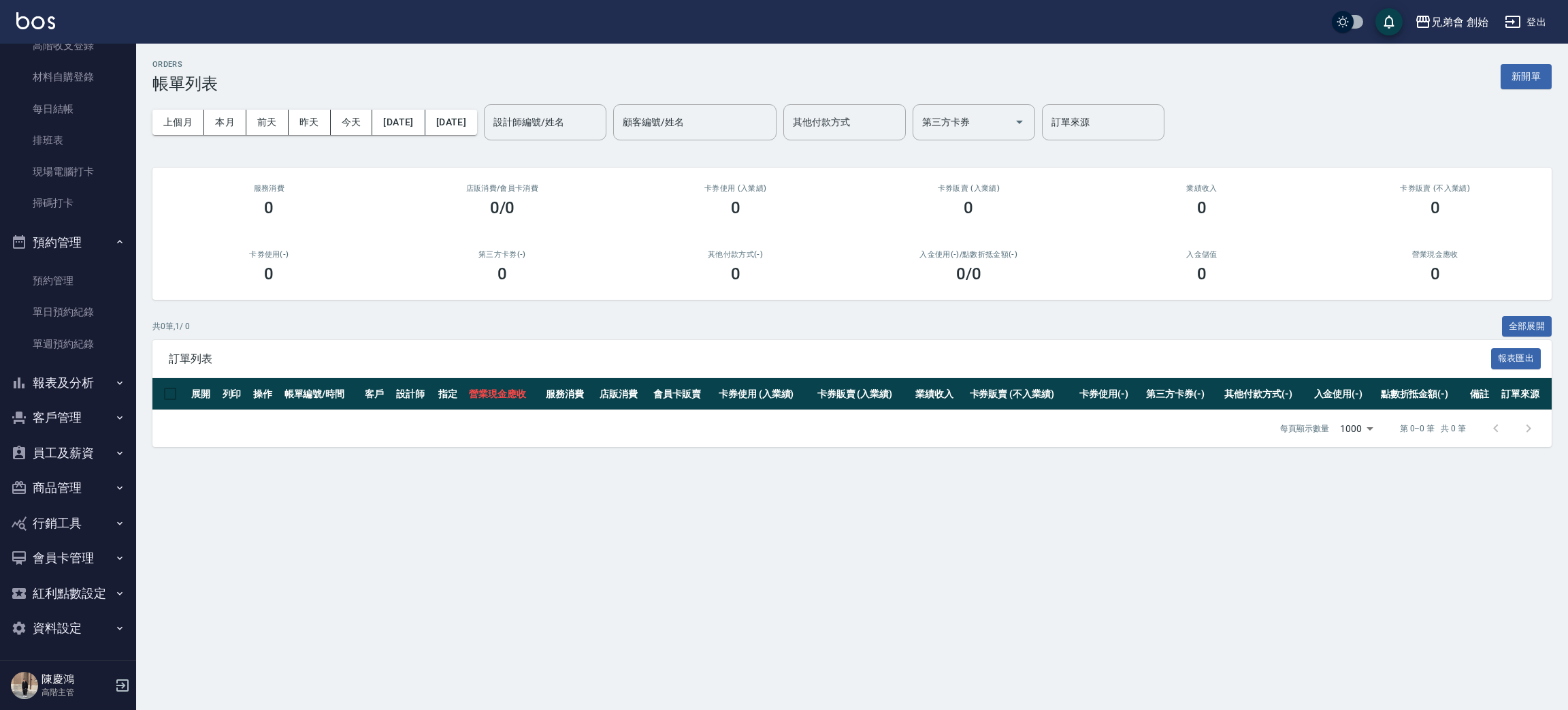
click at [99, 365] on button "報表及分析" at bounding box center [68, 383] width 125 height 36
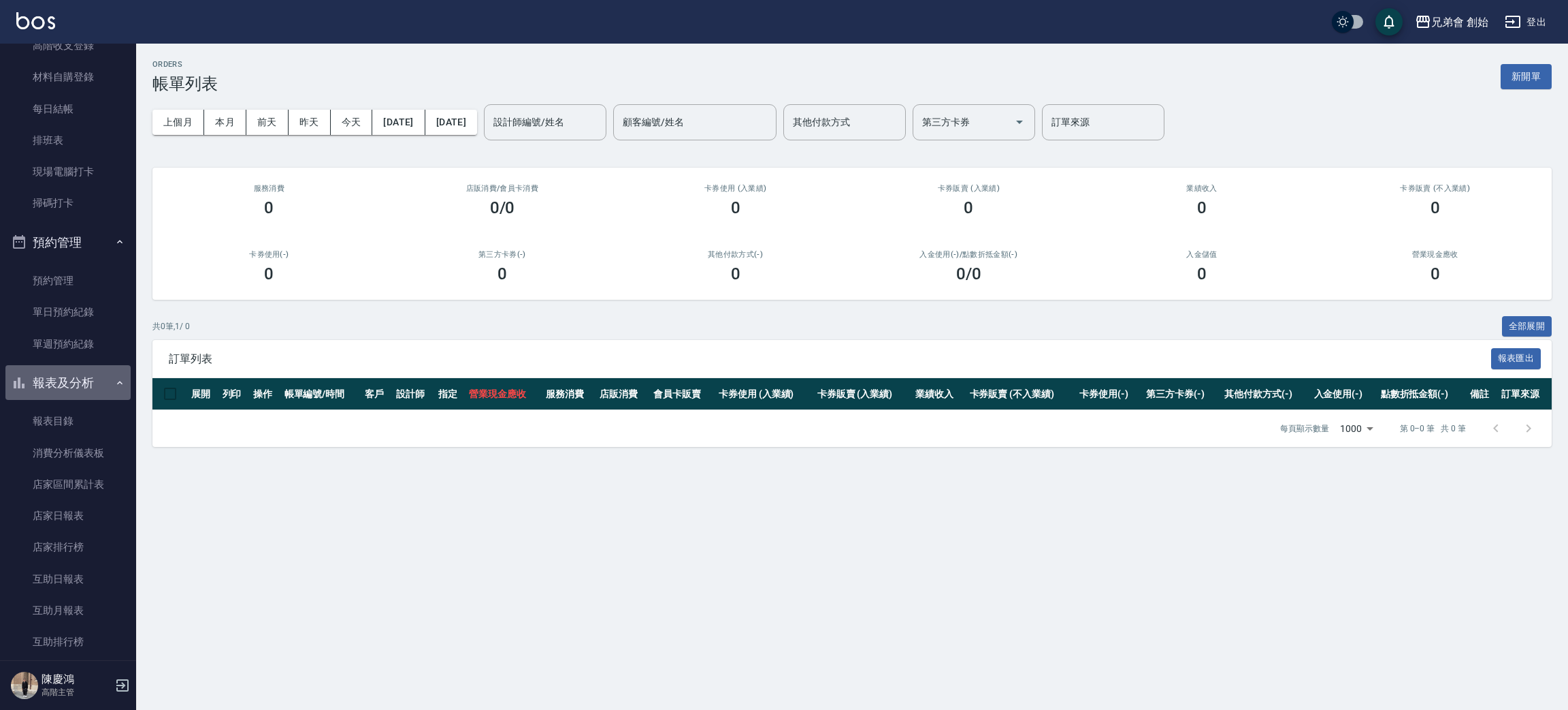
click at [99, 381] on button "報表及分析" at bounding box center [68, 383] width 125 height 36
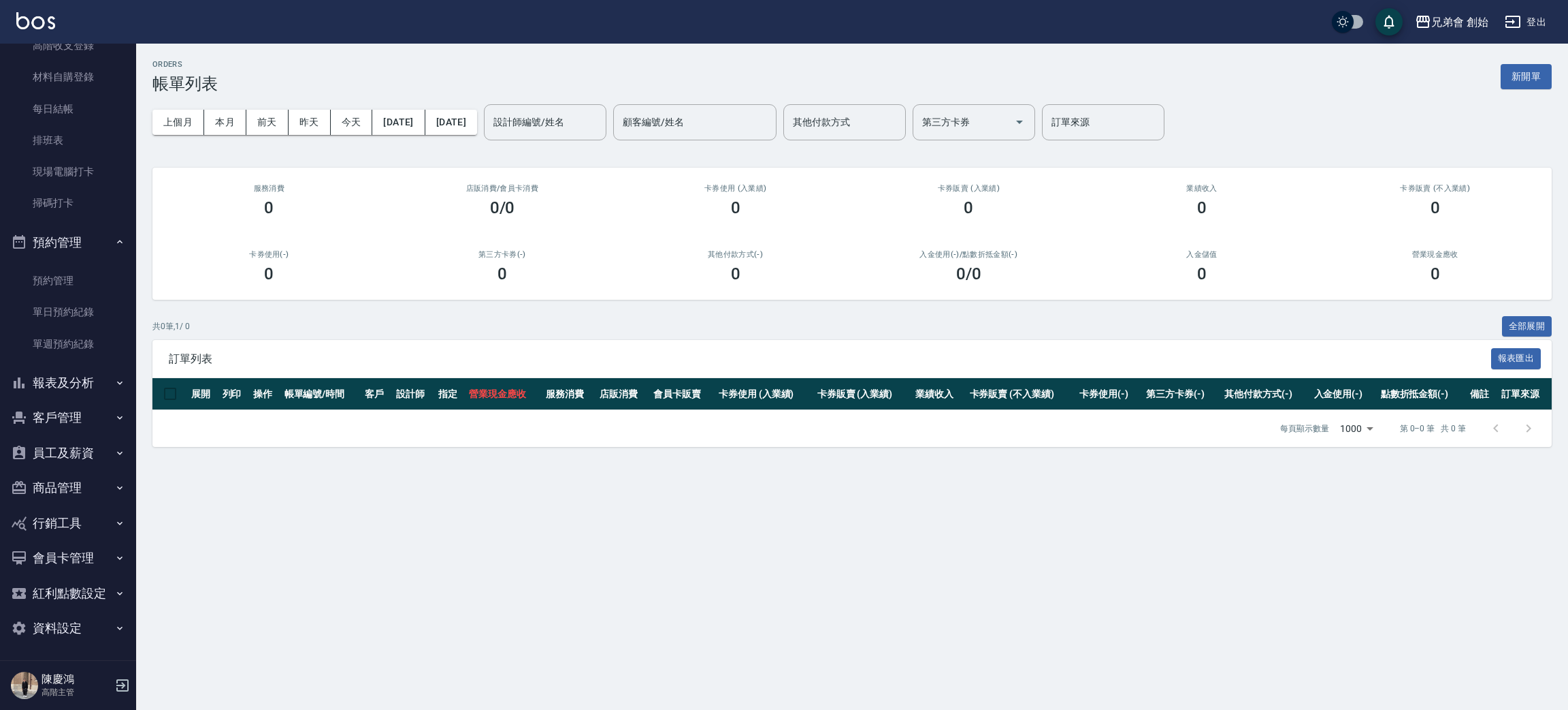
scroll to position [0, 0]
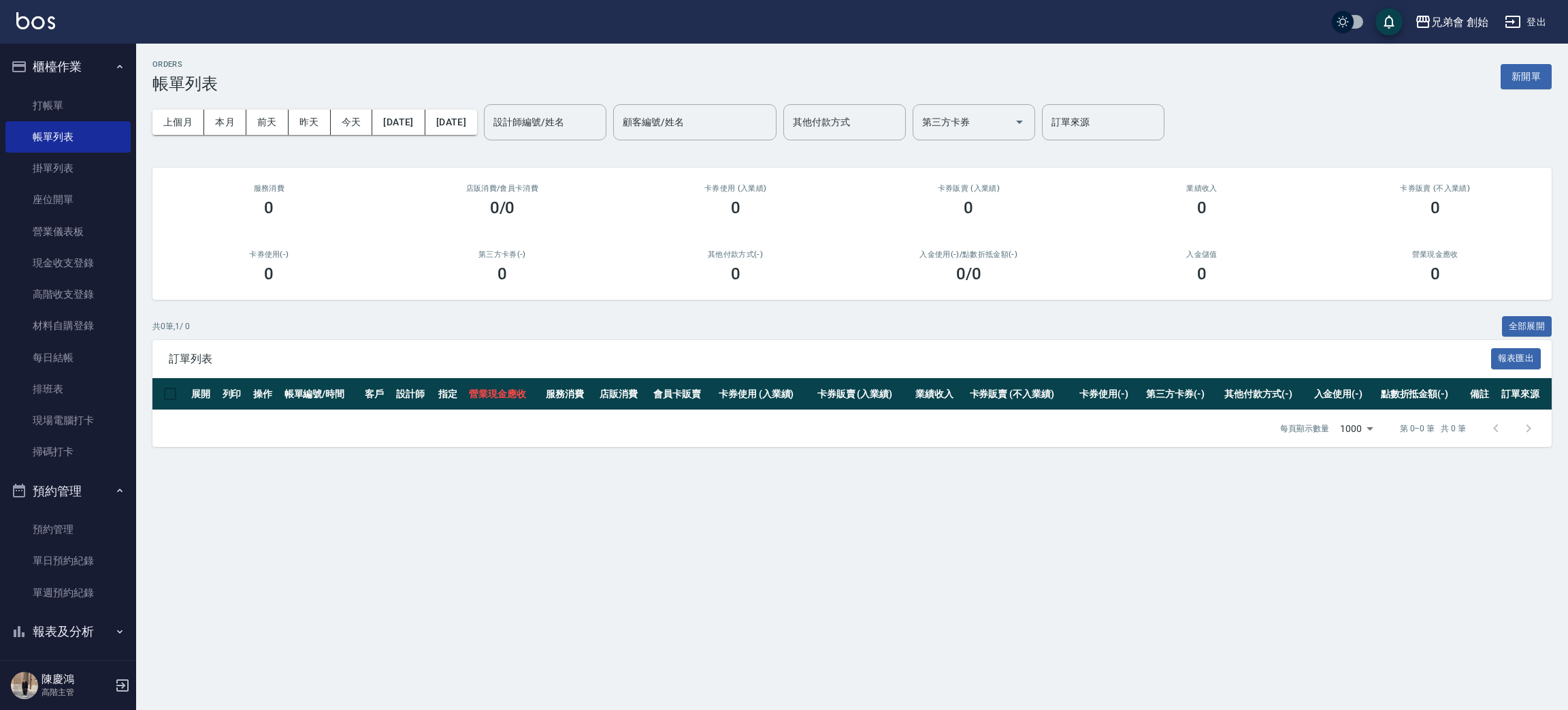
click at [93, 60] on button "櫃檯作業" at bounding box center [68, 67] width 125 height 36
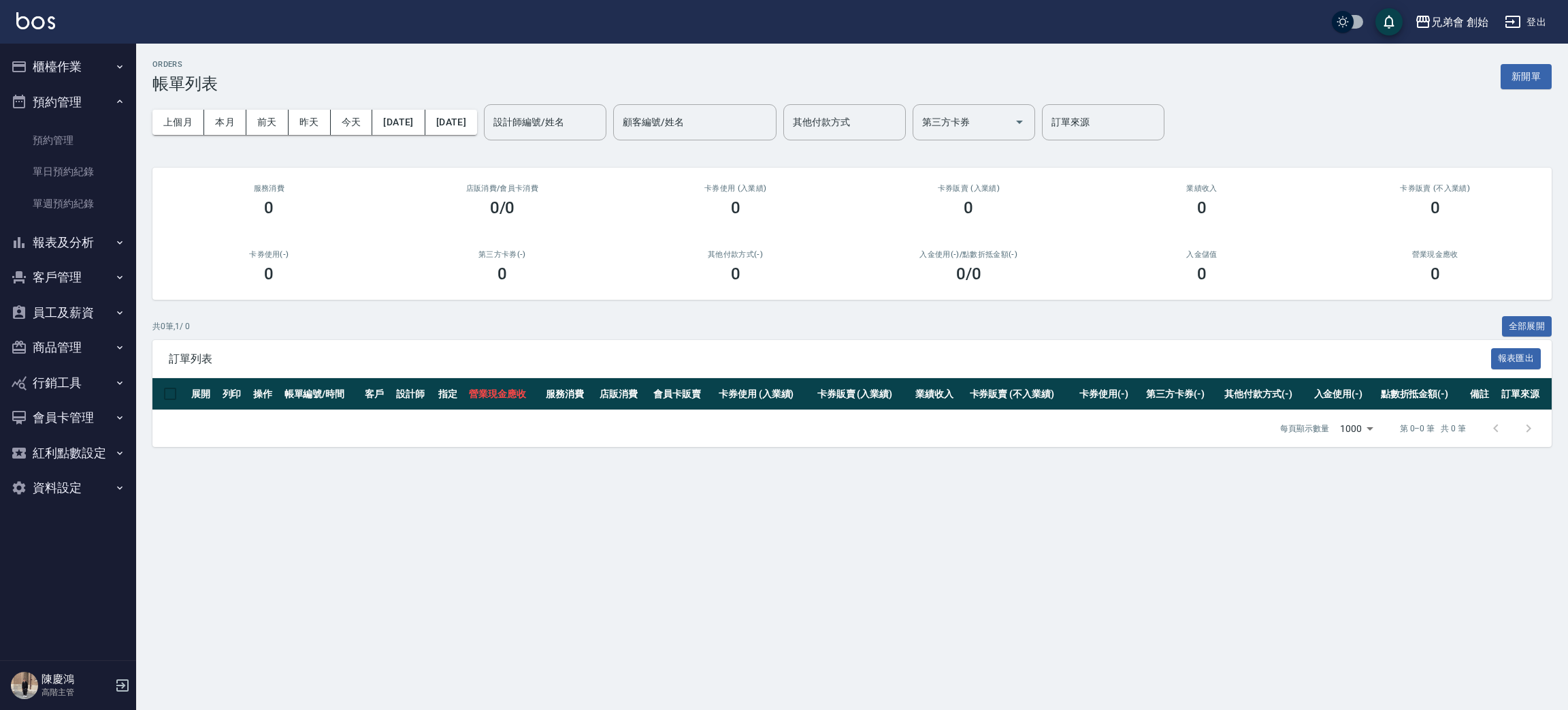
click at [100, 104] on button "預約管理" at bounding box center [68, 102] width 125 height 36
click at [105, 129] on button "報表及分析" at bounding box center [68, 137] width 125 height 36
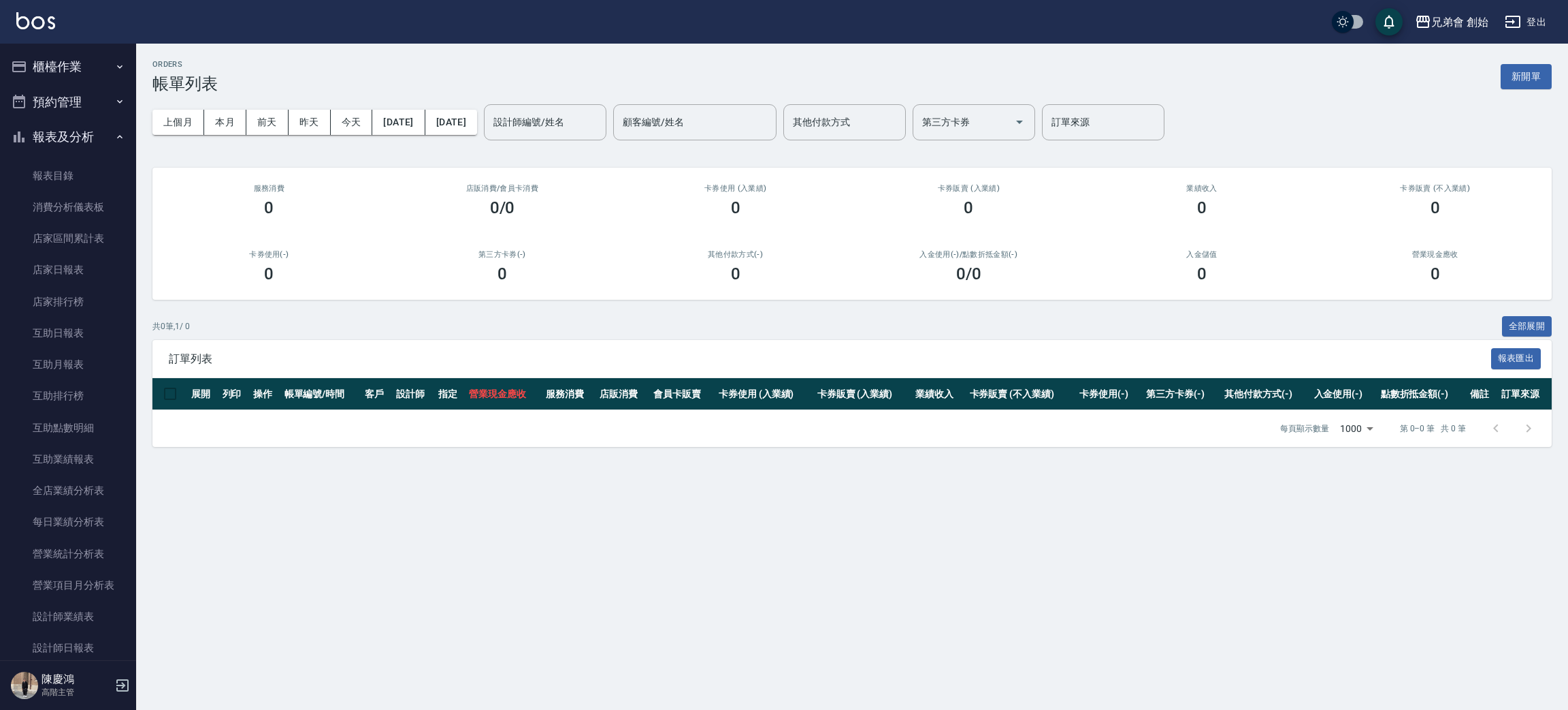
click at [104, 131] on button "報表及分析" at bounding box center [68, 137] width 125 height 36
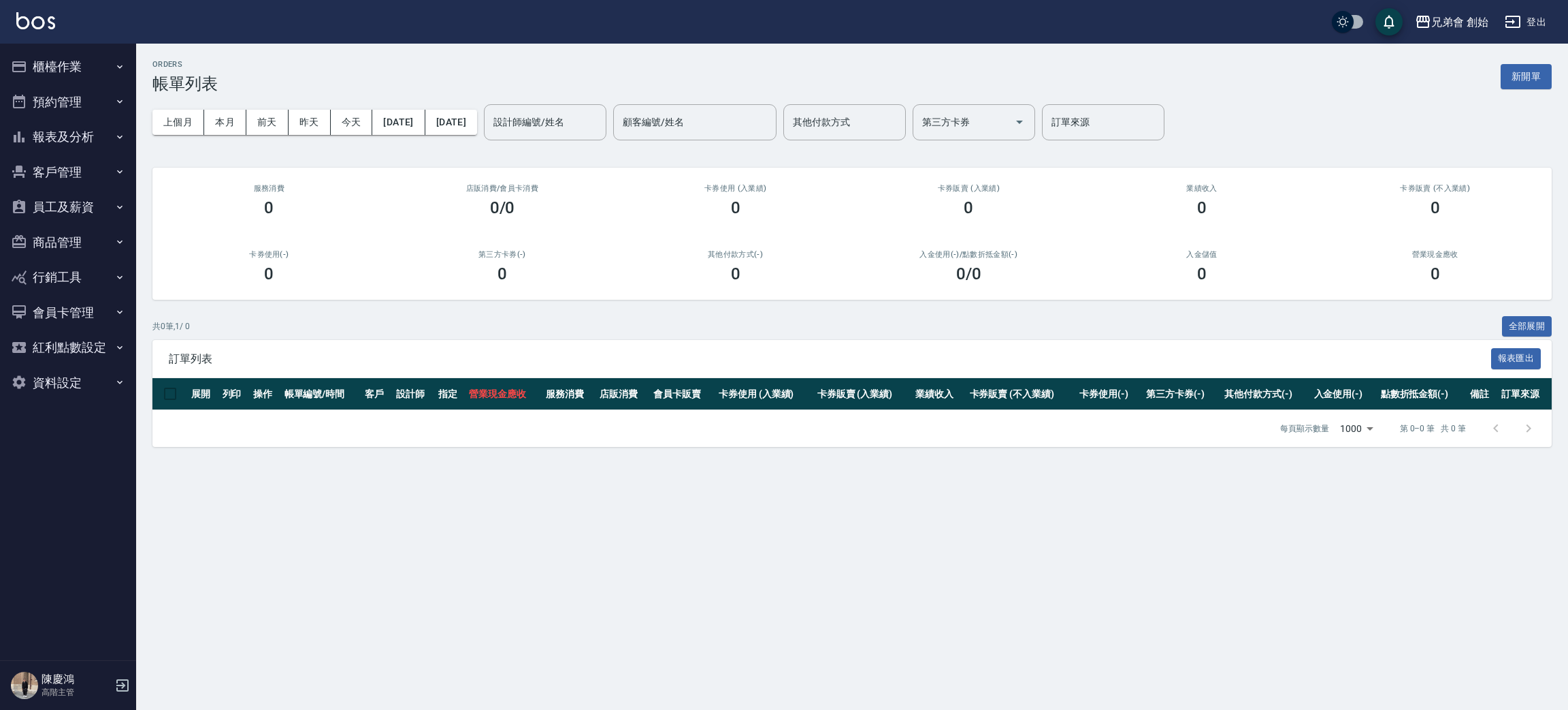
click at [101, 199] on button "員工及薪資" at bounding box center [68, 207] width 125 height 36
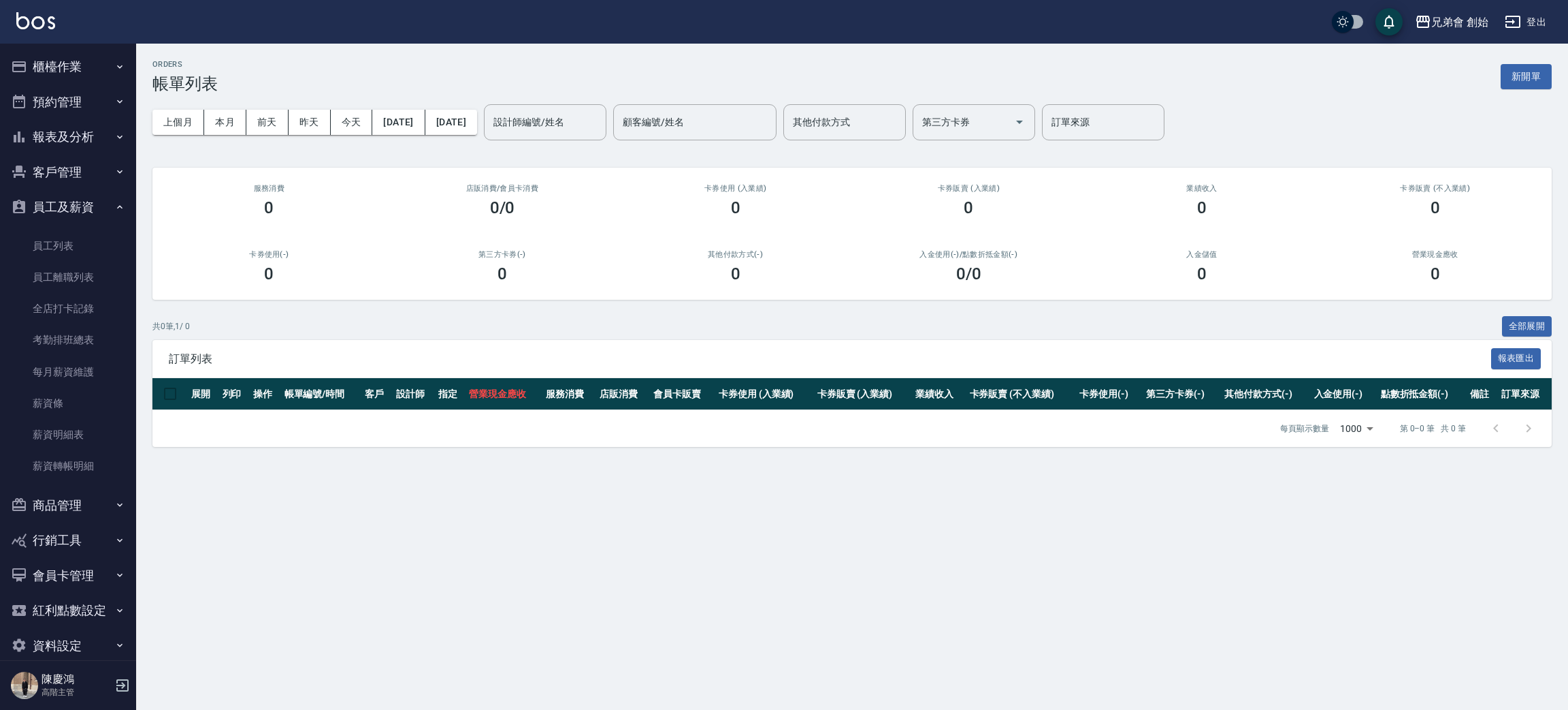
click at [101, 199] on button "員工及薪資" at bounding box center [68, 207] width 125 height 36
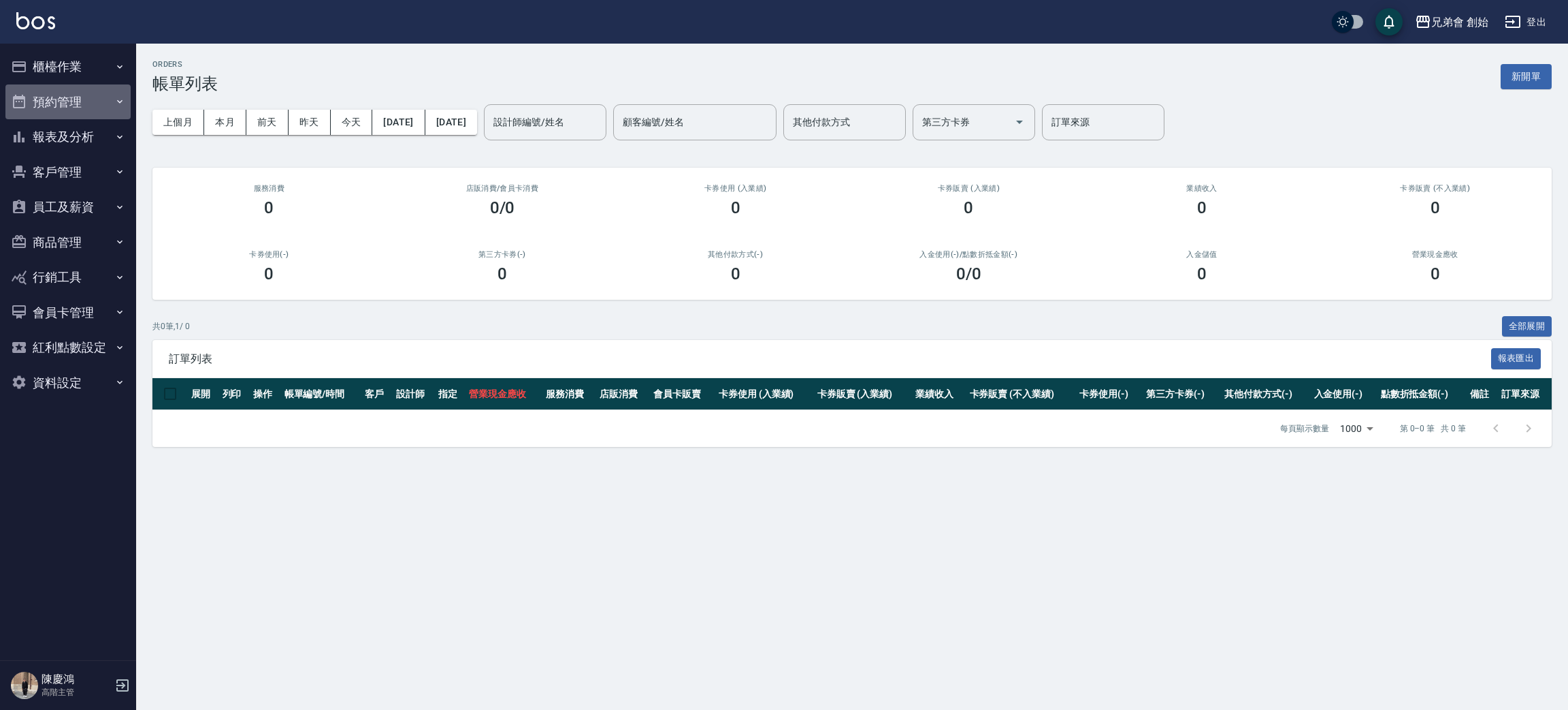
click at [105, 92] on button "預約管理" at bounding box center [68, 102] width 125 height 36
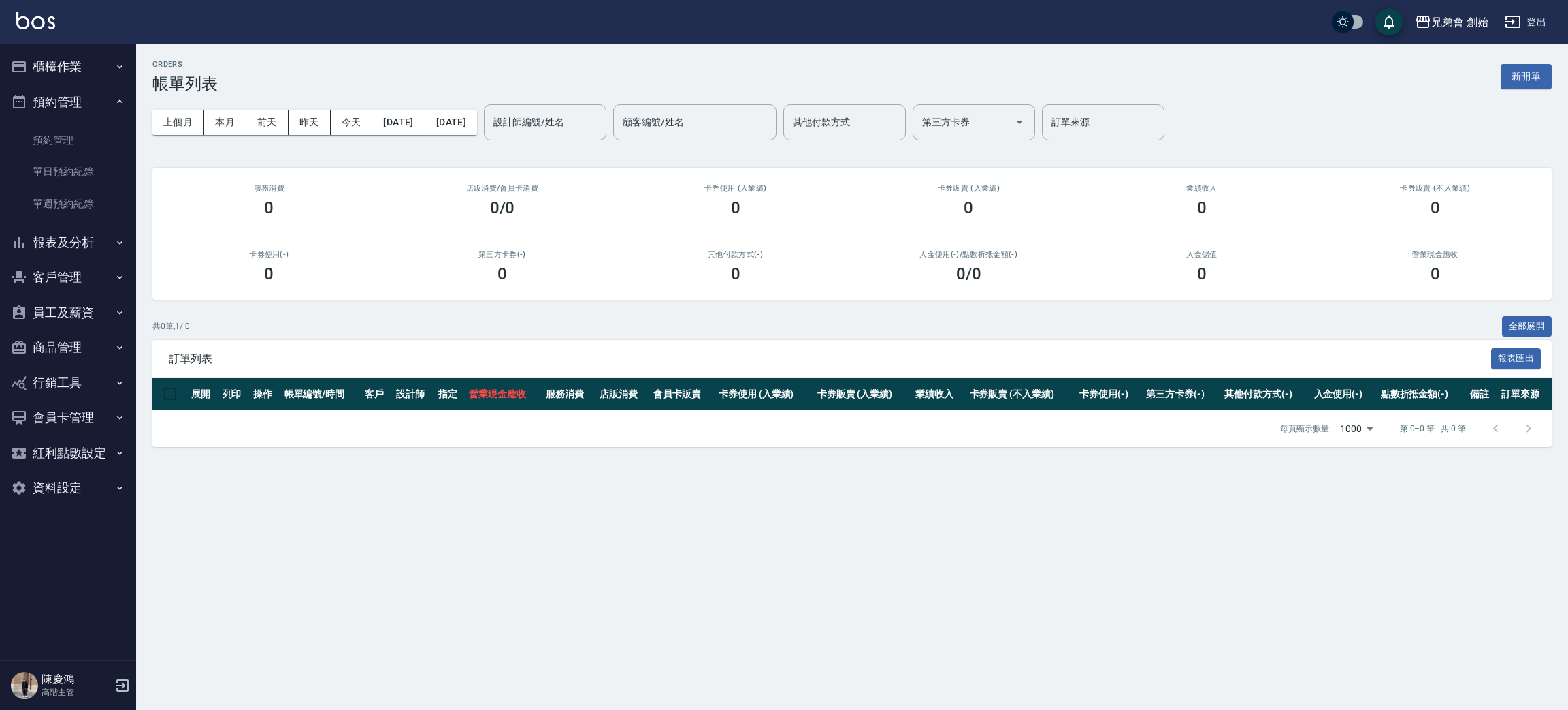
click at [97, 170] on link "單日預約紀錄" at bounding box center [68, 172] width 125 height 32
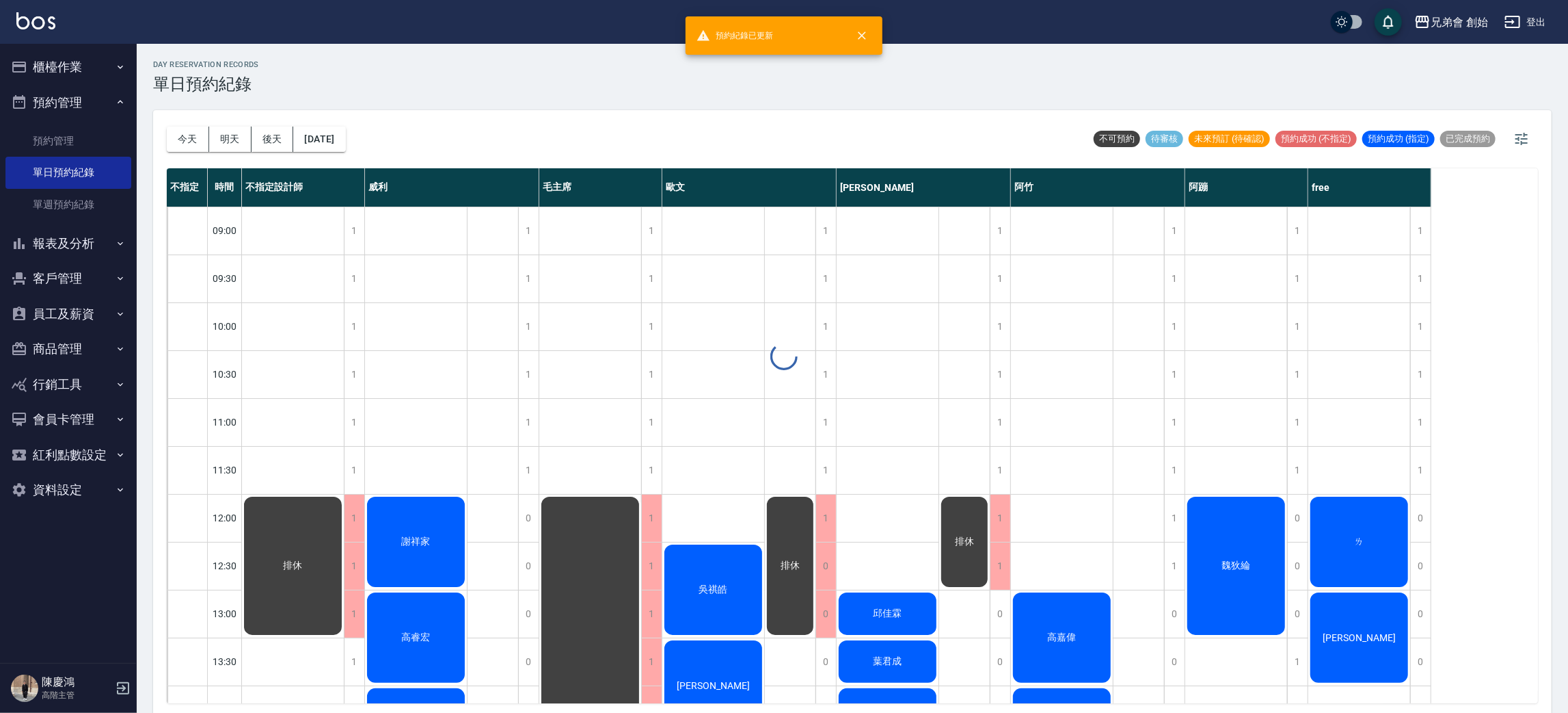
click at [97, 63] on button "櫃檯作業" at bounding box center [68, 67] width 126 height 36
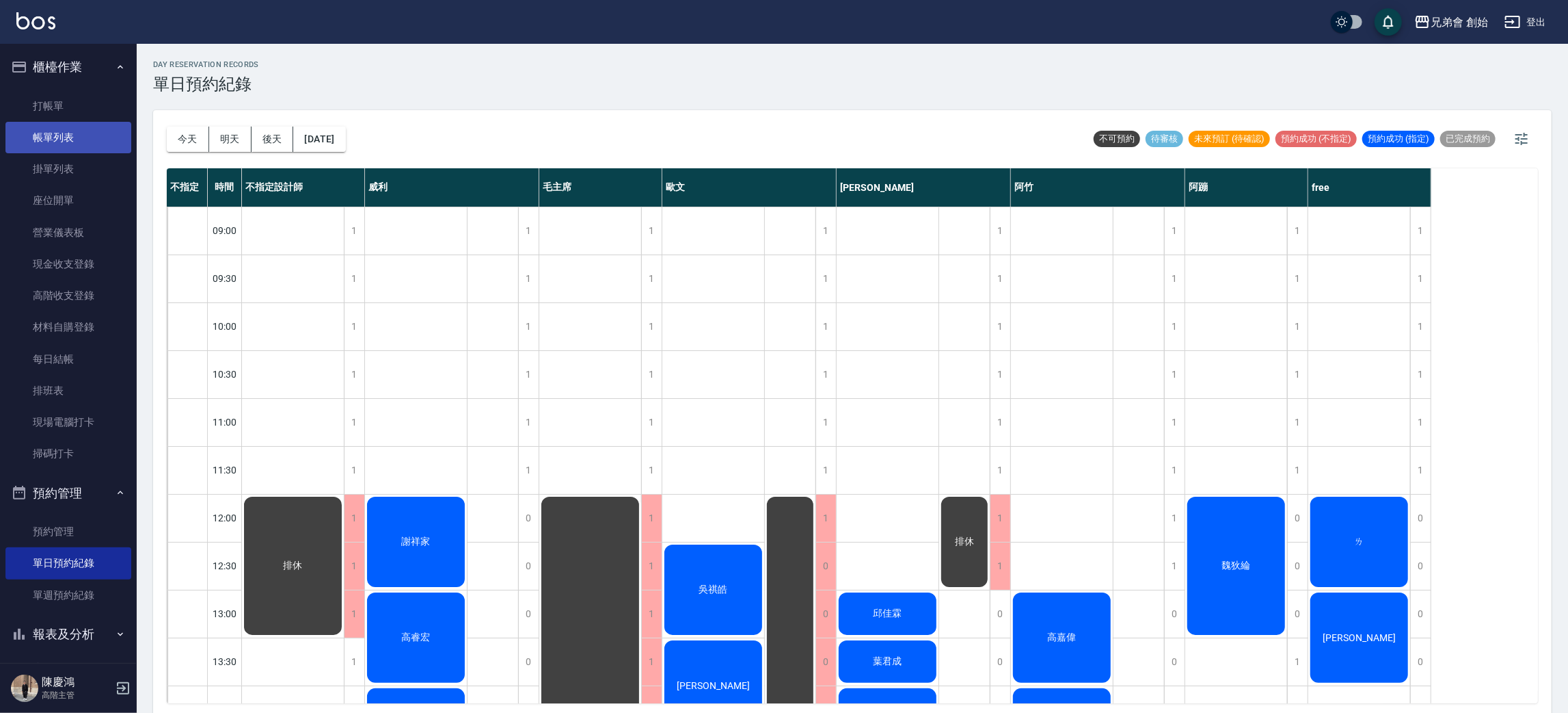
click at [104, 141] on link "帳單列表" at bounding box center [68, 137] width 126 height 32
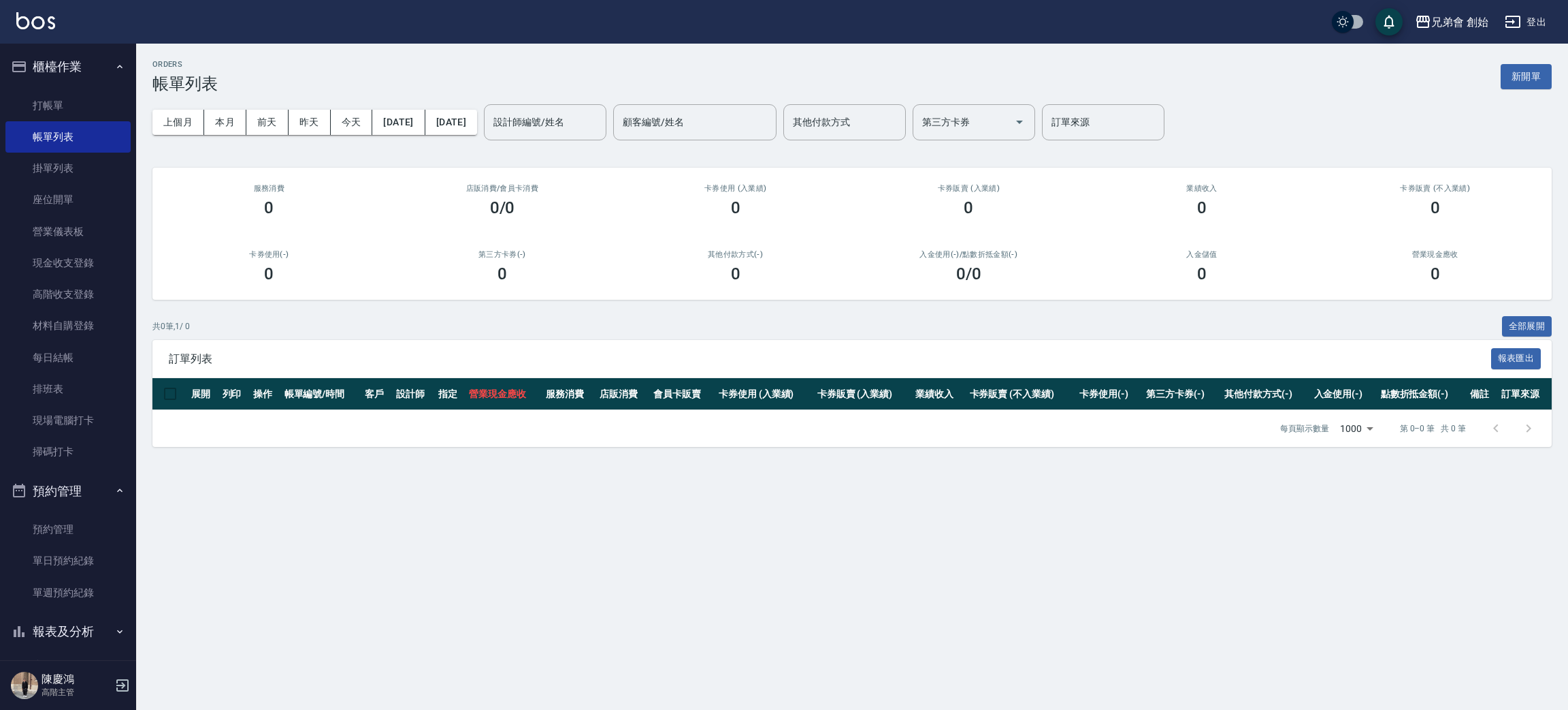
click at [602, 143] on div "上個月 本月 前天 昨天 今天 2025/08/23 2025/08/23 設計師編號/姓名 設計師編號/姓名 顧客編號/姓名 顧客編號/姓名 其他付款方式 …" at bounding box center [852, 122] width 1400 height 58
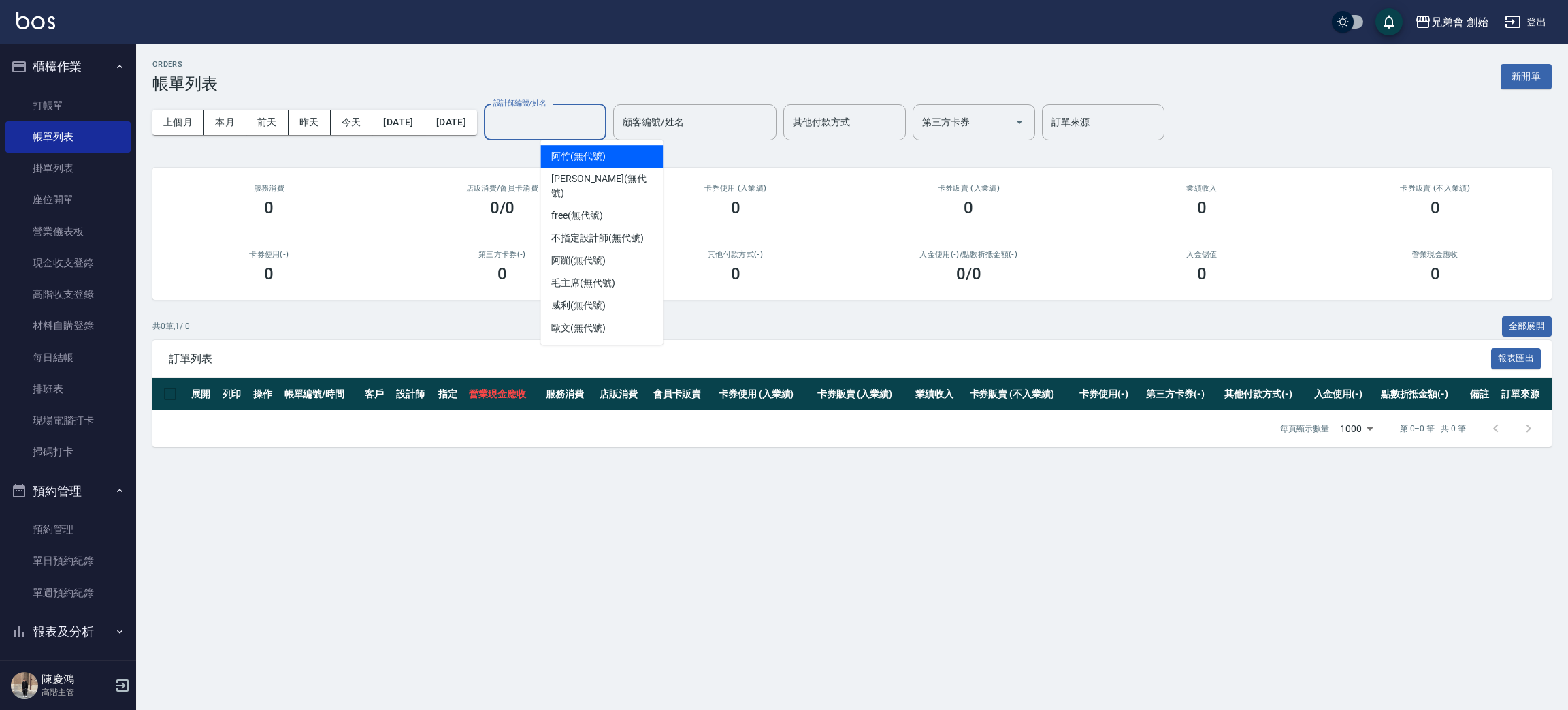
click at [600, 132] on input "設計師編號/姓名" at bounding box center [545, 121] width 110 height 23
click at [478, 192] on div "店販消費 /會員卡消費 0/0" at bounding box center [502, 201] width 234 height 66
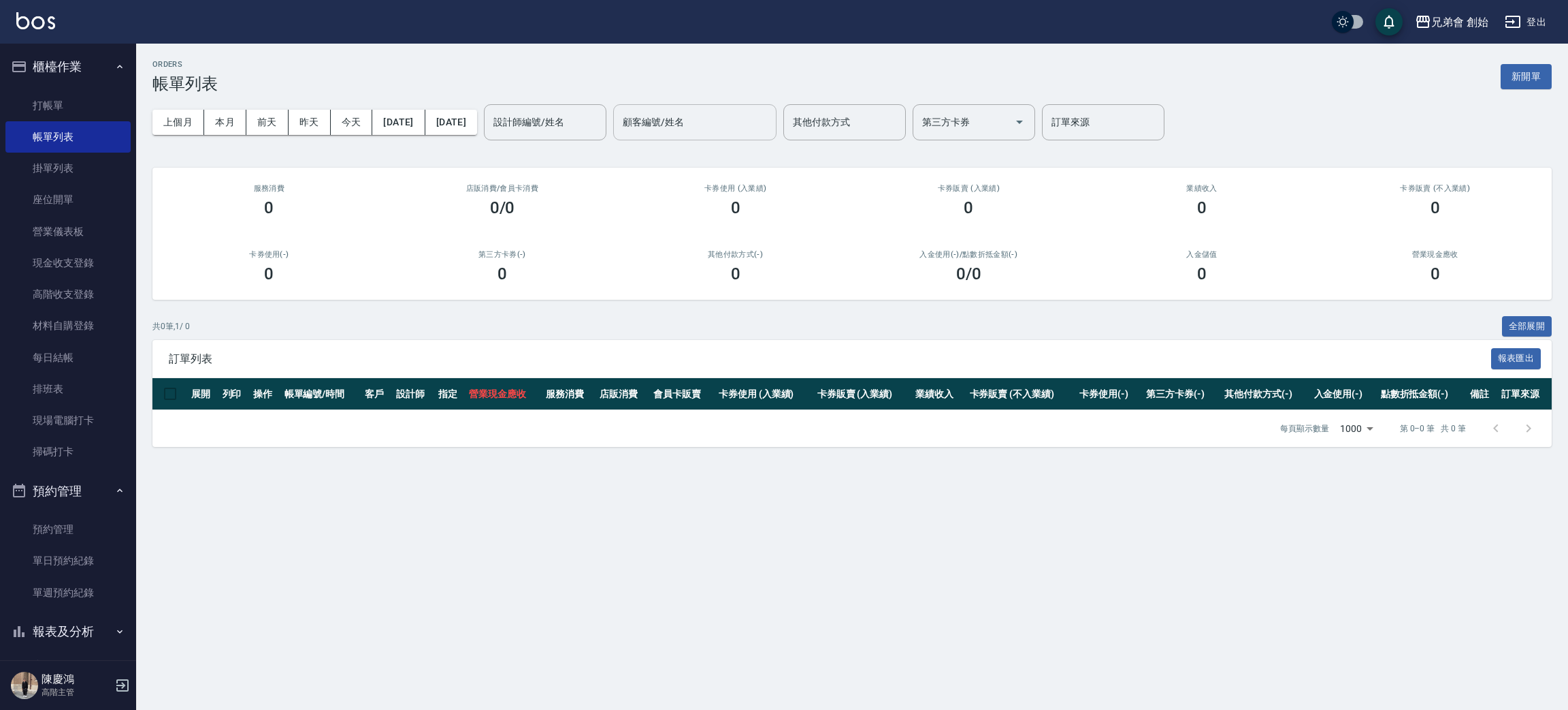
click at [684, 131] on input "顧客編號/姓名" at bounding box center [695, 121] width 151 height 23
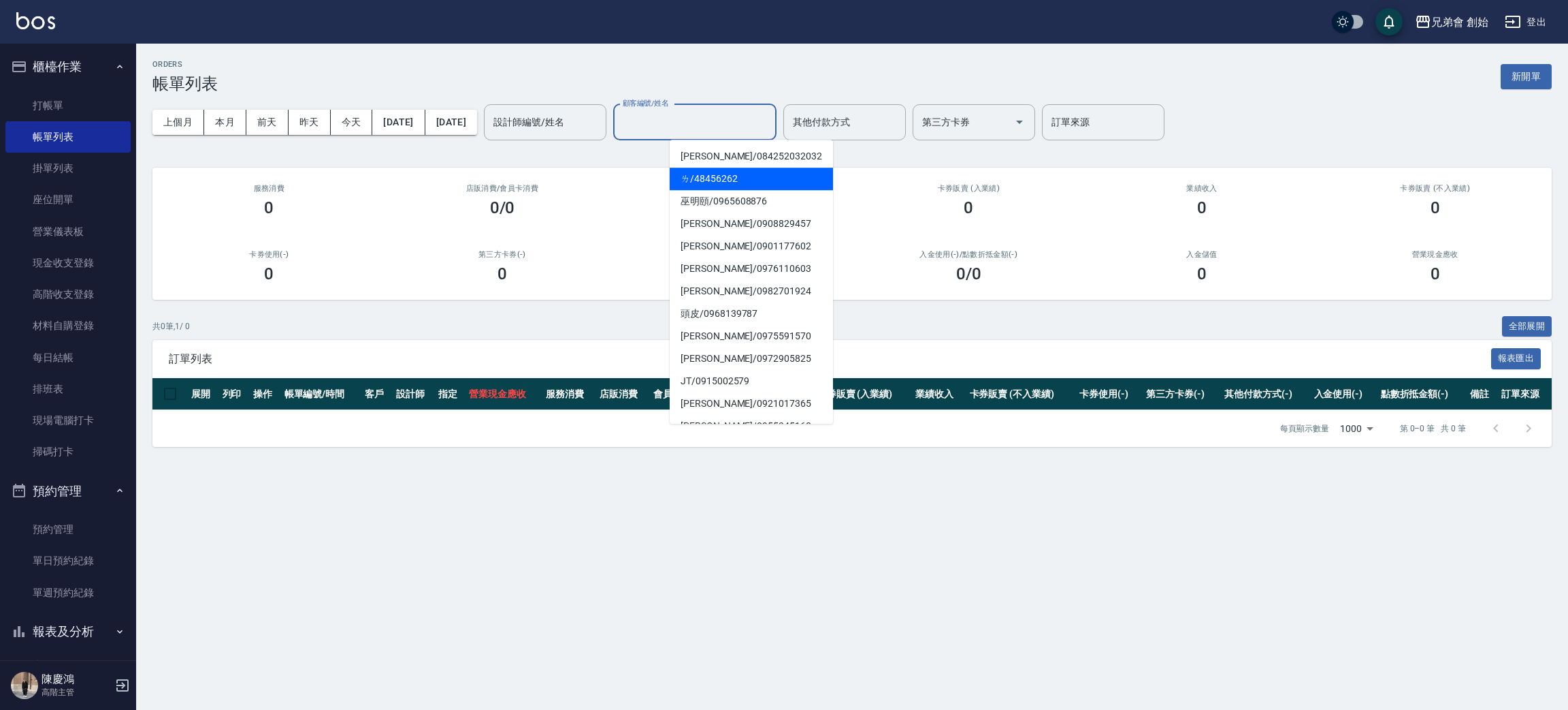
click at [540, 223] on div "店販消費 /會員卡消費 0/0" at bounding box center [502, 201] width 234 height 66
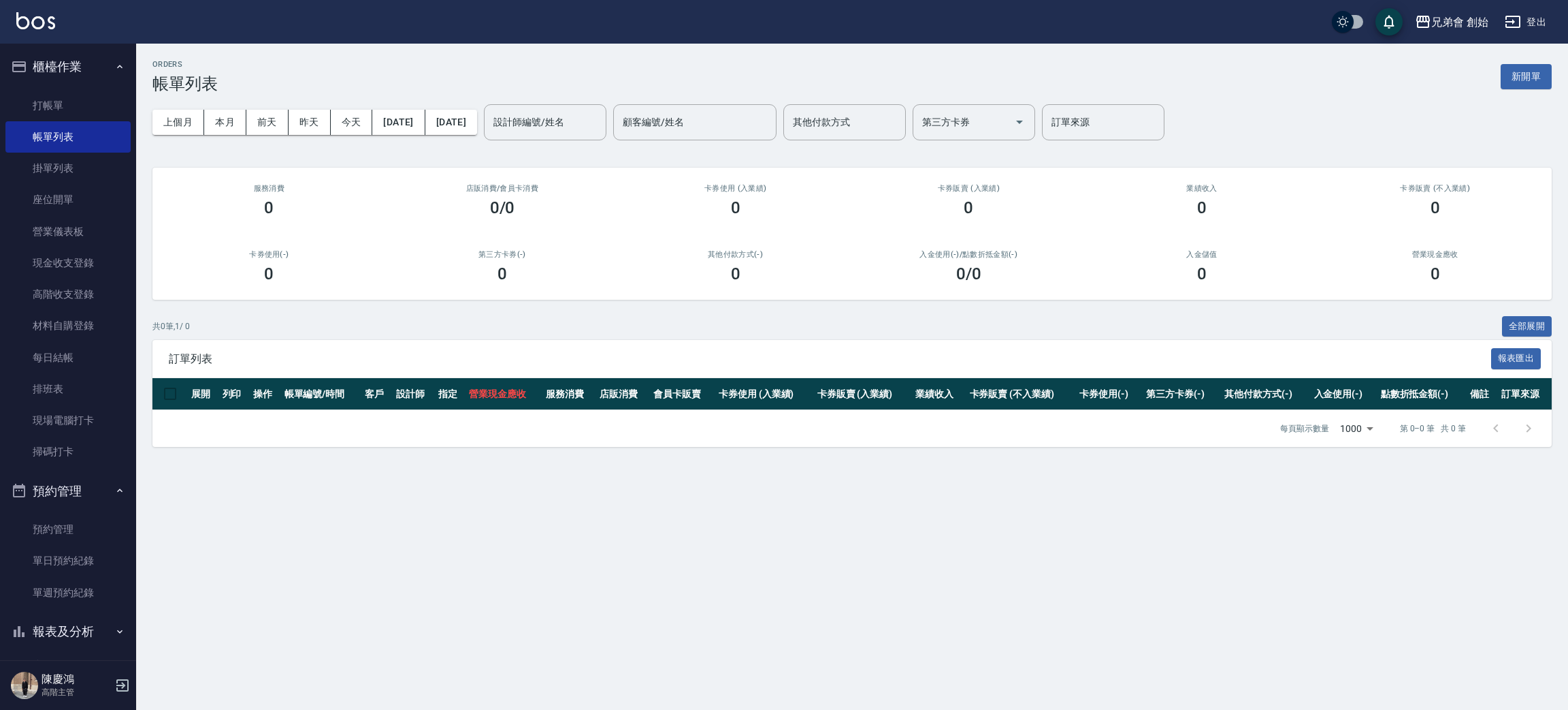
scroll to position [249, 0]
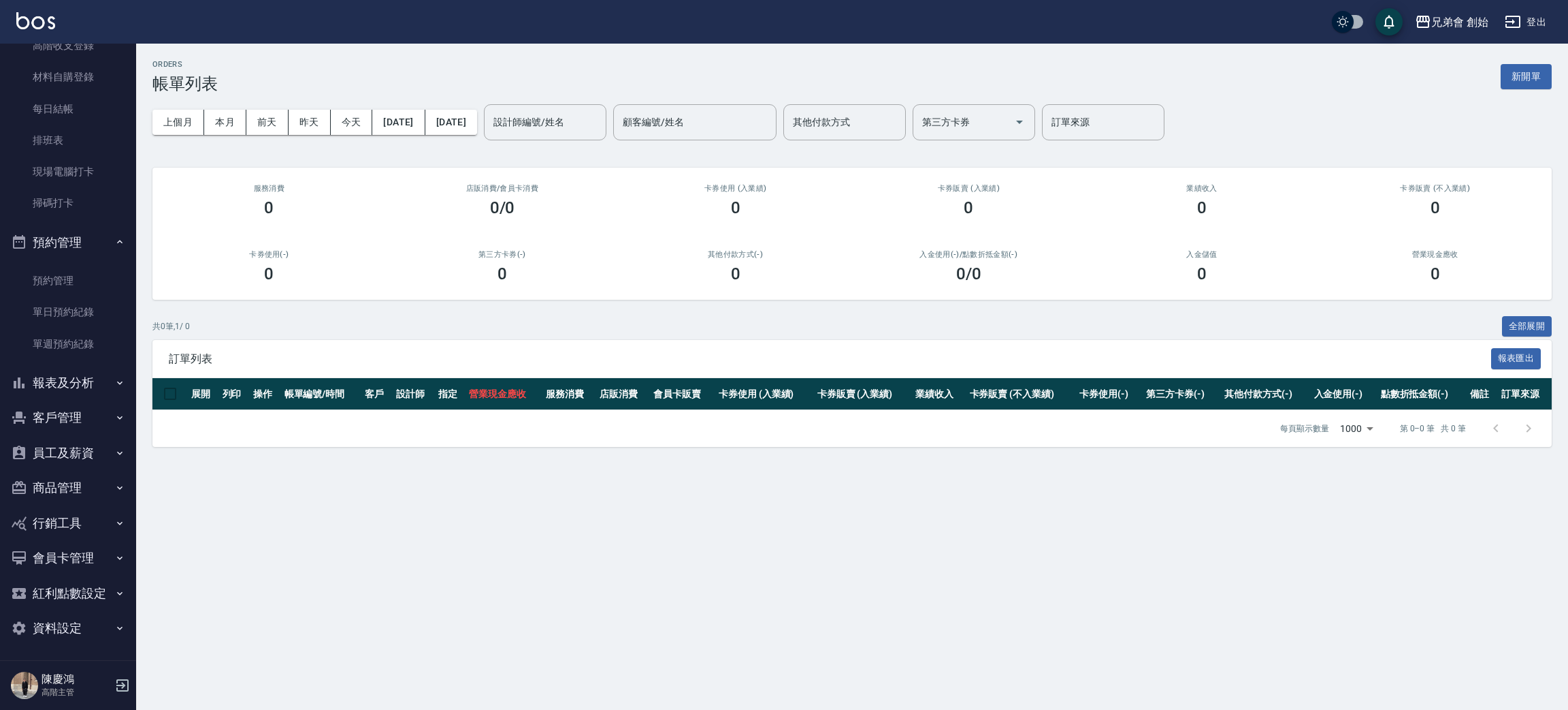
click at [97, 377] on button "報表及分析" at bounding box center [68, 383] width 125 height 36
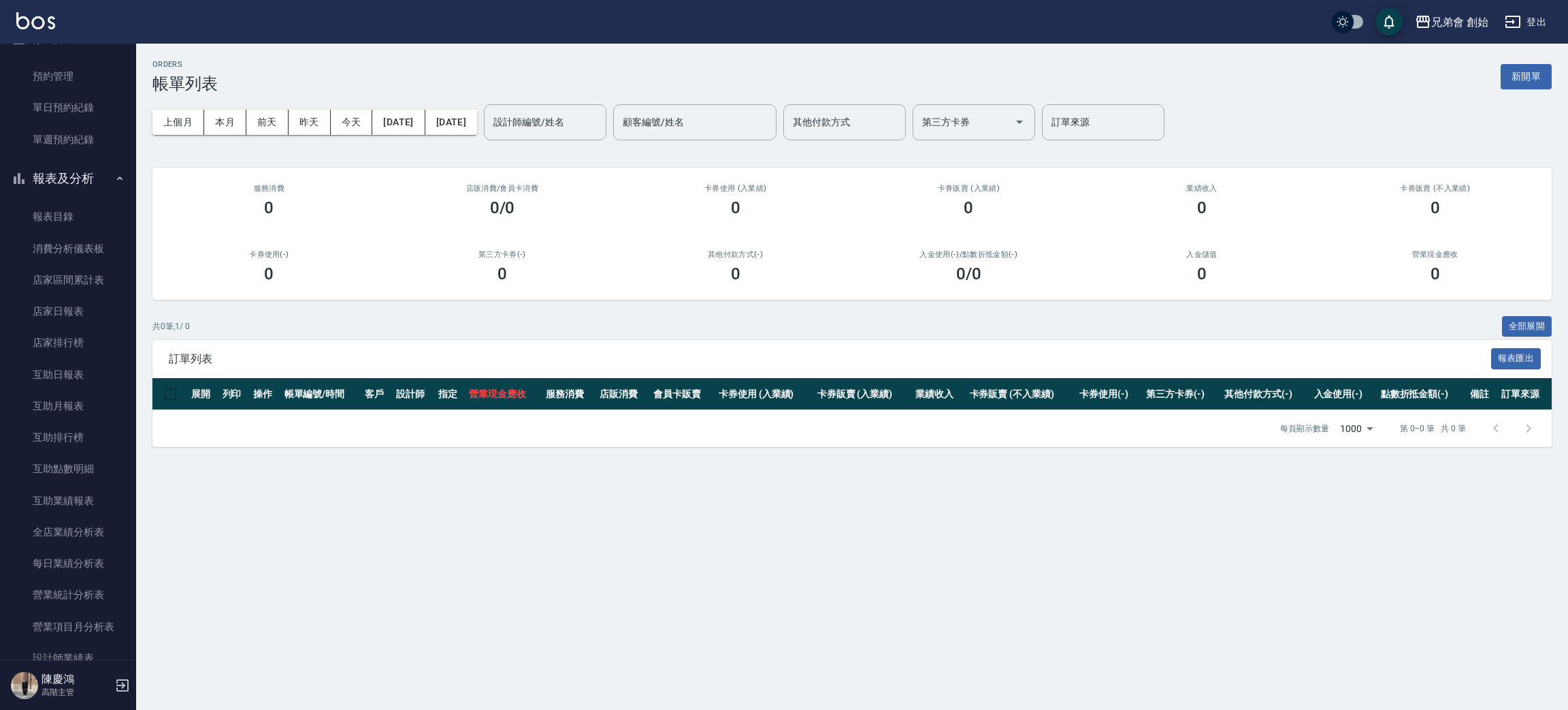
click at [83, 172] on button "報表及分析" at bounding box center [68, 179] width 125 height 36
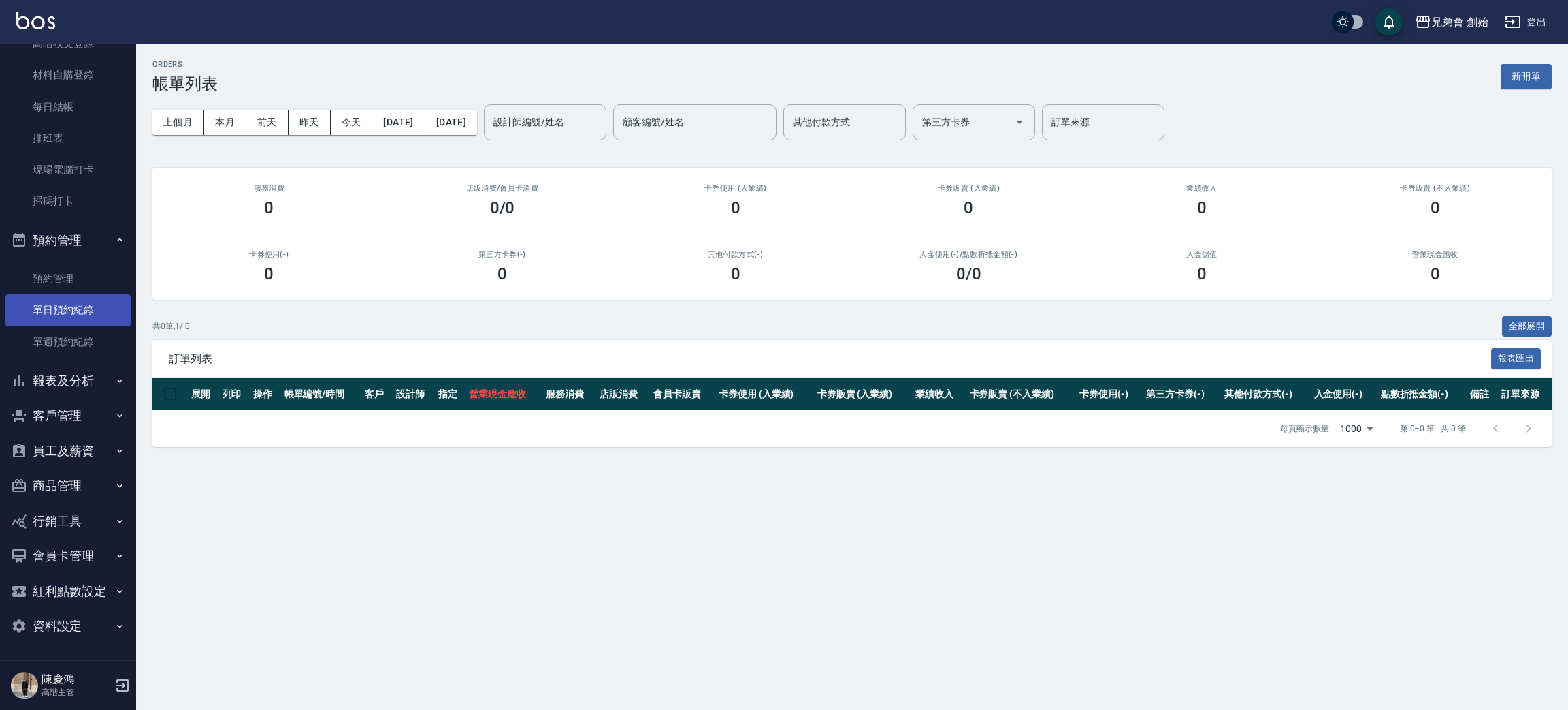
scroll to position [249, 0]
click at [91, 411] on button "客戶管理" at bounding box center [68, 418] width 125 height 36
click at [88, 414] on button "客戶管理" at bounding box center [68, 418] width 125 height 36
click at [91, 389] on button "報表及分析" at bounding box center [68, 383] width 125 height 36
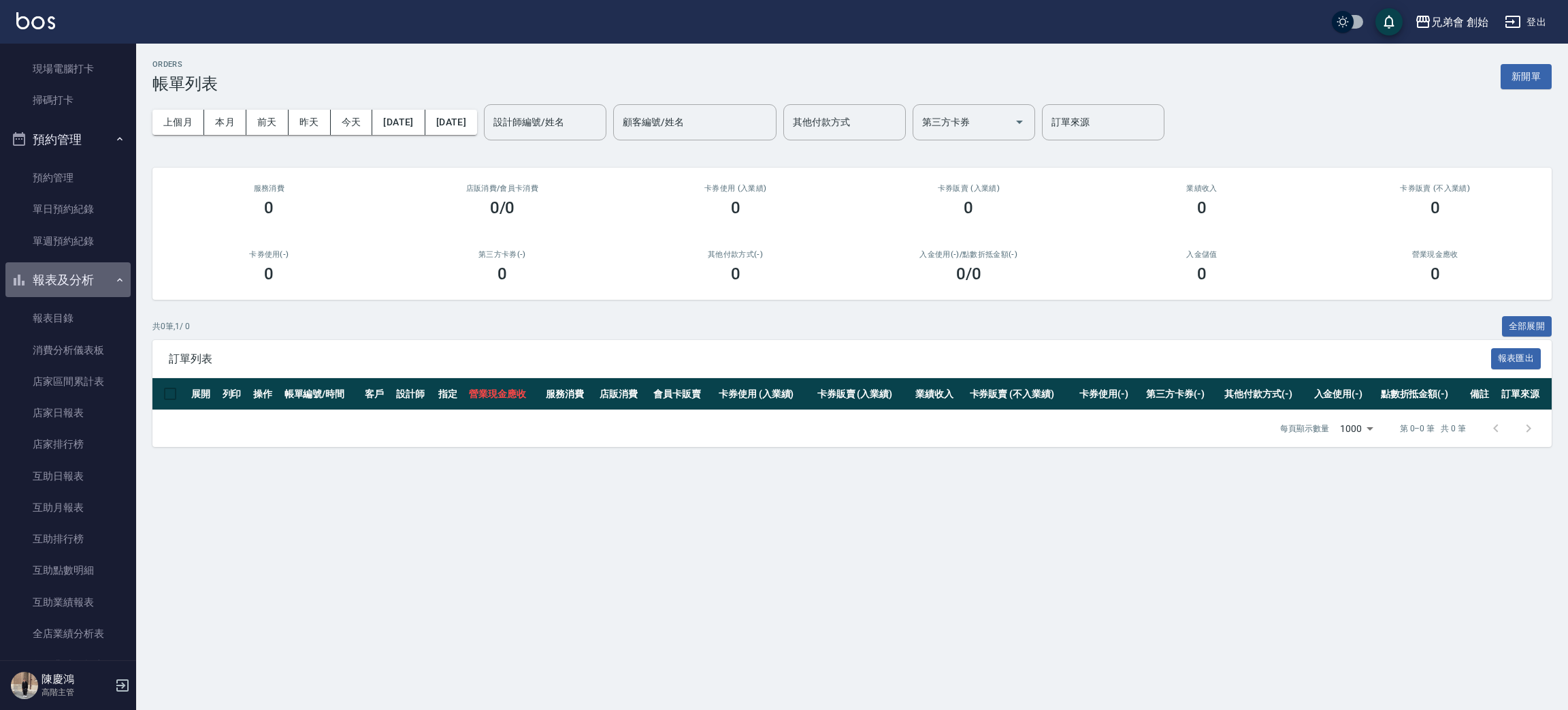
click at [83, 272] on button "報表及分析" at bounding box center [68, 280] width 125 height 36
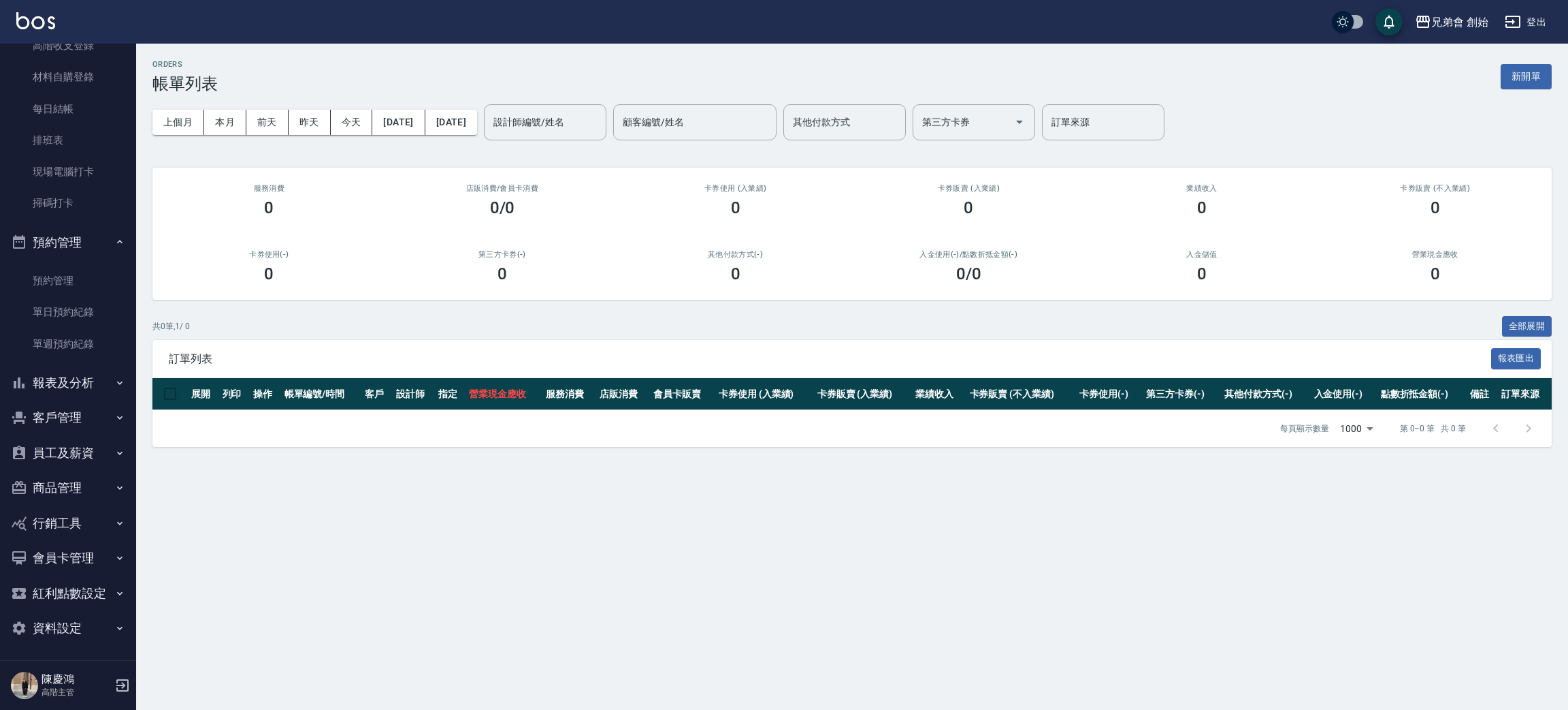
scroll to position [0, 0]
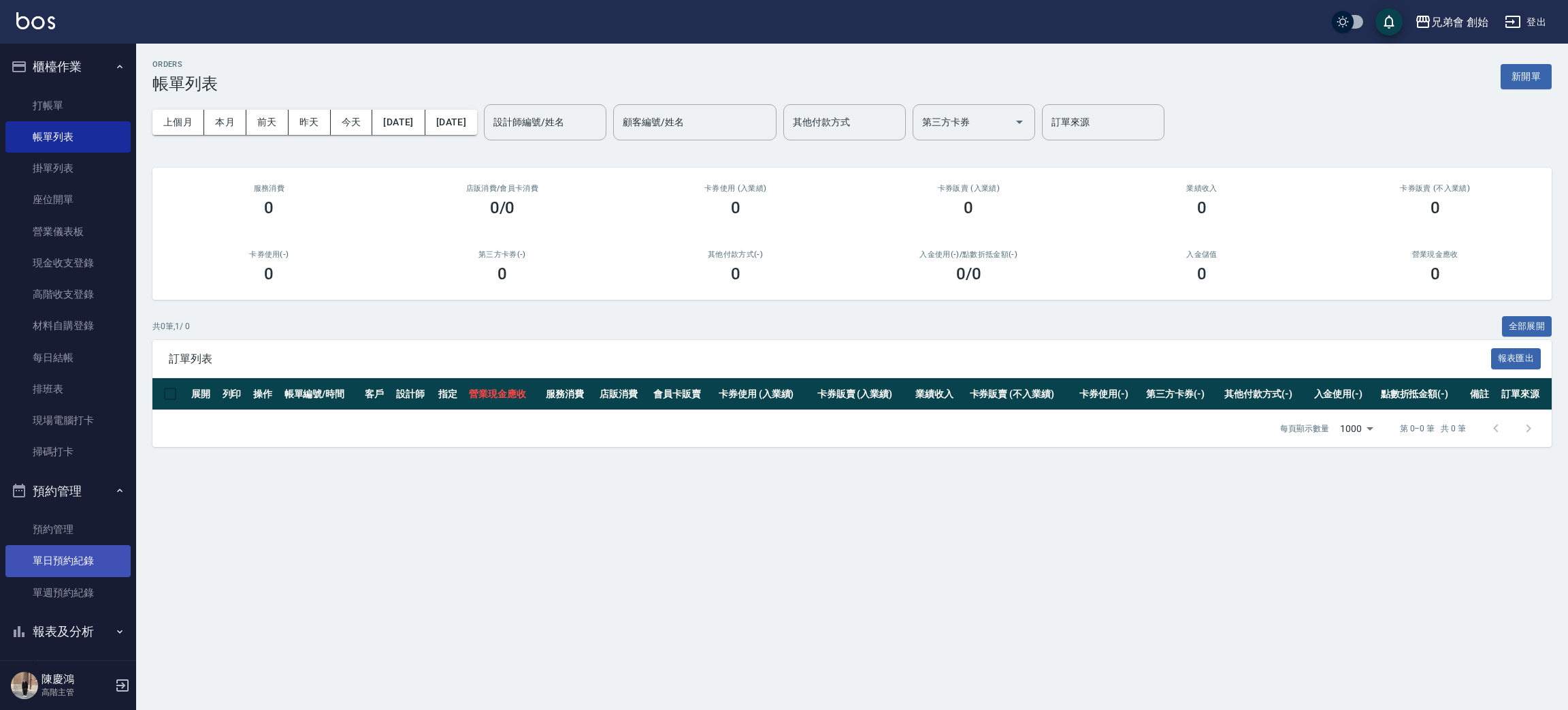
click at [105, 549] on link "單日預約紀錄" at bounding box center [68, 560] width 125 height 32
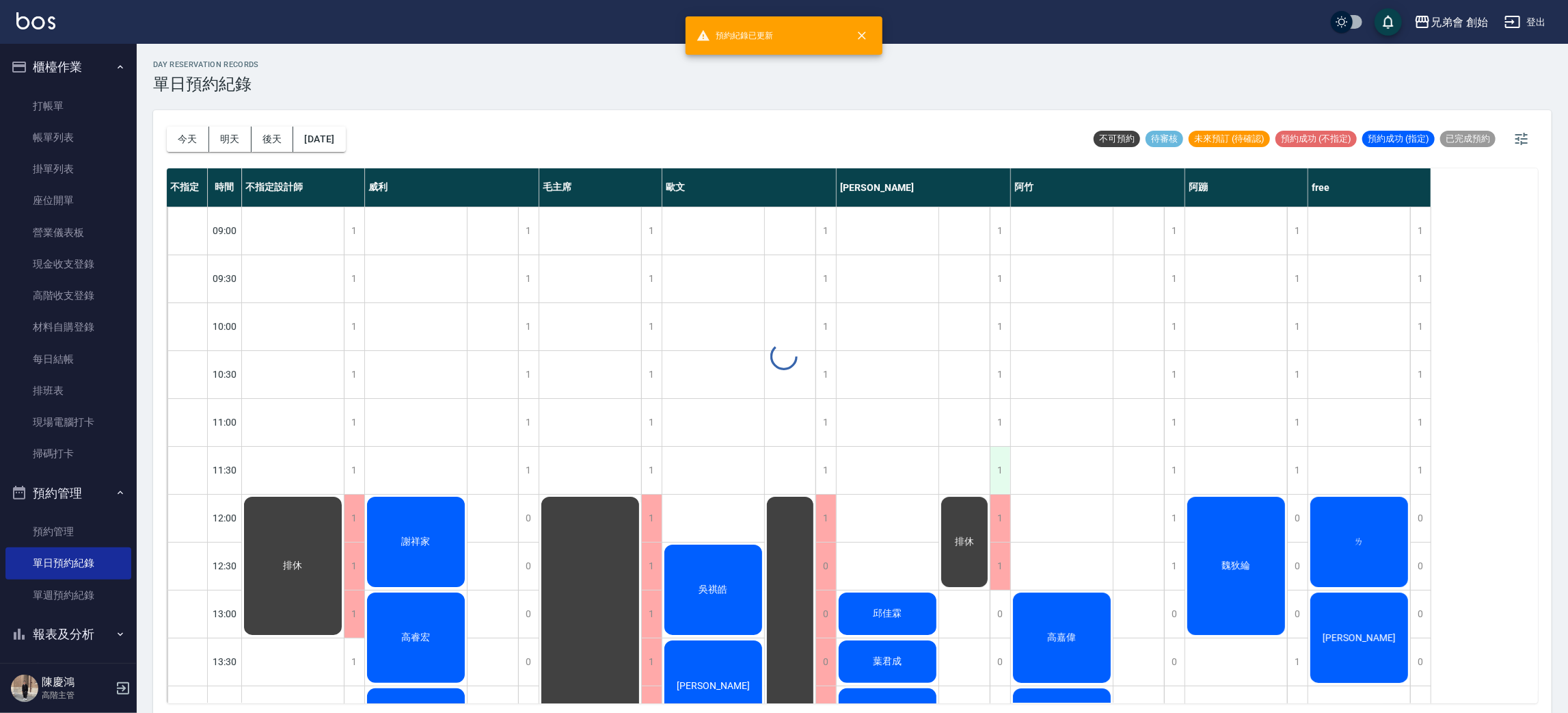
drag, startPoint x: 189, startPoint y: 144, endPoint x: 1003, endPoint y: 463, distance: 874.3
click at [195, 144] on div "day Reservation records 單日預約紀錄 今天 明天 後天 2025/08/23 不可預約 待審核 未來預訂 (待確認) 預約成功 (不指…" at bounding box center [852, 380] width 1432 height 673
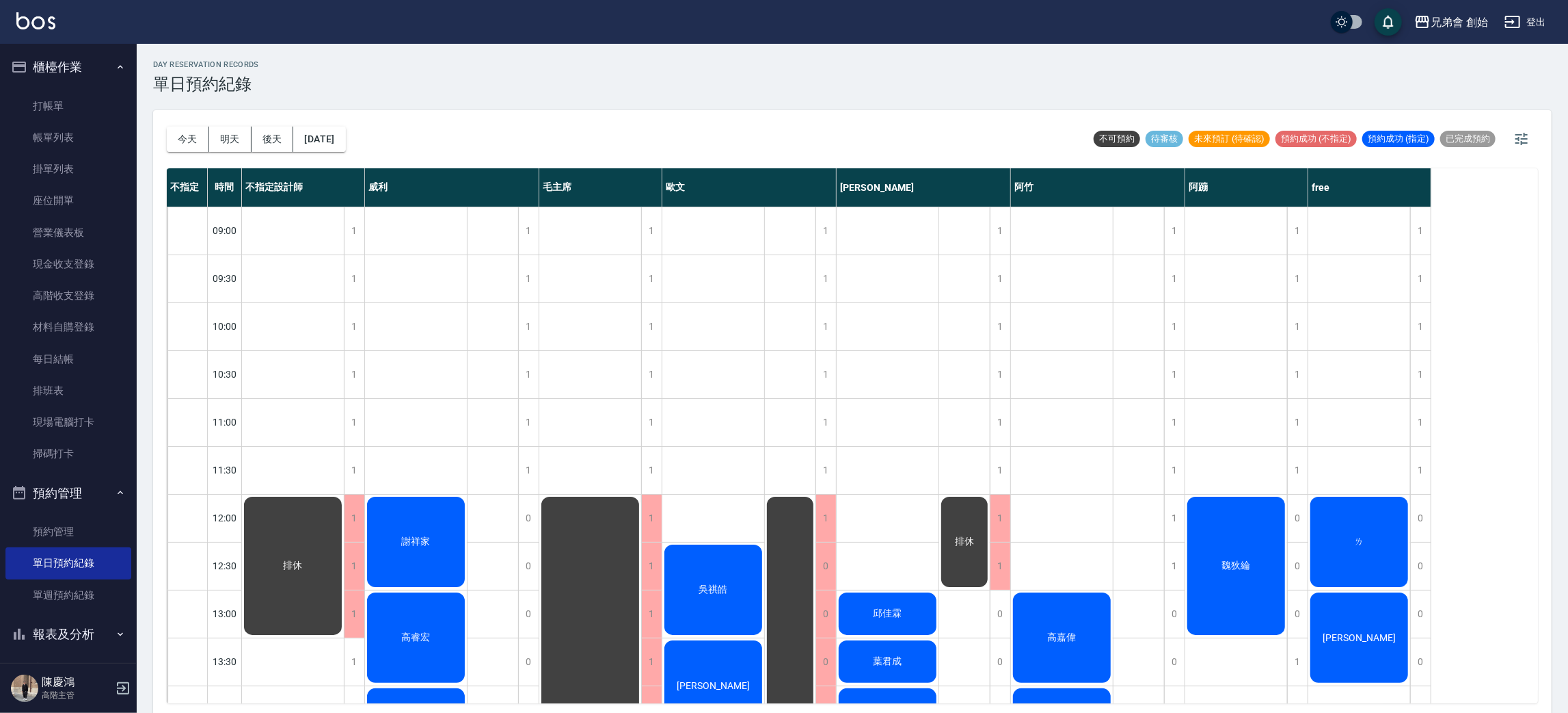
click at [344, 532] on div "ㄌ" at bounding box center [292, 565] width 102 height 142
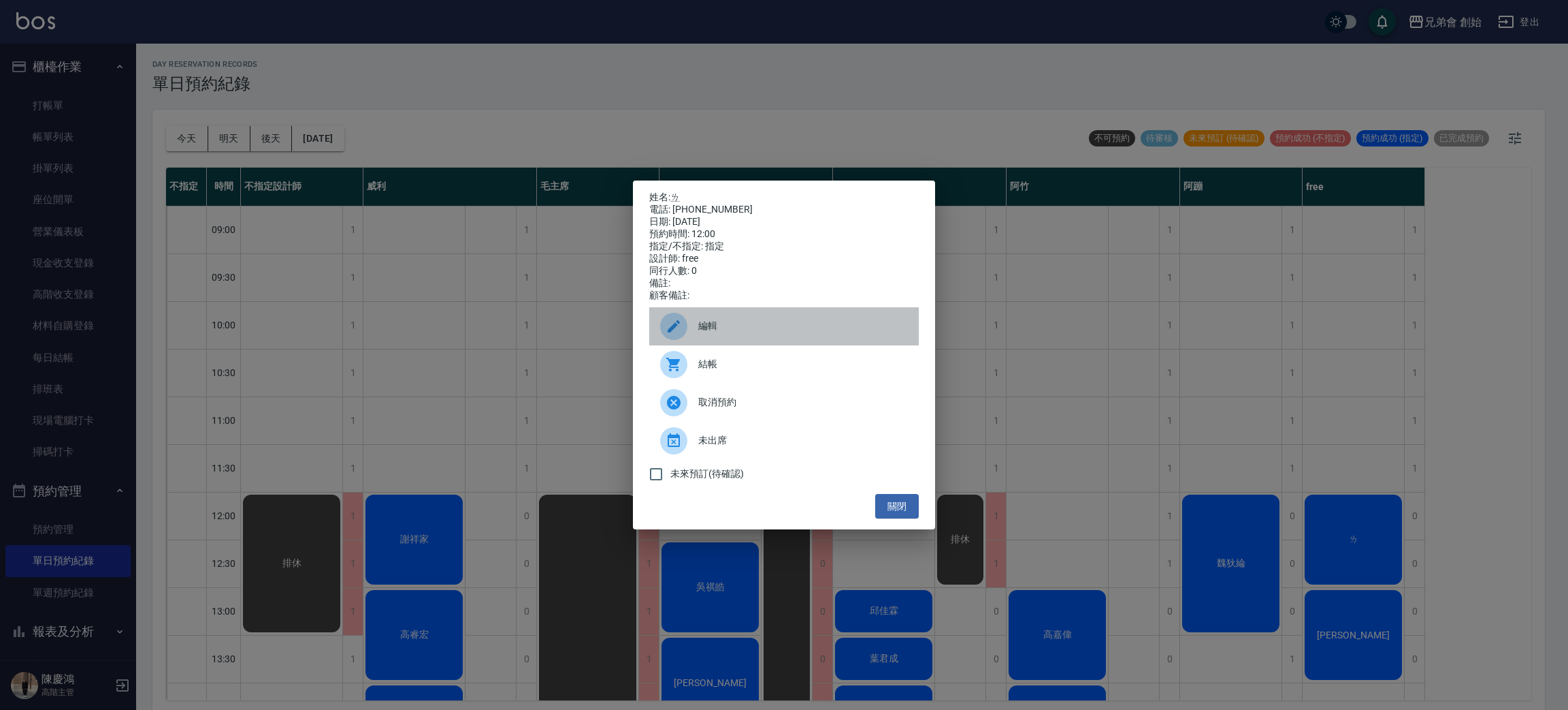
click at [779, 325] on div "編輯" at bounding box center [784, 325] width 269 height 38
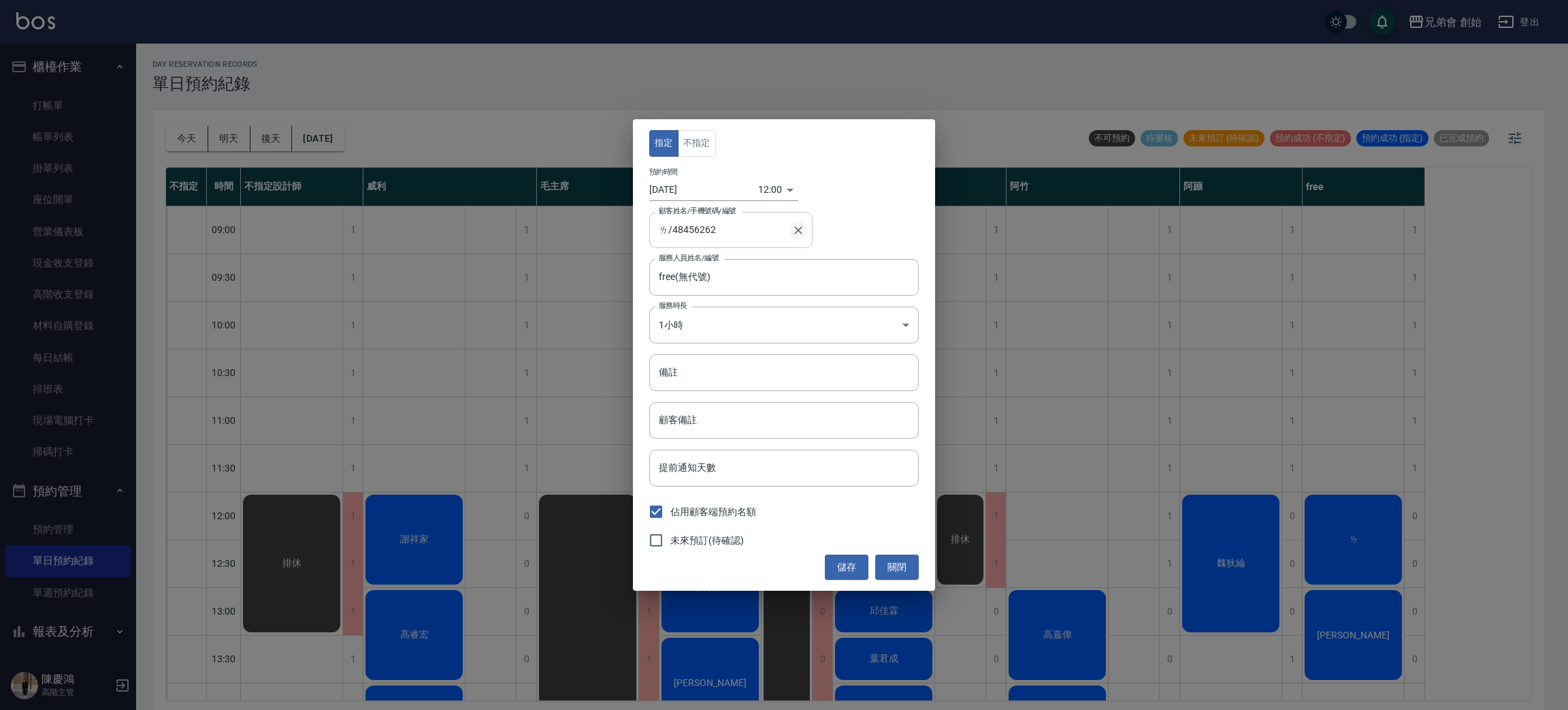
click at [803, 236] on icon "Clear" at bounding box center [798, 230] width 14 height 14
click at [753, 235] on input "顧客姓名/手機號碼/編號" at bounding box center [724, 229] width 138 height 23
click at [872, 234] on div "顧客姓名/手機號碼/編號 顧客姓名/手機號碼/編號" at bounding box center [784, 230] width 269 height 36
click at [322, 261] on div "指定 不指定 預約時間 2025/08/23 12:00 1755921600000 顧客姓名/手機號碼/編號 顧客姓名/手機號碼/編號 服務人員姓名/編號 …" at bounding box center [784, 355] width 1568 height 710
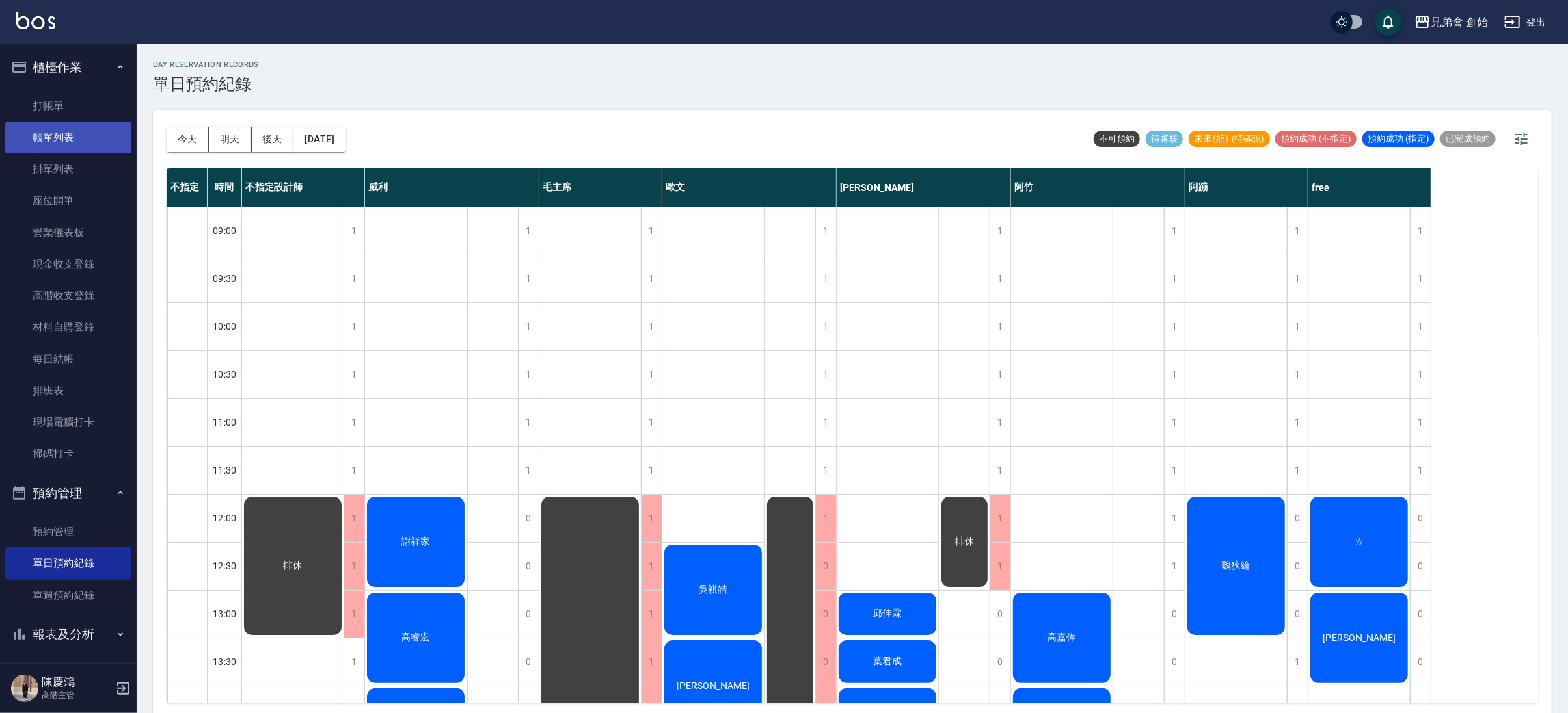
click at [102, 130] on link "帳單列表" at bounding box center [68, 137] width 126 height 32
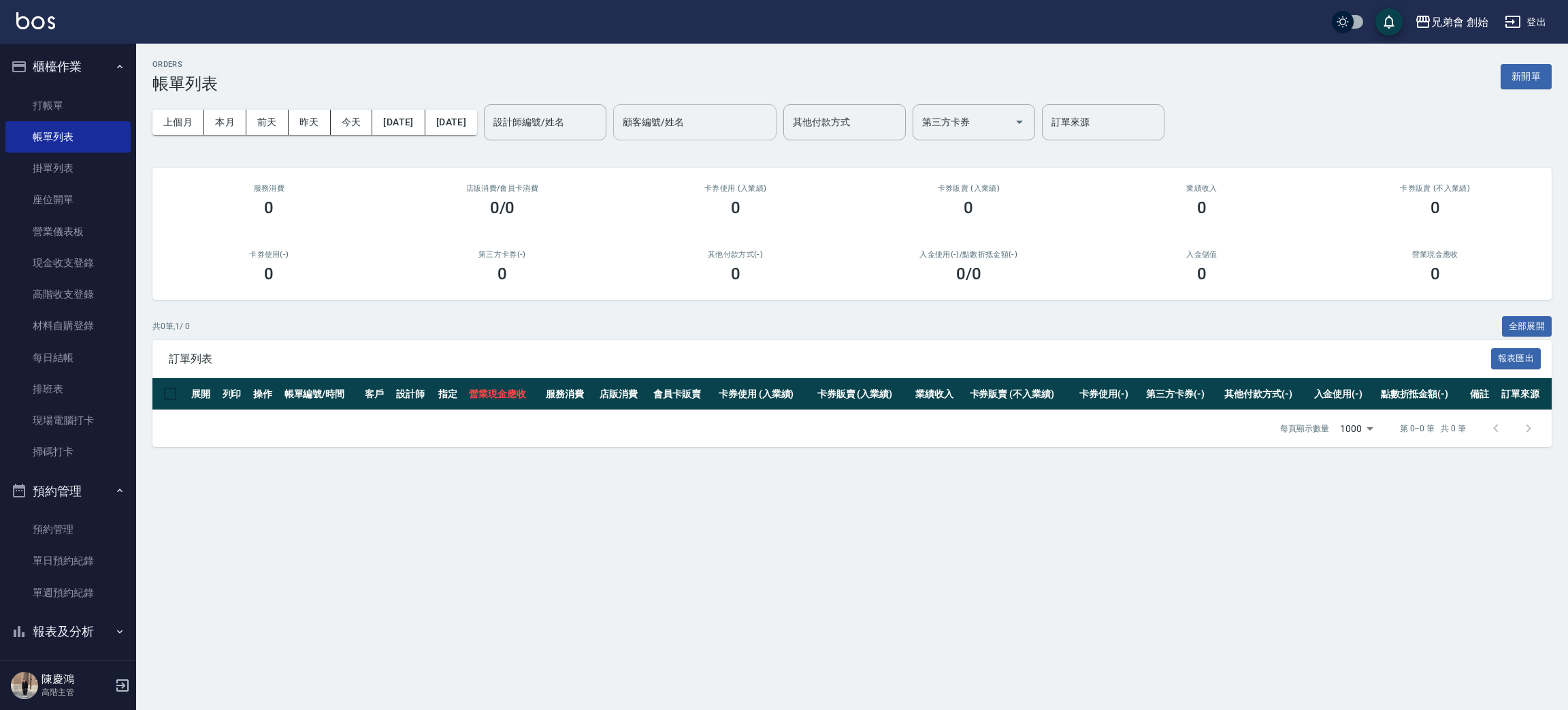
click at [757, 126] on input "顧客編號/姓名" at bounding box center [695, 121] width 151 height 23
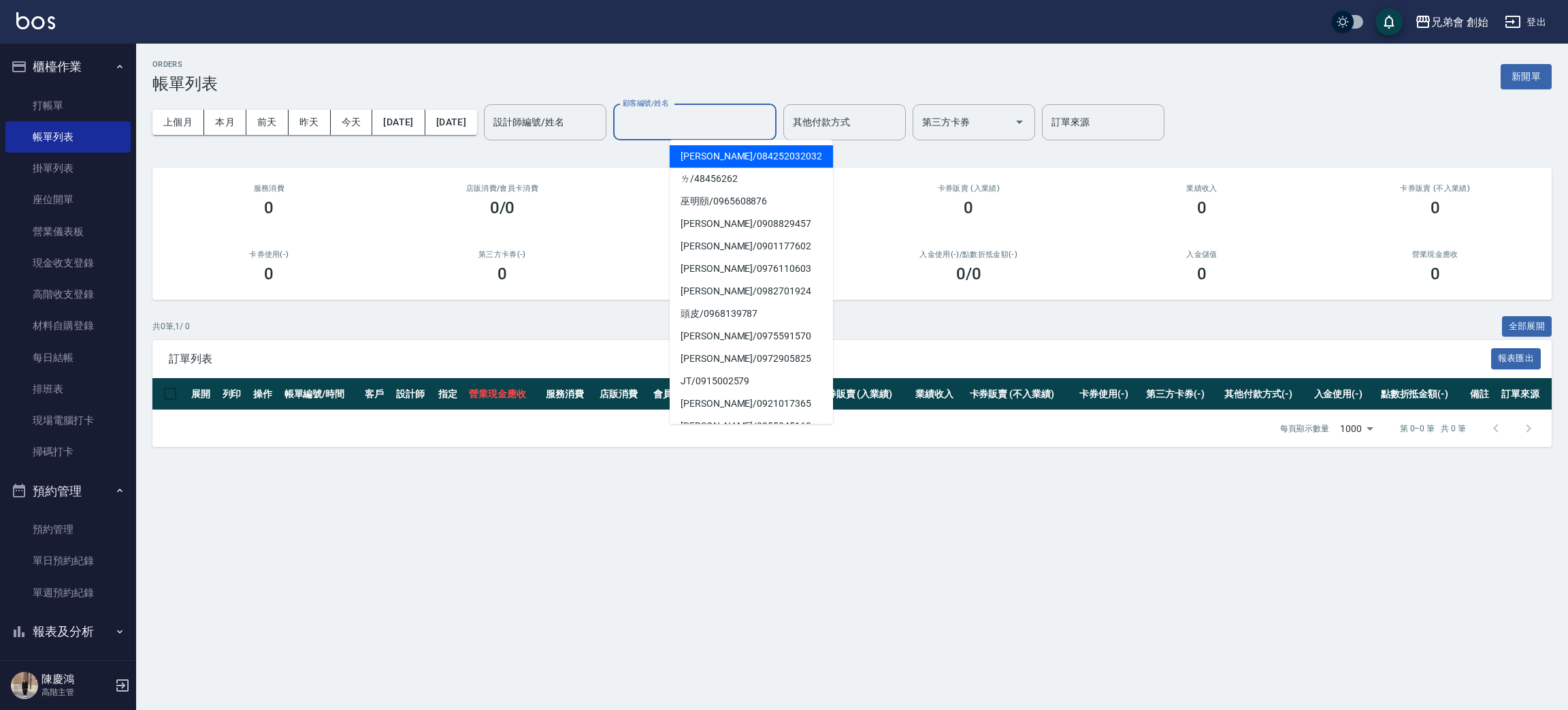
click at [770, 156] on span "思凱 / 084252032032" at bounding box center [752, 156] width 163 height 23
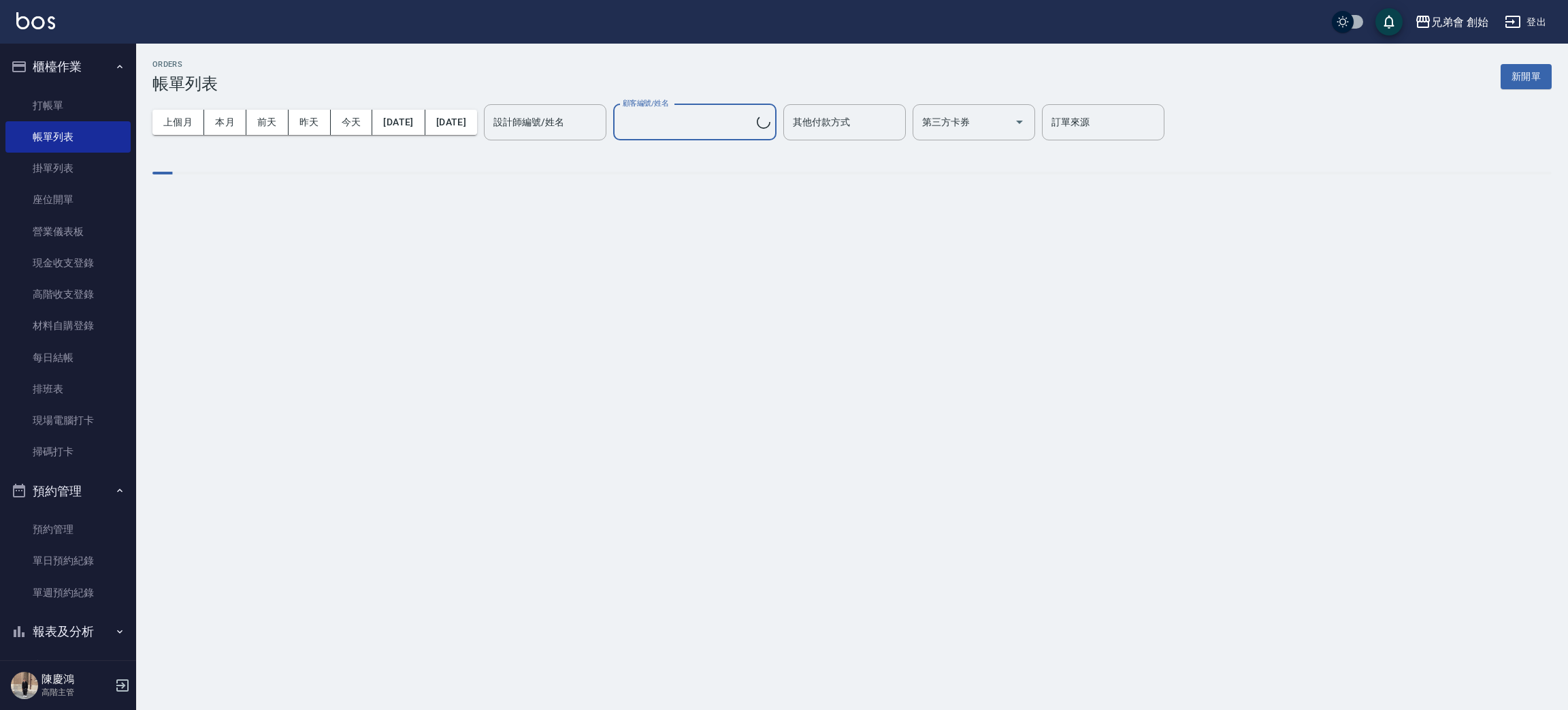
type input "思凱/084252032032"
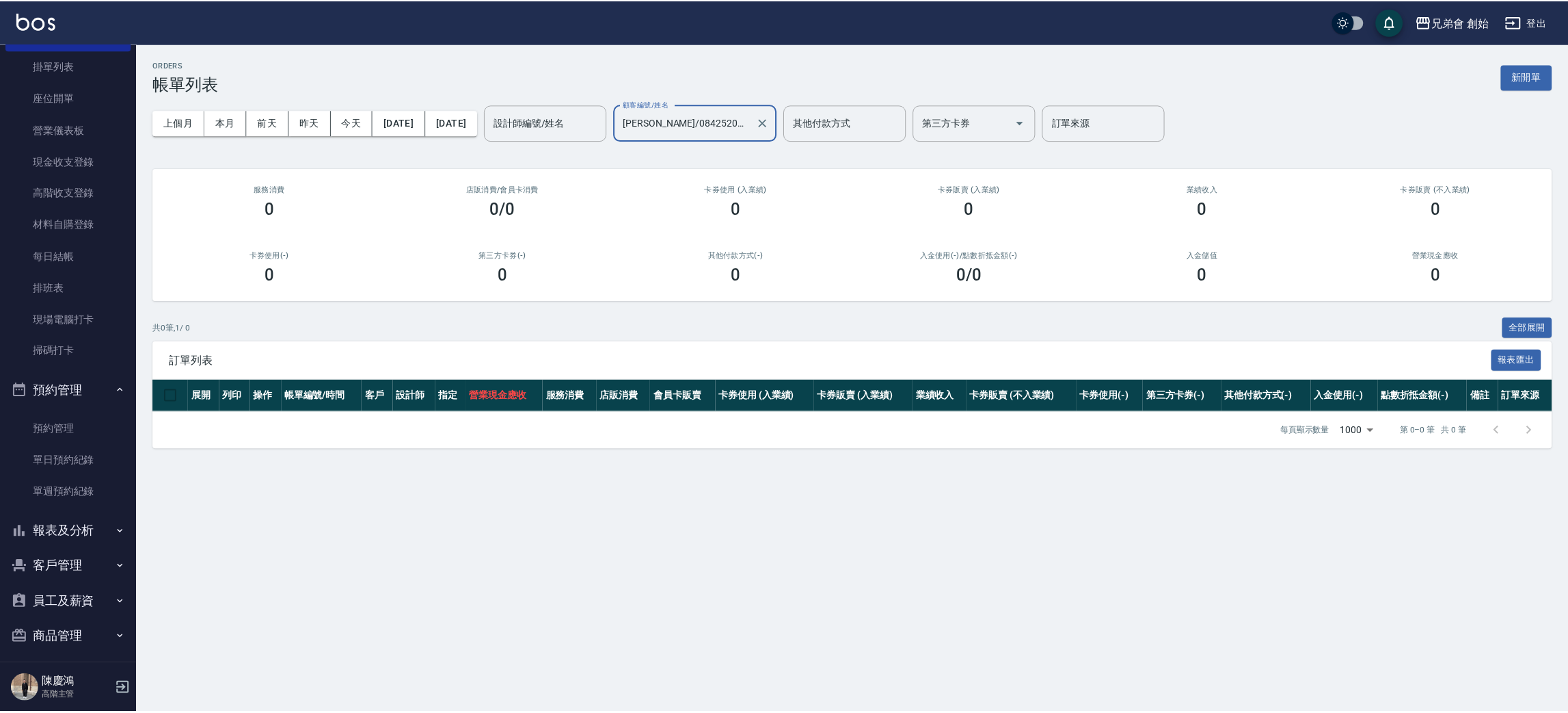
scroll to position [205, 0]
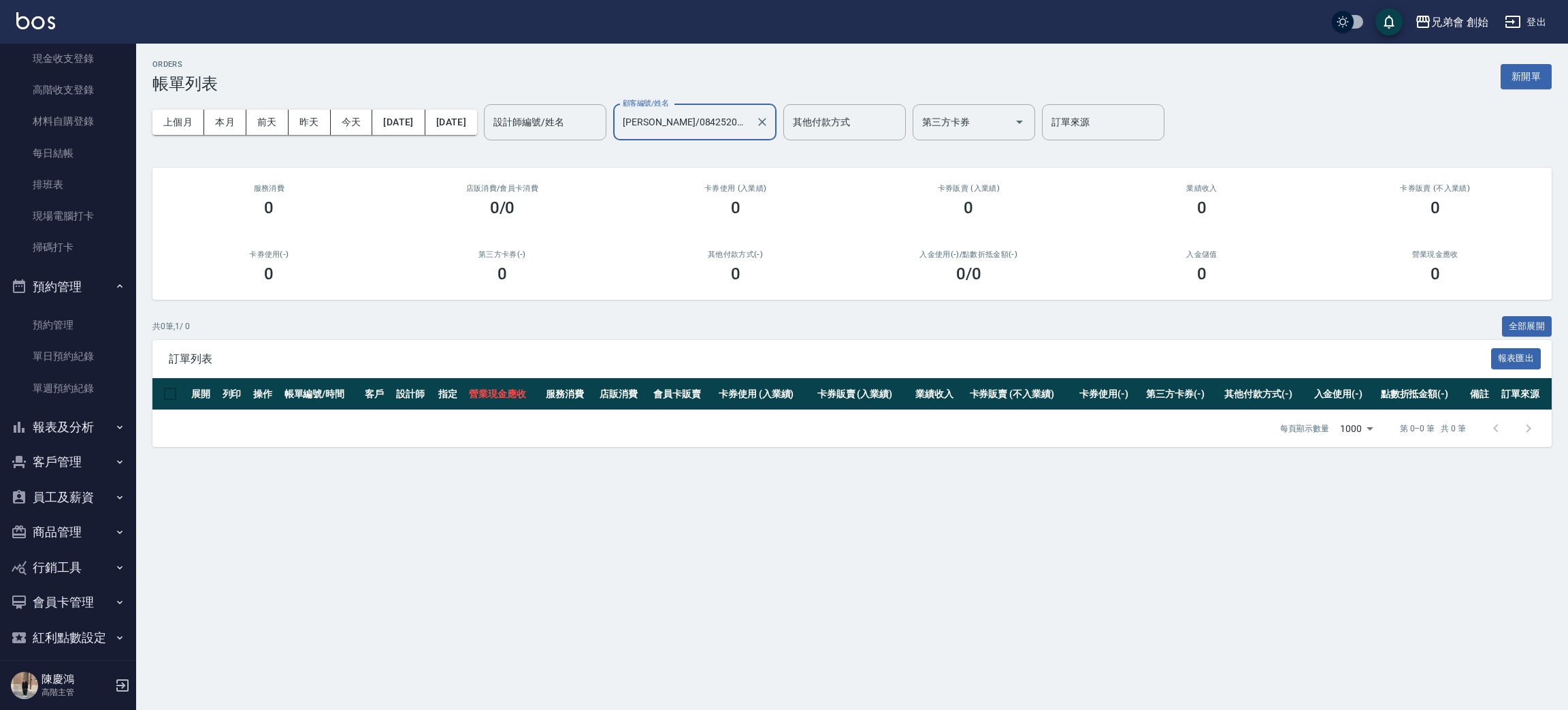
click at [76, 445] on button "客戶管理" at bounding box center [68, 461] width 125 height 36
click at [71, 511] on link "客戶列表" at bounding box center [68, 500] width 125 height 32
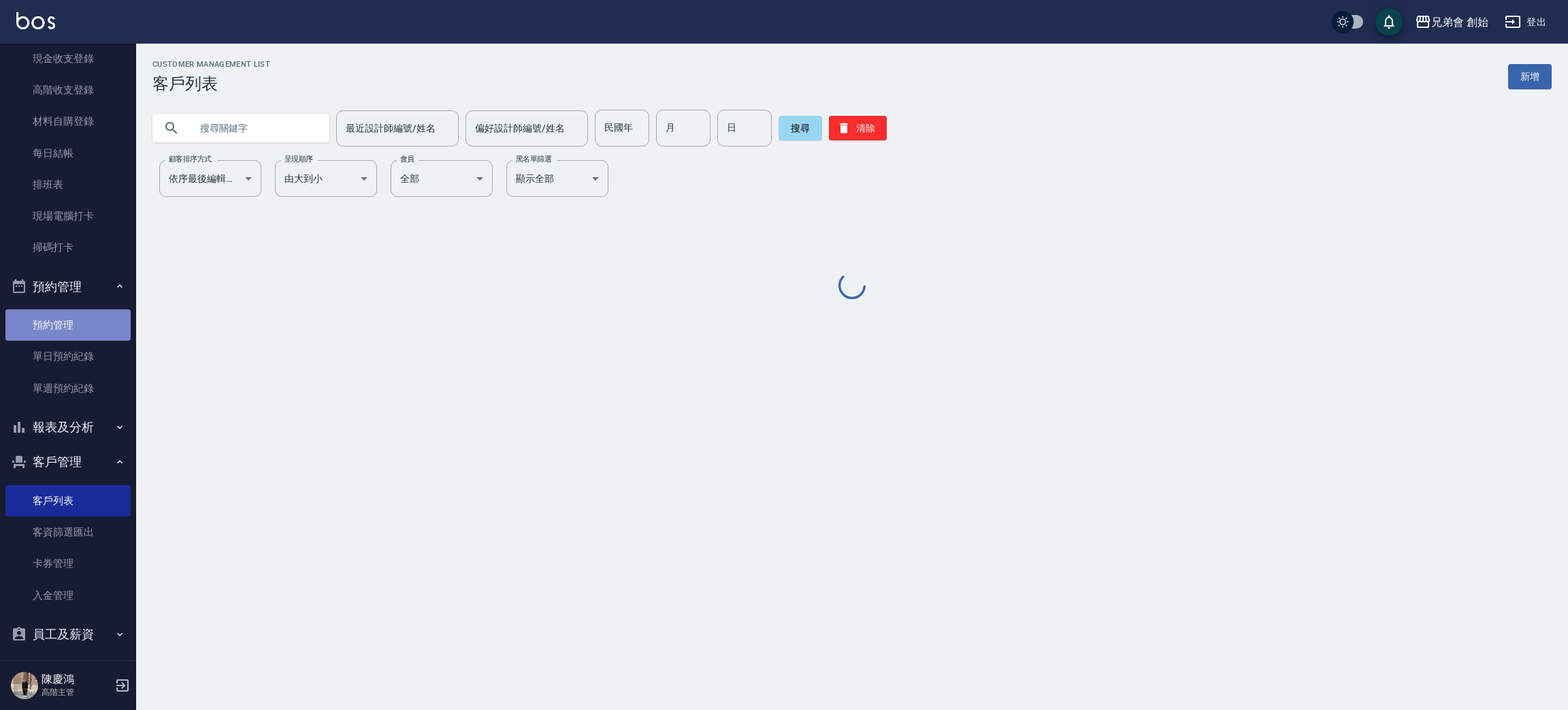
click at [96, 338] on link "預約管理" at bounding box center [68, 325] width 125 height 32
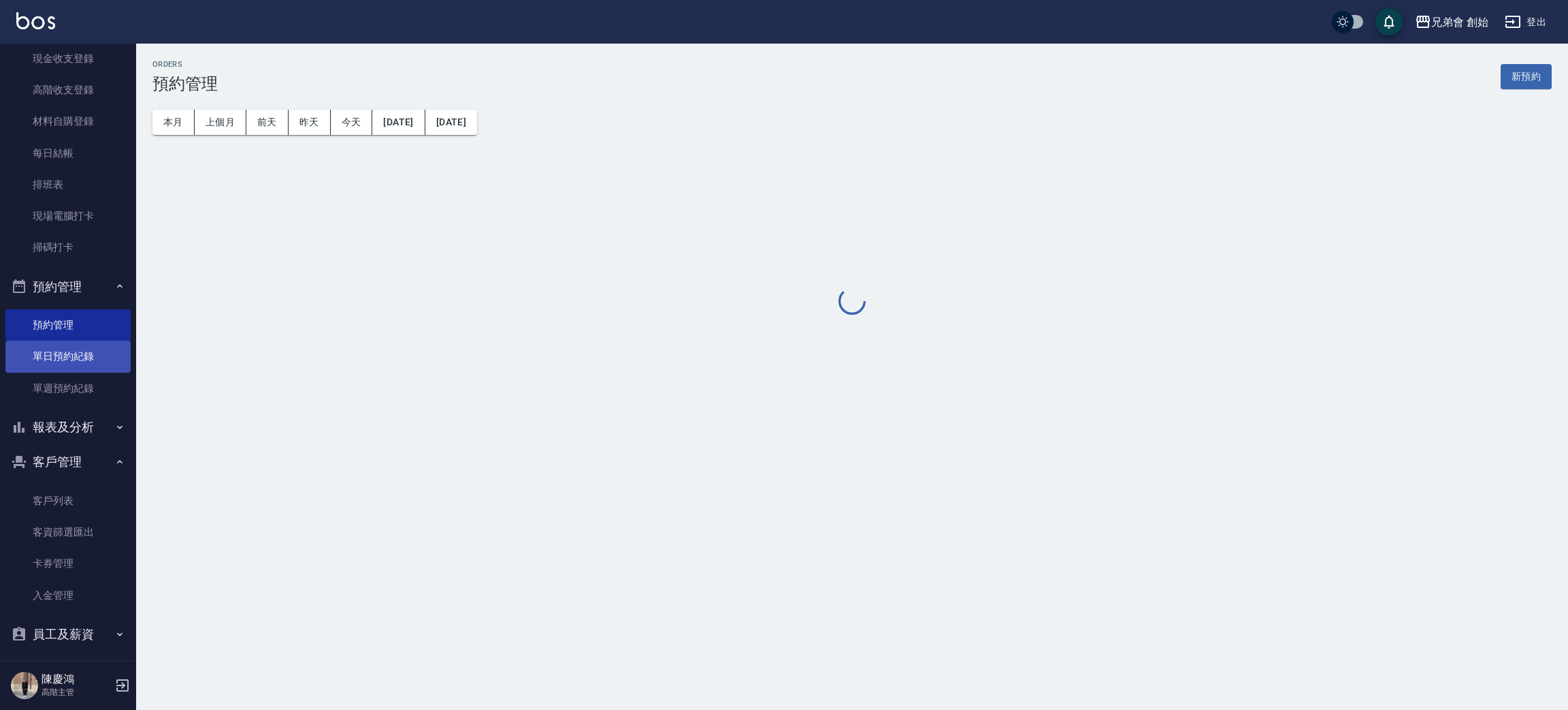
click at [77, 368] on link "單日預約紀錄" at bounding box center [68, 356] width 125 height 32
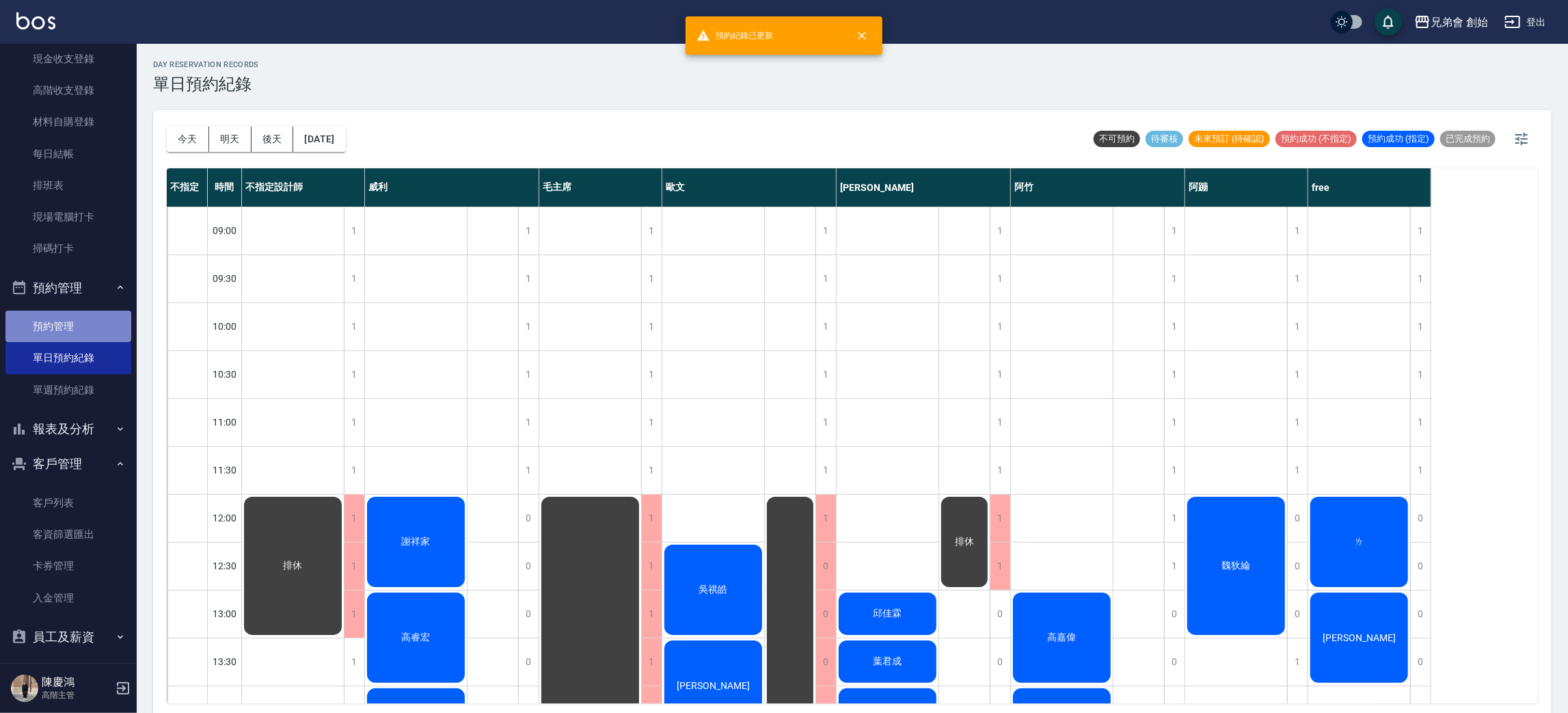
click at [89, 329] on link "預約管理" at bounding box center [68, 326] width 126 height 32
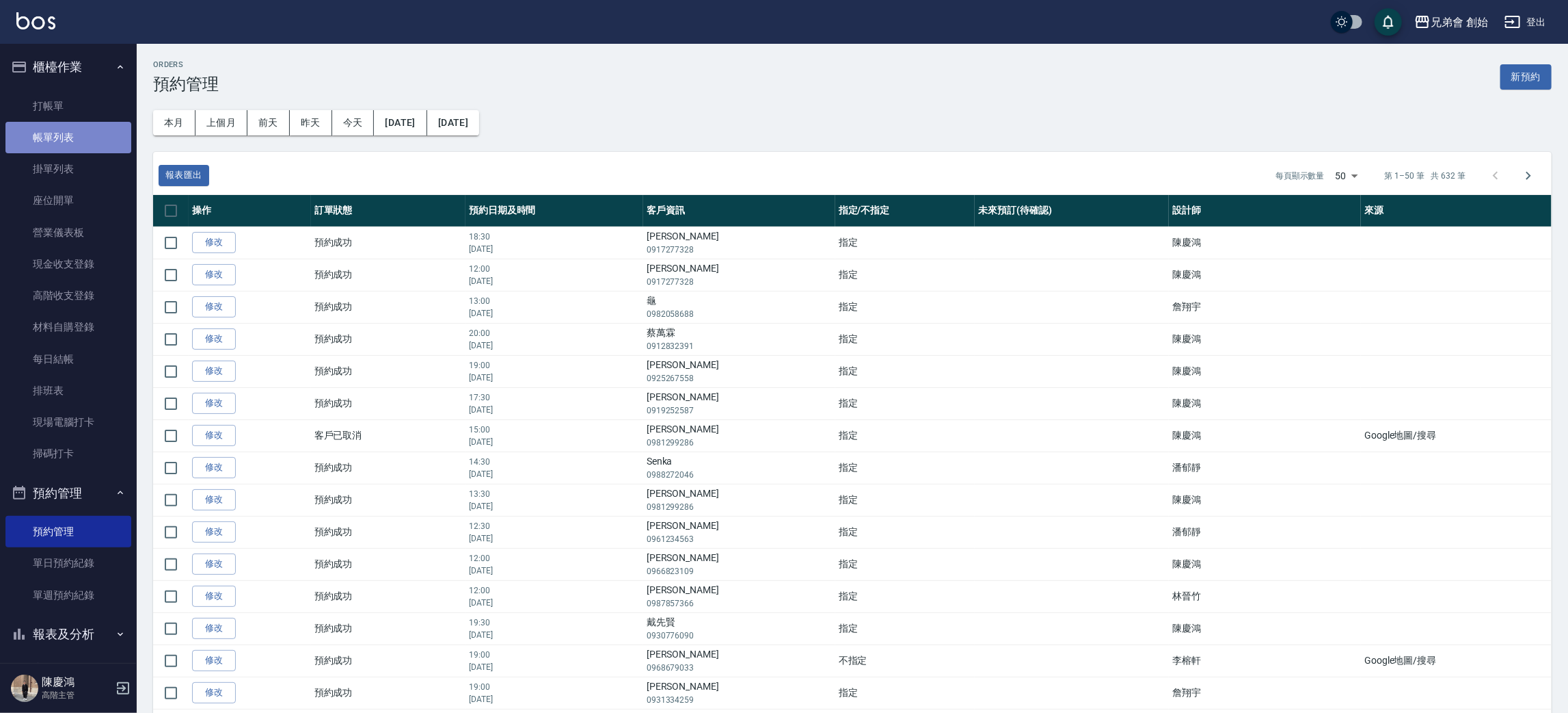
click at [92, 141] on link "帳單列表" at bounding box center [68, 137] width 126 height 32
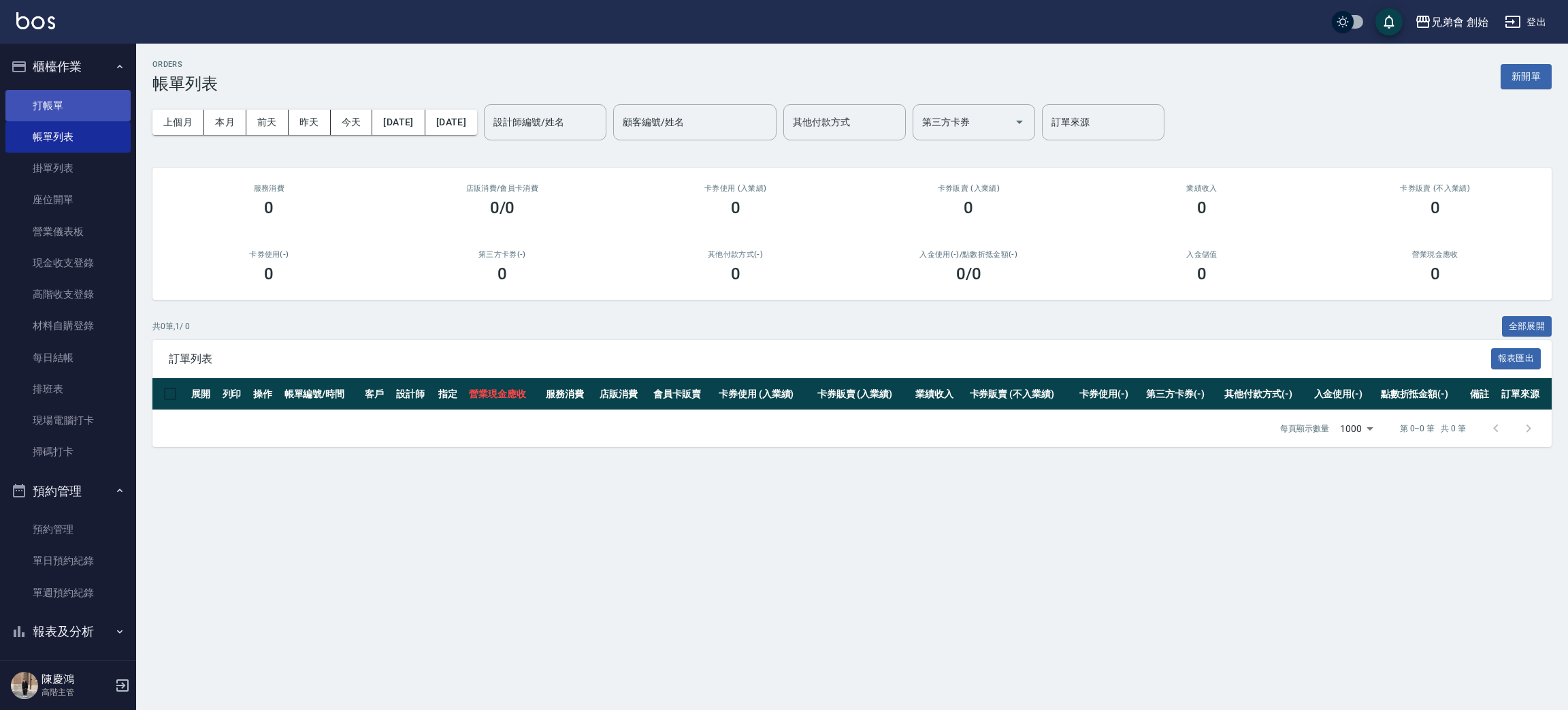
click at [77, 100] on link "打帳單" at bounding box center [68, 105] width 125 height 32
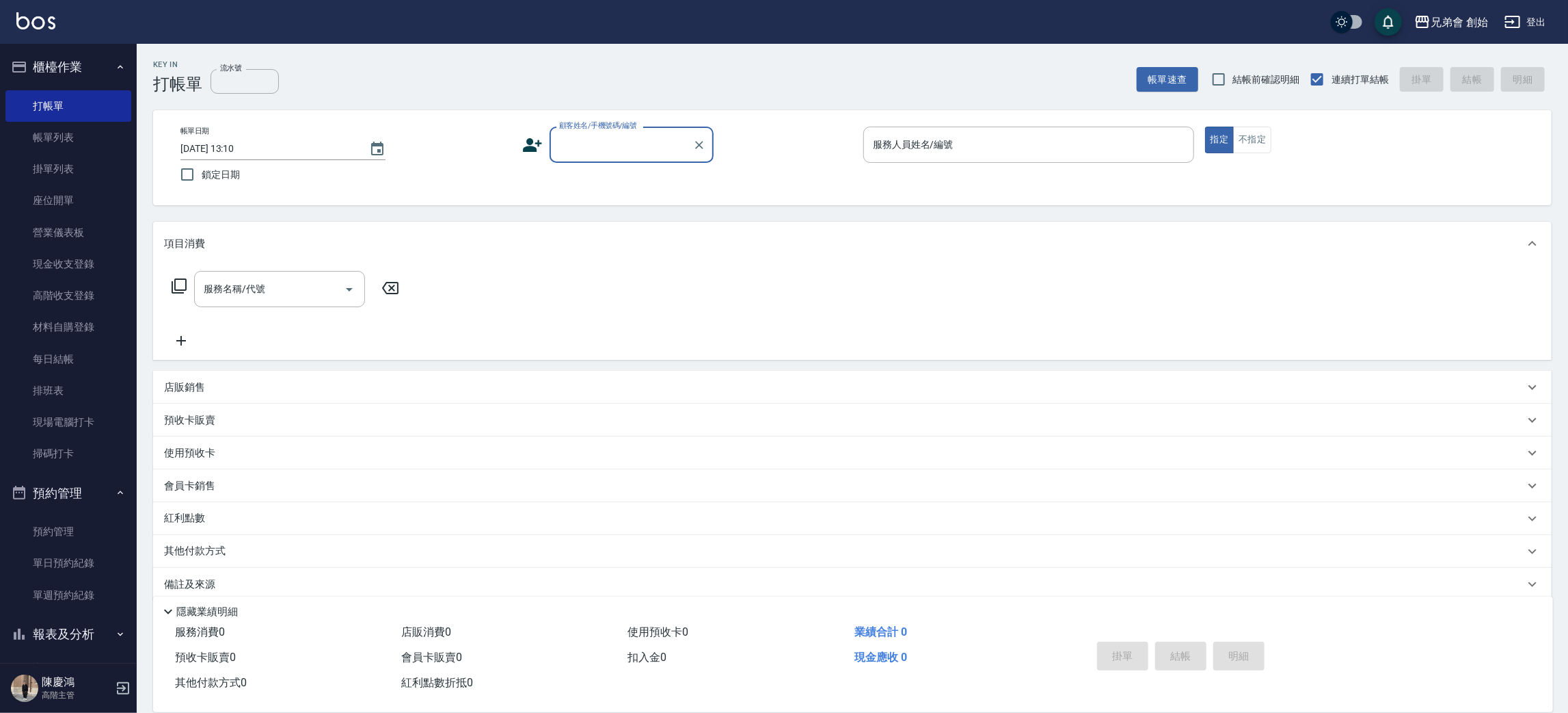
click at [539, 146] on icon at bounding box center [532, 145] width 20 height 20
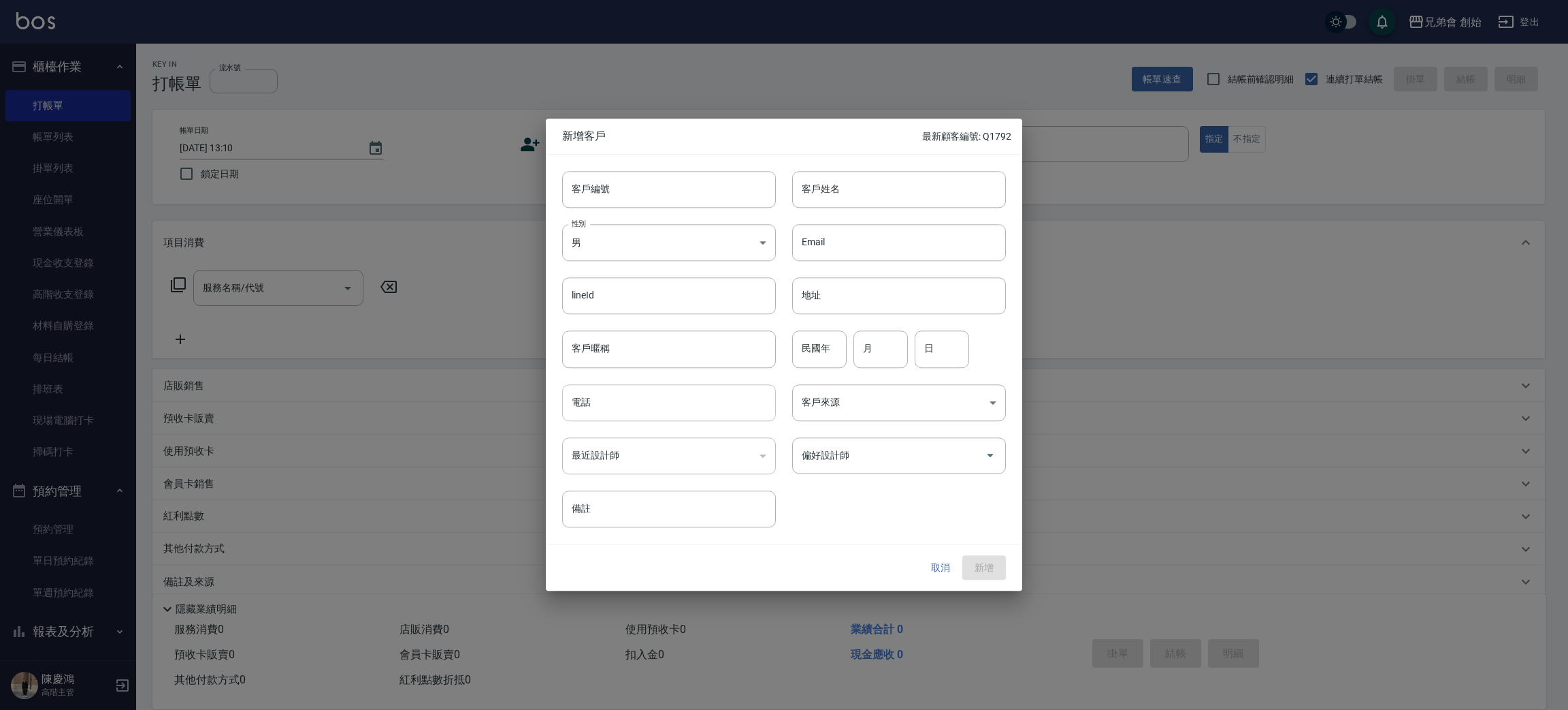
drag, startPoint x: 655, startPoint y: 399, endPoint x: 695, endPoint y: 410, distance: 41.5
click at [655, 399] on input "電話" at bounding box center [669, 402] width 214 height 36
type input "0970422936"
drag, startPoint x: 910, startPoint y: 192, endPoint x: 881, endPoint y: 199, distance: 29.8
click at [910, 192] on input "客戶姓名" at bounding box center [899, 189] width 214 height 36
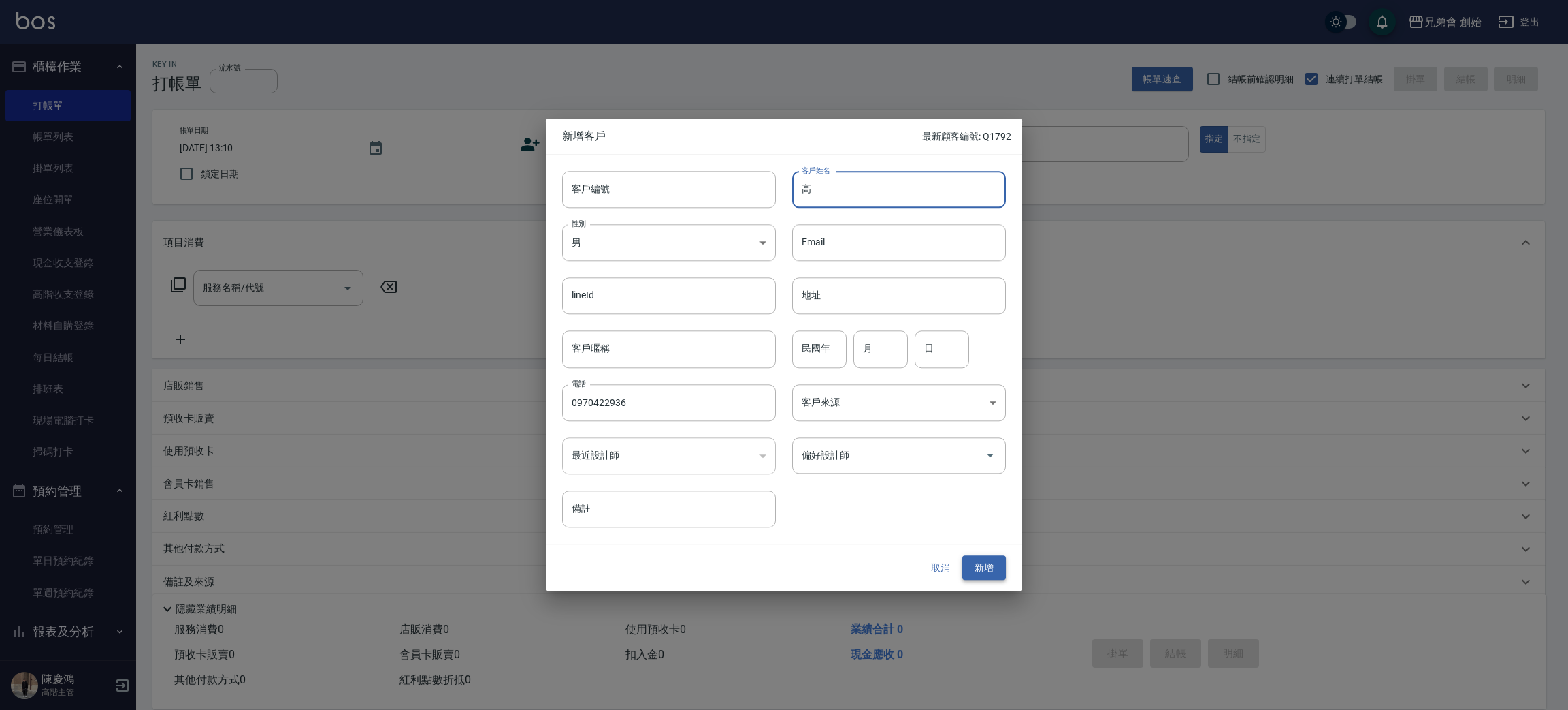
type input "高"
click at [981, 565] on button "新增" at bounding box center [984, 568] width 44 height 25
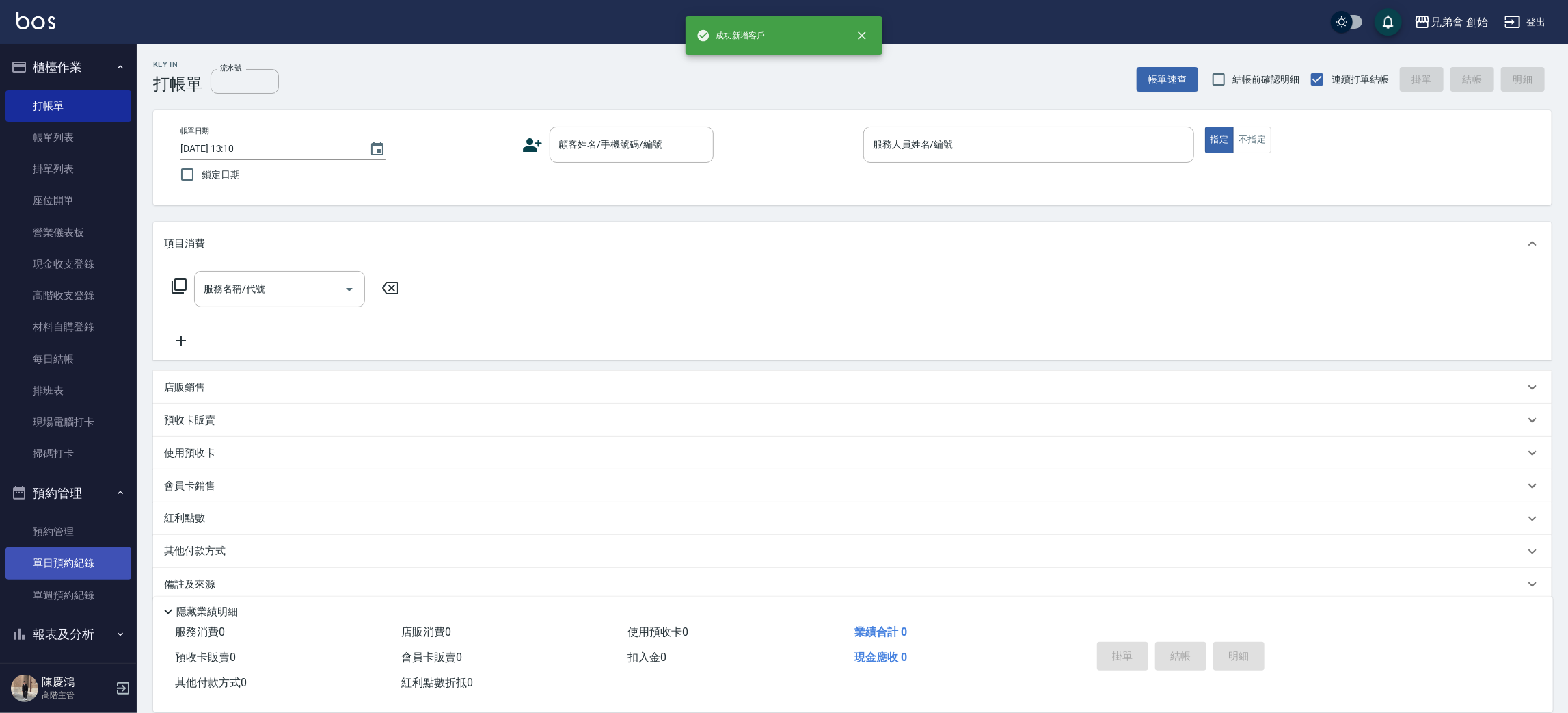
click at [80, 559] on link "單日預約紀錄" at bounding box center [68, 563] width 126 height 32
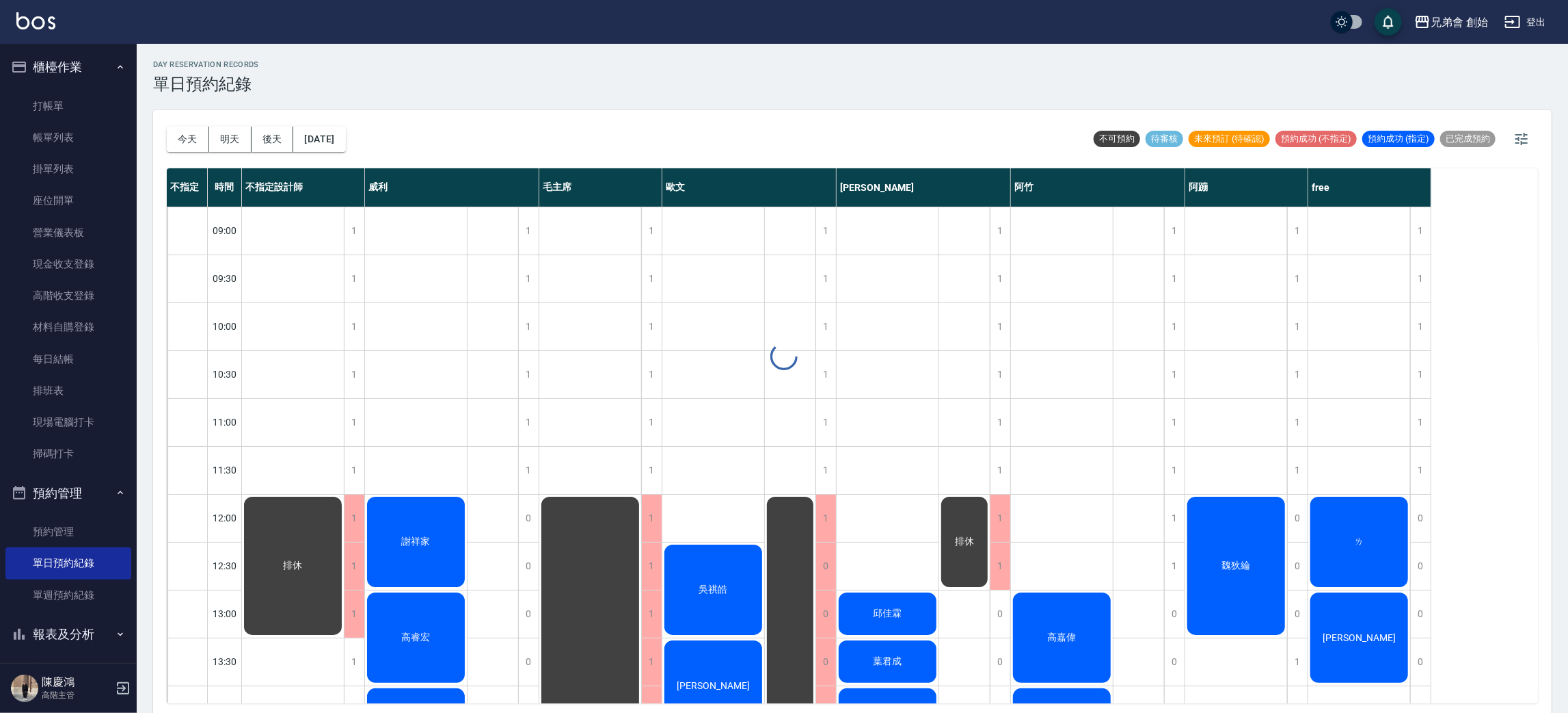
click at [182, 148] on div "day Reservation records 單日預約紀錄 今天 明天 後天 2025/08/23 不可預約 待審核 未來預訂 (待確認) 預約成功 (不指…" at bounding box center [852, 380] width 1432 height 673
click at [1306, 517] on div "0" at bounding box center [1297, 518] width 20 height 47
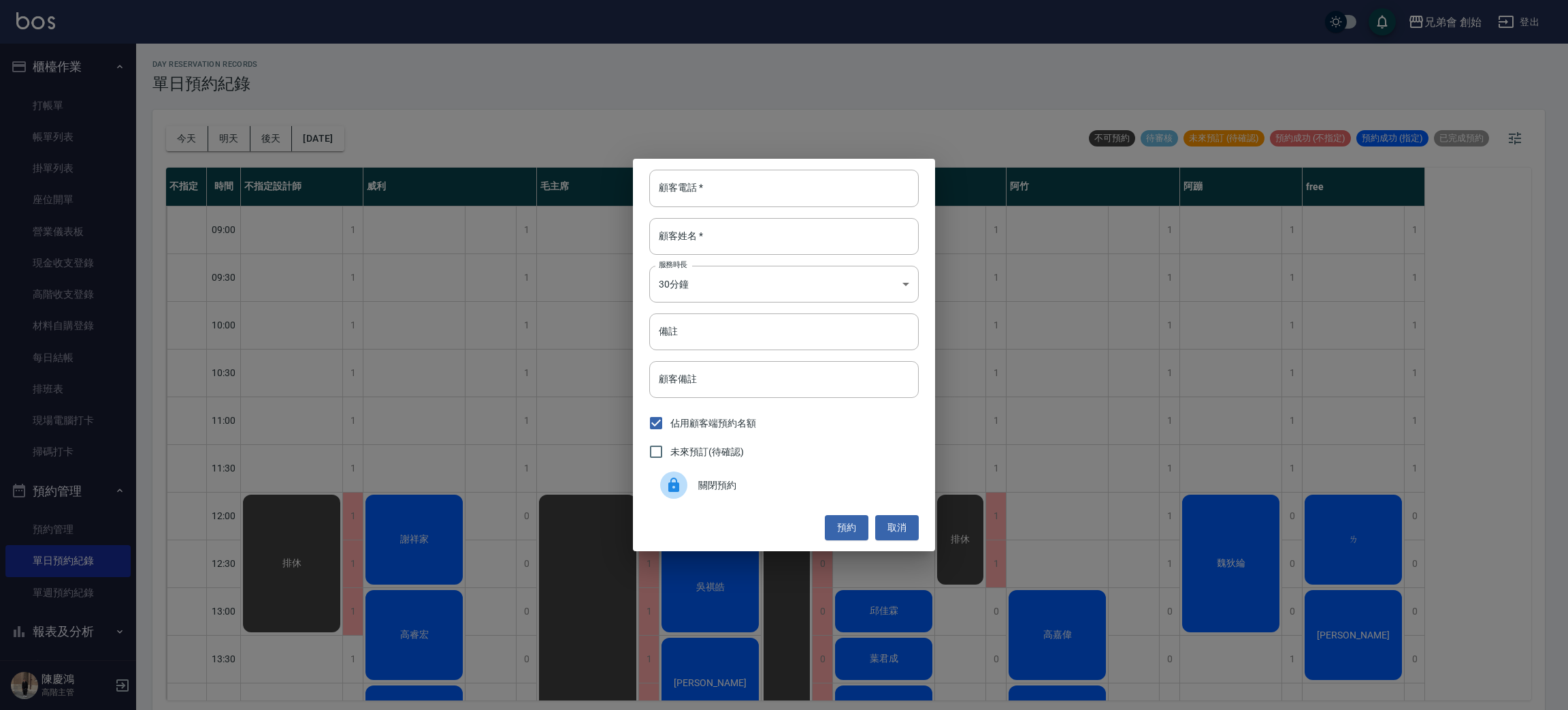
click at [1384, 542] on div "顧客電話   * 顧客電話   * 顧客姓名   * 顧客姓名   * 服務時長 30分鐘 1 服務時長 備註 備註 顧客備註 顧客備註 佔用顧客端預約名額 …" at bounding box center [784, 355] width 1568 height 710
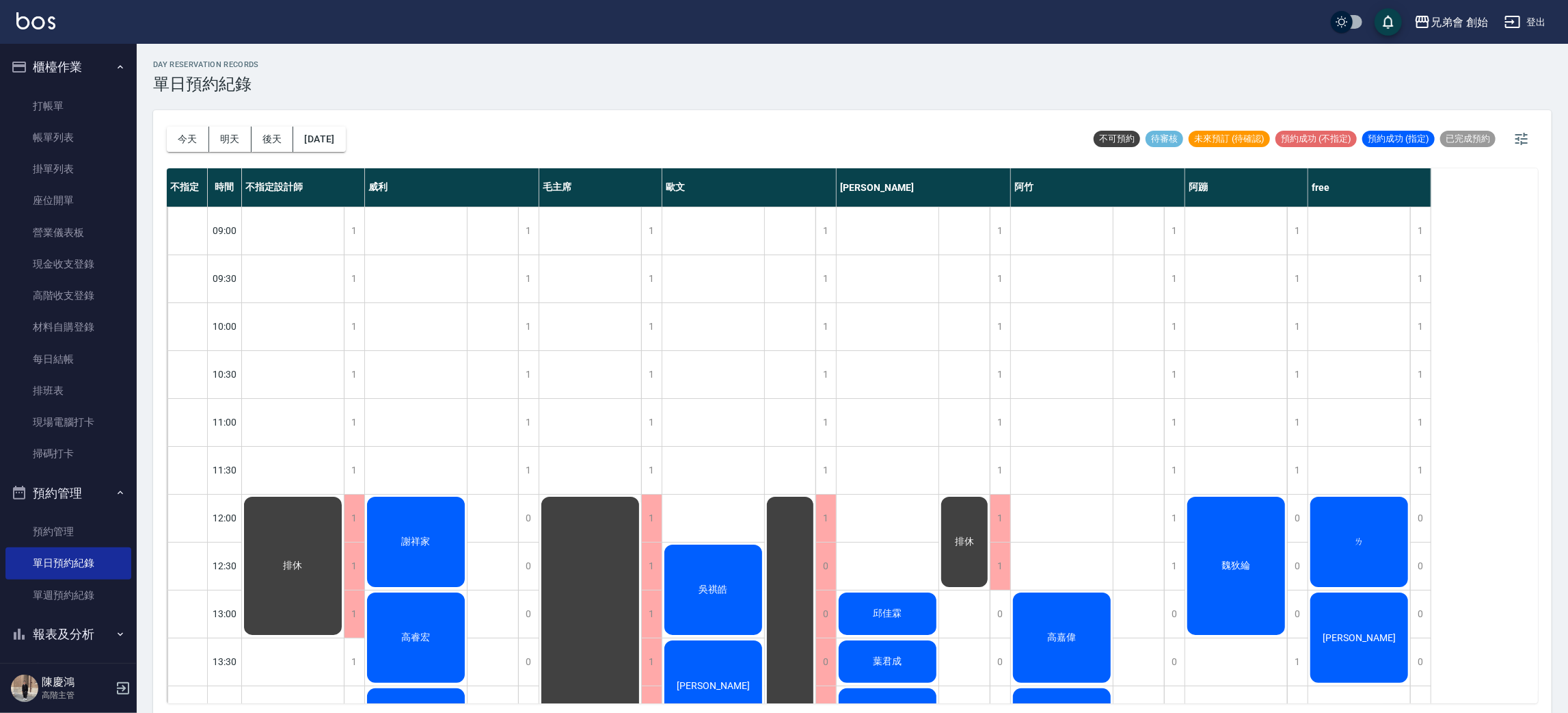
click at [344, 537] on div "ㄌ" at bounding box center [292, 565] width 102 height 142
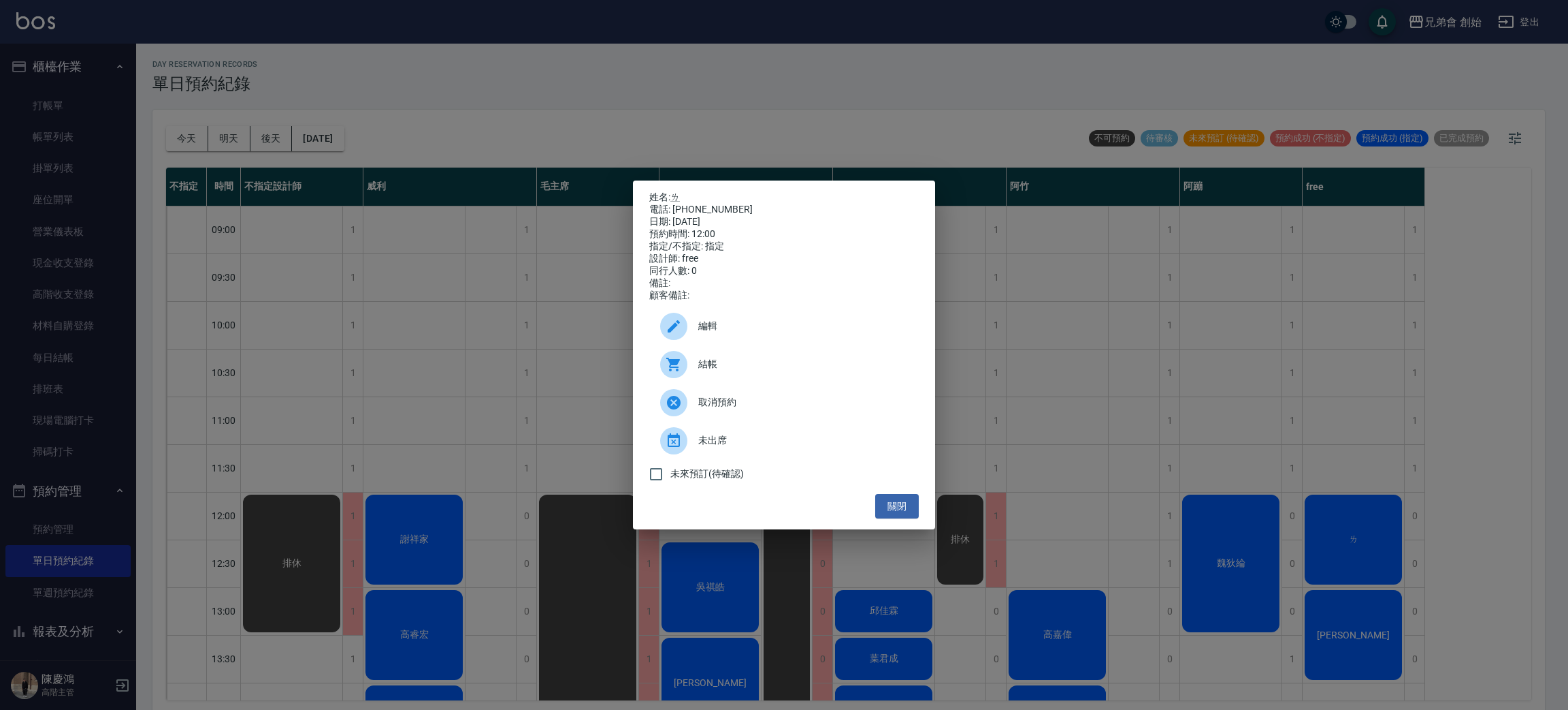
click at [779, 325] on div "編輯" at bounding box center [784, 325] width 269 height 38
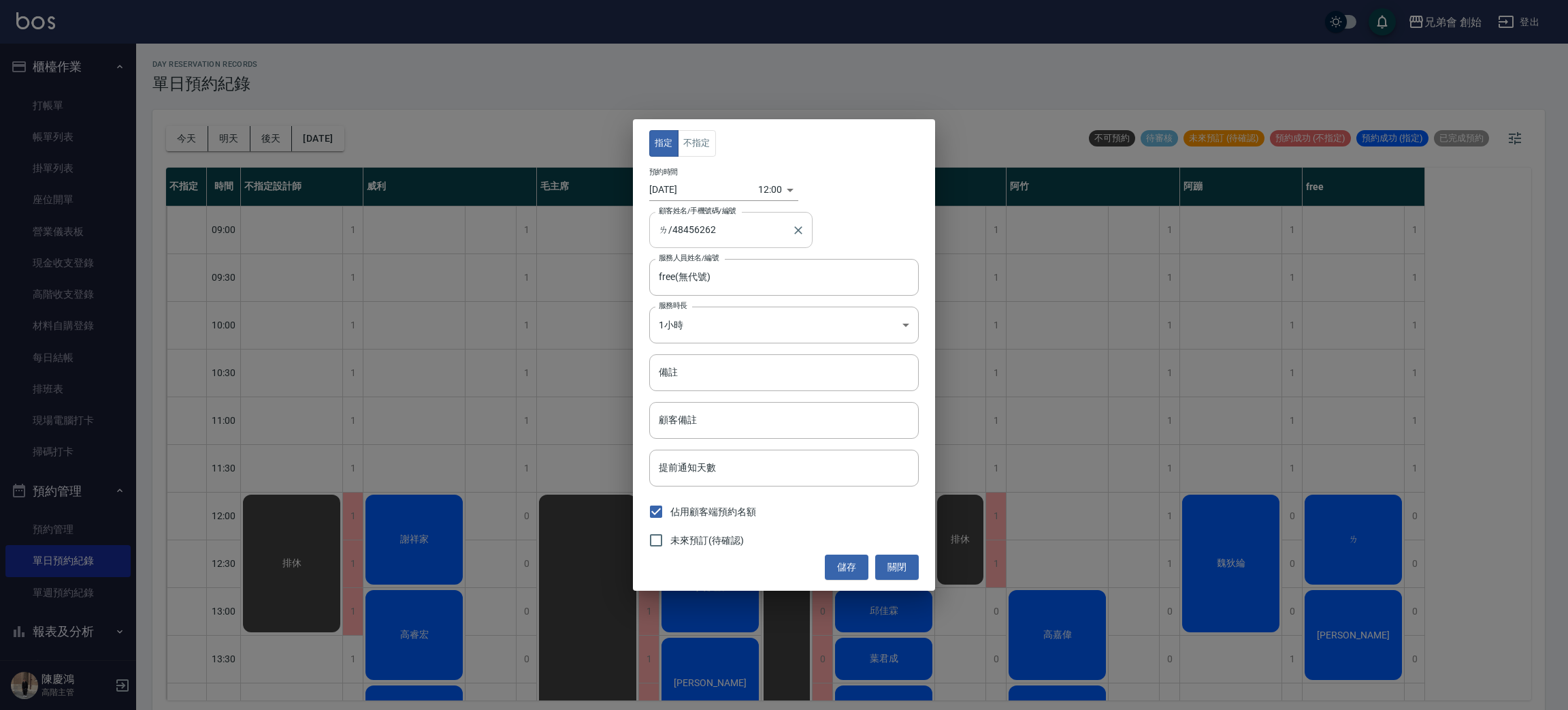
click at [749, 247] on div "ㄌ/48456262 顧客姓名/手機號碼/編號" at bounding box center [731, 230] width 163 height 36
type input "ㄌ"
click at [751, 261] on span "高 / 0970422936 /" at bounding box center [731, 266] width 163 height 23
type input "高/0970422936/"
click at [843, 555] on button "儲存" at bounding box center [847, 567] width 44 height 25
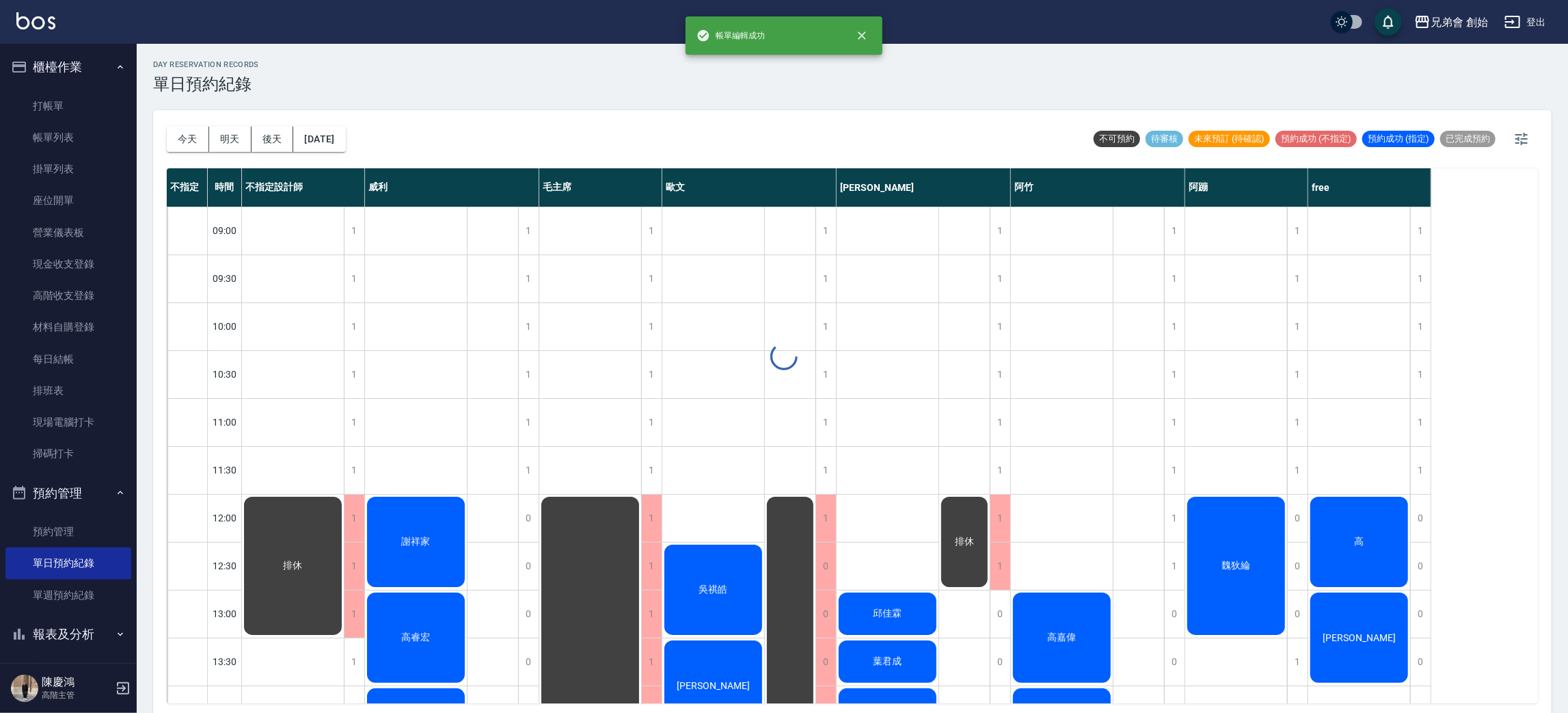
drag, startPoint x: 1379, startPoint y: 549, endPoint x: 1364, endPoint y: 545, distance: 15.5
click at [1380, 547] on div at bounding box center [784, 356] width 1568 height 713
click at [305, 559] on span "高" at bounding box center [293, 565] width 24 height 12
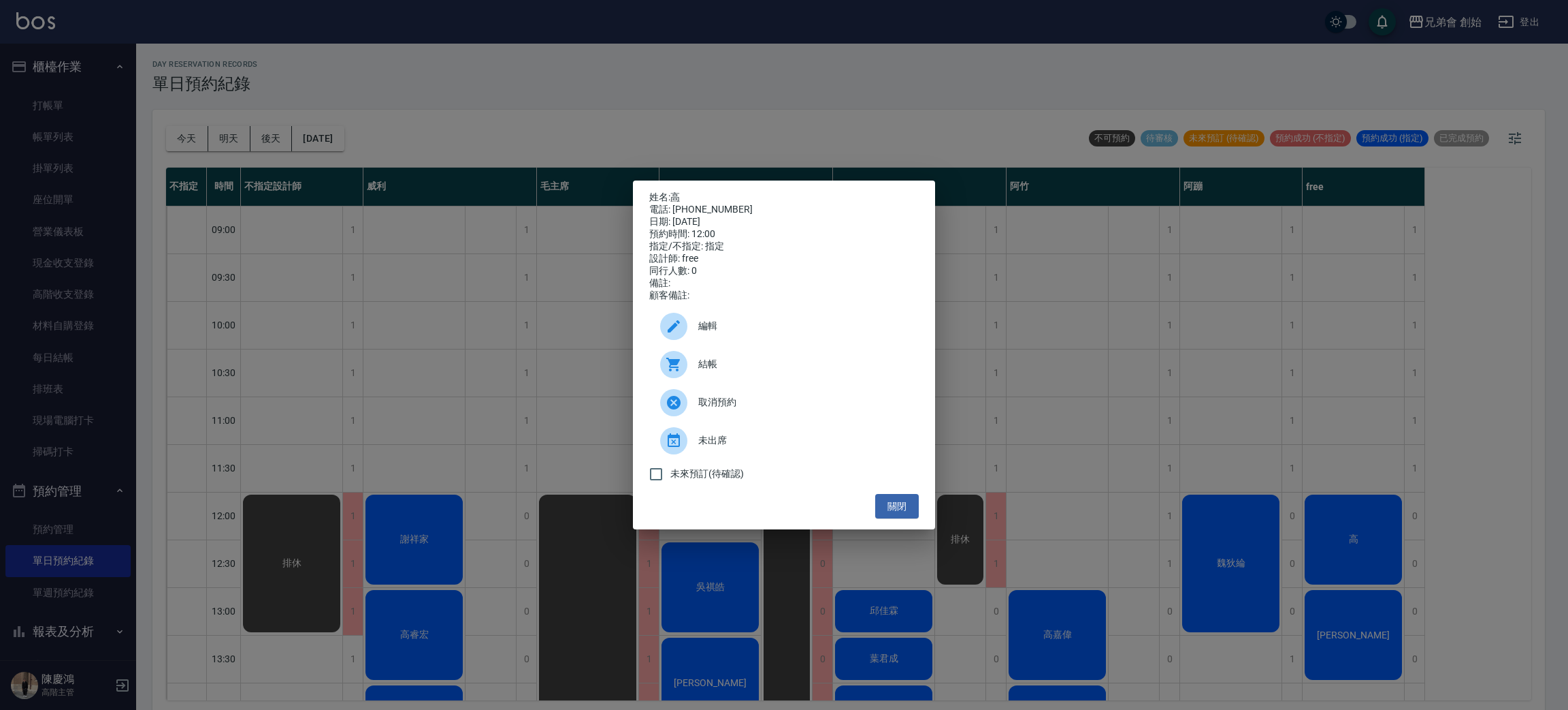
click at [835, 371] on span "結帳" at bounding box center [803, 364] width 210 height 15
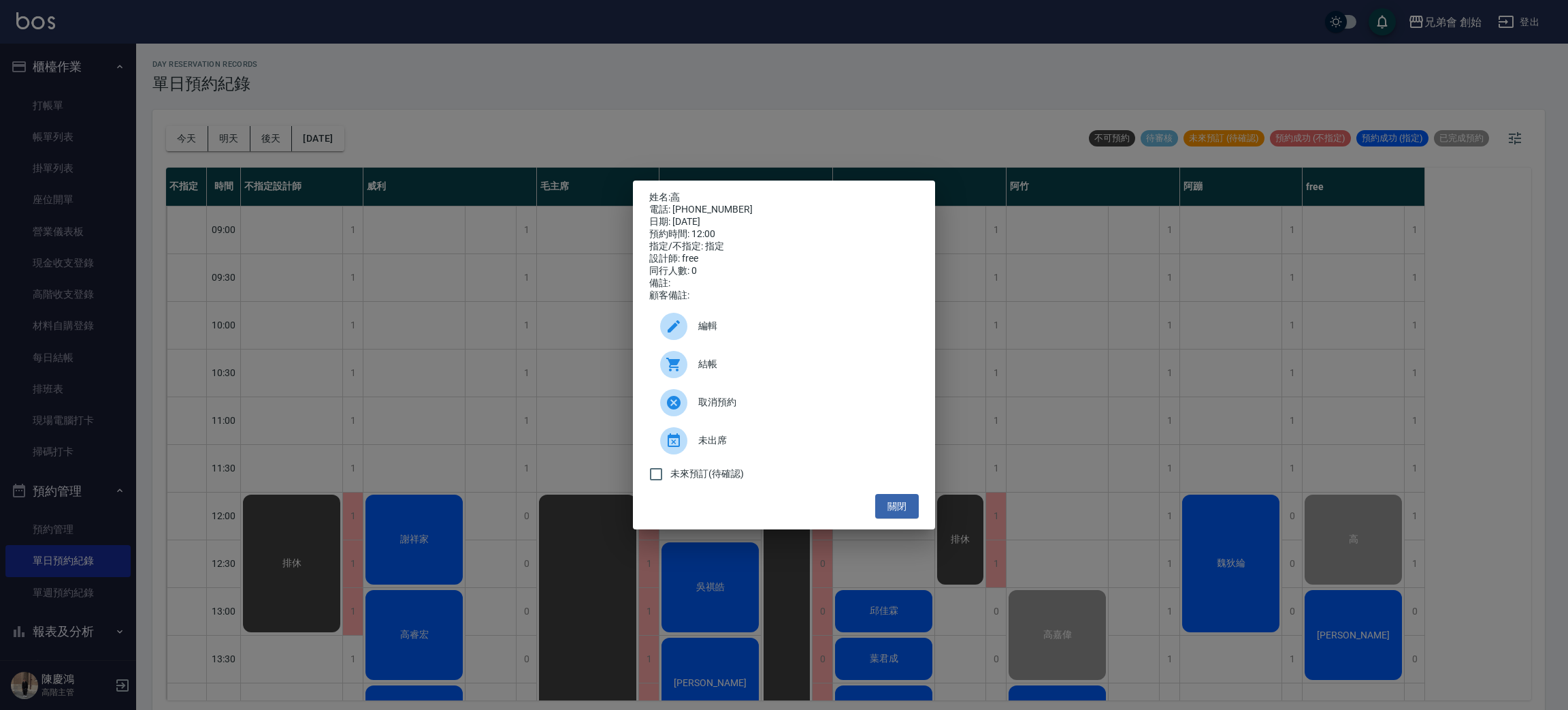
click at [410, 75] on div "姓名: 高 電話: 0970422936 日期: 2025/08/23 預約時間: 12:00 指定/不指定: 指定 設計師: free 同行人數: 0 備註…" at bounding box center [784, 355] width 1568 height 710
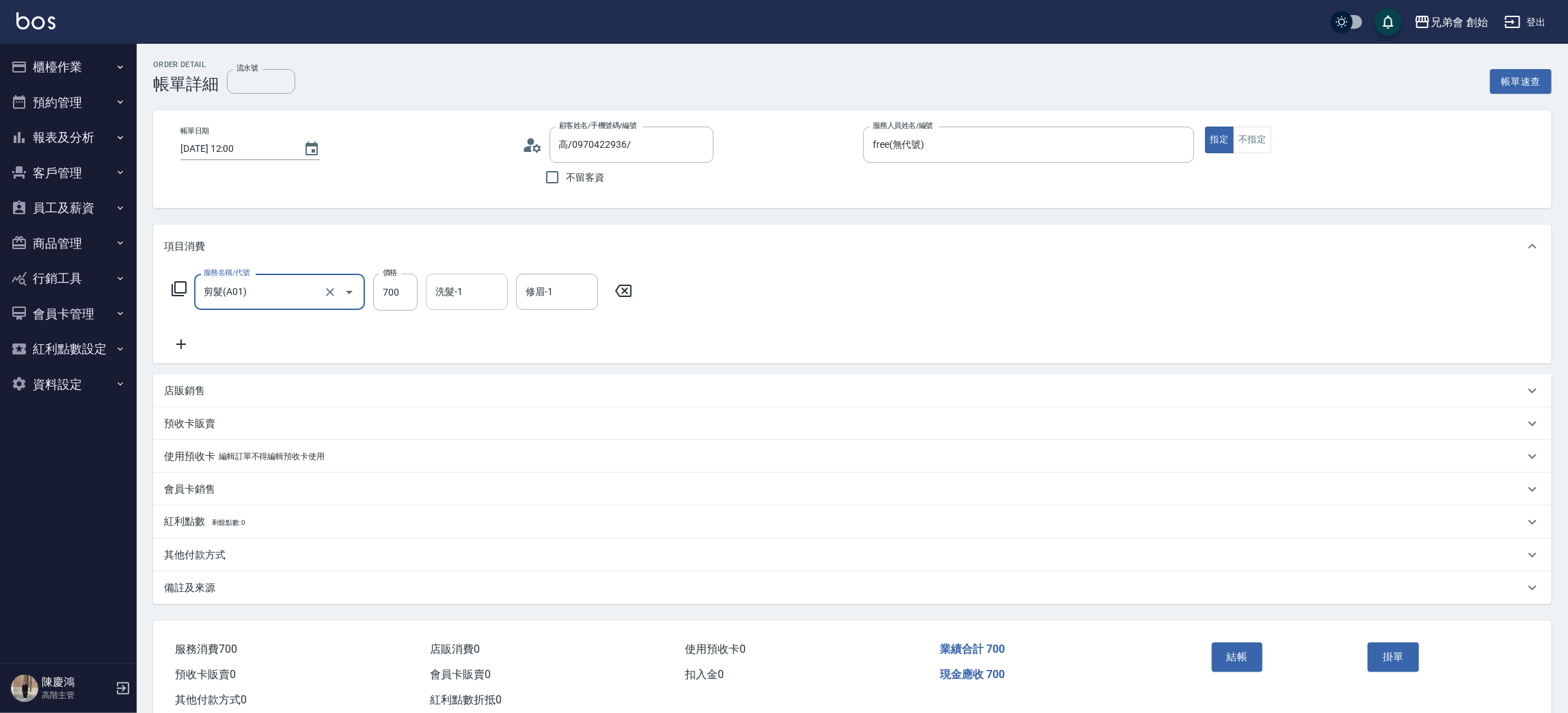
drag, startPoint x: 399, startPoint y: 293, endPoint x: 490, endPoint y: 308, distance: 92.2
click at [399, 293] on input "700" at bounding box center [395, 291] width 45 height 37
type input "300"
drag, startPoint x: 1254, startPoint y: 651, endPoint x: 1261, endPoint y: 644, distance: 9.9
click at [1254, 651] on button "結帳" at bounding box center [1237, 656] width 51 height 28
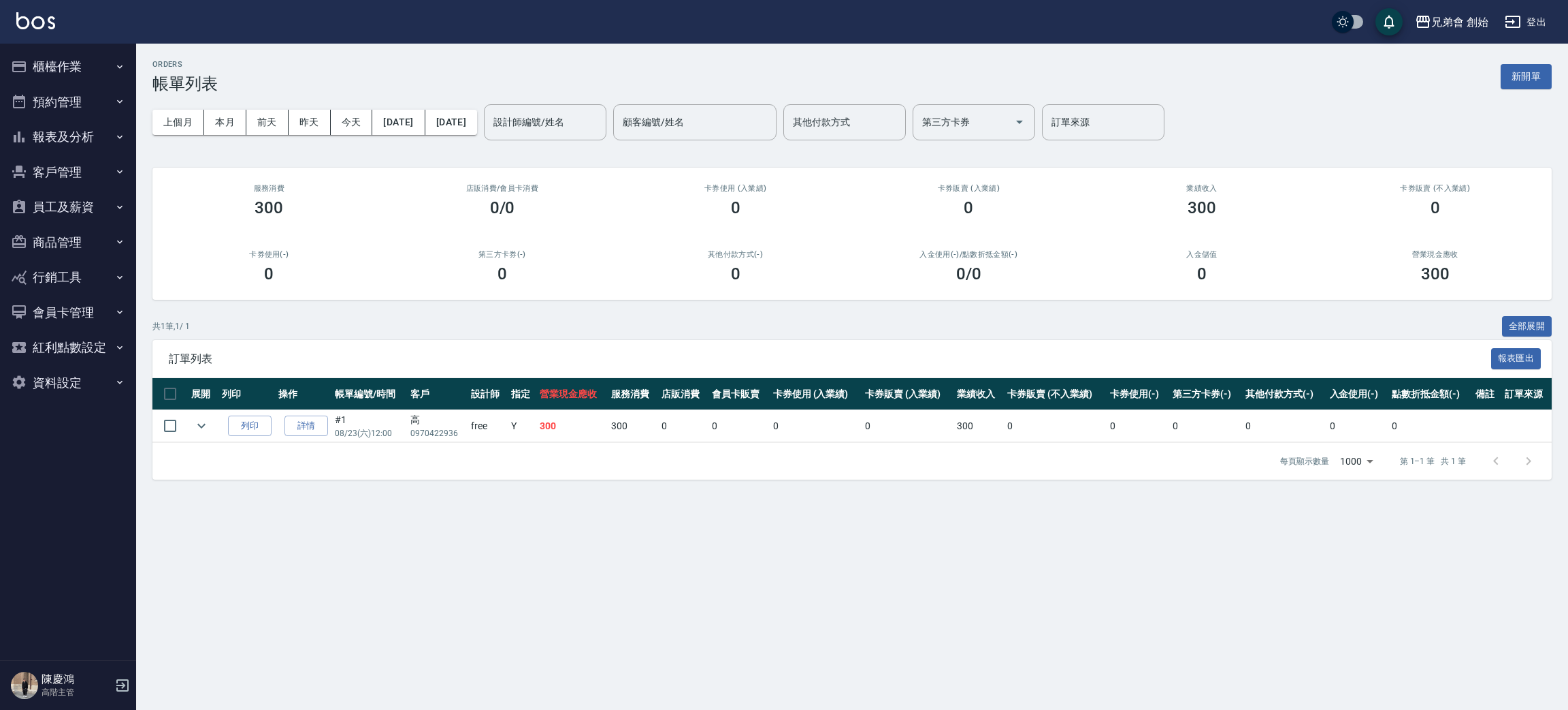
click at [704, 198] on div "卡券使用 (入業績) 0" at bounding box center [735, 201] width 234 height 66
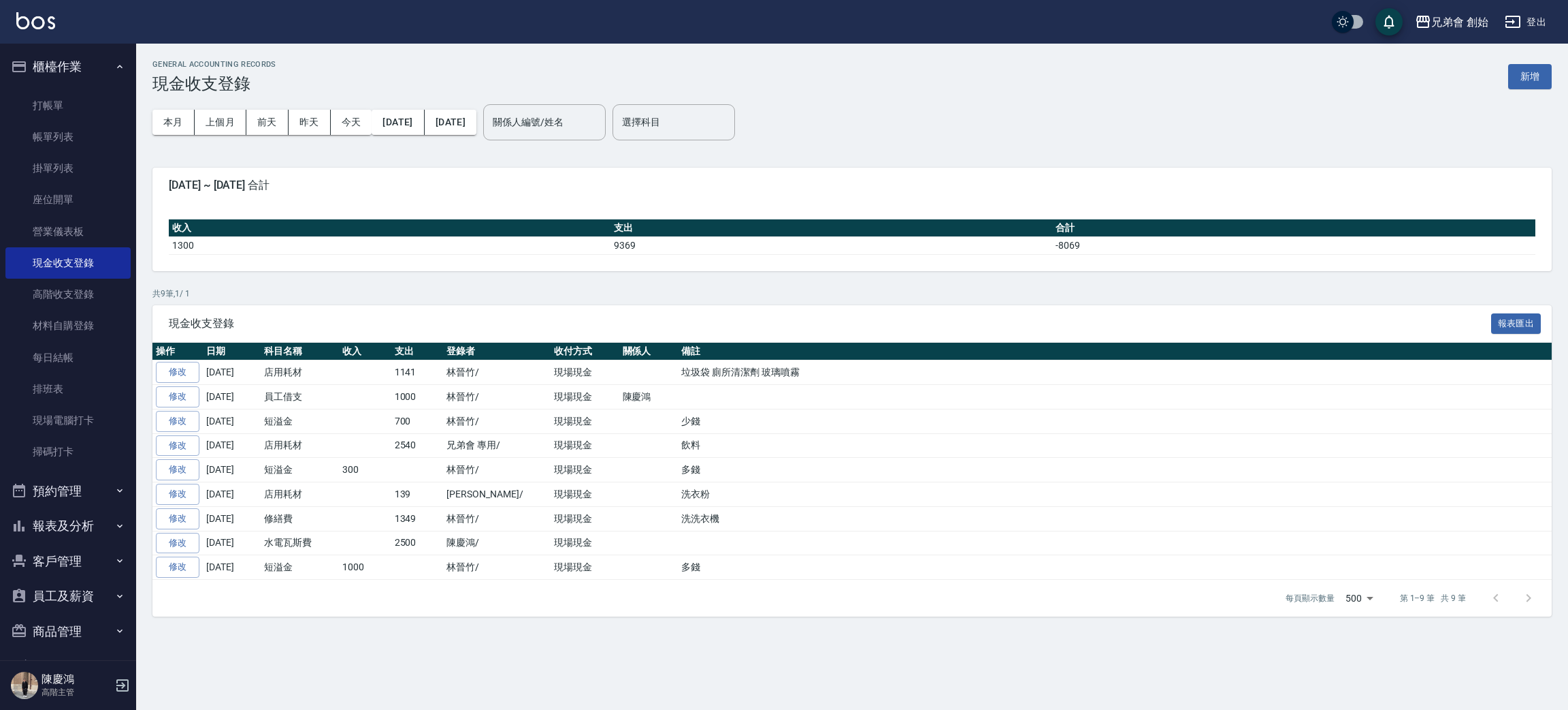
click at [89, 508] on button "報表及分析" at bounding box center [68, 526] width 125 height 36
click at [83, 568] on link "報表目錄" at bounding box center [68, 564] width 125 height 32
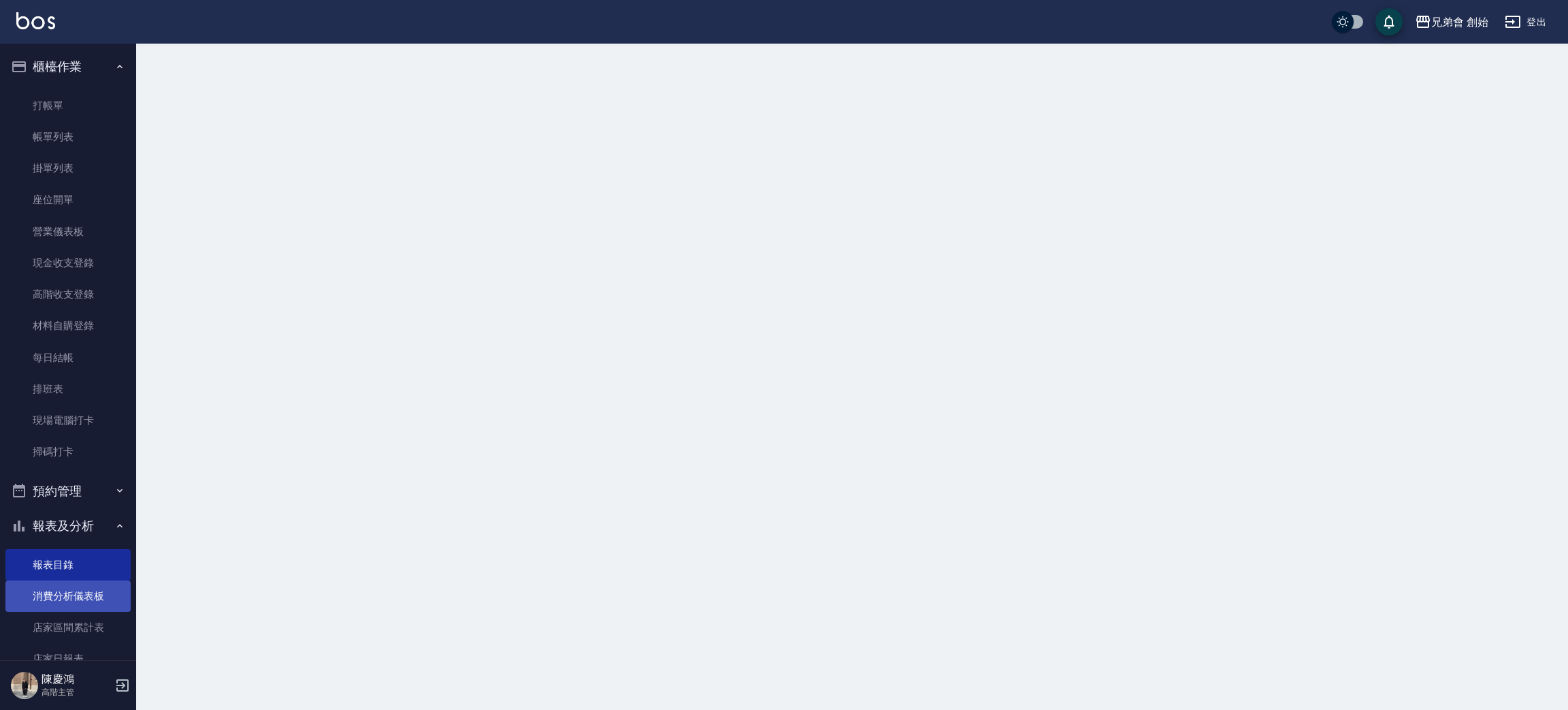
click at [79, 604] on link "消費分析儀表板" at bounding box center [68, 596] width 125 height 32
click at [92, 487] on button "預約管理" at bounding box center [68, 491] width 125 height 36
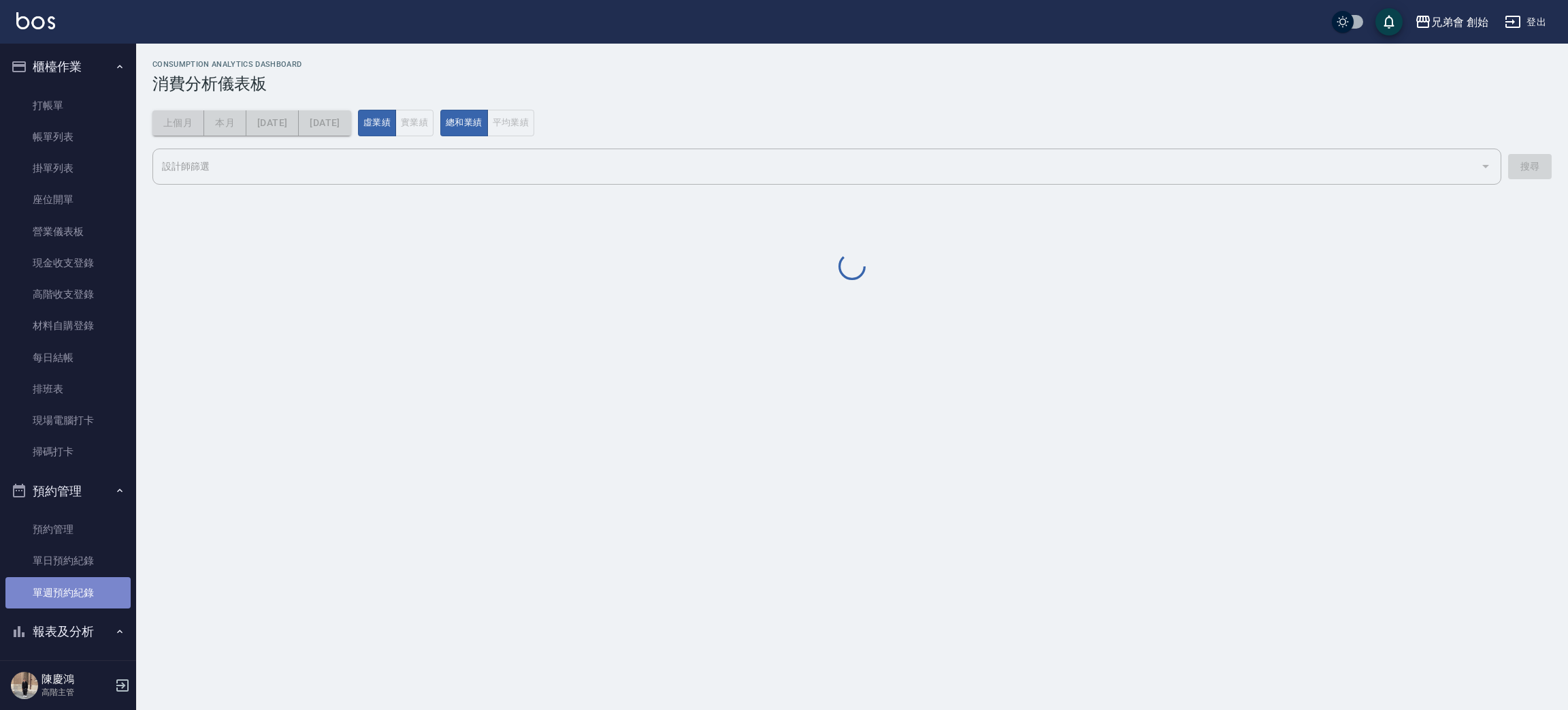
click at [83, 577] on link "單週預約紀錄" at bounding box center [68, 593] width 125 height 32
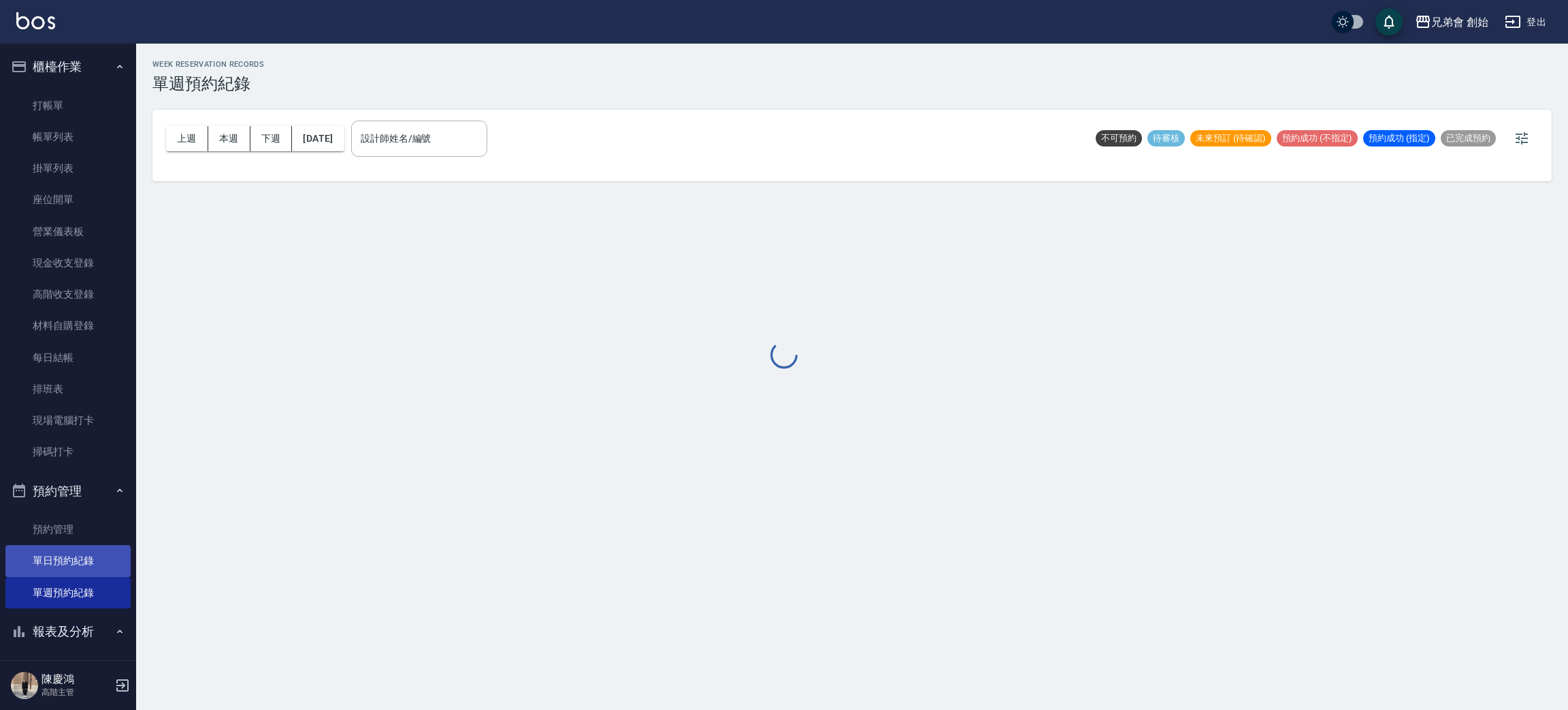
click at [89, 572] on link "單日預約紀錄" at bounding box center [68, 560] width 125 height 32
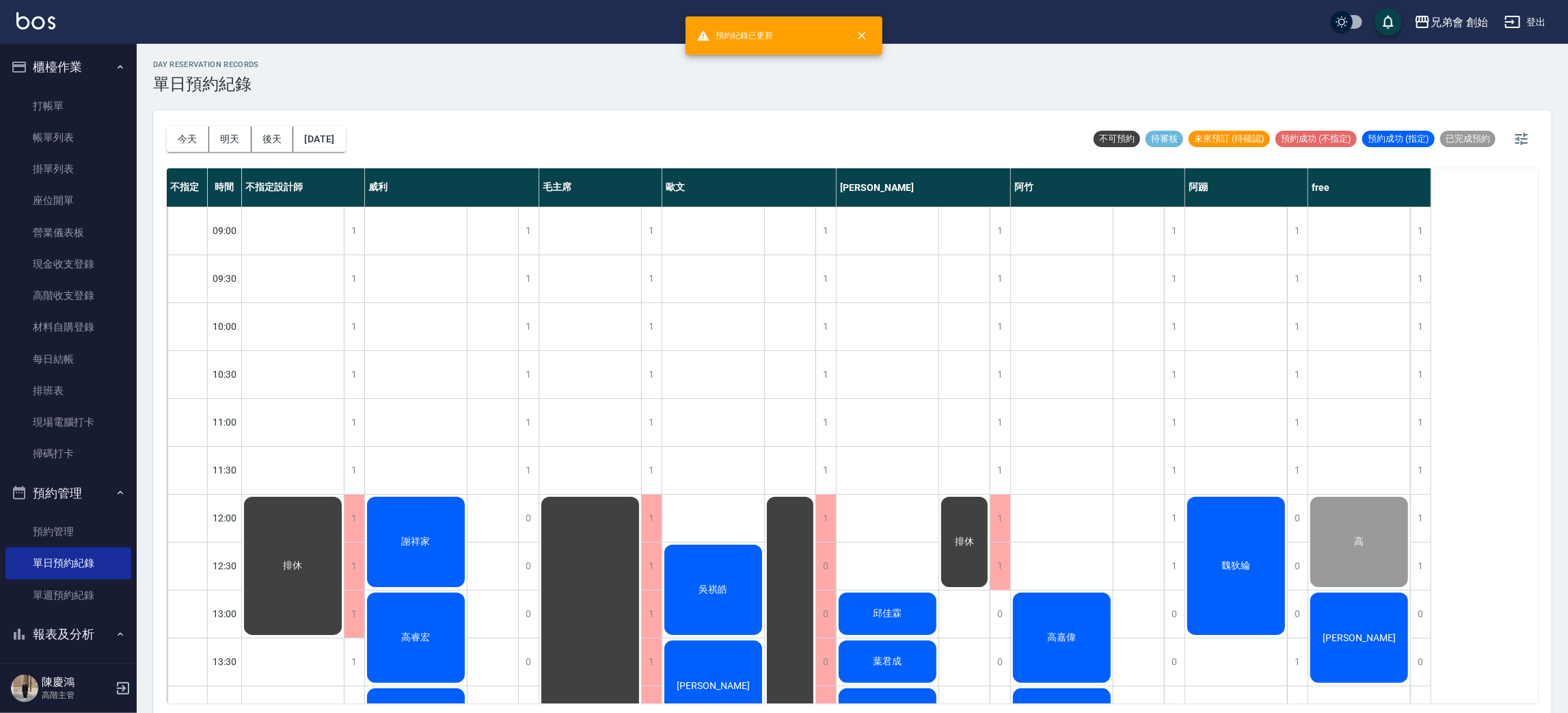
scroll to position [102, 0]
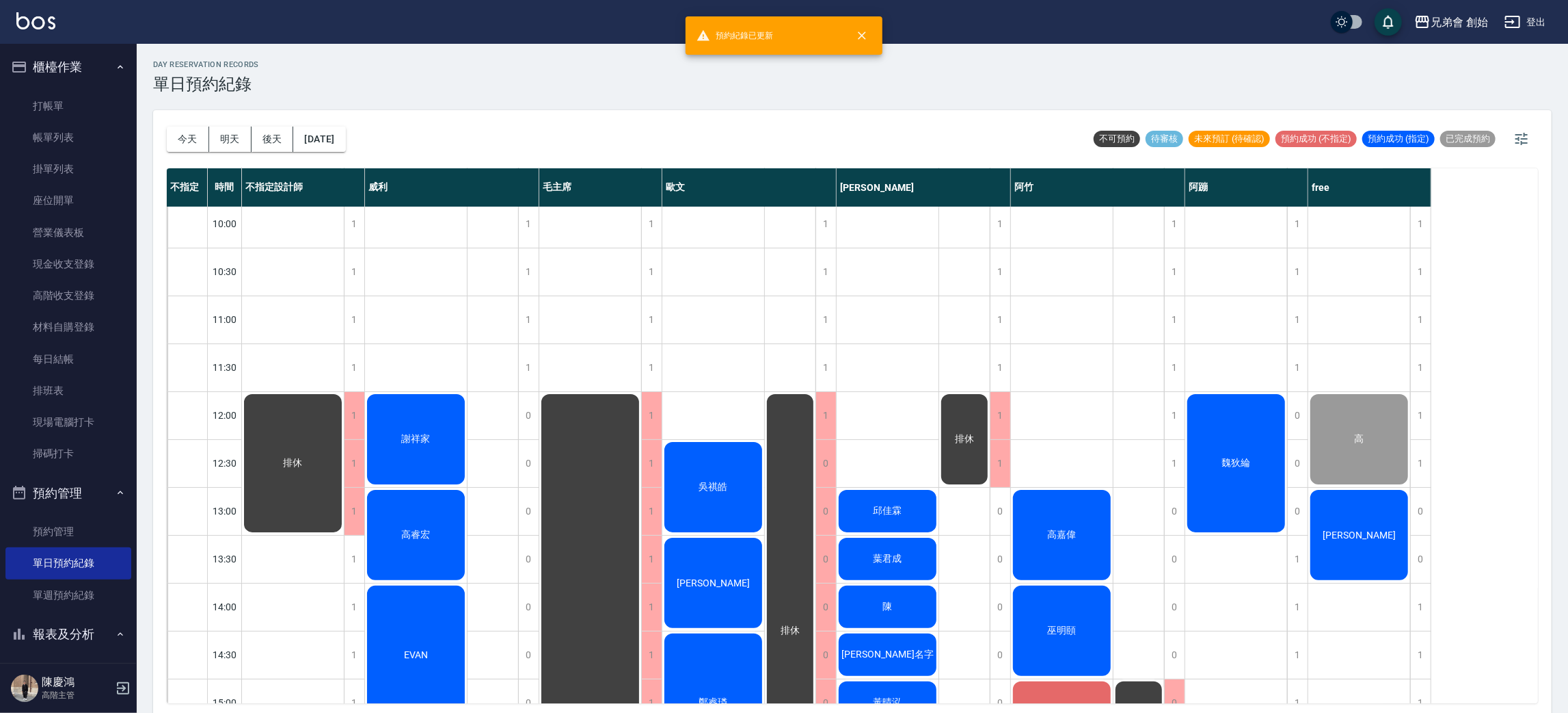
click at [344, 521] on div "高嘉偉" at bounding box center [292, 463] width 102 height 142
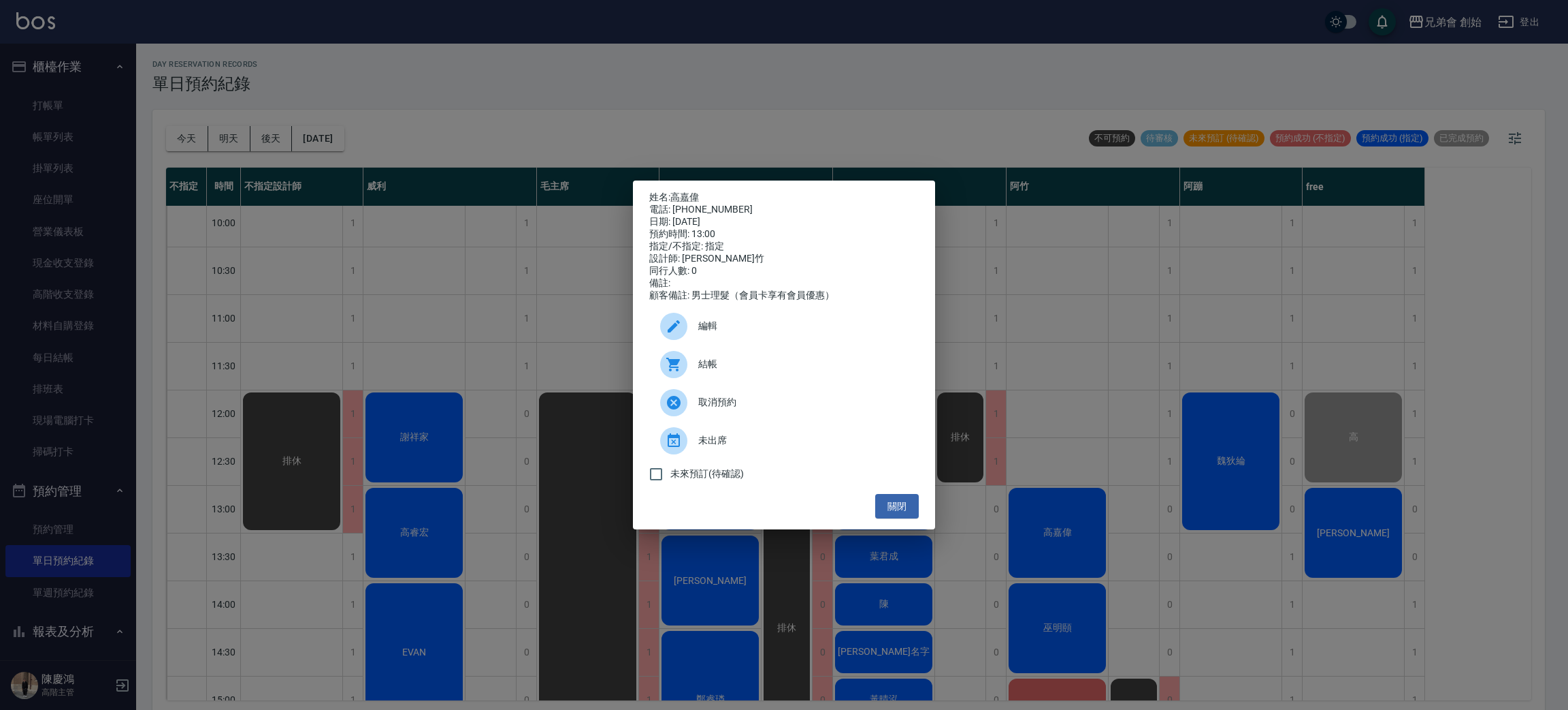
click at [710, 367] on span "結帳" at bounding box center [803, 364] width 210 height 15
click at [577, 92] on div "姓名: [PERSON_NAME] 電話: [PHONE_NUMBER] 日期: [DATE] 預約時間: 13:00 指定/不指定: 指定 設計師: [PE…" at bounding box center [784, 355] width 1568 height 710
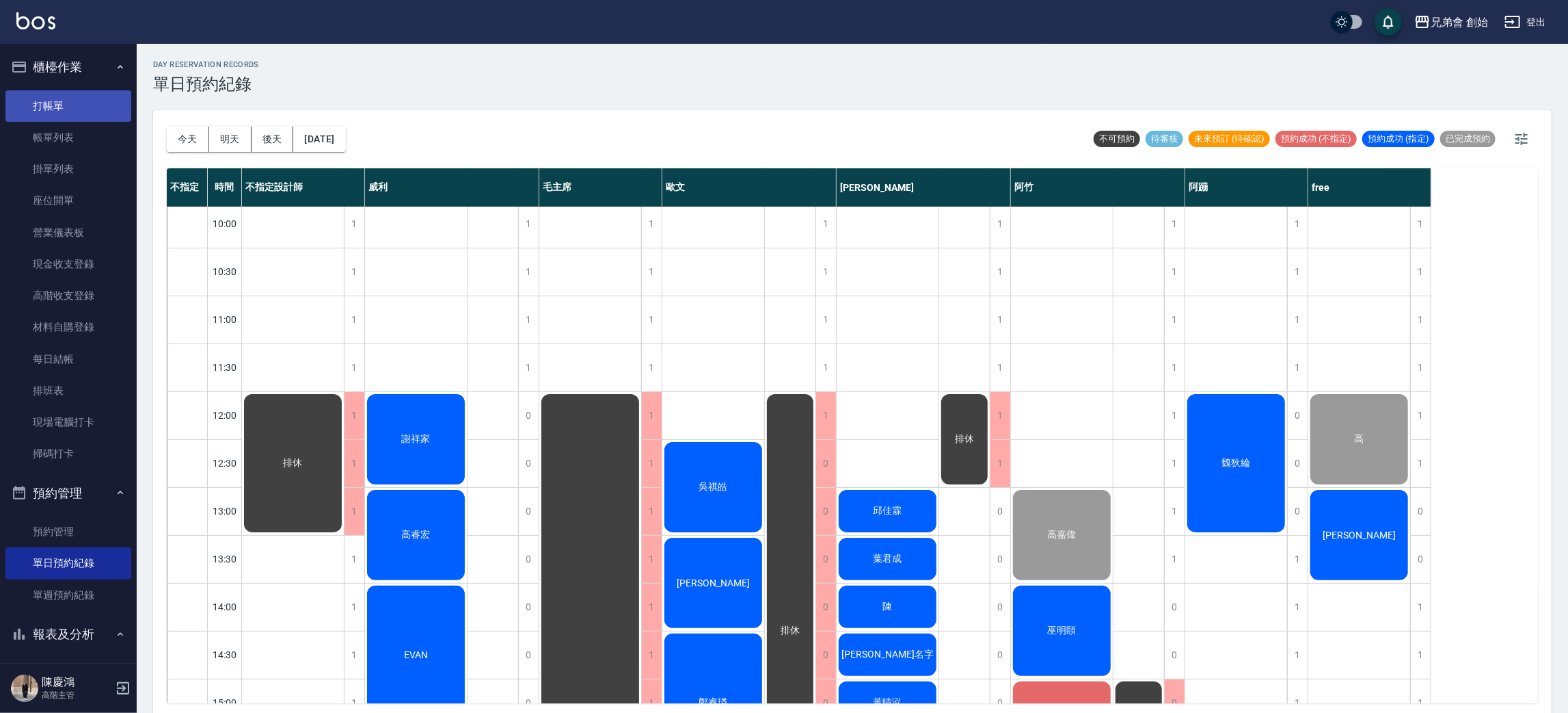
drag, startPoint x: 91, startPoint y: 110, endPoint x: 85, endPoint y: 98, distance: 13.4
click at [89, 110] on link "打帳單" at bounding box center [68, 106] width 126 height 32
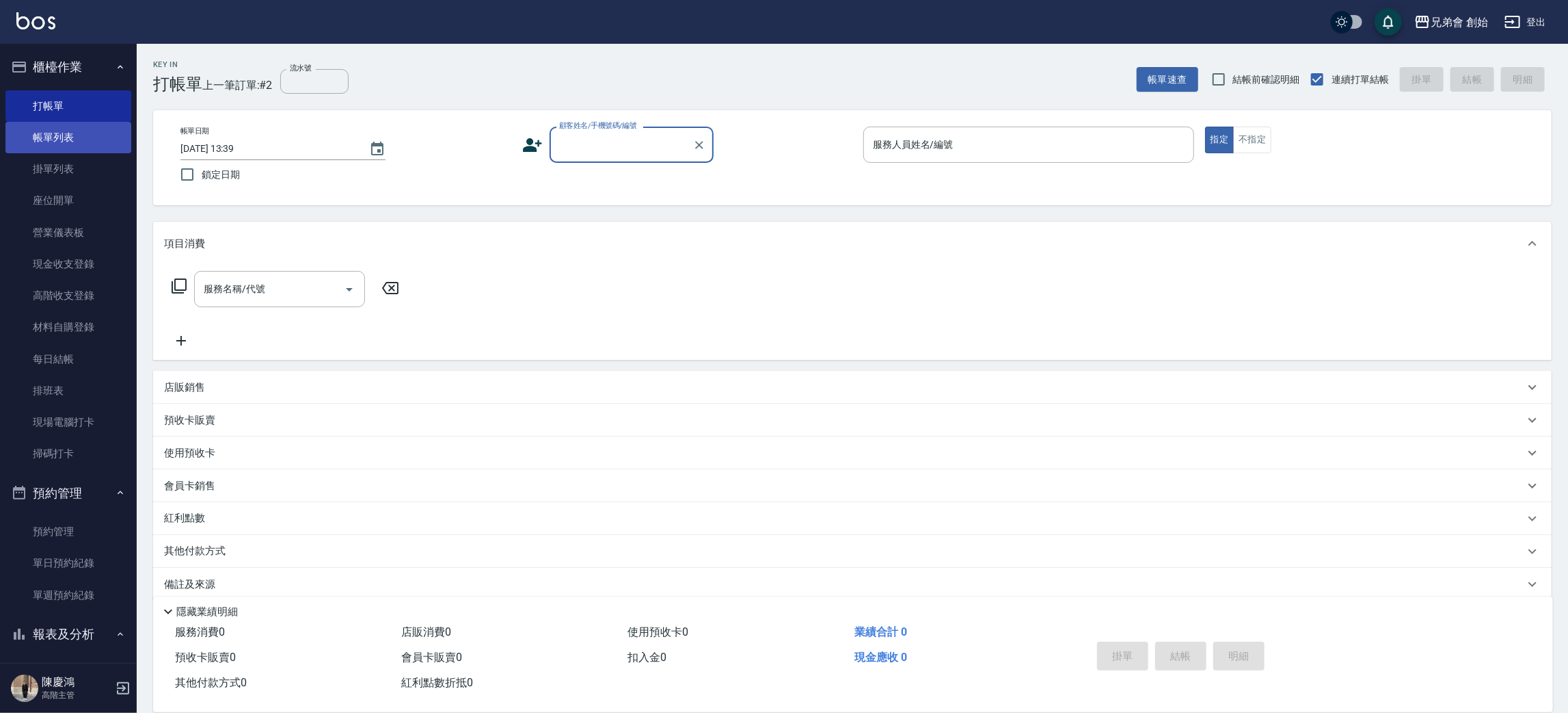
click at [60, 133] on link "帳單列表" at bounding box center [68, 137] width 126 height 32
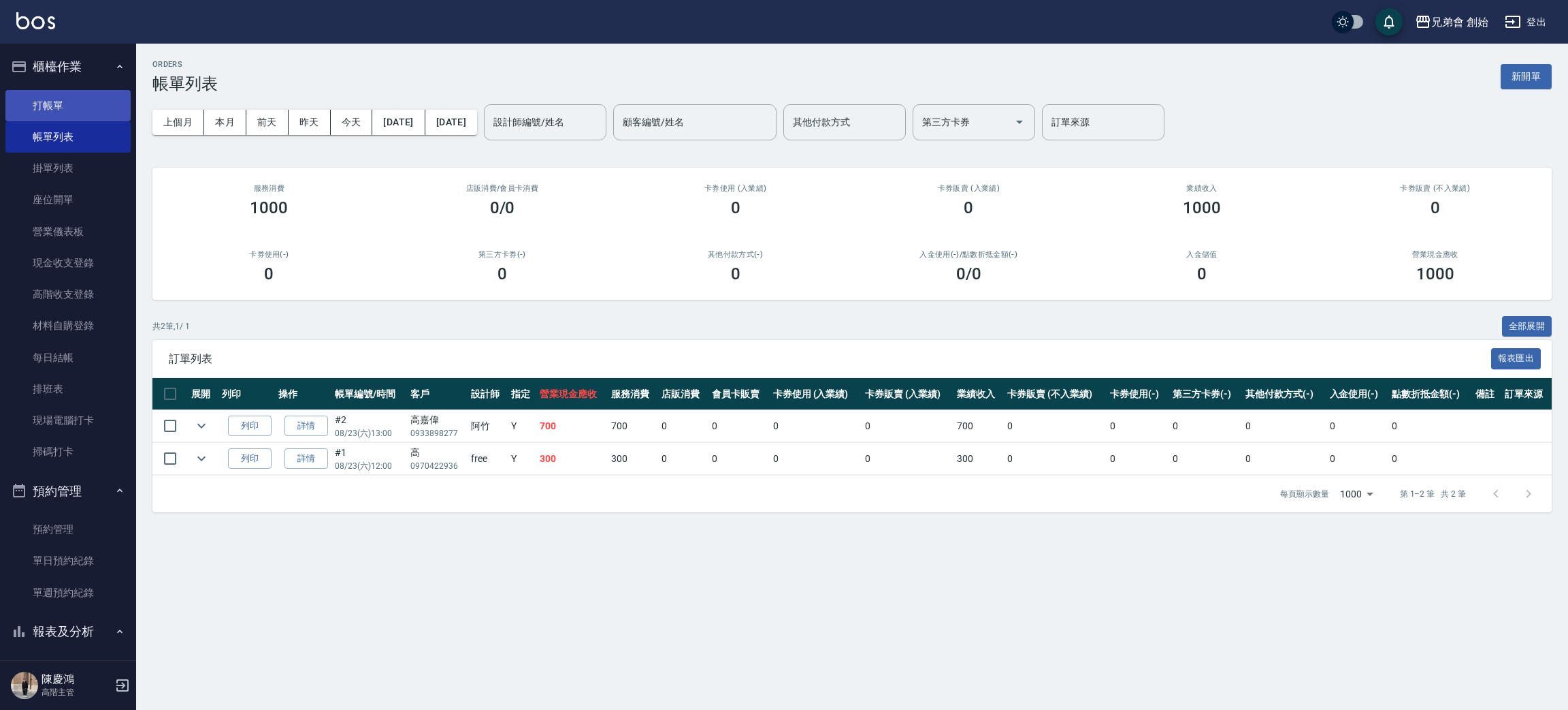
click at [69, 106] on link "打帳單" at bounding box center [68, 105] width 125 height 32
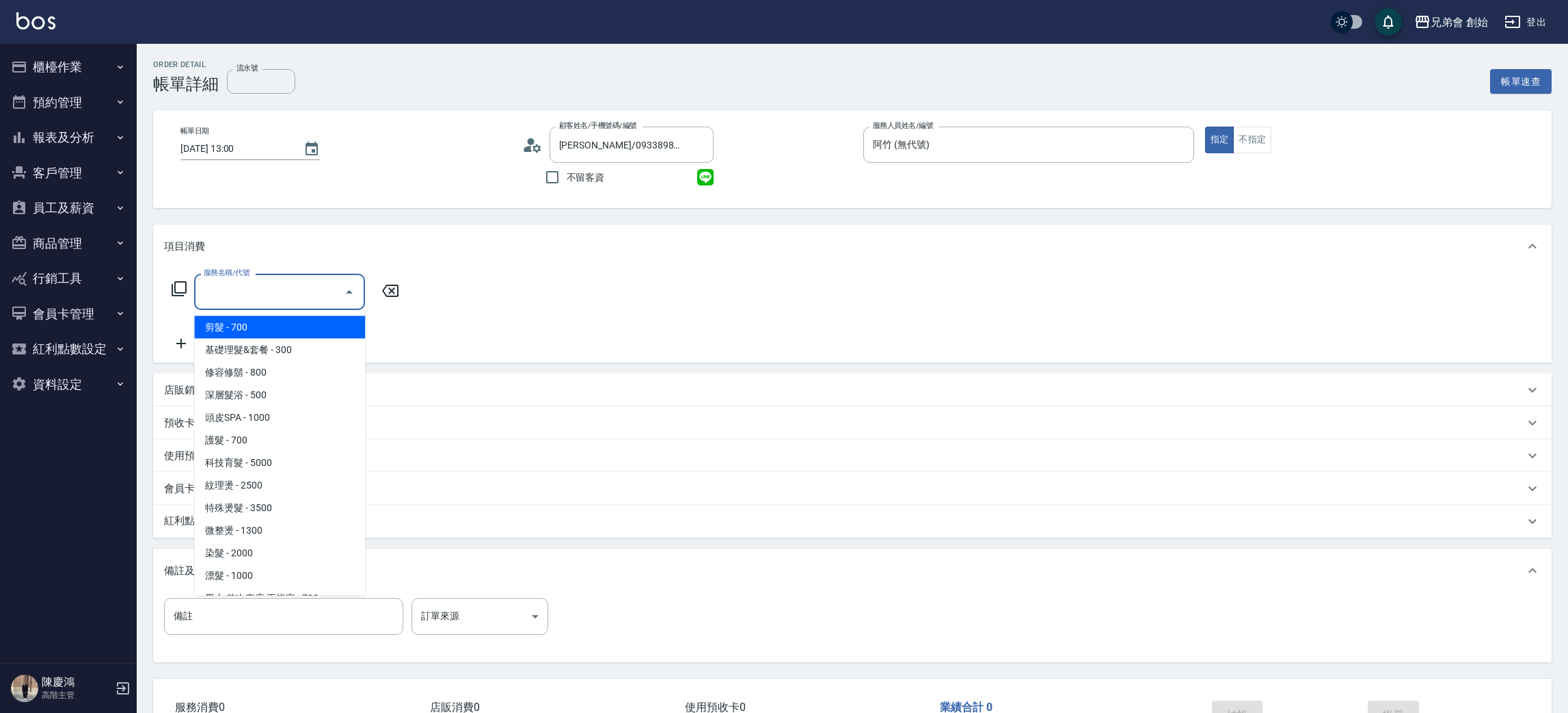
click at [233, 324] on span "剪髮 - 700" at bounding box center [279, 328] width 171 height 23
type input "剪髮(A01)"
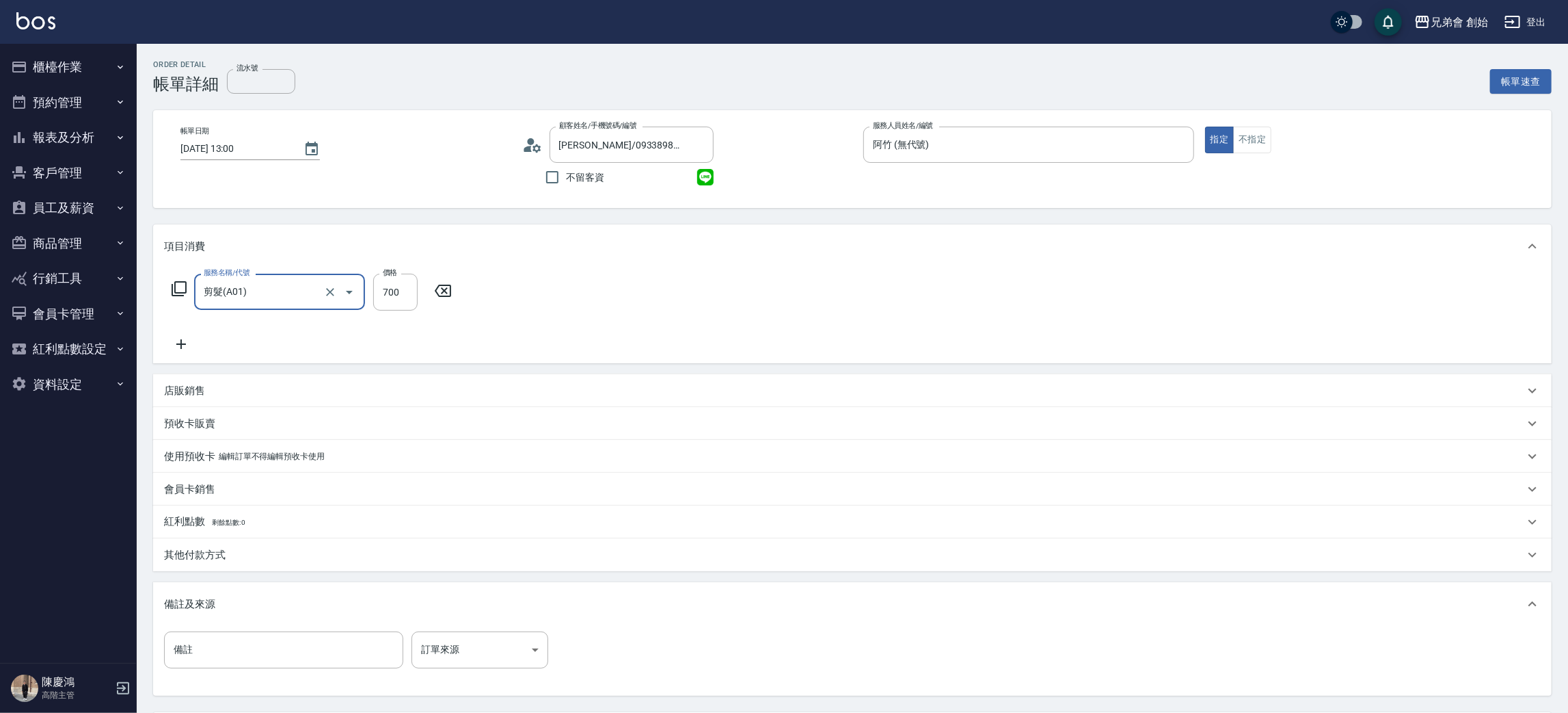
scroll to position [128, 0]
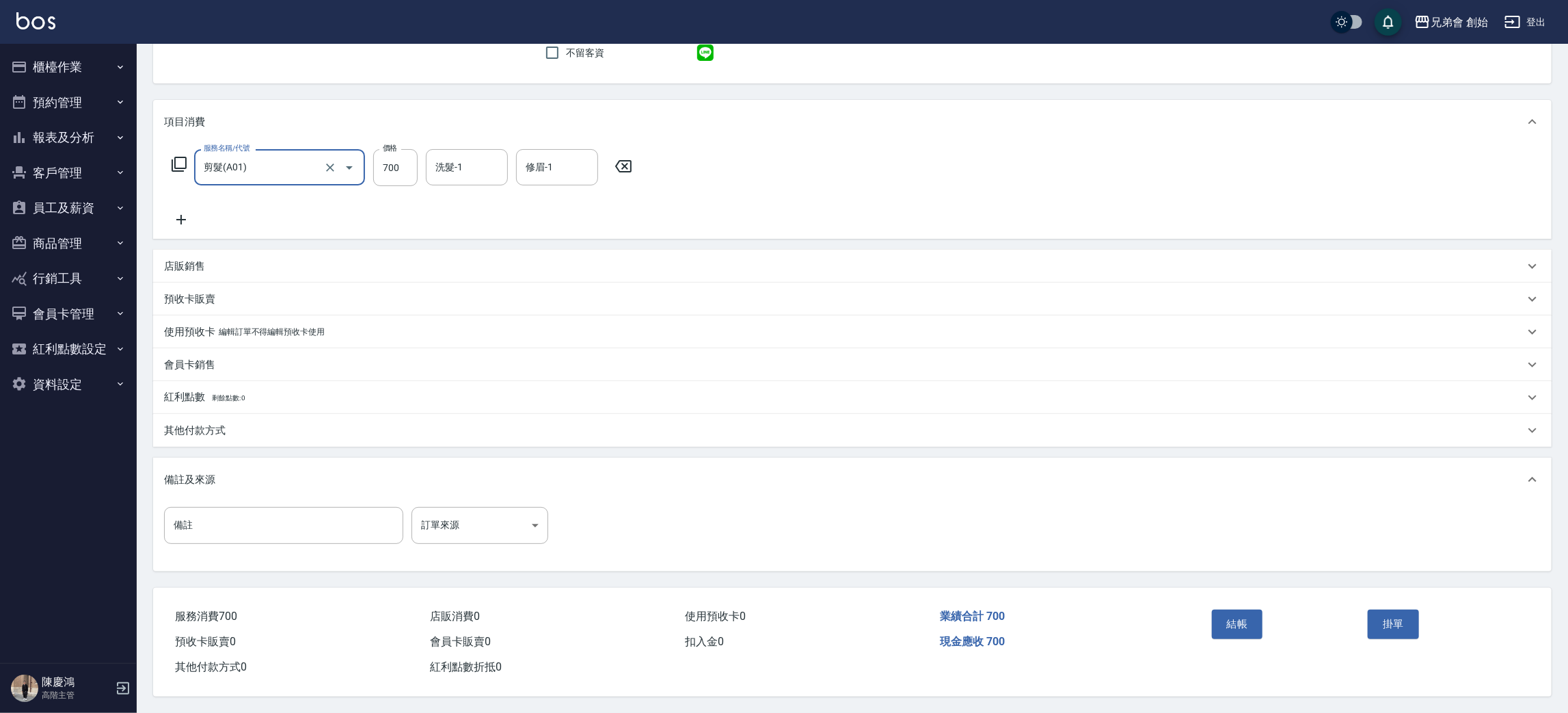
click at [1219, 627] on button "結帳" at bounding box center [1237, 624] width 51 height 28
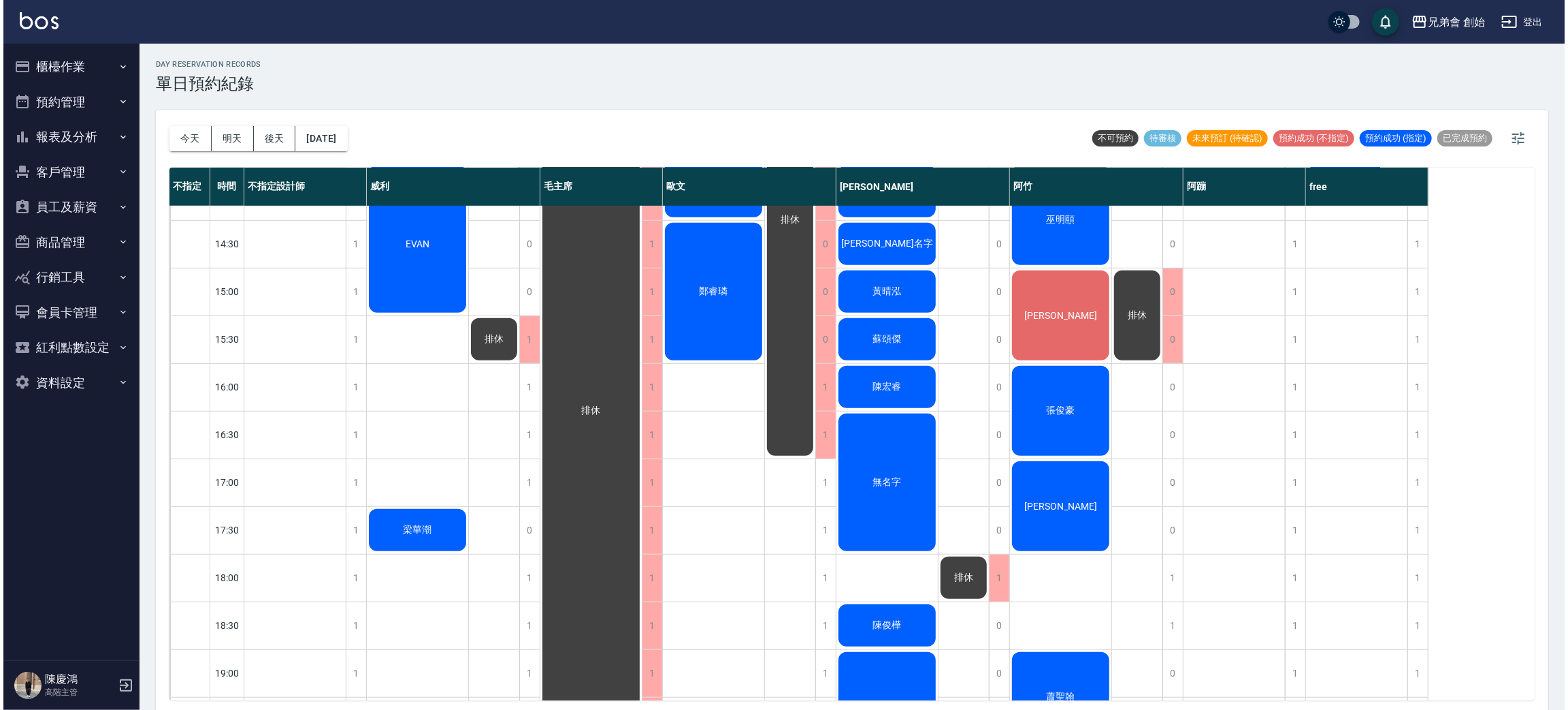
scroll to position [612, 0]
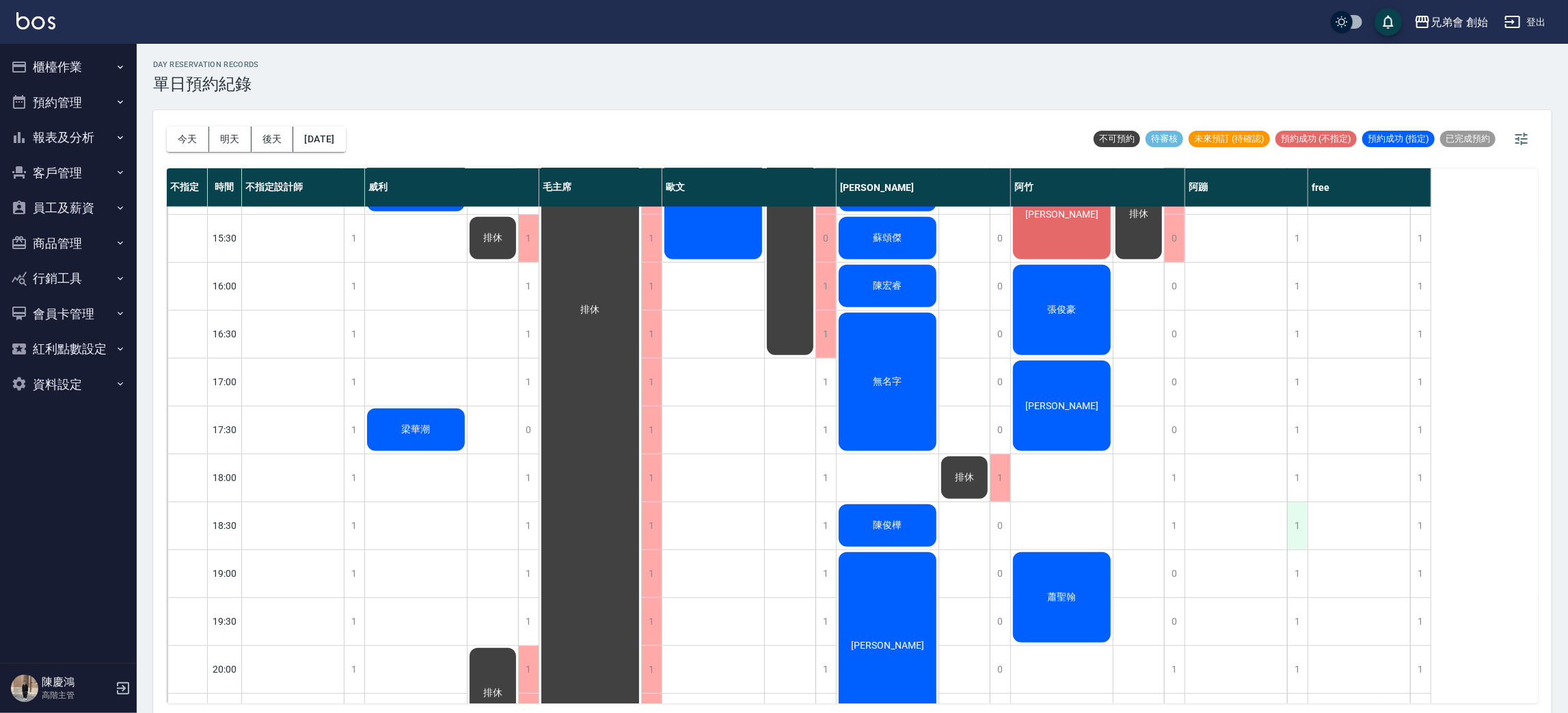
click at [1293, 532] on div "1" at bounding box center [1297, 525] width 20 height 47
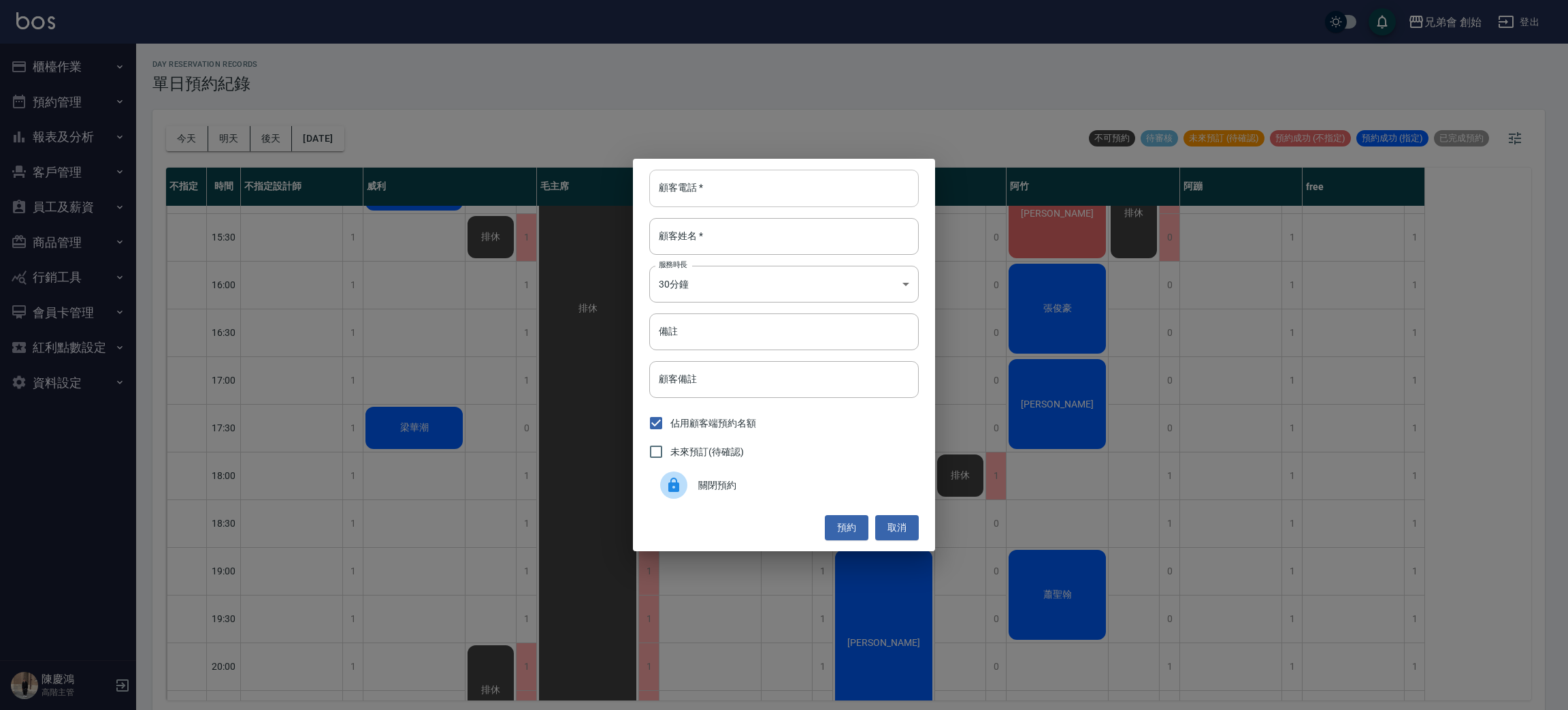
click at [781, 179] on input "顧客電話   *" at bounding box center [784, 187] width 269 height 36
type input "0986558537"
drag, startPoint x: 735, startPoint y: 242, endPoint x: 735, endPoint y: 210, distance: 32.0
click at [737, 223] on input "顧客姓名   *" at bounding box center [784, 236] width 269 height 36
type input "周"
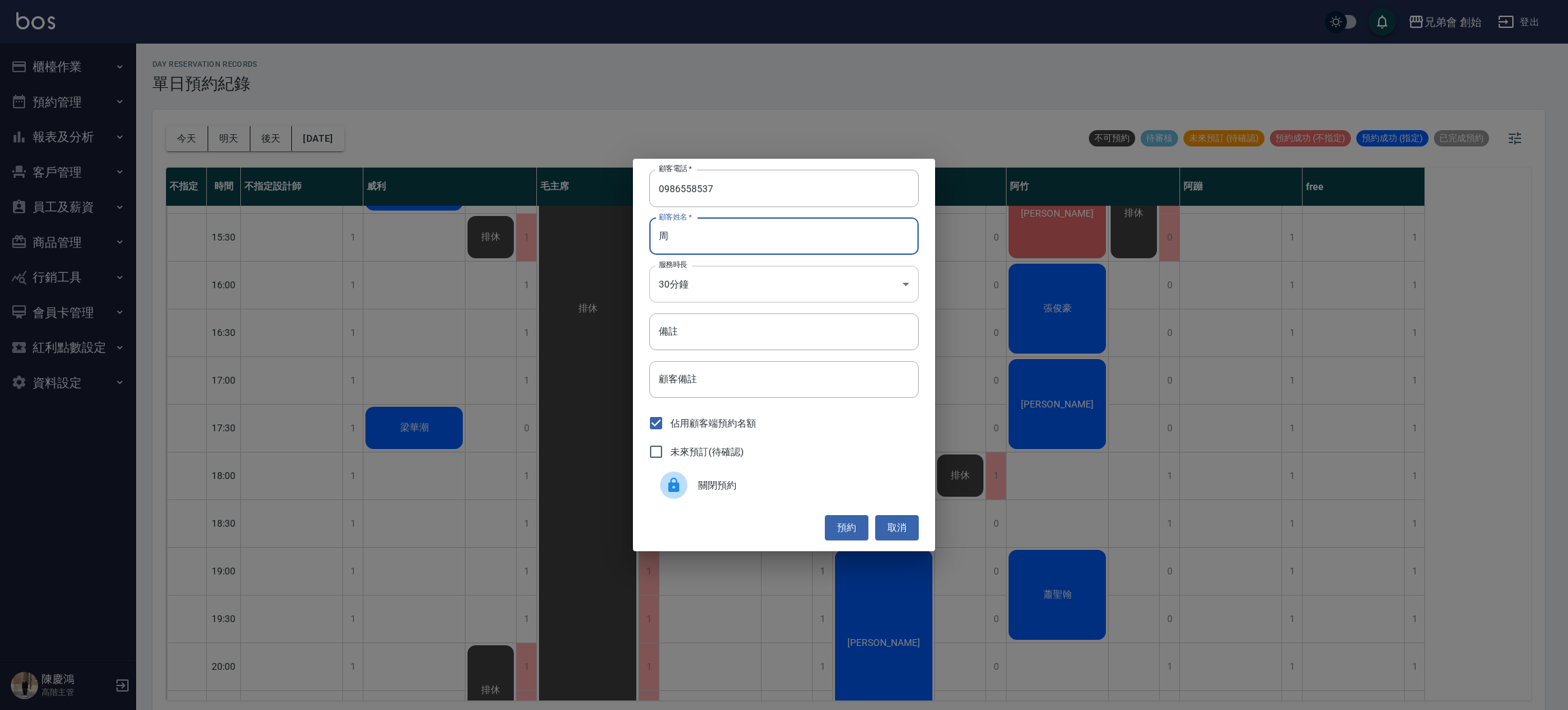
click at [748, 287] on body "兄弟會 創始 登出 櫃檯作業 打帳單 帳單列表 掛單列表 座位開單 營業儀表板 現金收支登錄 高階收支登錄 材料自購登錄 每日結帳 排班表 現場電腦打卡 掃碼…" at bounding box center [784, 357] width 1568 height 714
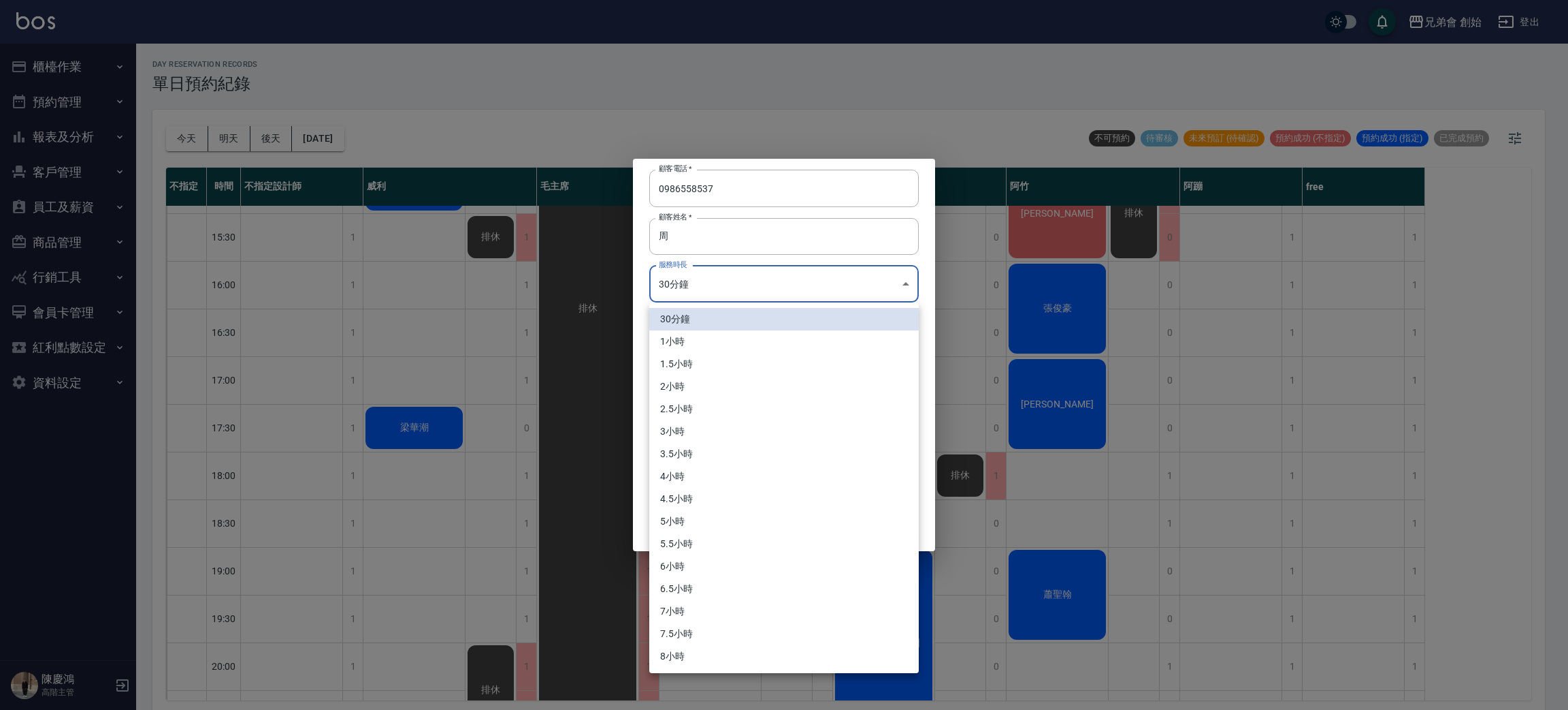
click at [735, 333] on li "1小時" at bounding box center [784, 342] width 269 height 23
type input "2"
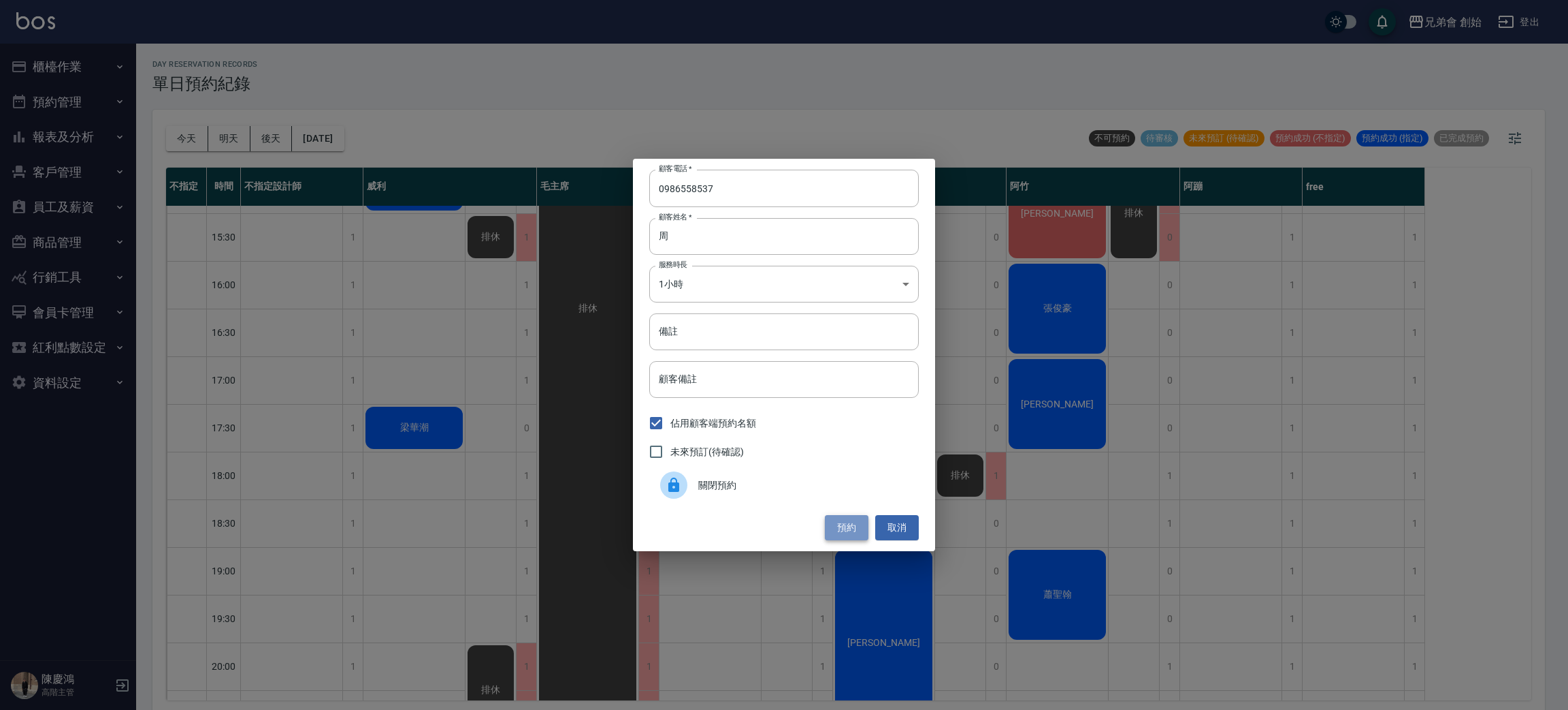
click at [852, 521] on button "預約" at bounding box center [847, 527] width 44 height 25
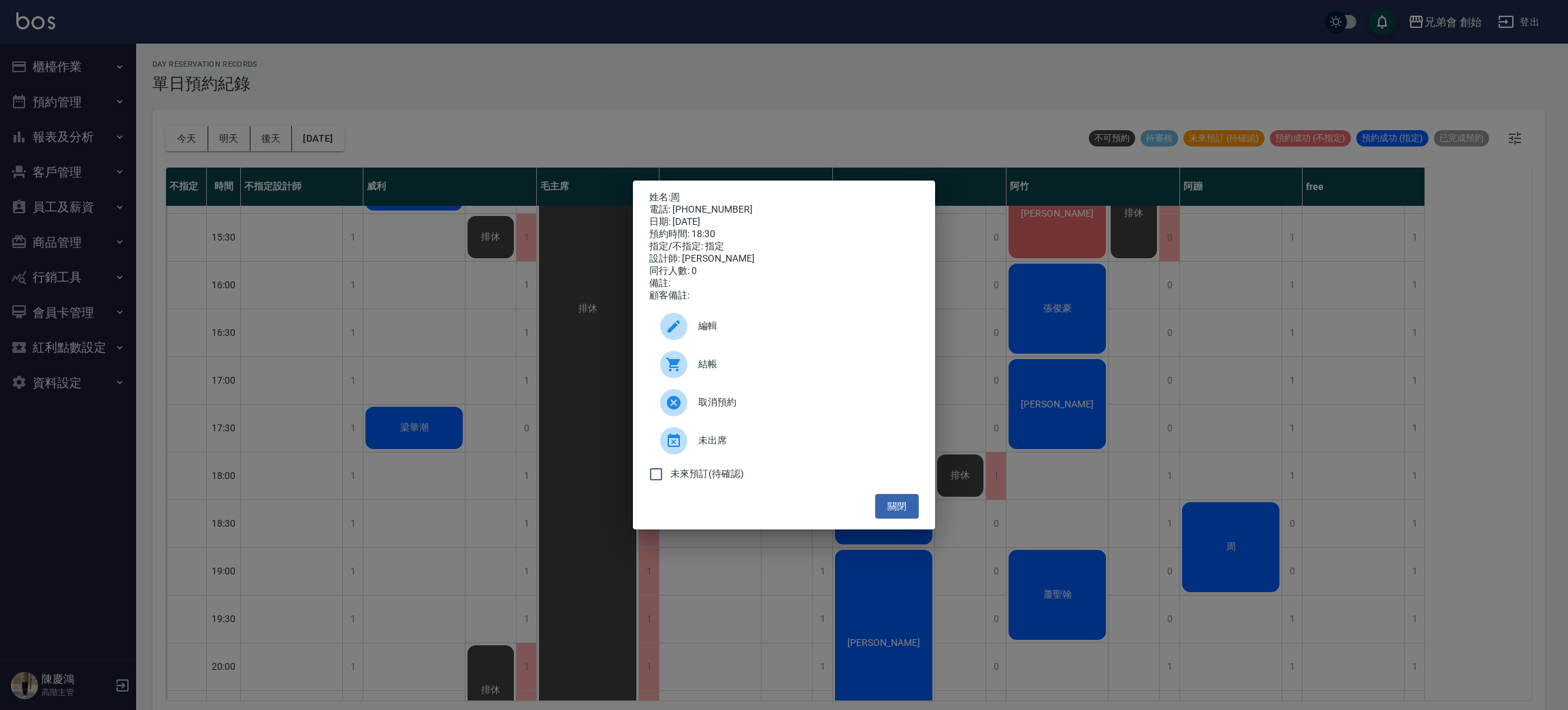
click at [752, 333] on span "編輯" at bounding box center [803, 326] width 210 height 15
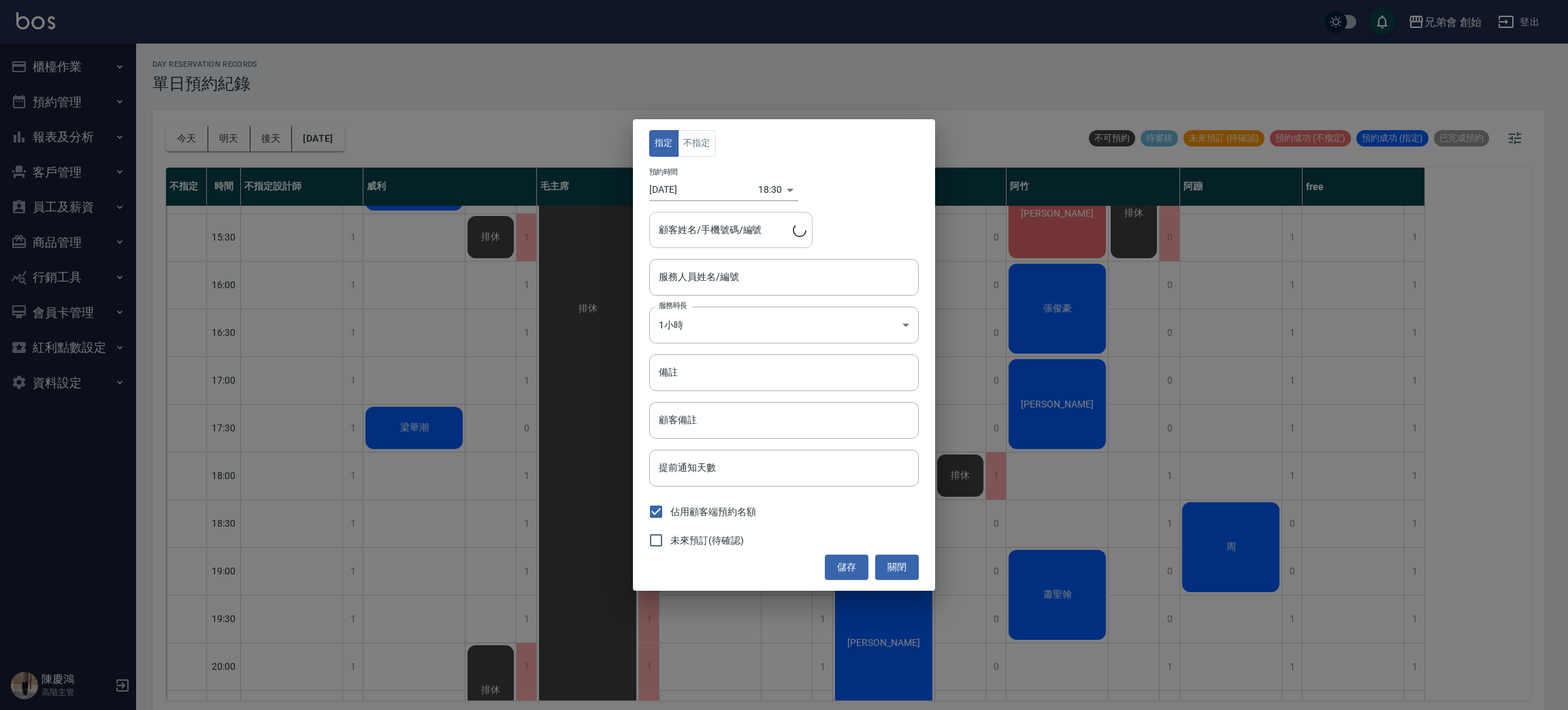
type input "阿蹦(無代號)"
type input "周/0986558537"
click at [778, 189] on body "兄弟會 創始 登出 櫃檯作業 打帳單 帳單列表 掛單列表 座位開單 營業儀表板 現金收支登錄 高階收支登錄 材料自購登錄 每日結帳 排班表 現場電腦打卡 掃碼…" at bounding box center [784, 357] width 1568 height 714
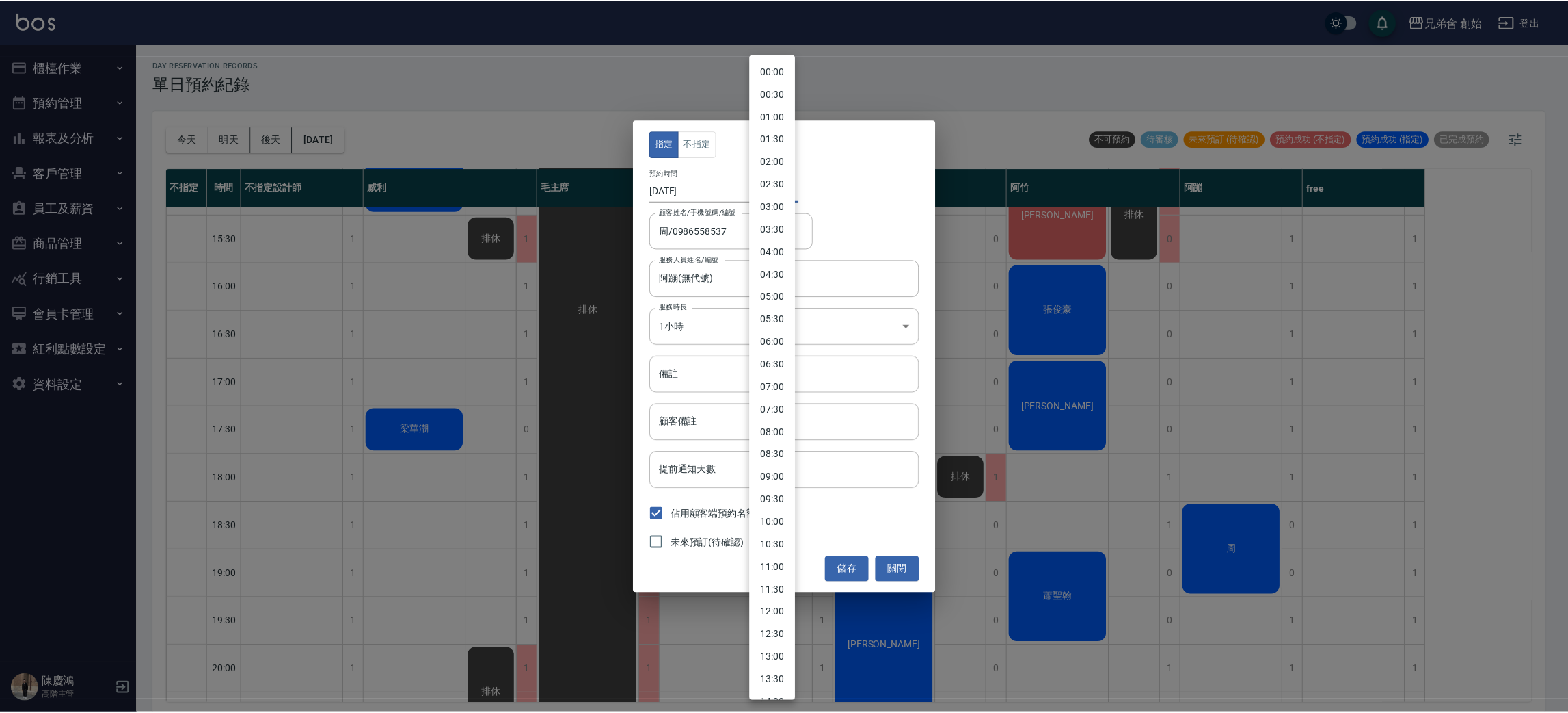
scroll to position [446, 0]
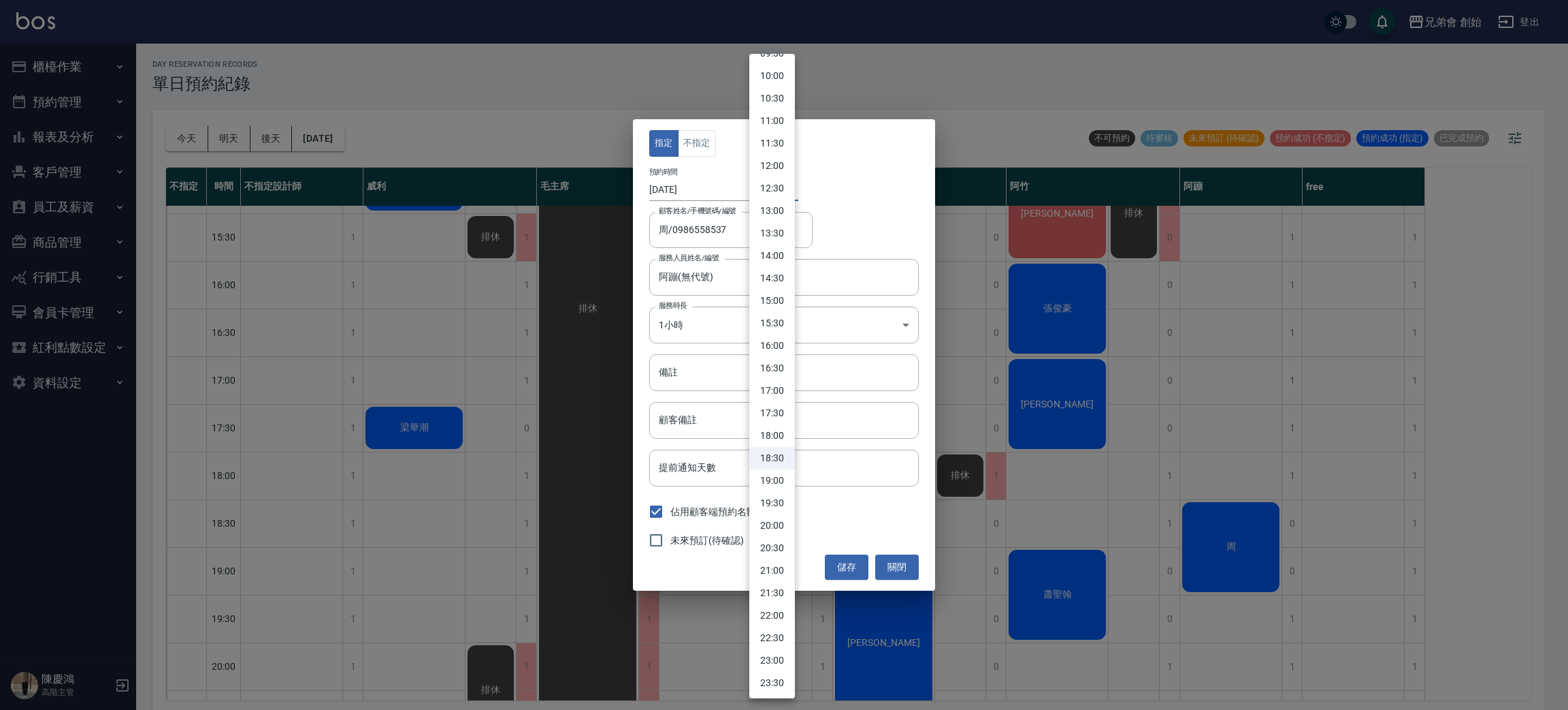
click at [701, 138] on div at bounding box center [784, 355] width 1568 height 710
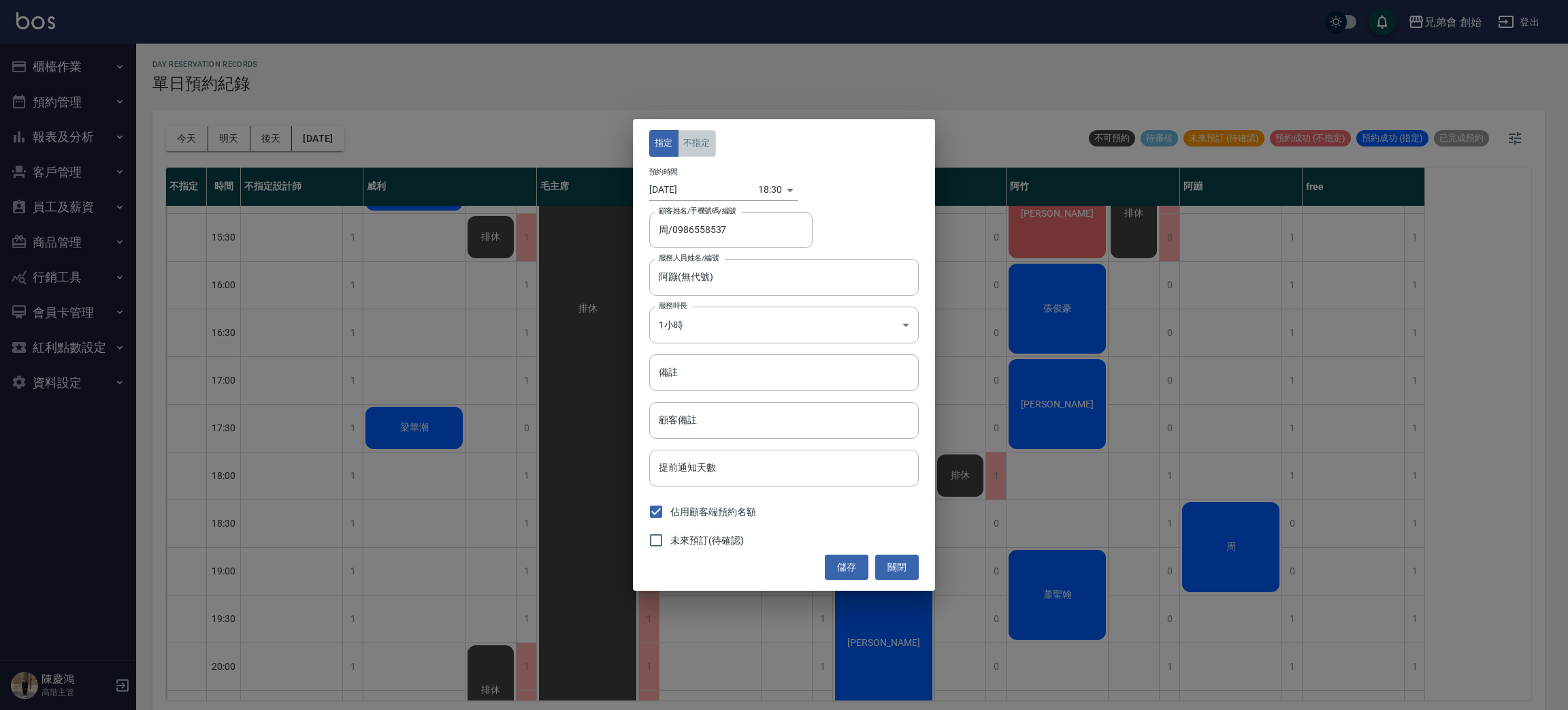
click at [697, 153] on button "不指定" at bounding box center [697, 143] width 38 height 27
click at [851, 580] on div "指定 不指定 預約時間 [DATE] 18:30 1755945000000 顧客姓名/手機號碼/編號 周/0986558537 顧客姓名/手機號碼/編號 服…" at bounding box center [784, 354] width 303 height 470
click at [844, 580] on div "指定 不指定 預約時間 [DATE] 18:30 1755945000000 顧客姓名/手機號碼/編號 周/0986558537 顧客姓名/手機號碼/編號 服…" at bounding box center [784, 354] width 303 height 470
click at [847, 568] on button "儲存" at bounding box center [847, 567] width 44 height 25
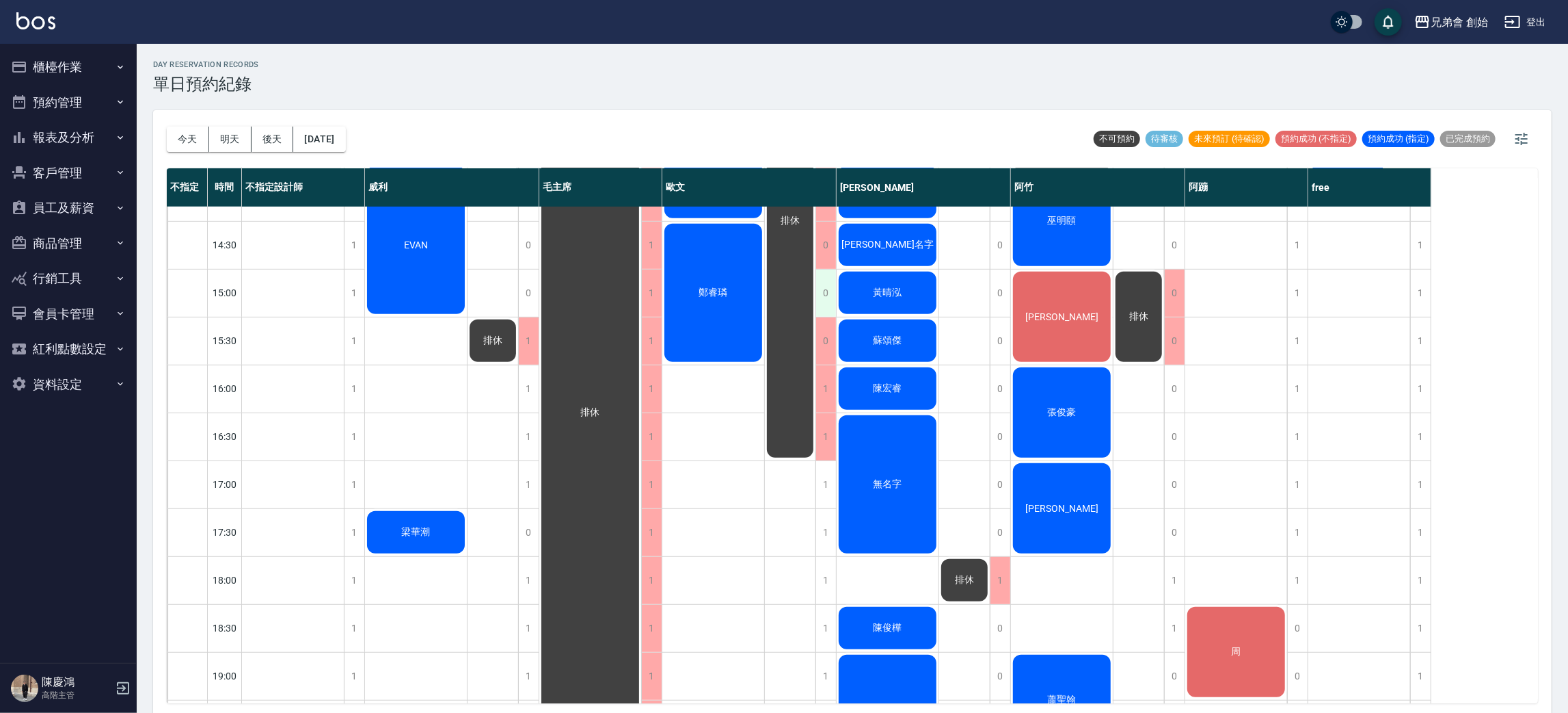
scroll to position [907, 0]
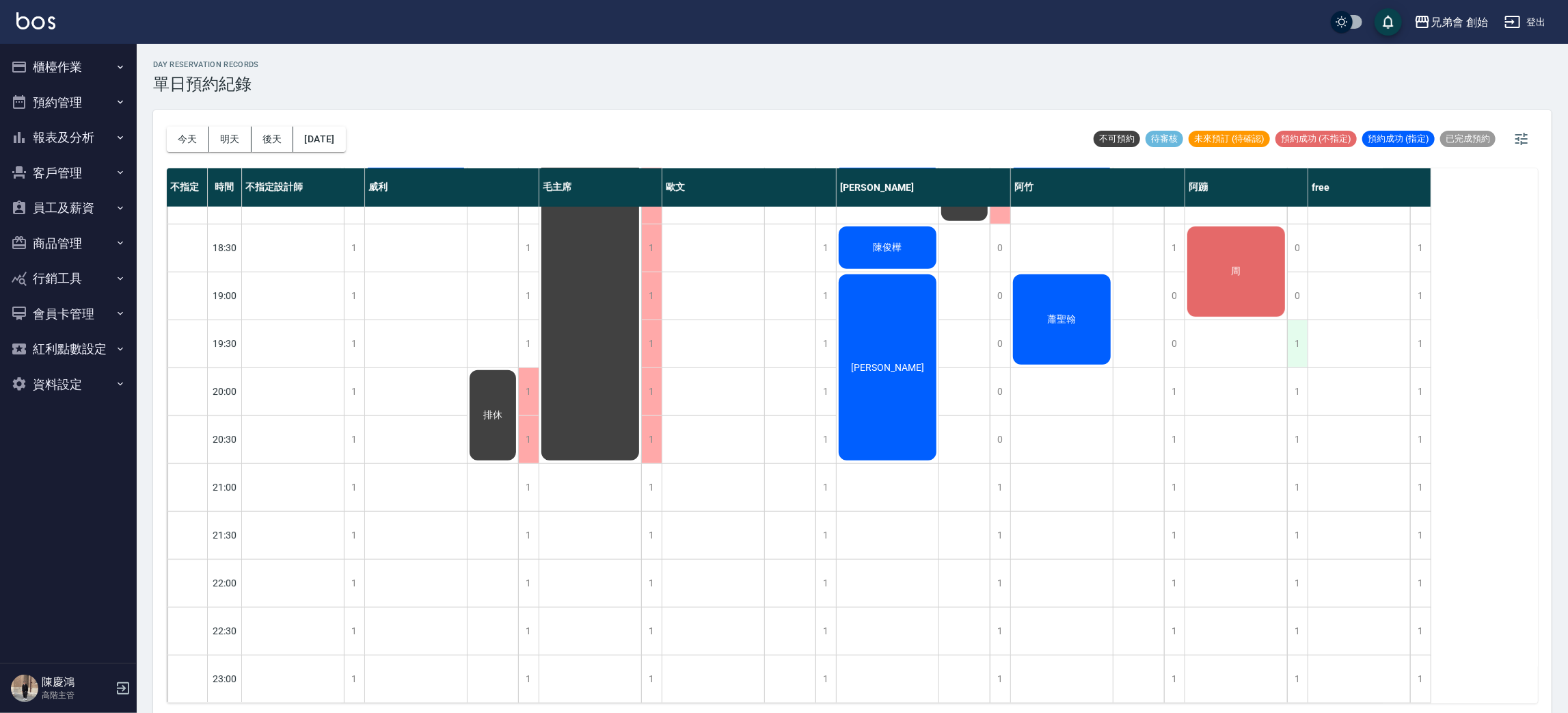
click at [1293, 327] on div "1" at bounding box center [1297, 344] width 20 height 47
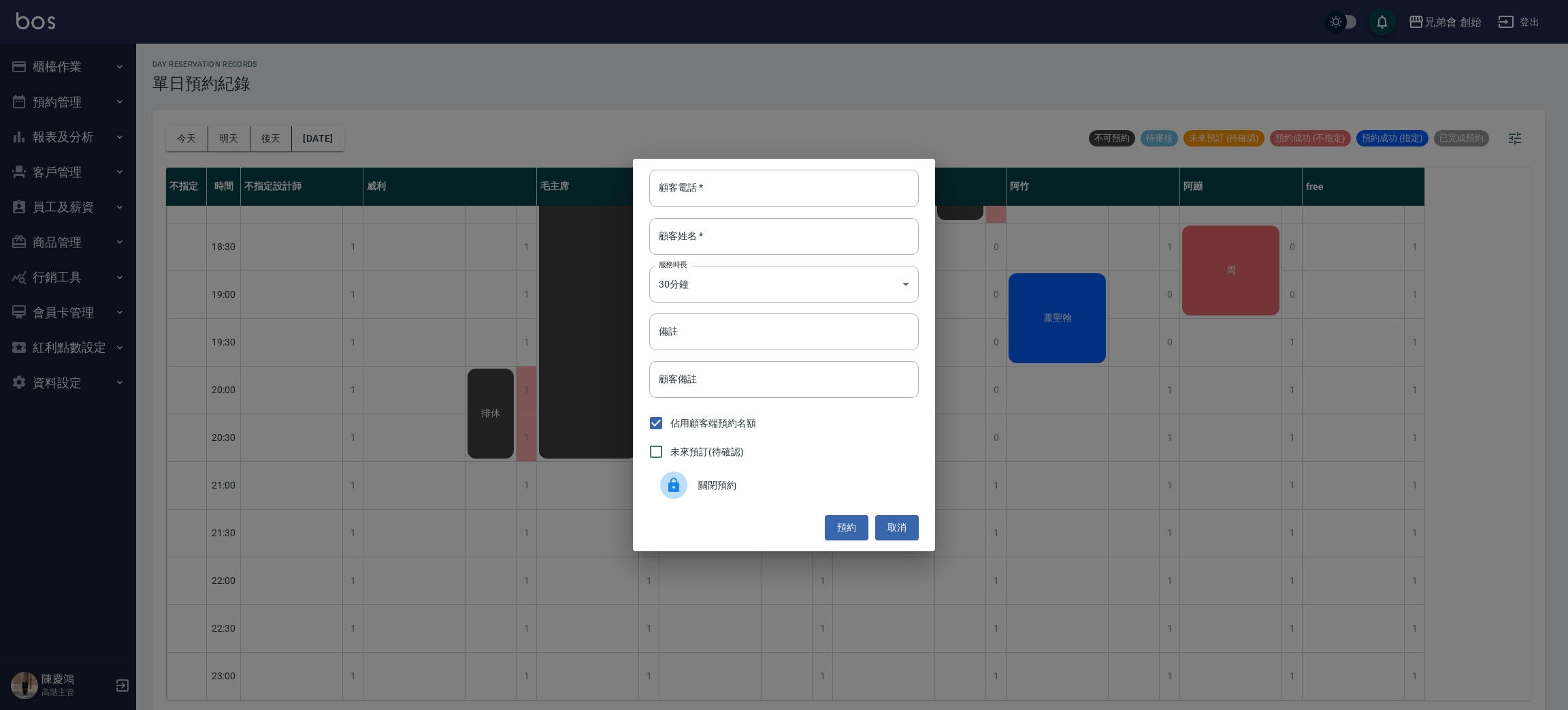
click at [820, 504] on div "關閉預約" at bounding box center [784, 484] width 269 height 38
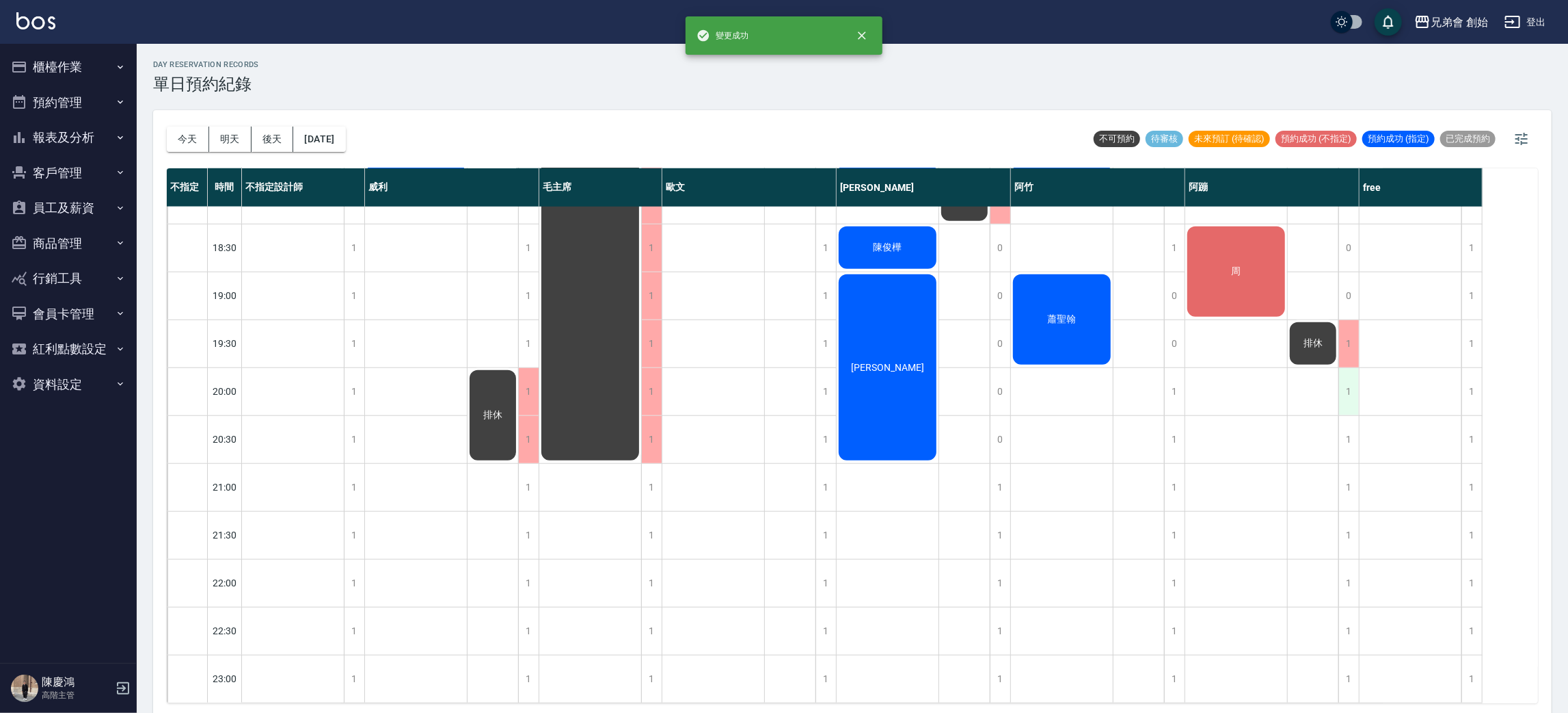
click at [1345, 376] on div "1" at bounding box center [1348, 392] width 20 height 47
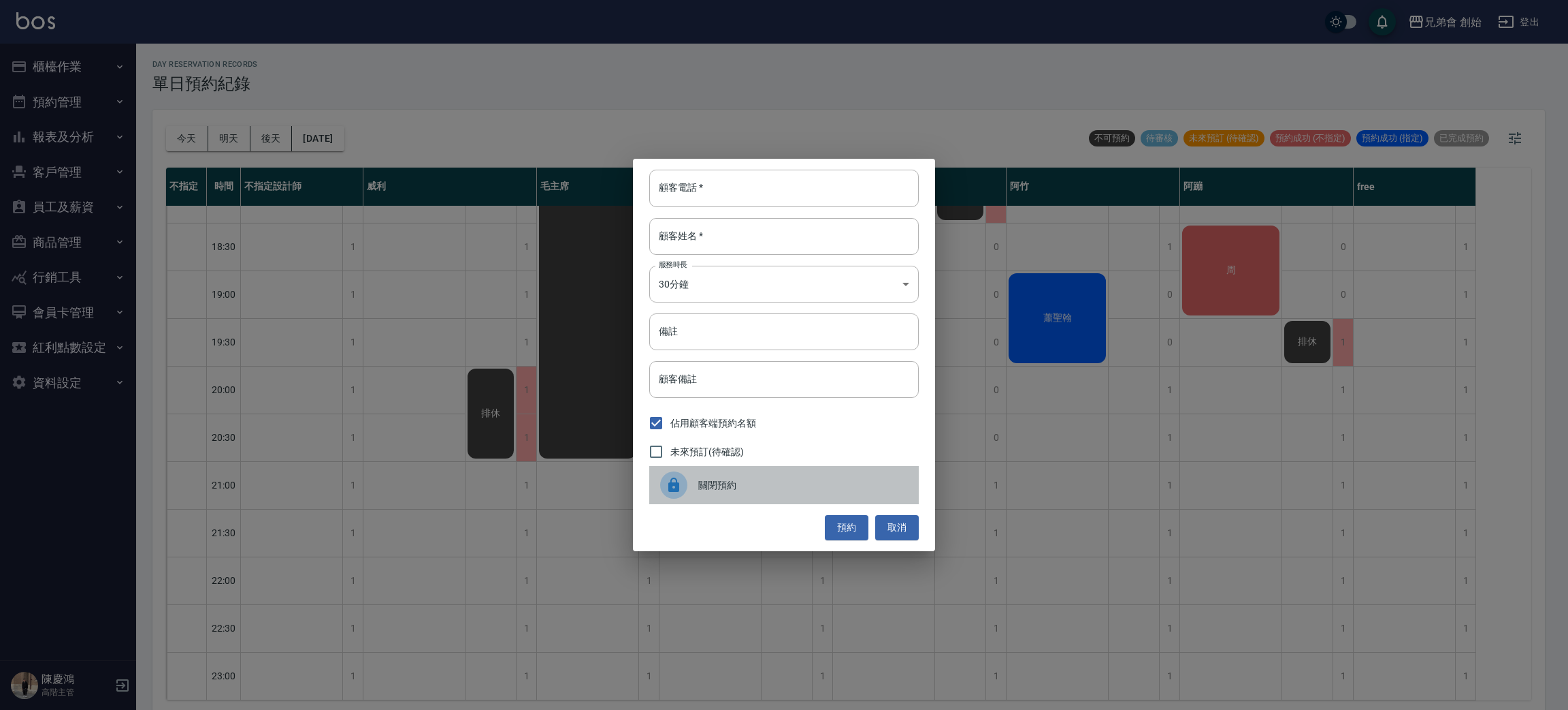
drag, startPoint x: 855, startPoint y: 483, endPoint x: 933, endPoint y: 453, distance: 83.6
click at [856, 483] on span "關閉預約" at bounding box center [803, 486] width 210 height 15
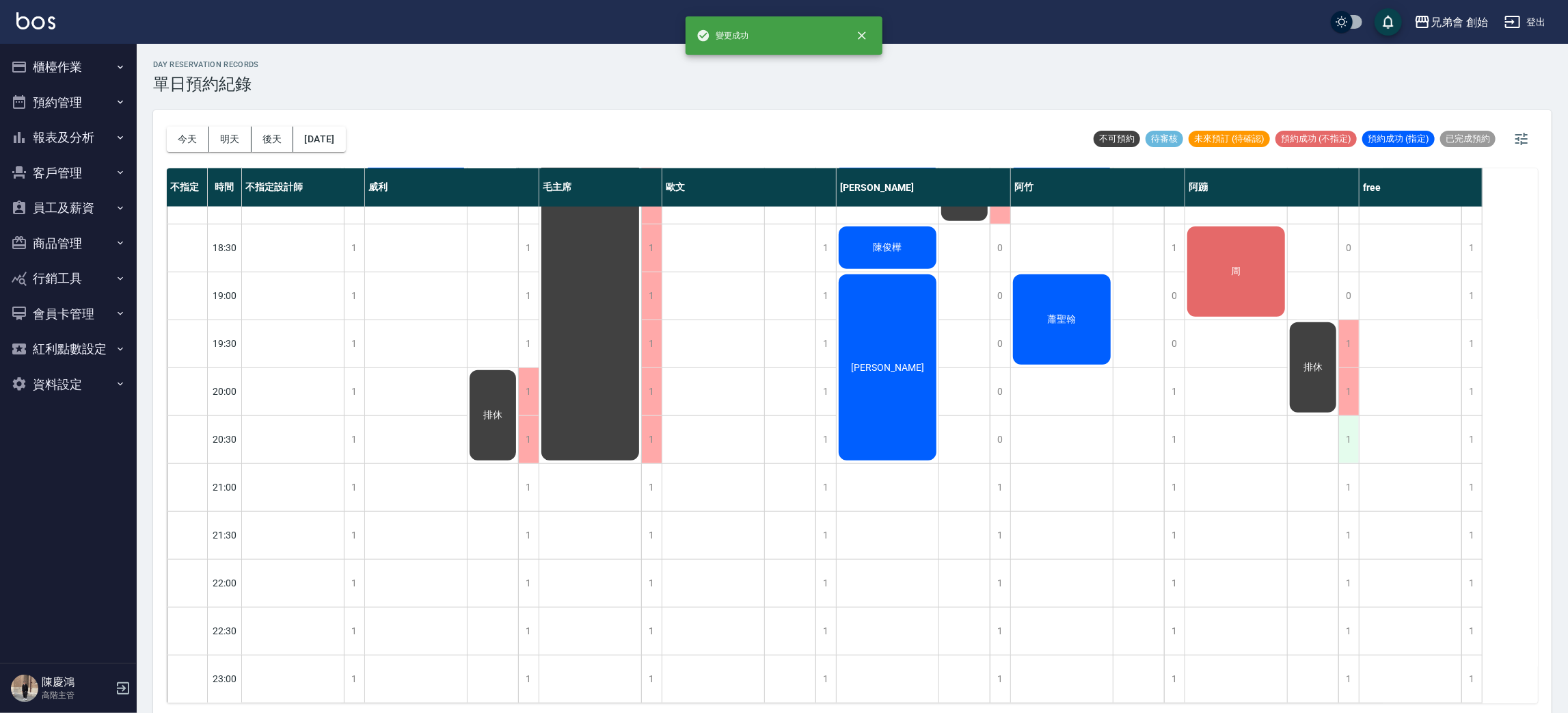
click at [1349, 431] on div "1" at bounding box center [1348, 439] width 20 height 47
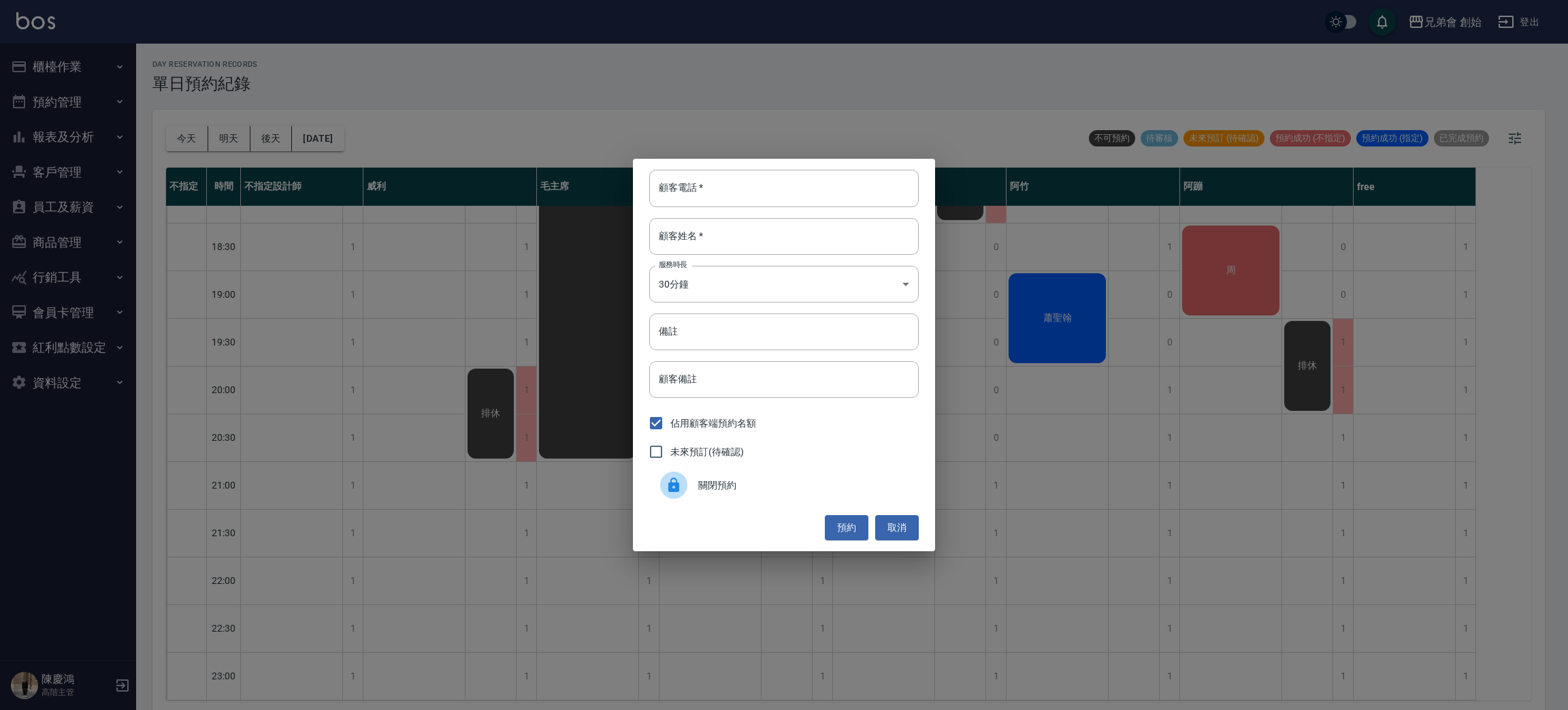
click at [884, 497] on div "關閉預約" at bounding box center [784, 484] width 269 height 38
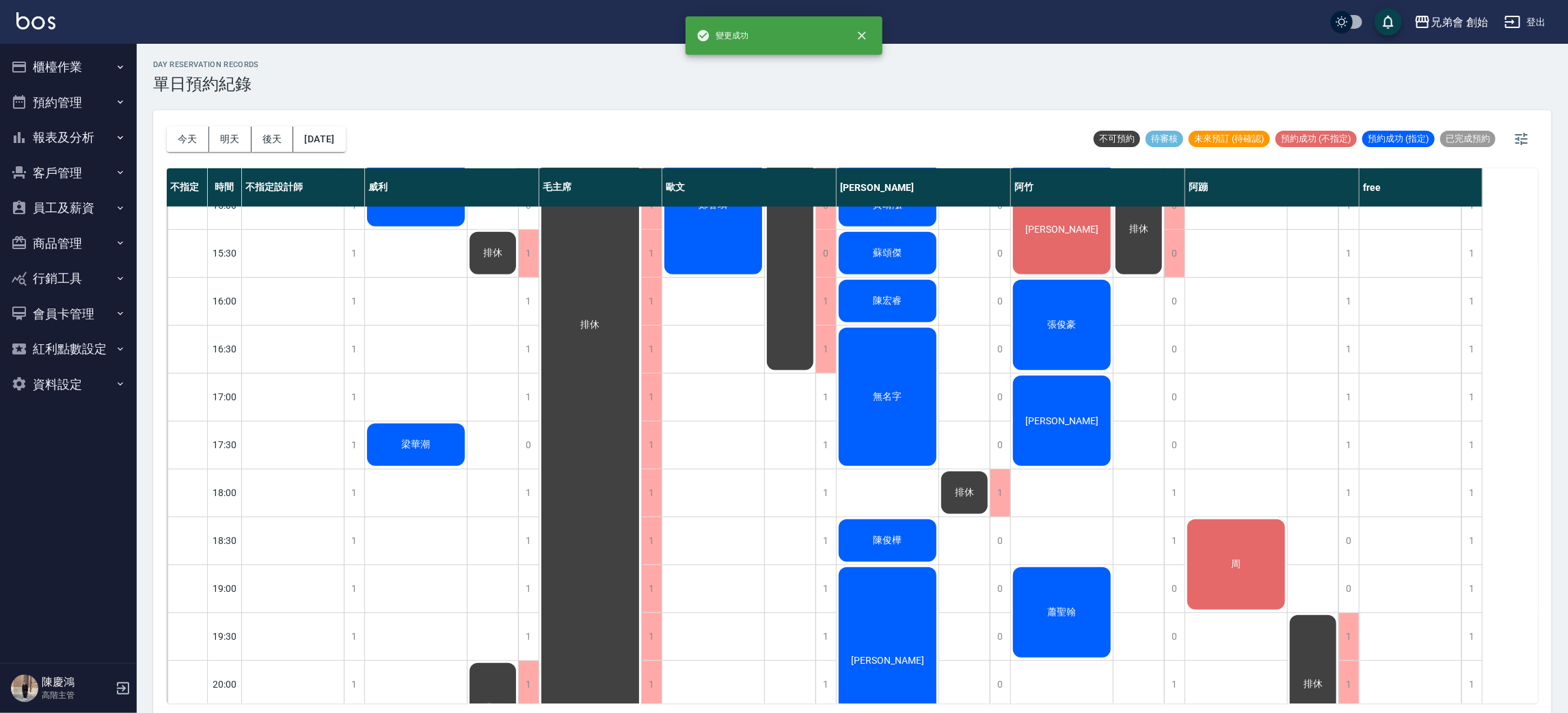
scroll to position [189, 0]
